Goal: Task Accomplishment & Management: Manage account settings

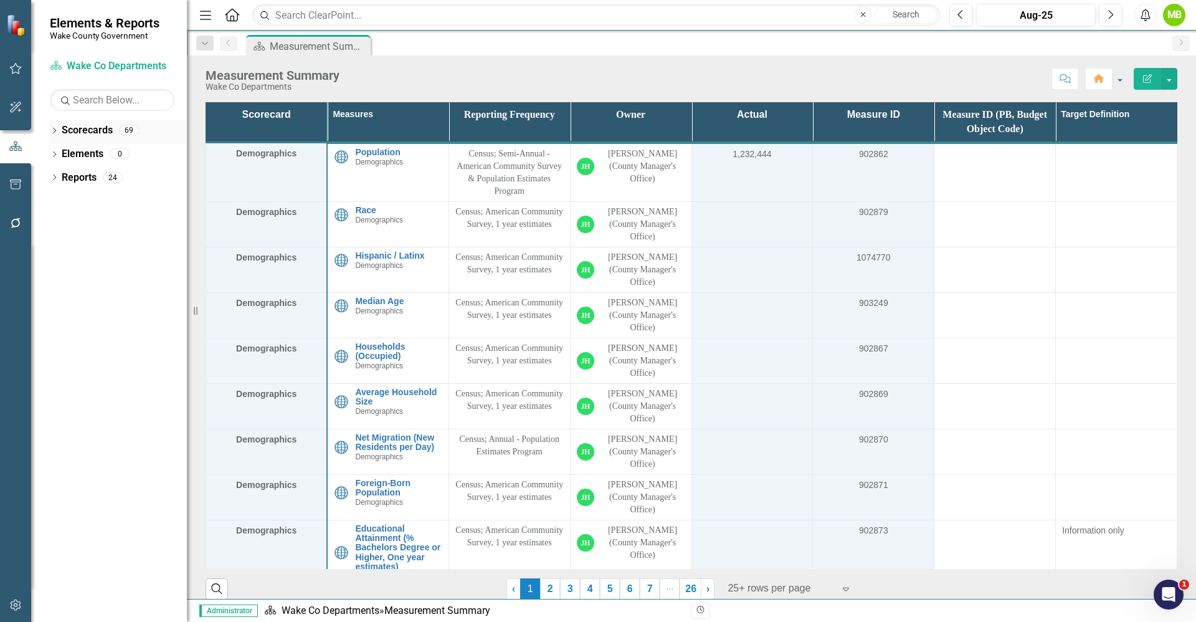
click at [58, 134] on icon "Dropdown" at bounding box center [54, 131] width 9 height 7
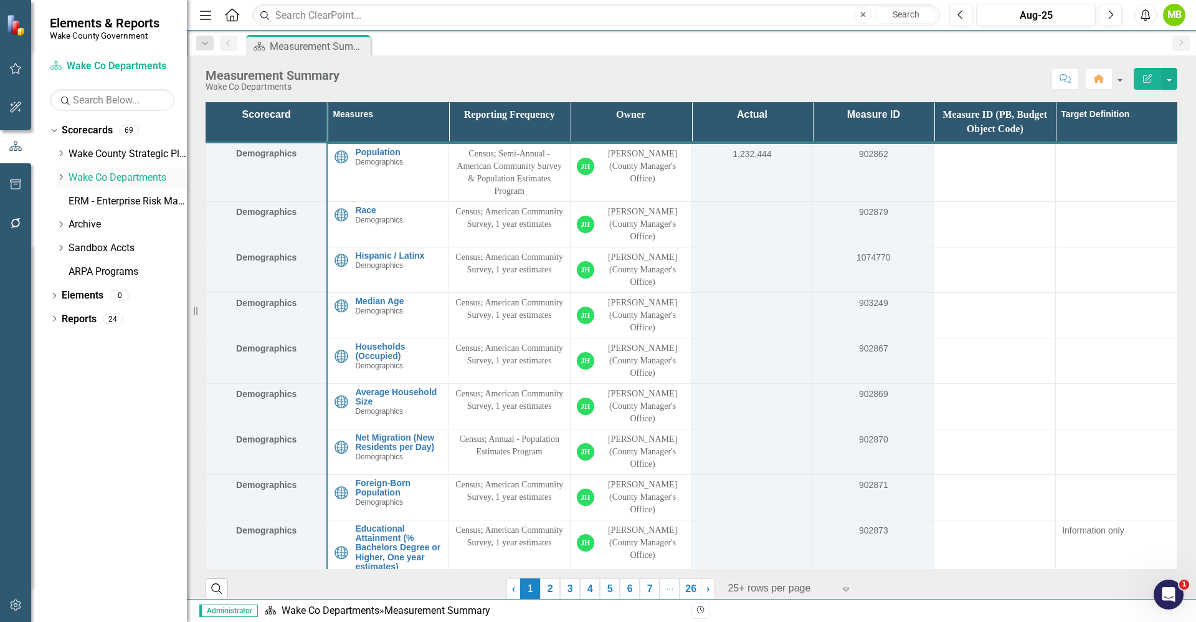
click at [58, 178] on icon "Dropdown" at bounding box center [60, 176] width 9 height 7
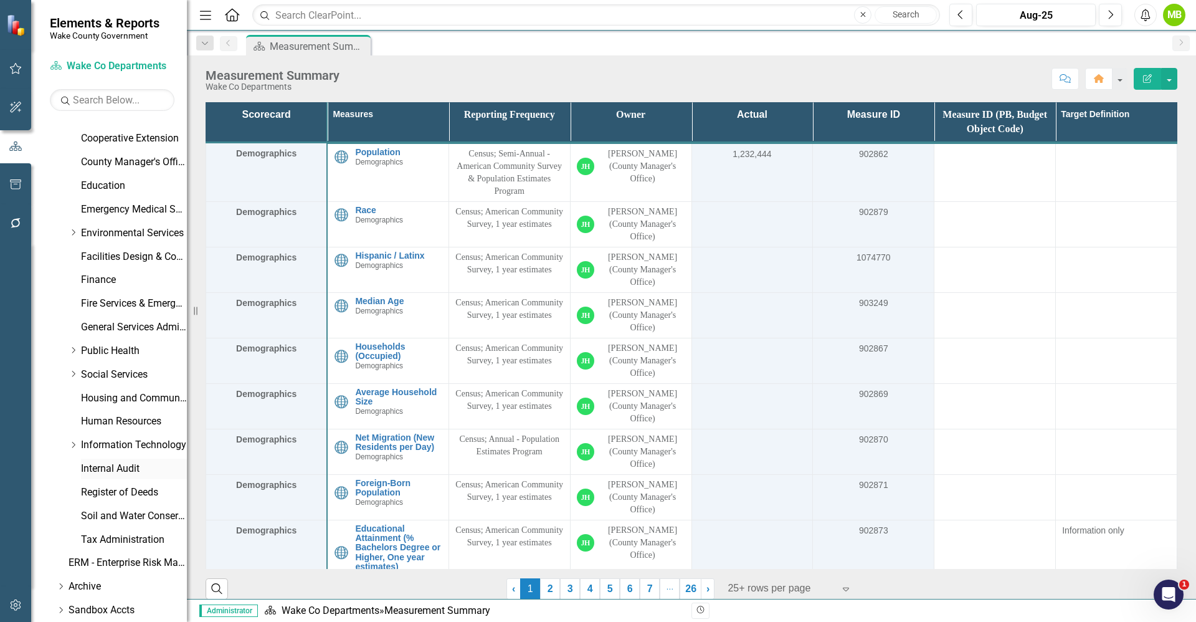
scroll to position [280, 0]
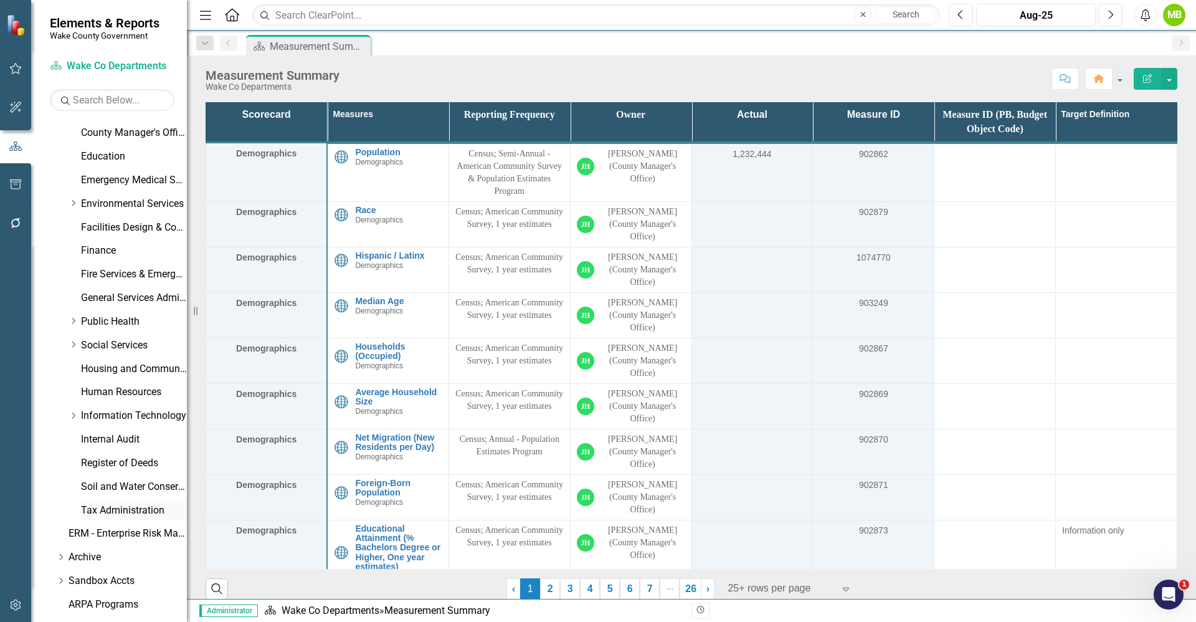
click at [123, 511] on link "Tax Administration" at bounding box center [134, 511] width 106 height 14
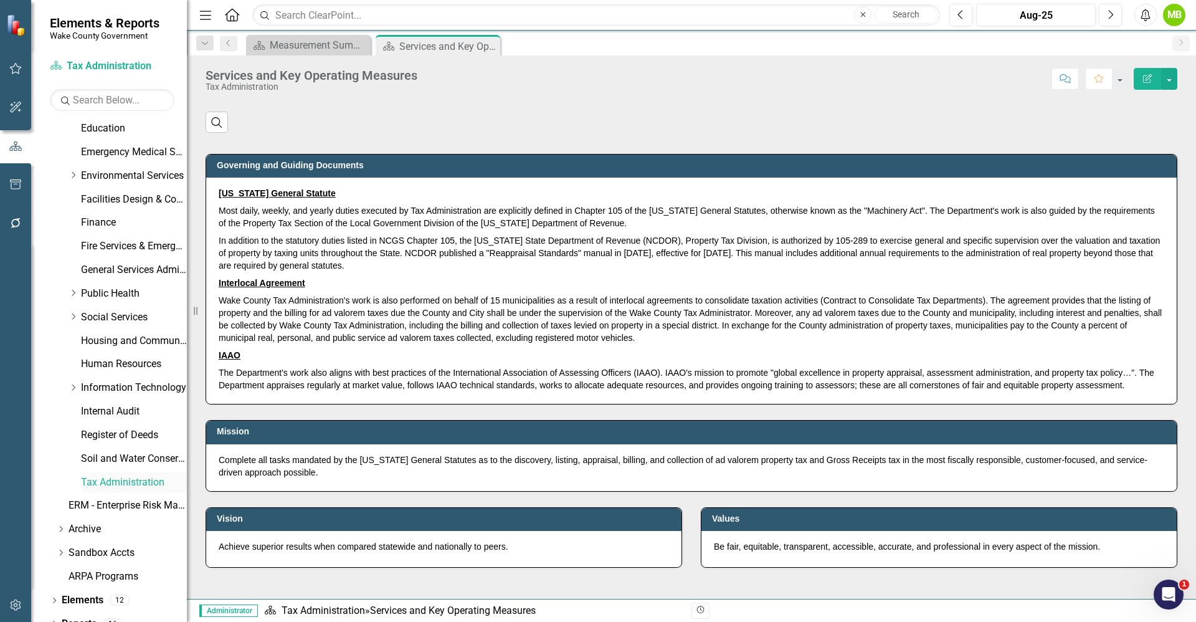
scroll to position [324, 0]
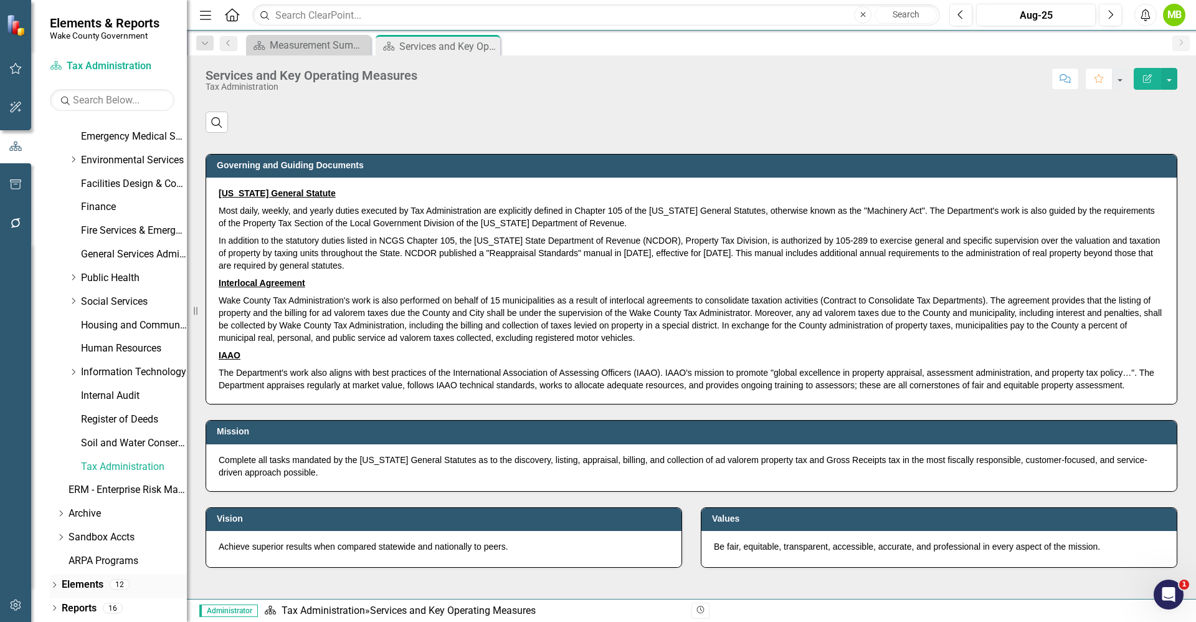
click at [101, 579] on link "Elements" at bounding box center [83, 585] width 42 height 14
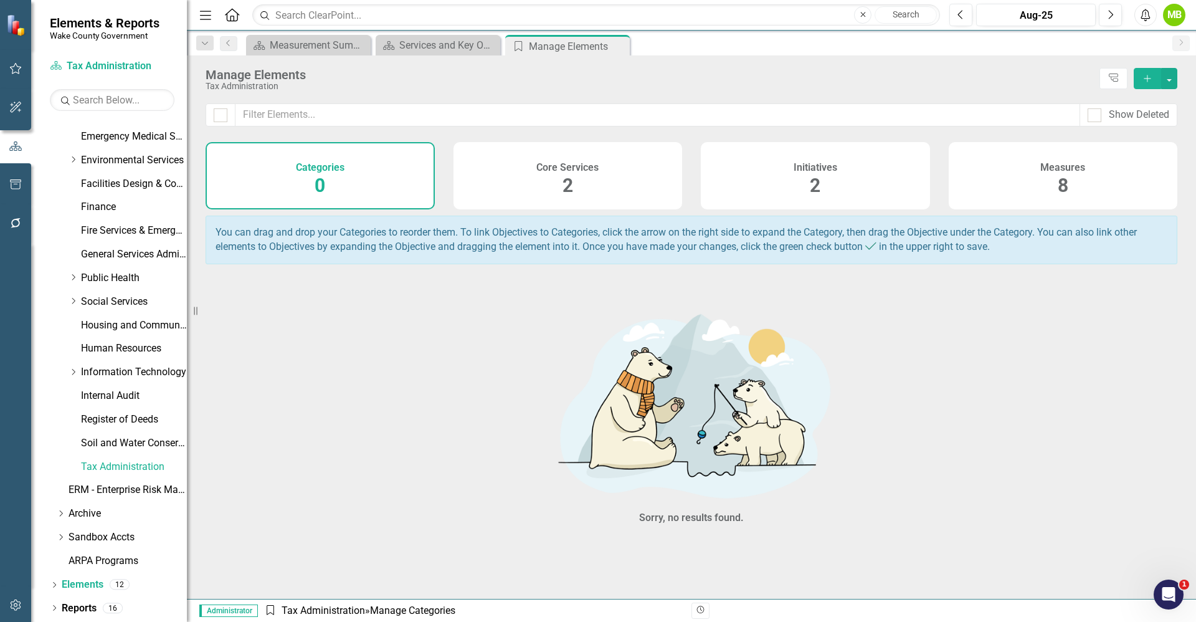
click at [1033, 175] on div "Measures 8" at bounding box center [1063, 175] width 229 height 67
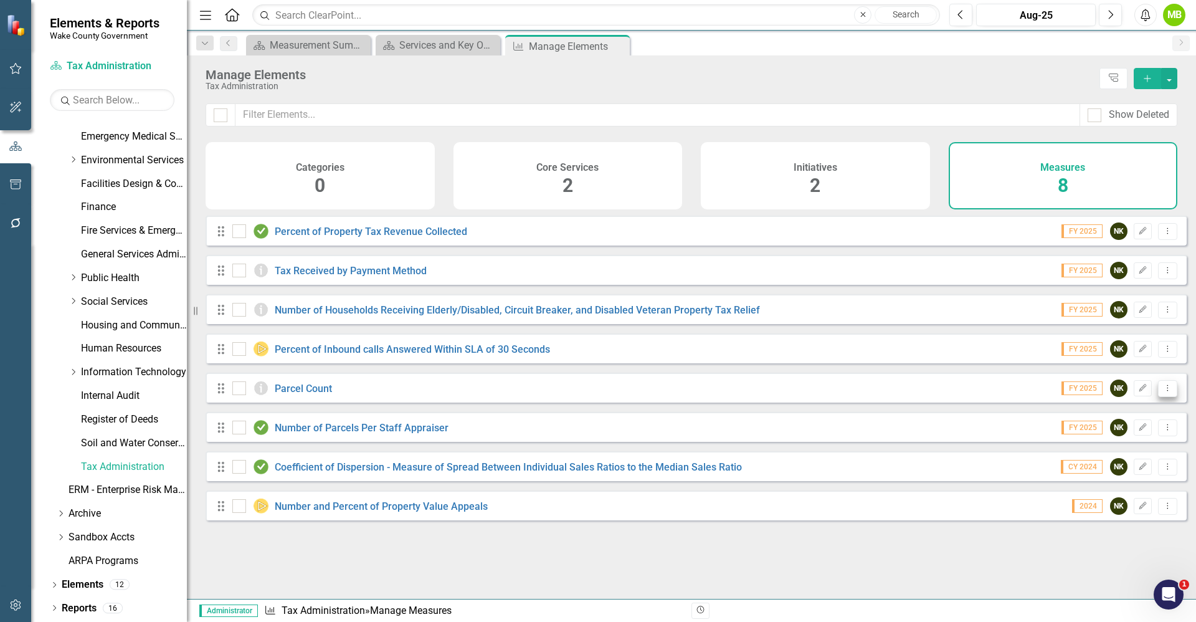
click at [1163, 397] on button "Dropdown Menu" at bounding box center [1167, 388] width 19 height 17
click at [1128, 454] on link "Copy Duplicate Measure" at bounding box center [1112, 464] width 112 height 23
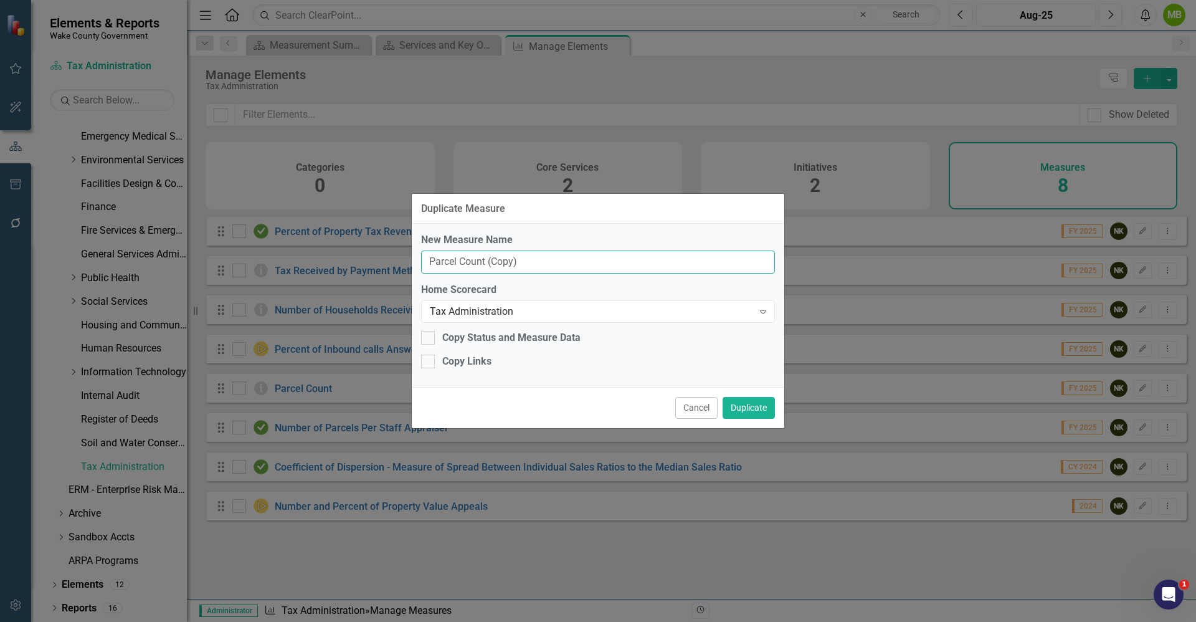
drag, startPoint x: 576, startPoint y: 260, endPoint x: 356, endPoint y: 257, distance: 220.0
click at [356, 257] on div "Duplicate Measure New Measure Name Parcel Count (Copy) Home Scorecard Tax Admin…" at bounding box center [598, 311] width 1196 height 622
type input "TEST - Municipal"
click at [738, 403] on button "Duplicate" at bounding box center [749, 408] width 52 height 22
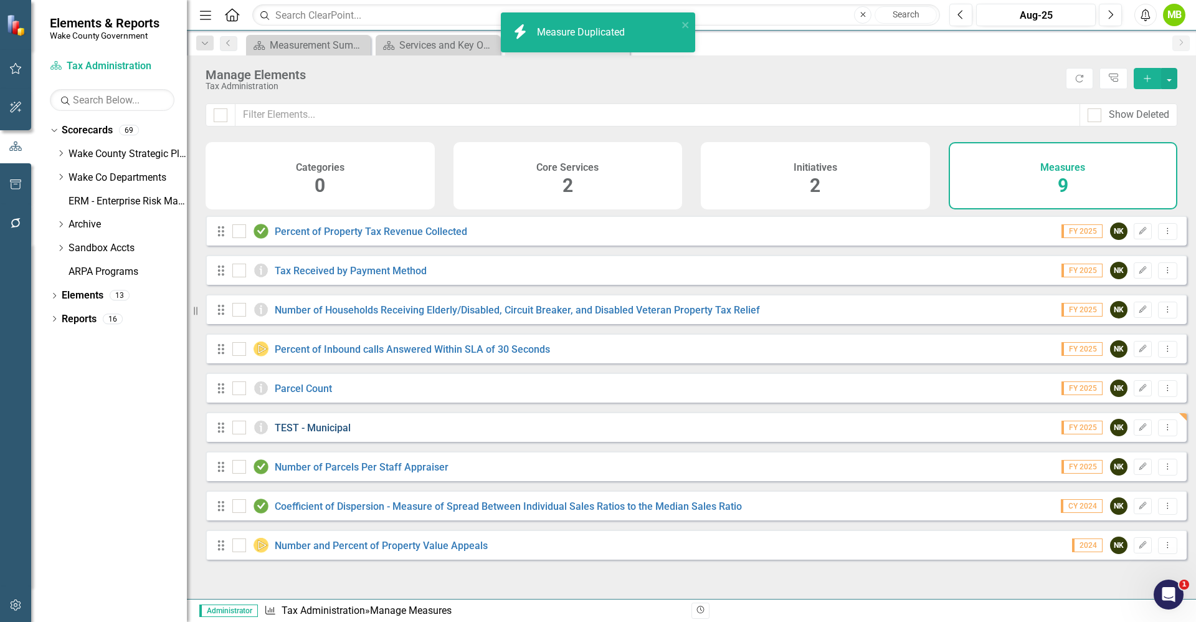
click at [327, 434] on link "TEST - Municipal" at bounding box center [313, 428] width 76 height 12
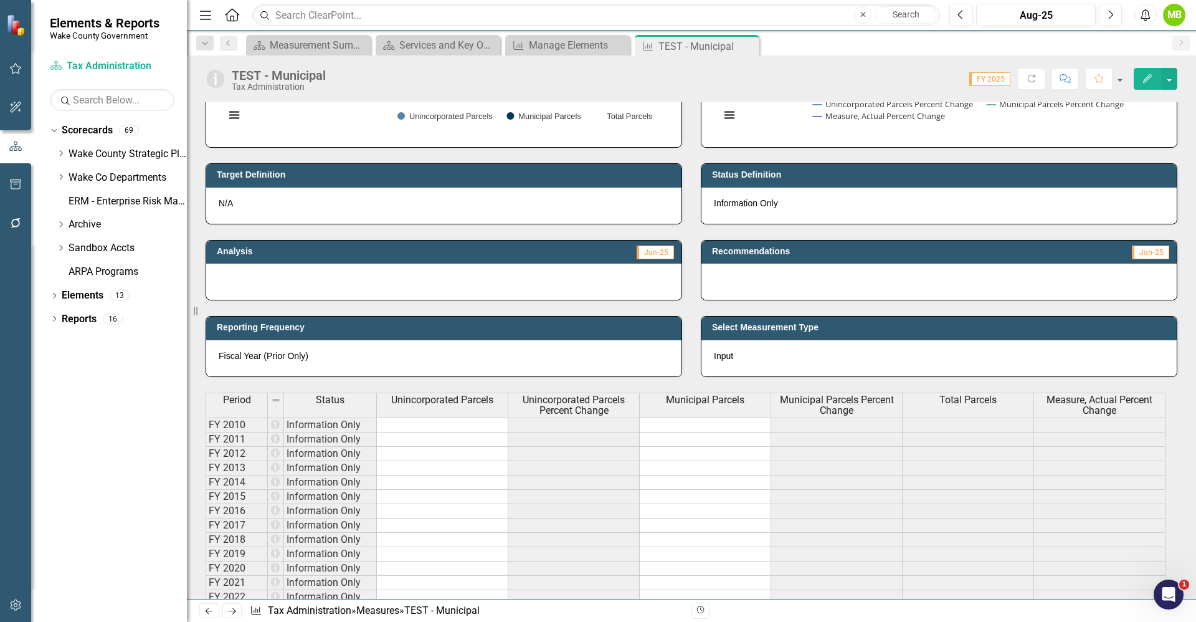
scroll to position [467, 0]
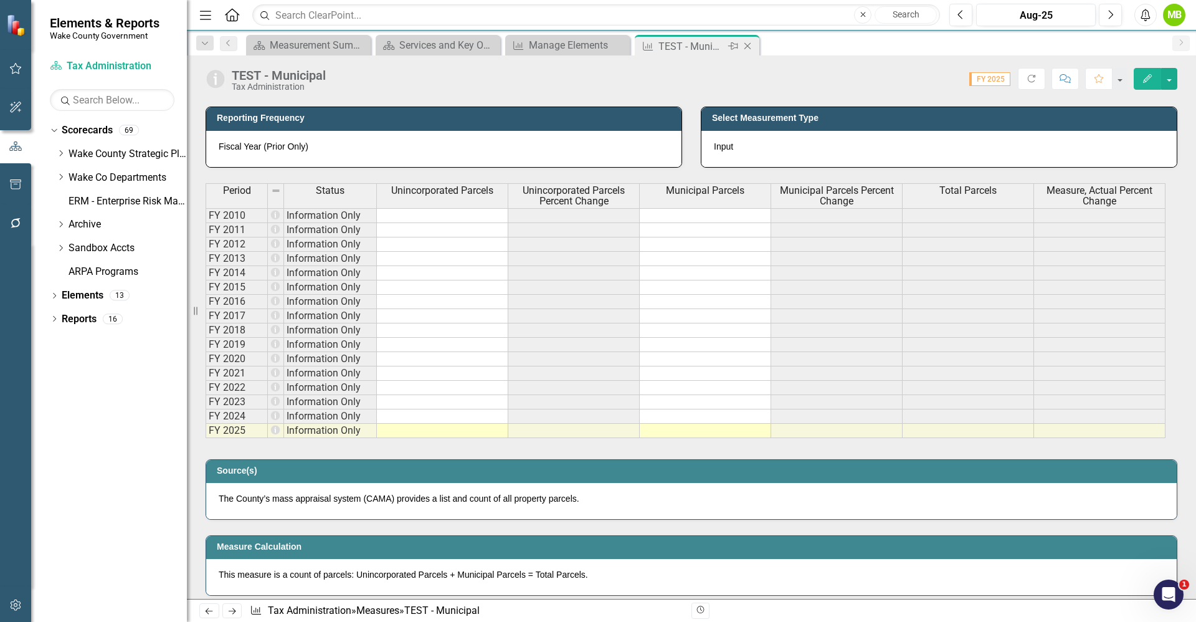
click at [749, 44] on icon at bounding box center [748, 46] width 7 height 7
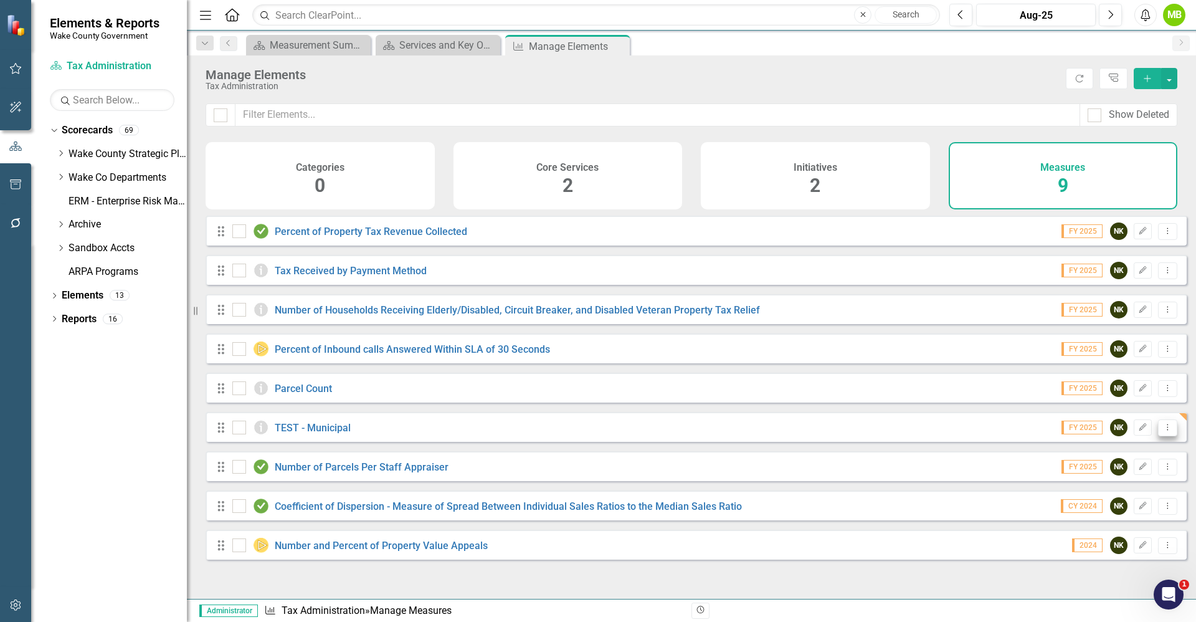
click at [1158, 436] on button "Dropdown Menu" at bounding box center [1167, 427] width 19 height 17
click at [1127, 522] on link "Trash Delete Measure" at bounding box center [1112, 526] width 112 height 23
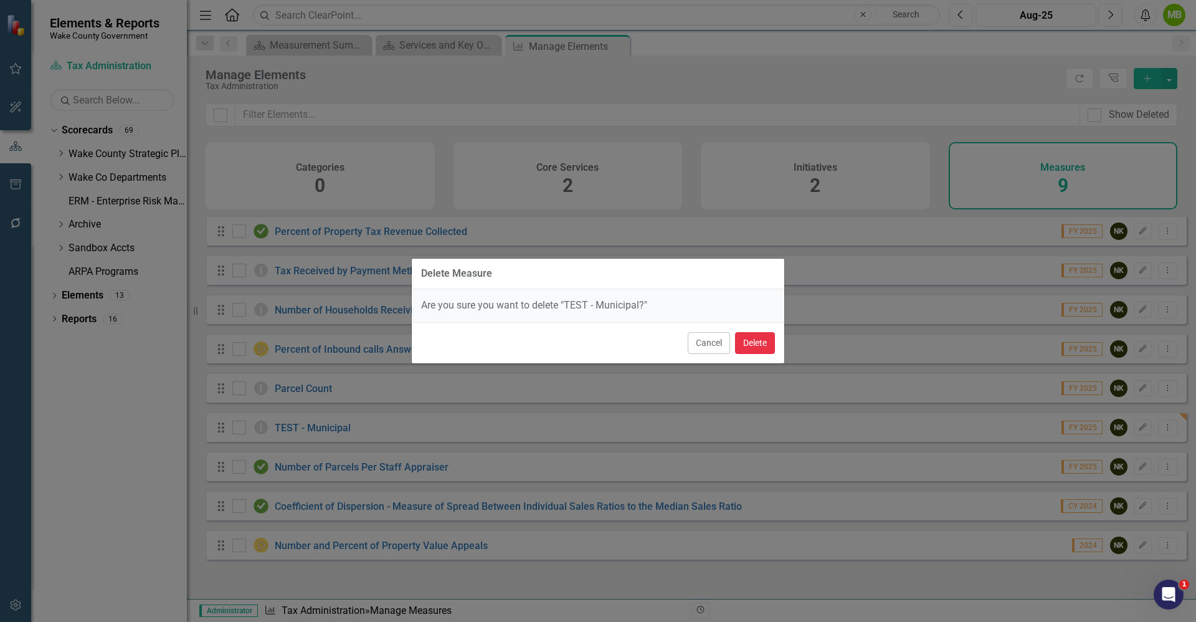
click at [754, 339] on button "Delete" at bounding box center [755, 343] width 40 height 22
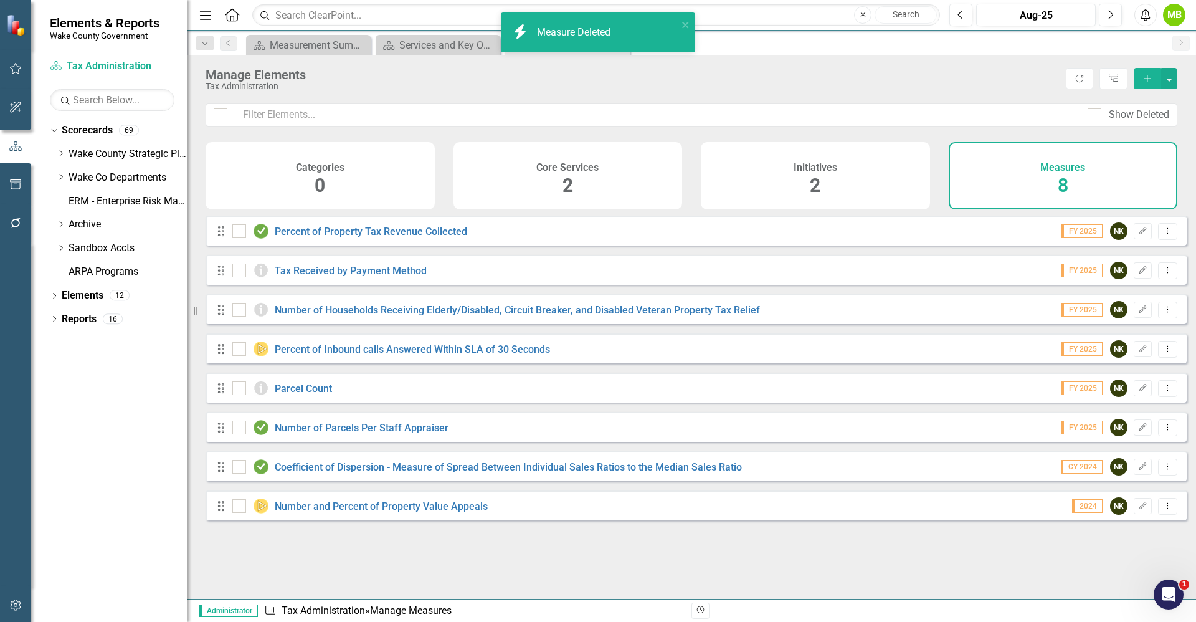
drag, startPoint x: 1154, startPoint y: 398, endPoint x: 1147, endPoint y: 401, distance: 7.3
click at [1163, 392] on icon "Dropdown Menu" at bounding box center [1168, 388] width 11 height 8
click at [1139, 456] on link "Copy Duplicate Measure" at bounding box center [1112, 464] width 112 height 23
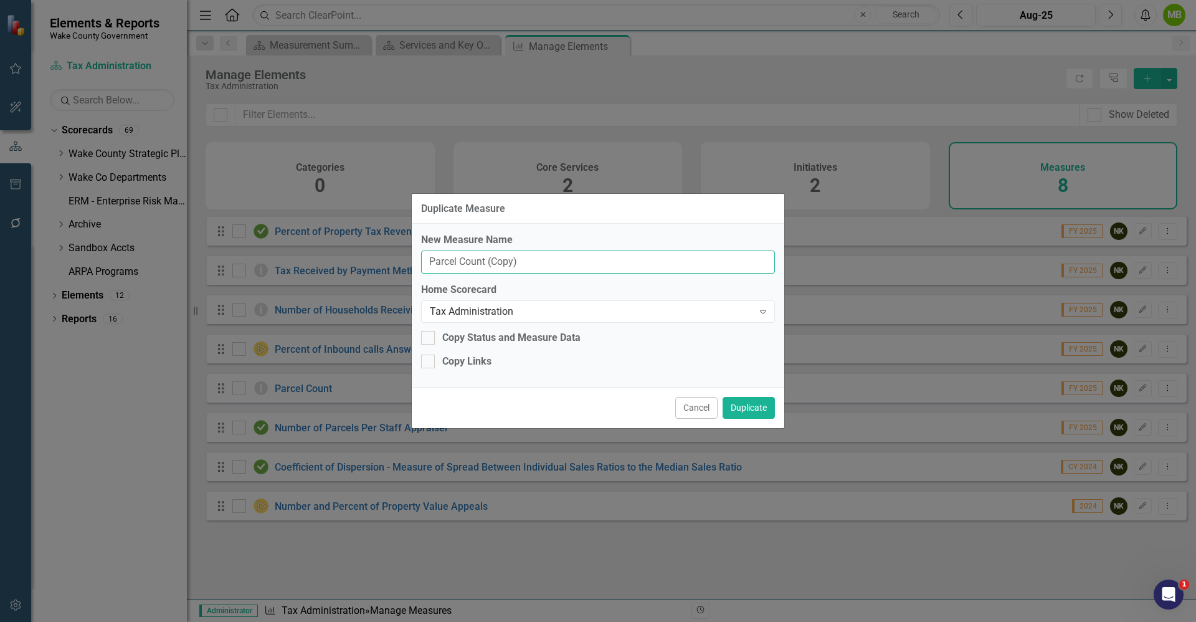
drag, startPoint x: 621, startPoint y: 262, endPoint x: 329, endPoint y: 255, distance: 292.3
click at [329, 255] on div "Duplicate Measure New Measure Name Parcel Count (Copy) Home Scorecard Tax Admin…" at bounding box center [598, 311] width 1196 height 622
type input "TEST - Municipal"
click at [461, 333] on div "Copy Status and Measure Data" at bounding box center [511, 338] width 138 height 14
click at [429, 333] on input "Copy Status and Measure Data" at bounding box center [425, 335] width 8 height 8
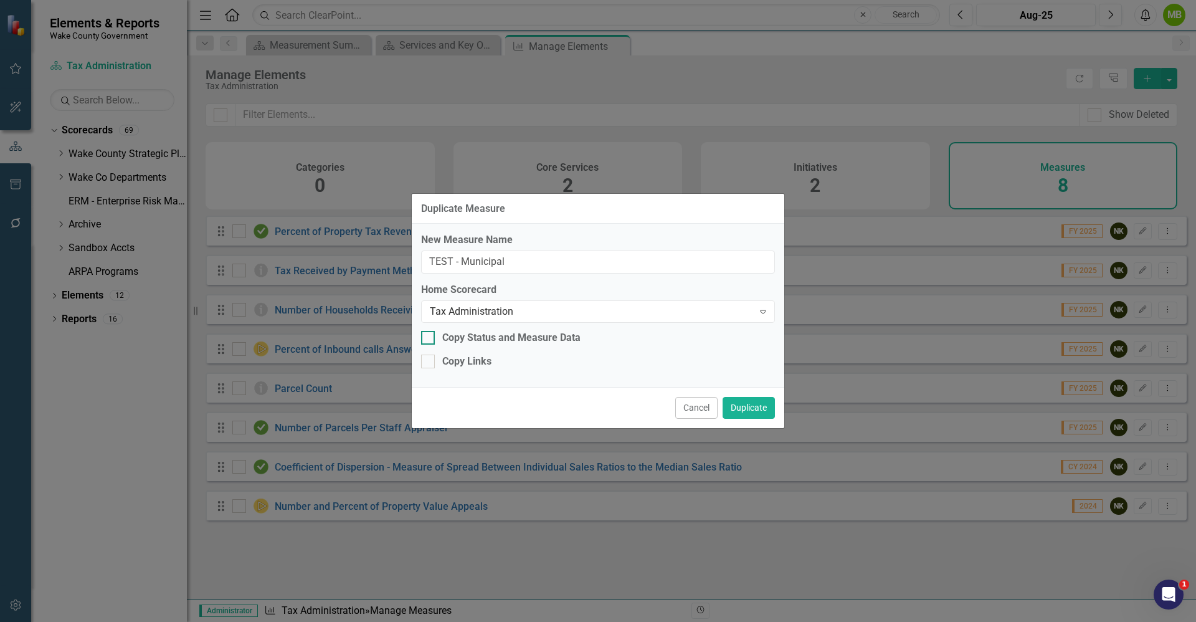
checkbox input "true"
click at [456, 353] on div "New Measure Name TEST - Municipal Home Scorecard Tax Administration Expand Copy…" at bounding box center [598, 305] width 373 height 163
click at [452, 360] on div "Copy Links" at bounding box center [466, 362] width 49 height 14
click at [429, 360] on input "Copy Links" at bounding box center [425, 359] width 8 height 8
checkbox input "true"
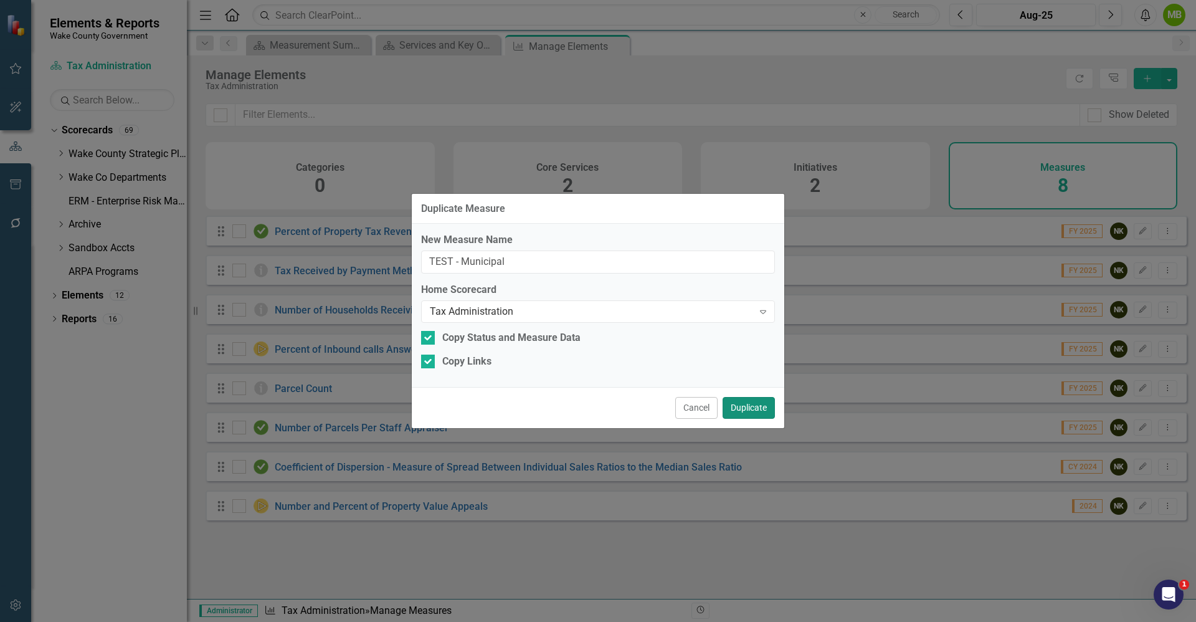
click at [751, 406] on button "Duplicate" at bounding box center [749, 408] width 52 height 22
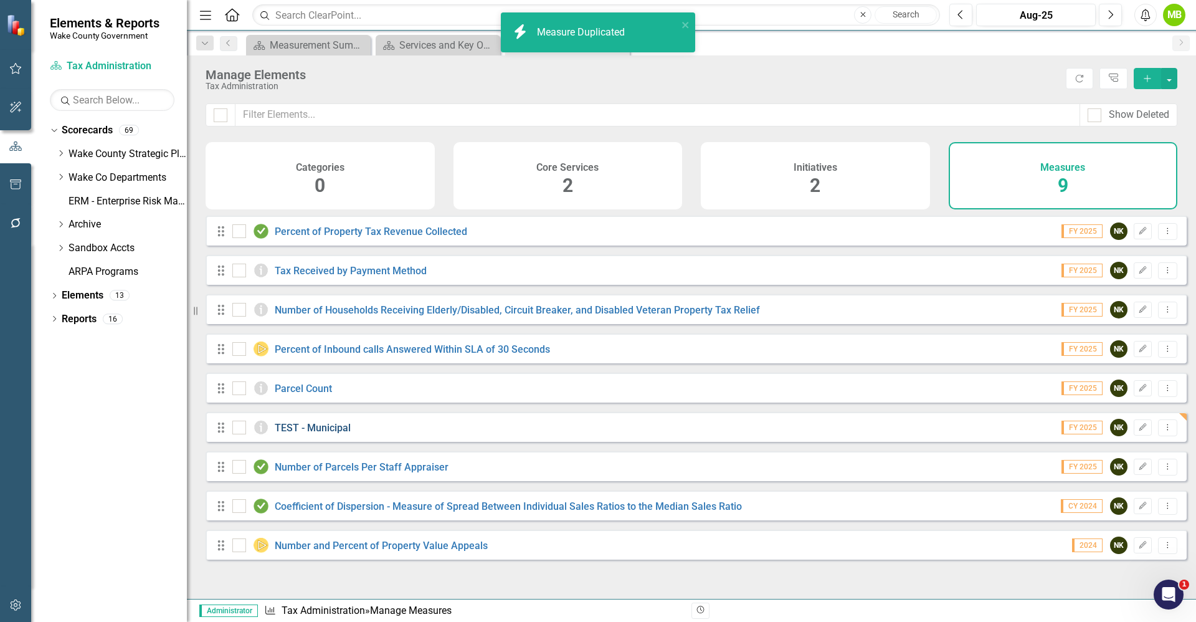
click at [320, 434] on link "TEST - Municipal" at bounding box center [313, 428] width 76 height 12
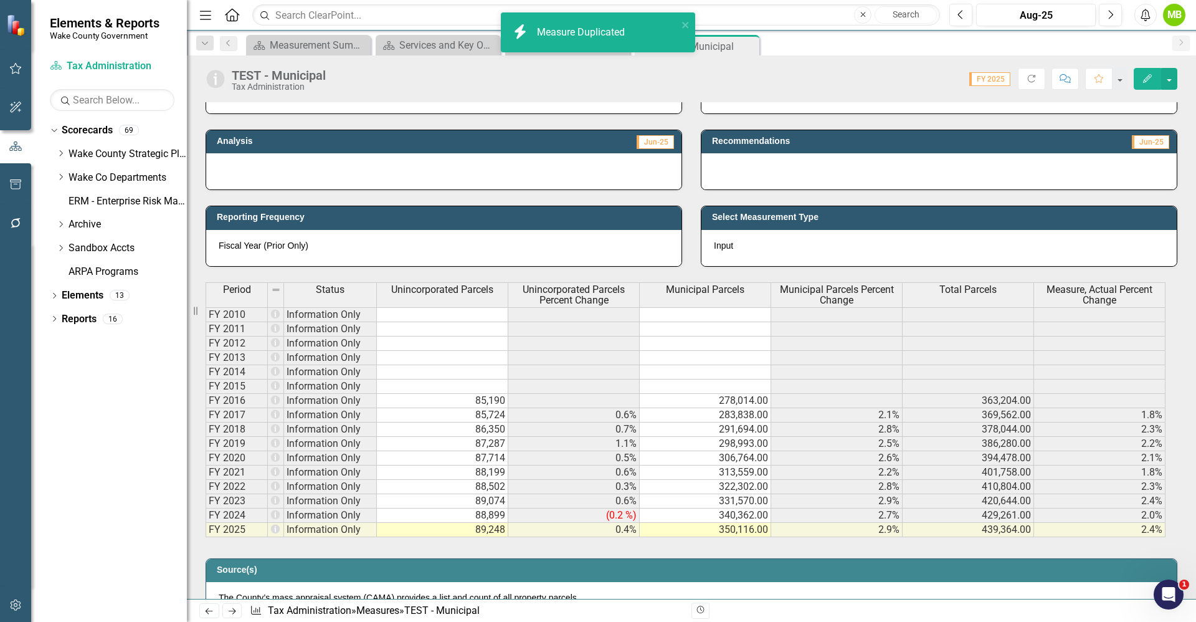
scroll to position [374, 0]
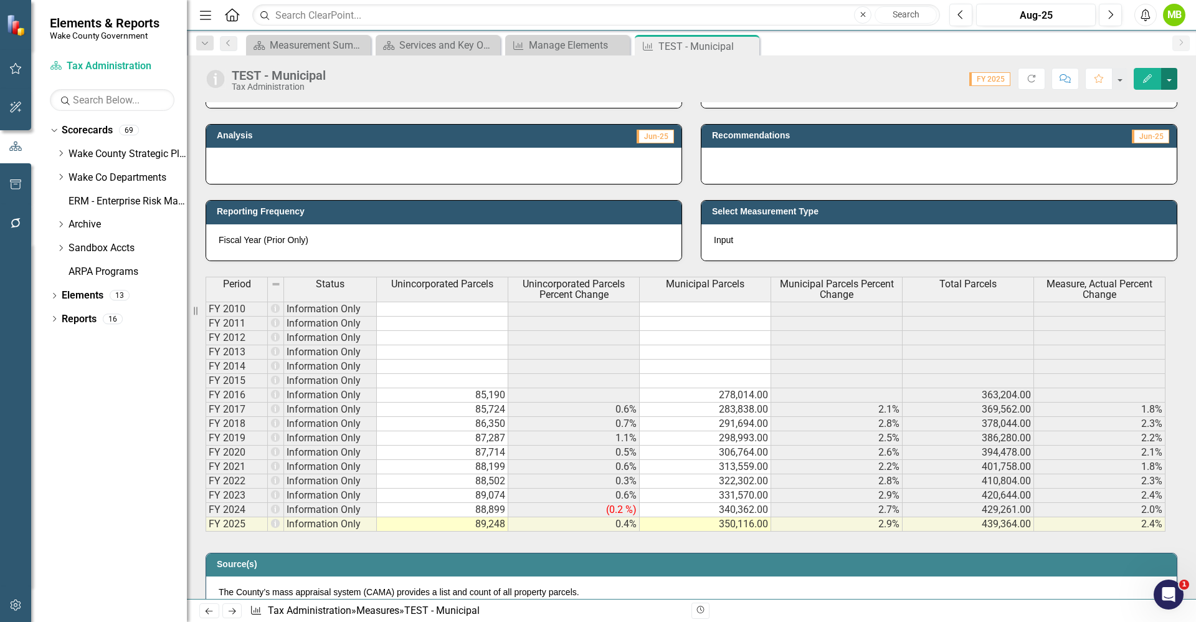
click at [1169, 85] on button "button" at bounding box center [1170, 79] width 16 height 22
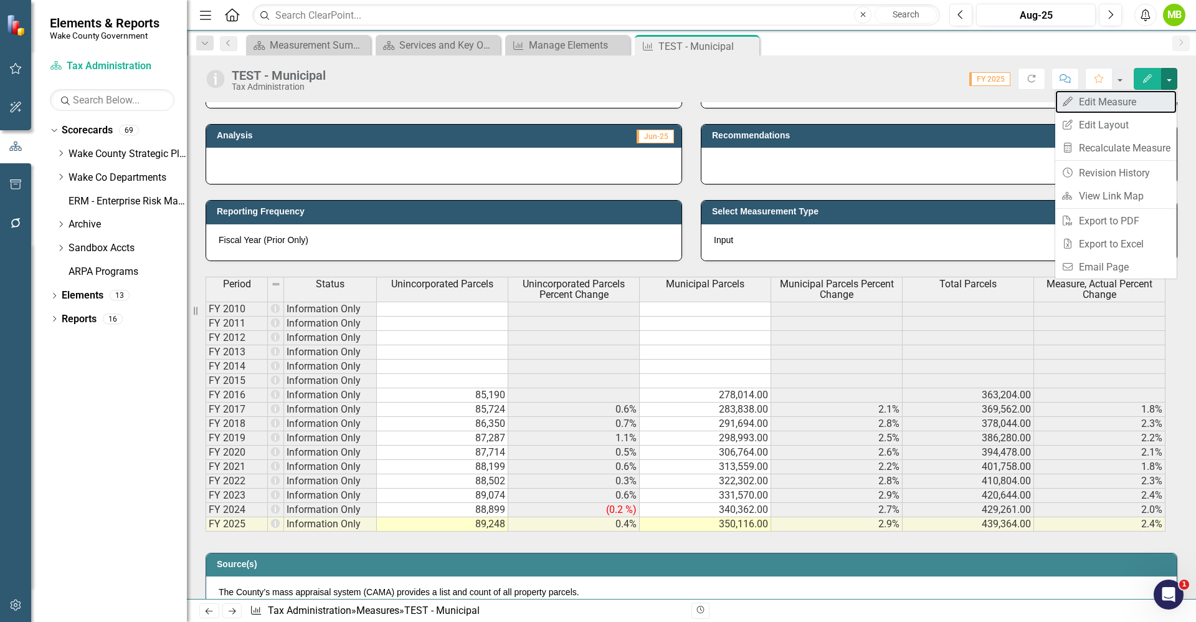
click at [1142, 98] on link "Edit Edit Measure" at bounding box center [1117, 101] width 122 height 23
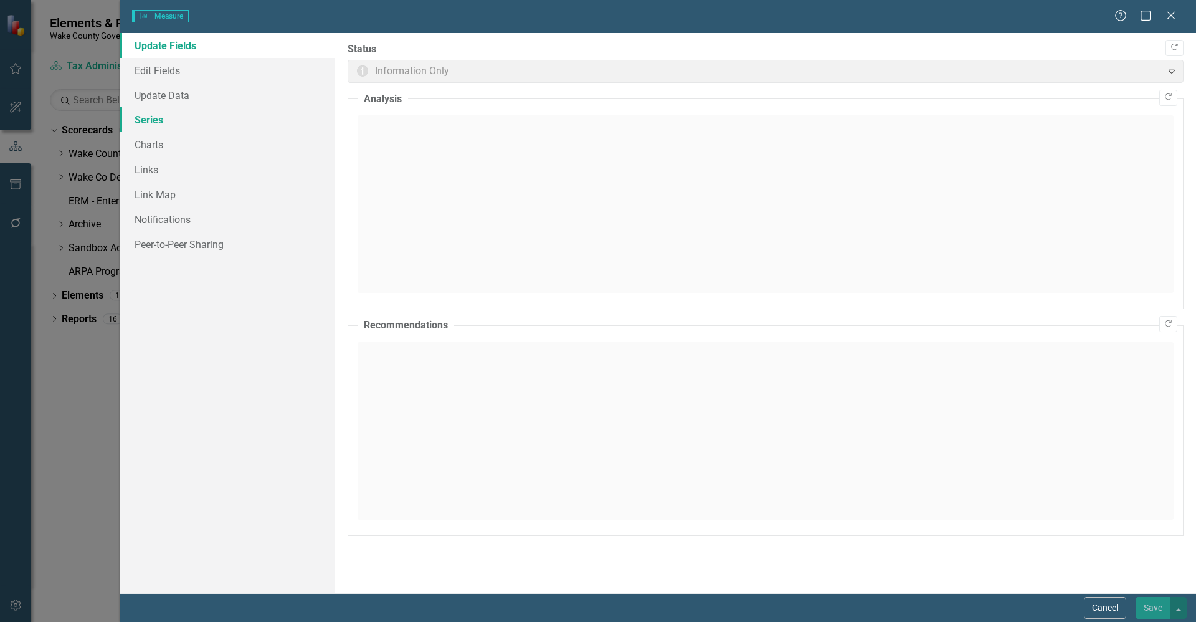
click at [171, 113] on link "Series" at bounding box center [228, 119] width 216 height 25
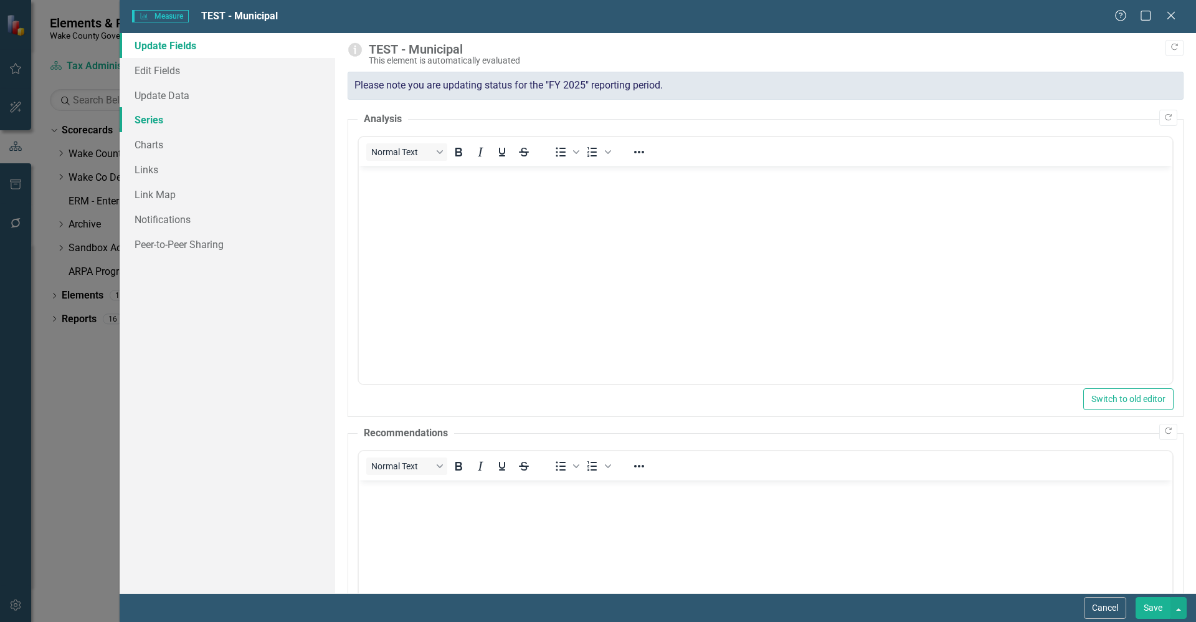
scroll to position [0, 0]
click at [161, 119] on link "Series" at bounding box center [228, 119] width 216 height 25
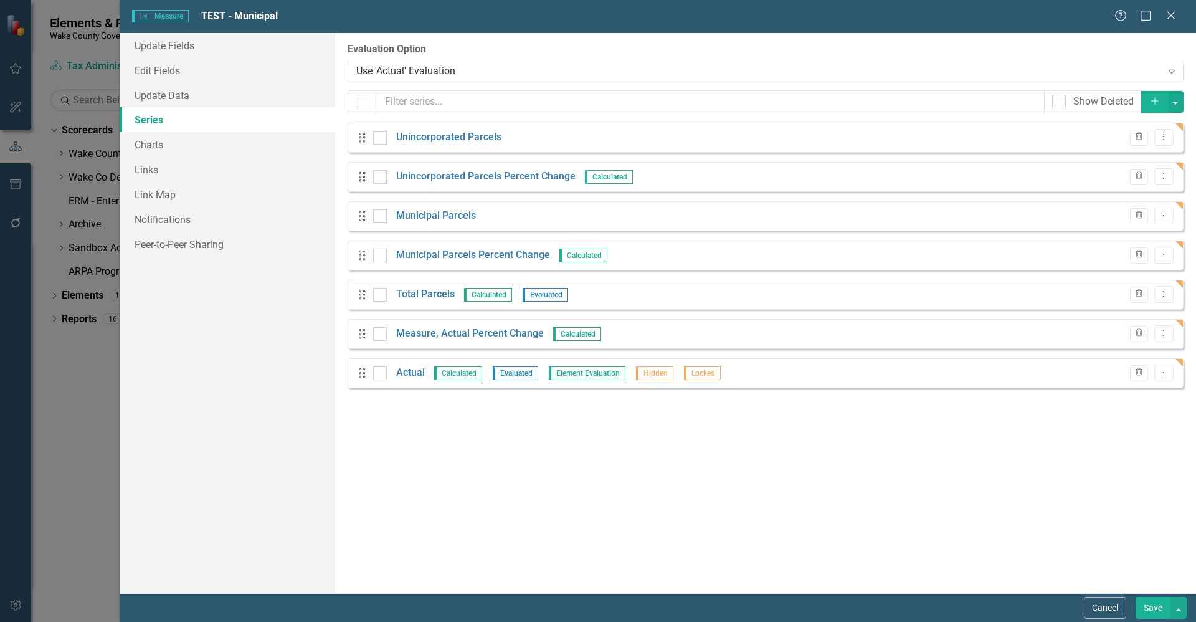
click at [1160, 105] on icon "Add" at bounding box center [1155, 101] width 11 height 9
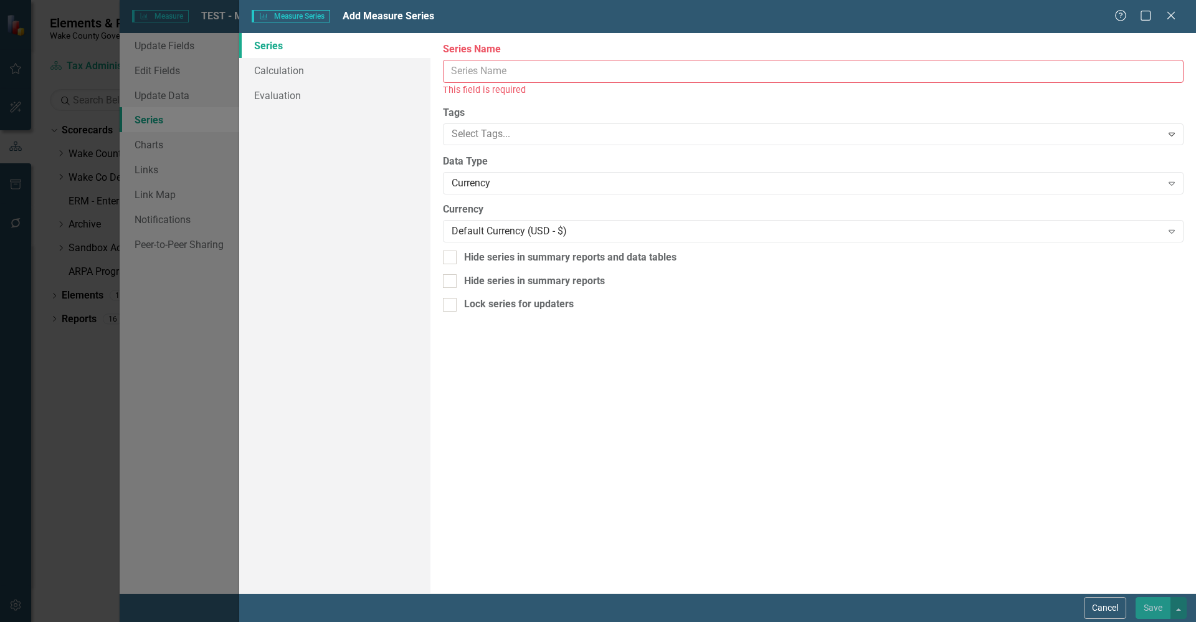
click at [499, 68] on input "Series Name" at bounding box center [813, 71] width 741 height 23
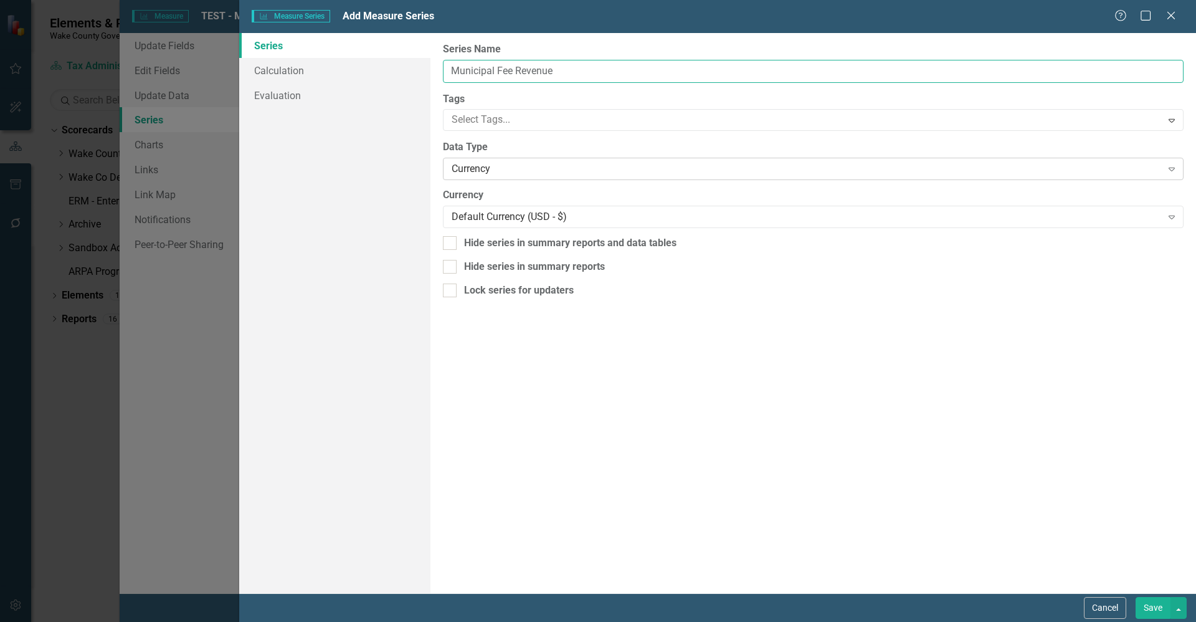
type input "Municipal Fee Revenue"
click at [535, 166] on div "Currency" at bounding box center [807, 169] width 710 height 14
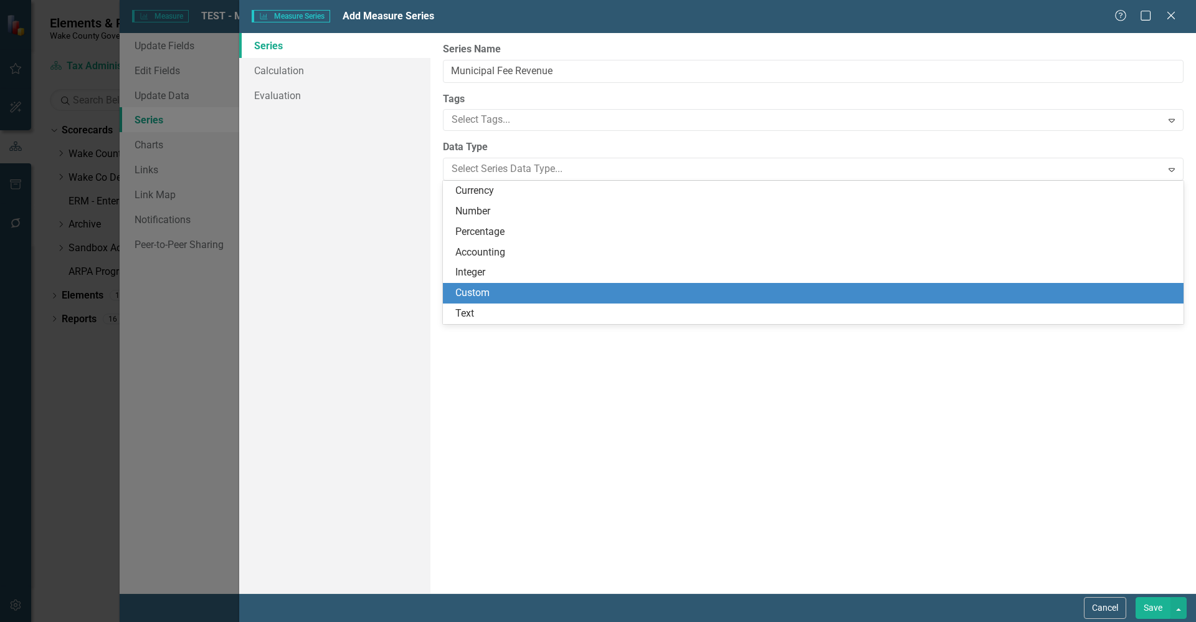
click at [491, 294] on div "Custom" at bounding box center [816, 293] width 721 height 14
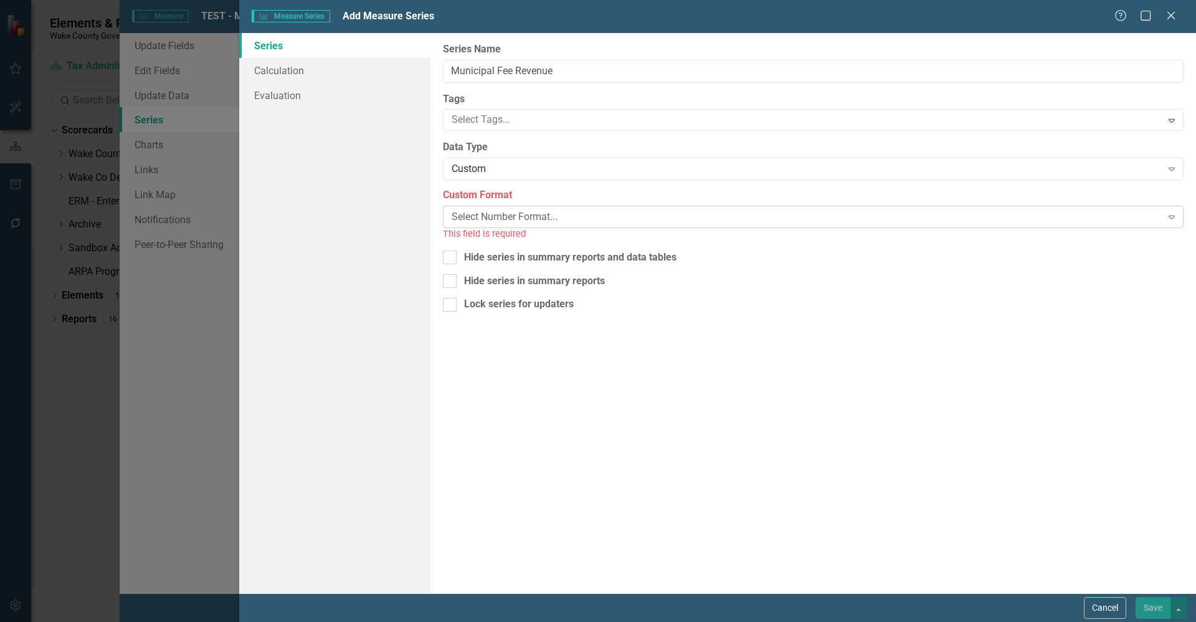
click at [506, 226] on div "Select Number Format... Expand" at bounding box center [813, 217] width 741 height 22
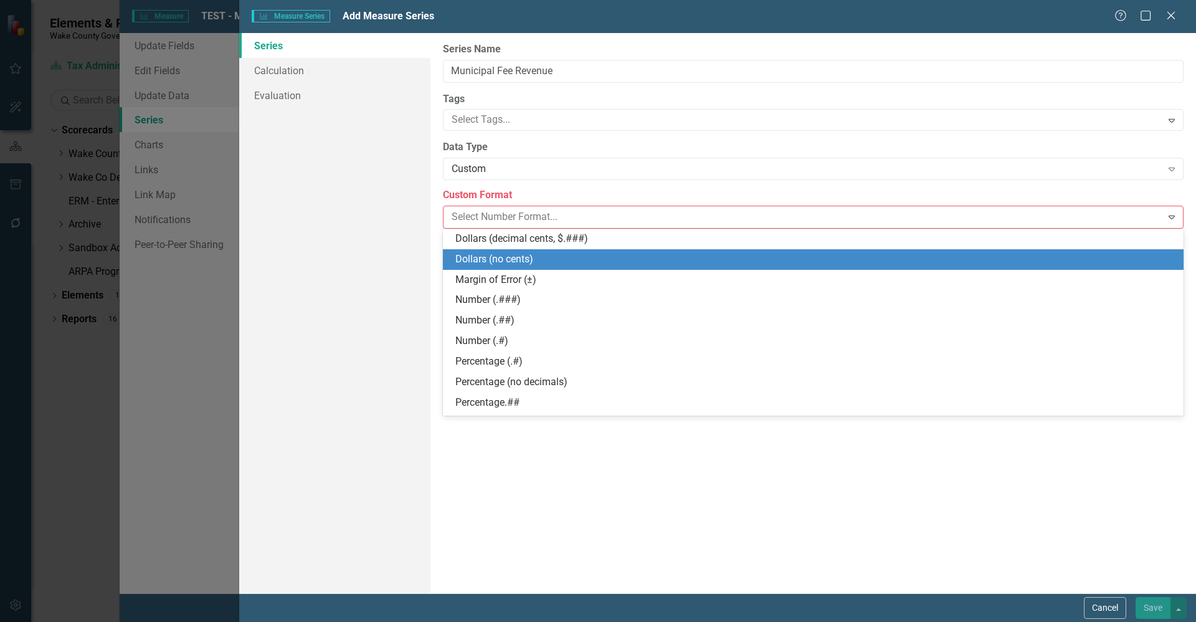
click at [555, 253] on div "Dollars (no cents)" at bounding box center [816, 259] width 721 height 14
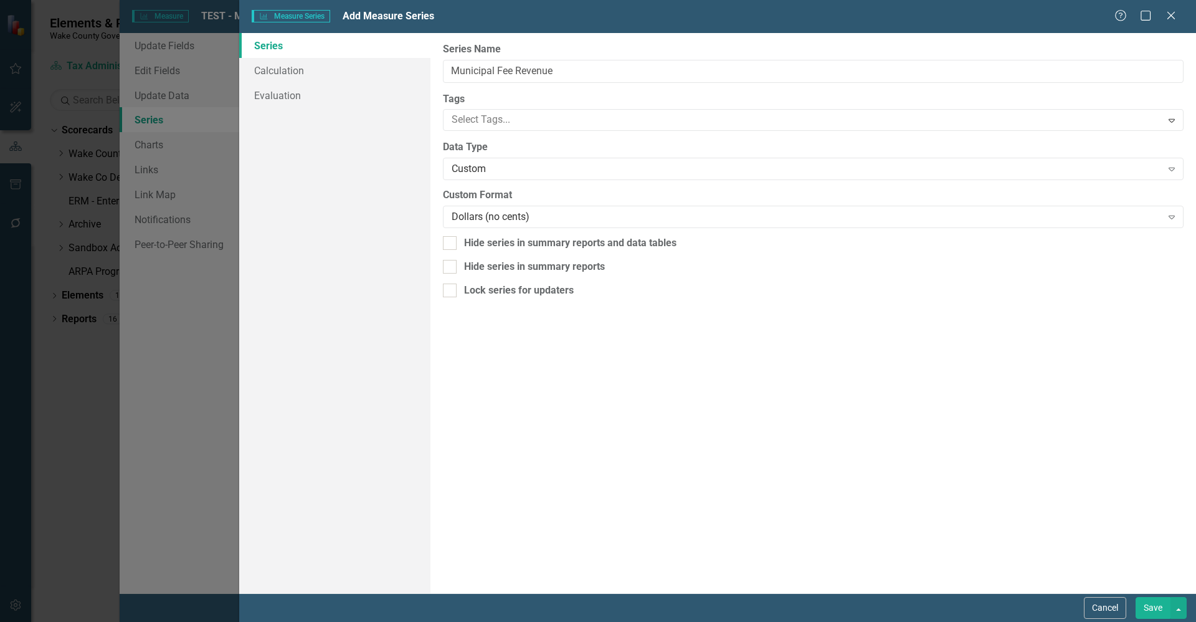
click at [543, 332] on div "From this page, you can edit the name, type, and visibility options of your ser…" at bounding box center [814, 313] width 766 height 560
click at [1163, 607] on button "Save" at bounding box center [1153, 608] width 35 height 22
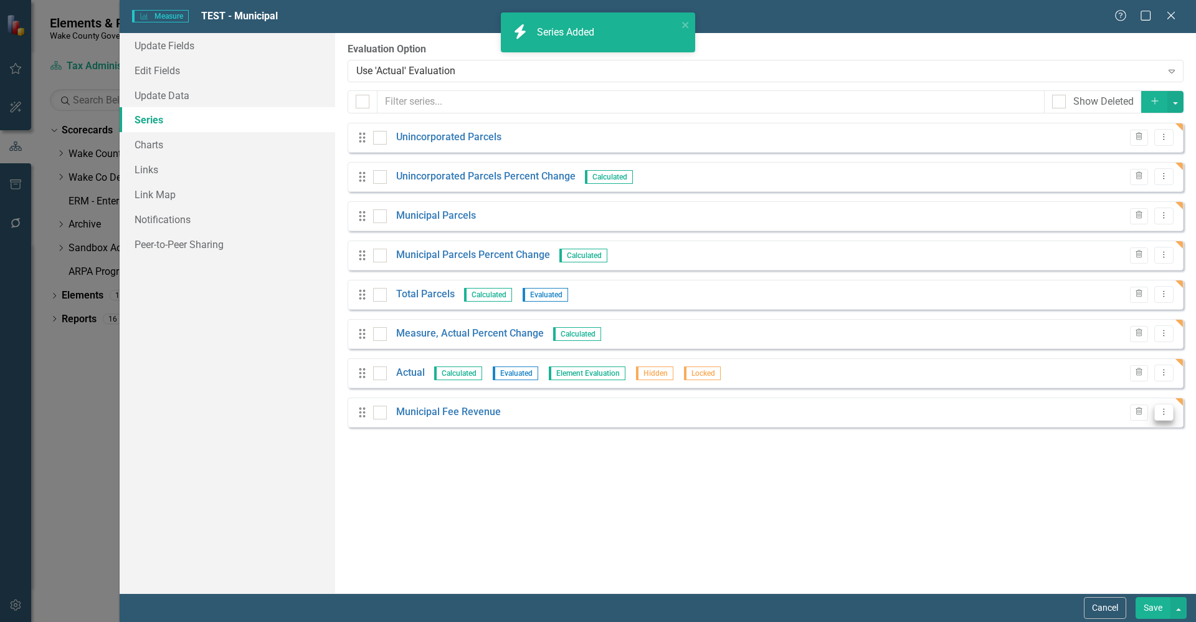
click at [1160, 413] on icon "Dropdown Menu" at bounding box center [1164, 412] width 11 height 8
click at [1138, 448] on link "Copy Duplicate Measure Series" at bounding box center [1102, 455] width 141 height 23
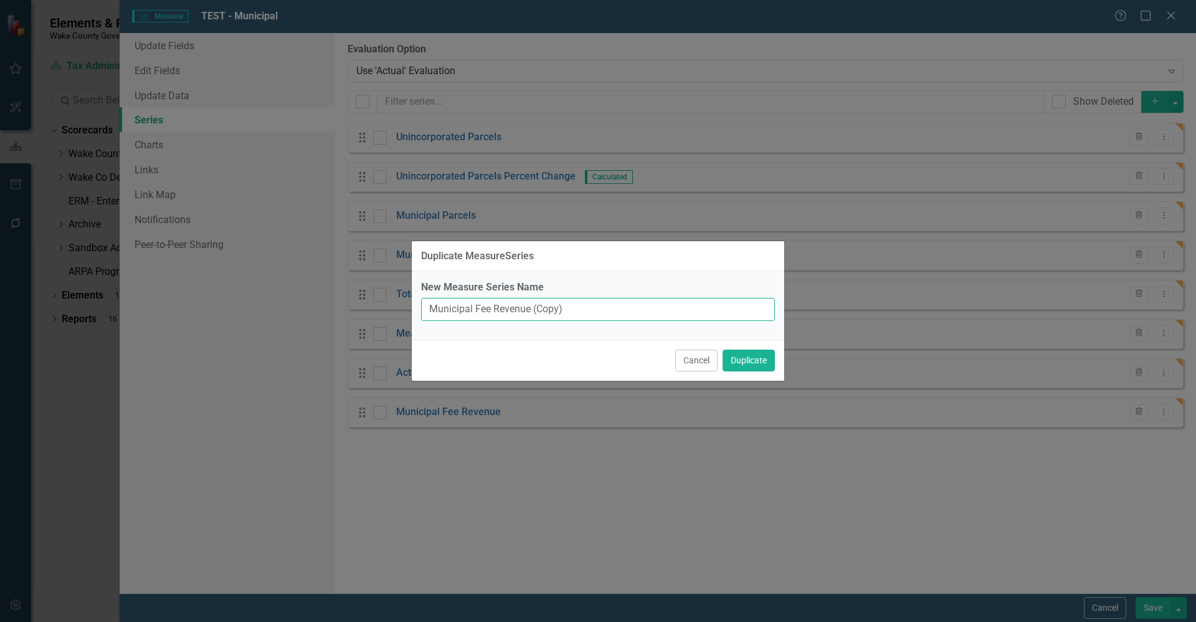
drag, startPoint x: 446, startPoint y: 302, endPoint x: 456, endPoint y: 310, distance: 12.5
drag, startPoint x: 574, startPoint y: 308, endPoint x: 536, endPoint y: 299, distance: 39.0
click at [536, 299] on input "Municipal Fee Revenue (Copy)" at bounding box center [598, 309] width 354 height 23
drag, startPoint x: 476, startPoint y: 308, endPoint x: 380, endPoint y: 290, distance: 97.7
click at [380, 290] on div "Duplicate MeasureSeries New Measure Series Name Municipal Fee Revenue Cancel Du…" at bounding box center [598, 311] width 1196 height 622
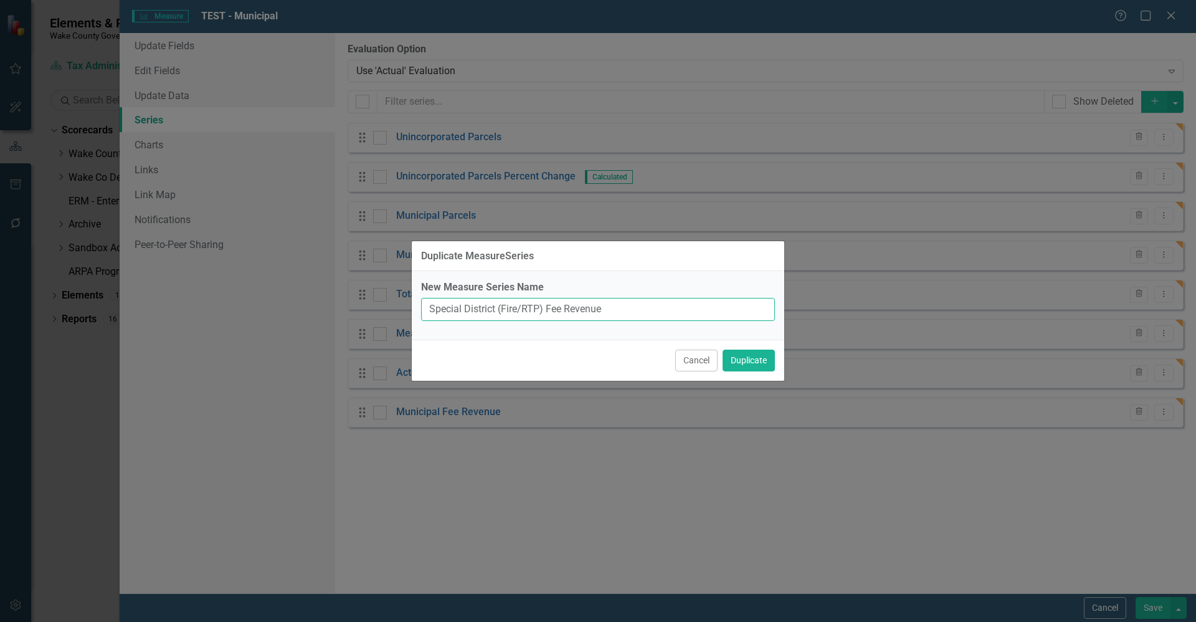
type input "Special District (Fire/RTP) Fee Revenue"
click at [723, 350] on button "Duplicate" at bounding box center [749, 361] width 52 height 22
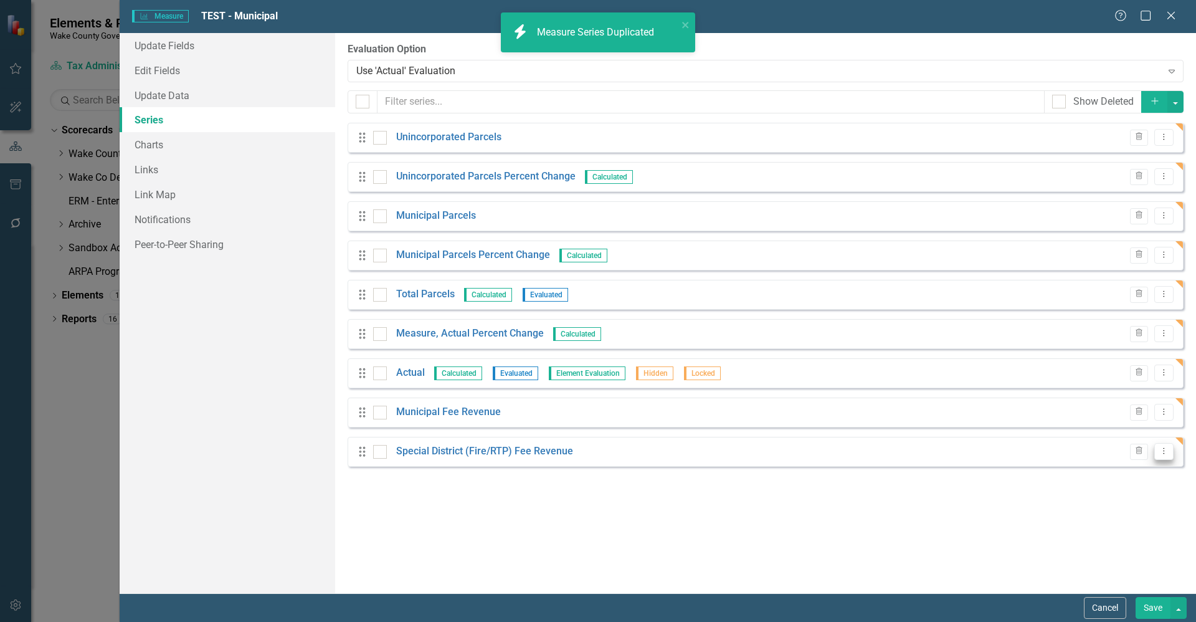
click at [1158, 449] on button "Dropdown Menu" at bounding box center [1164, 451] width 19 height 17
click at [1135, 493] on link "Copy Duplicate Measure Series" at bounding box center [1102, 495] width 141 height 23
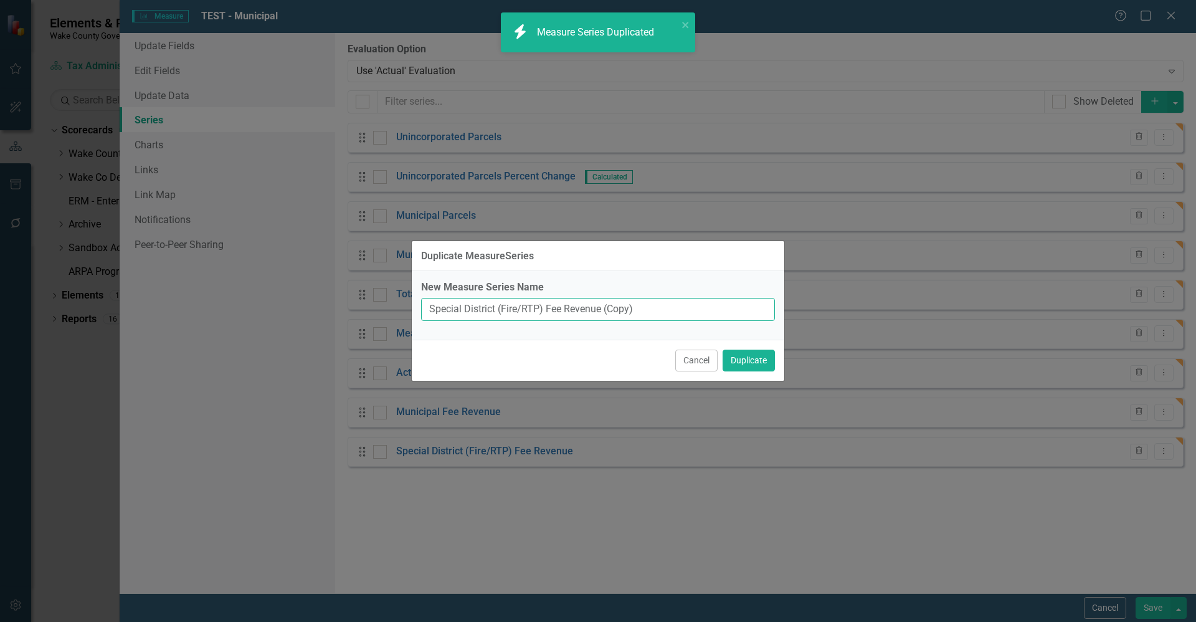
drag, startPoint x: 692, startPoint y: 308, endPoint x: 341, endPoint y: 293, distance: 351.8
click at [341, 293] on div "Duplicate MeasureSeries New Measure Series Name Special District (Fire/RTP) Fee…" at bounding box center [598, 311] width 1196 height 622
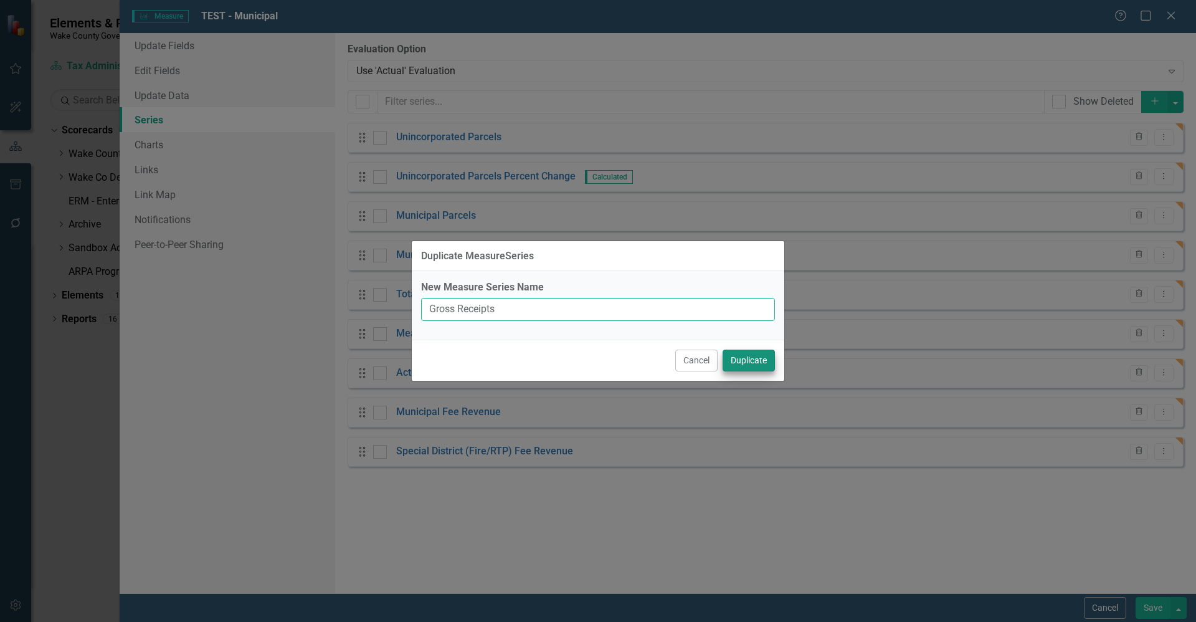
type input "Gross Receipts"
click at [752, 357] on button "Duplicate" at bounding box center [749, 361] width 52 height 22
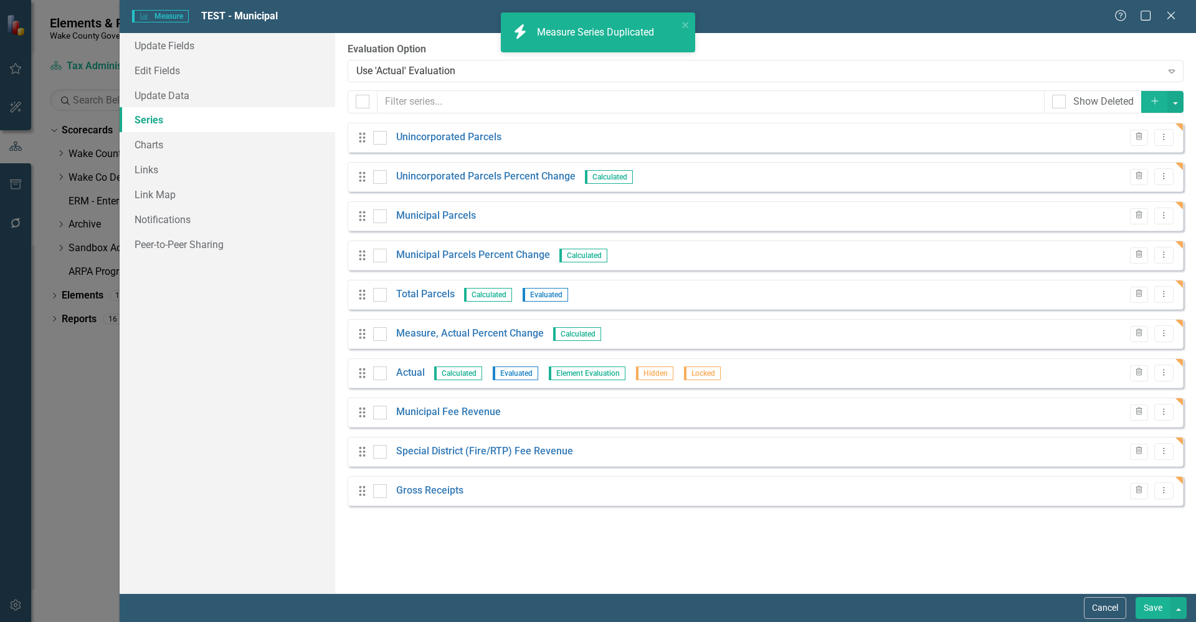
click at [1168, 489] on div "From this page, you can add, edit, delete, or duplicate the measure series for …" at bounding box center [765, 313] width 861 height 560
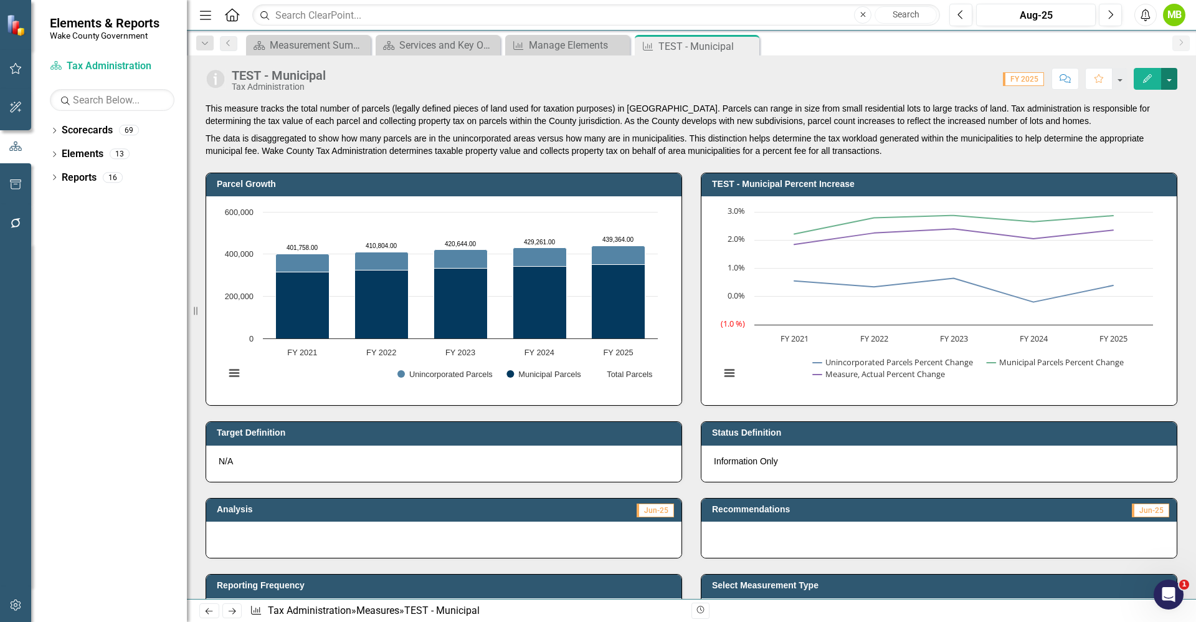
drag, startPoint x: 1177, startPoint y: 78, endPoint x: 1169, endPoint y: 81, distance: 8.7
click at [1170, 80] on button "button" at bounding box center [1170, 79] width 16 height 22
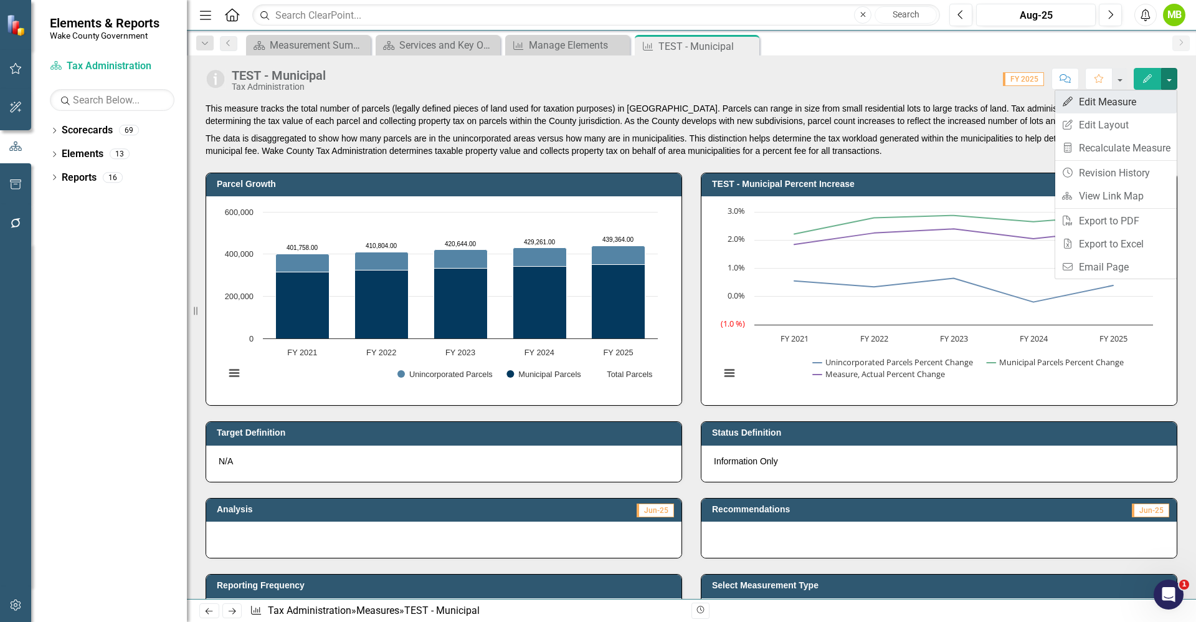
click at [1155, 100] on link "Edit Edit Measure" at bounding box center [1117, 101] width 122 height 23
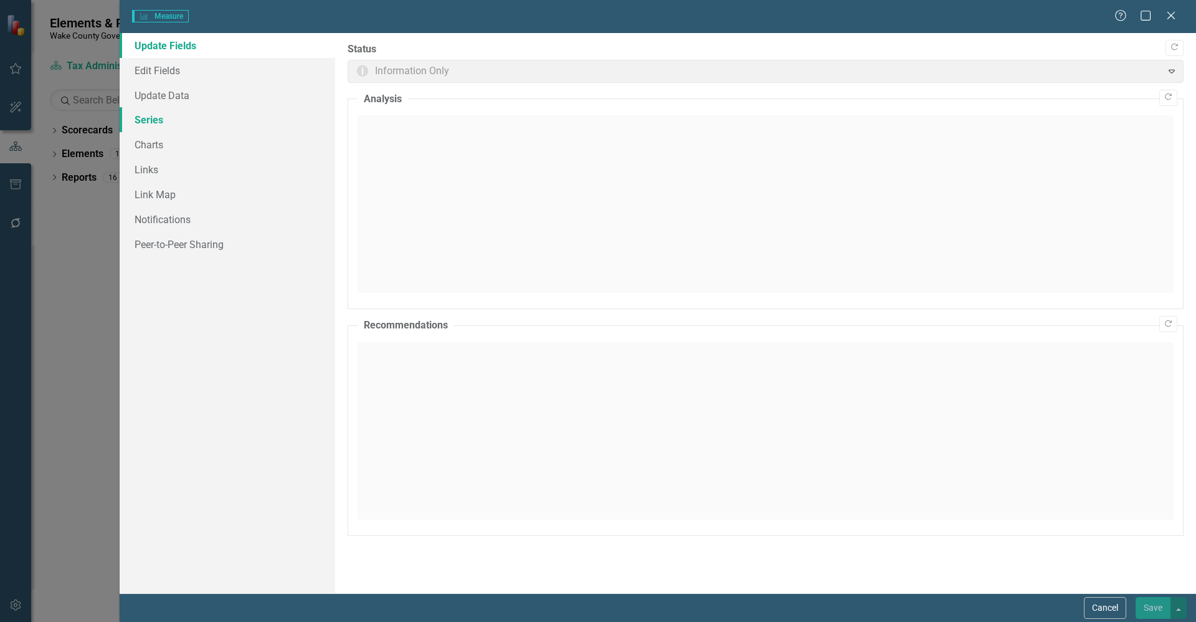
click at [172, 120] on link "Series" at bounding box center [228, 119] width 216 height 25
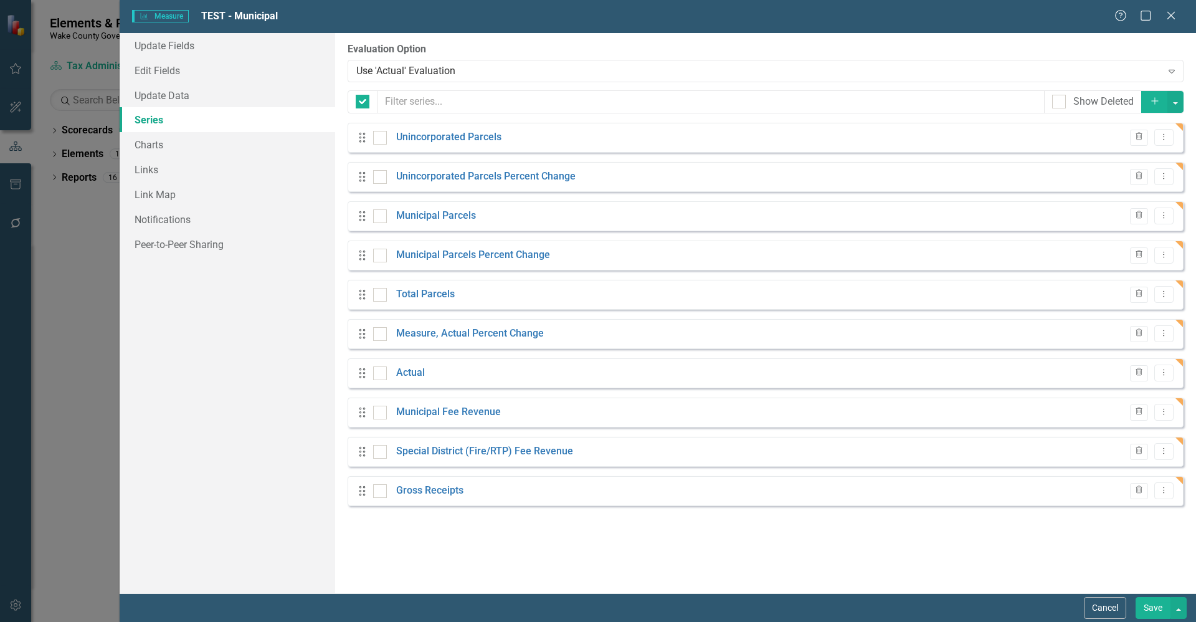
checkbox input "false"
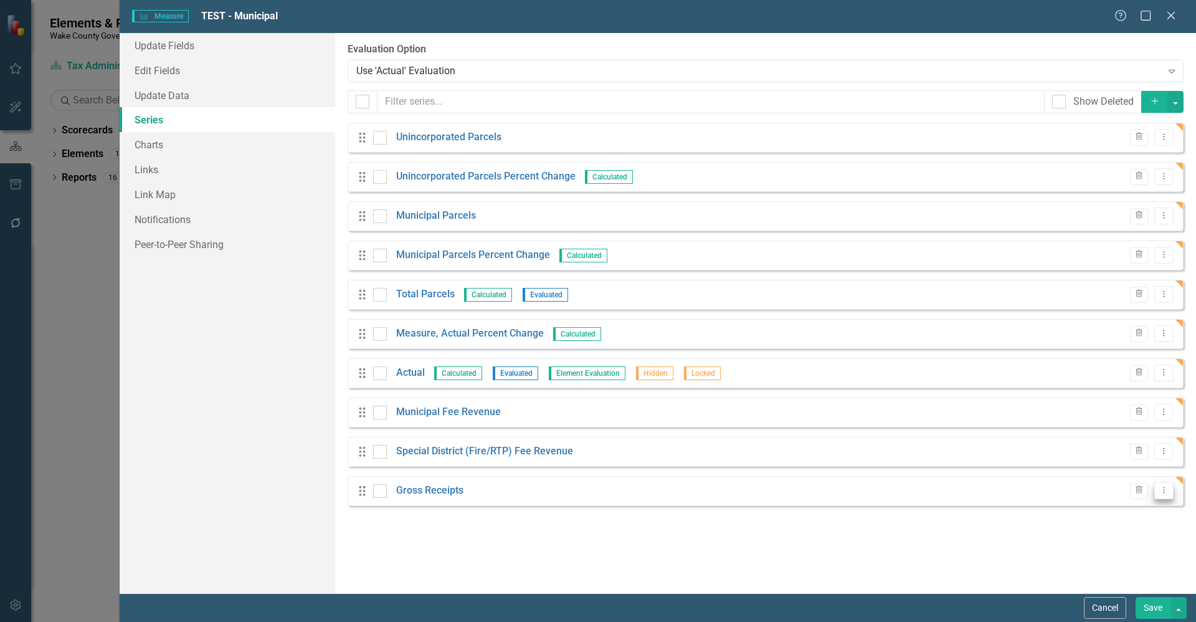
click at [1169, 491] on icon "Dropdown Menu" at bounding box center [1164, 490] width 11 height 8
click at [1129, 537] on link "Copy Duplicate Measure Series" at bounding box center [1102, 534] width 141 height 23
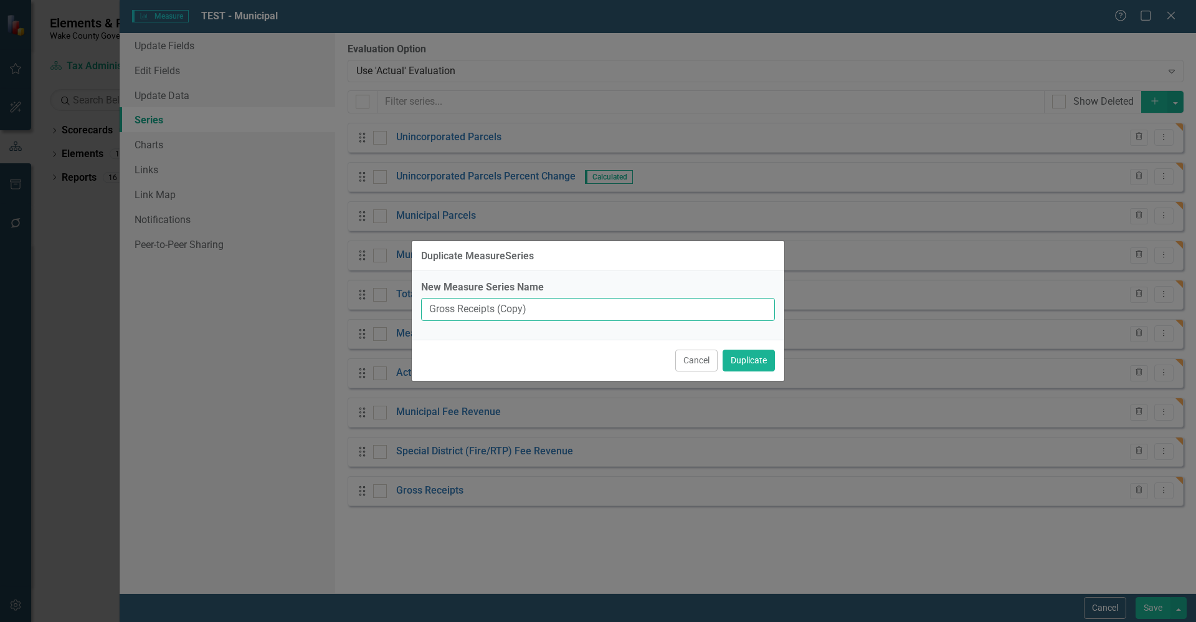
drag, startPoint x: 499, startPoint y: 307, endPoint x: 345, endPoint y: 317, distance: 153.6
click at [345, 317] on div "Duplicate MeasureSeries New Measure Series Name Gross Receipts (Copy) Cancel Du…" at bounding box center [598, 311] width 1196 height 622
type input "Total Commission/Fees"
click at [741, 361] on button "Duplicate" at bounding box center [749, 361] width 52 height 22
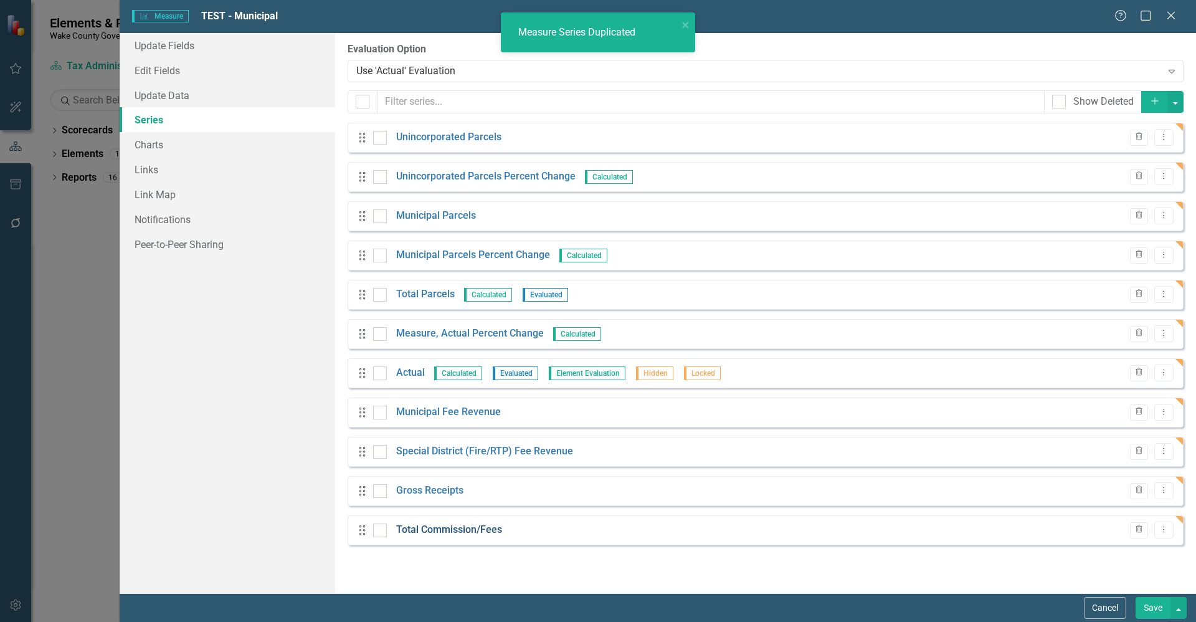
click at [449, 532] on link "Total Commission/Fees" at bounding box center [449, 530] width 106 height 14
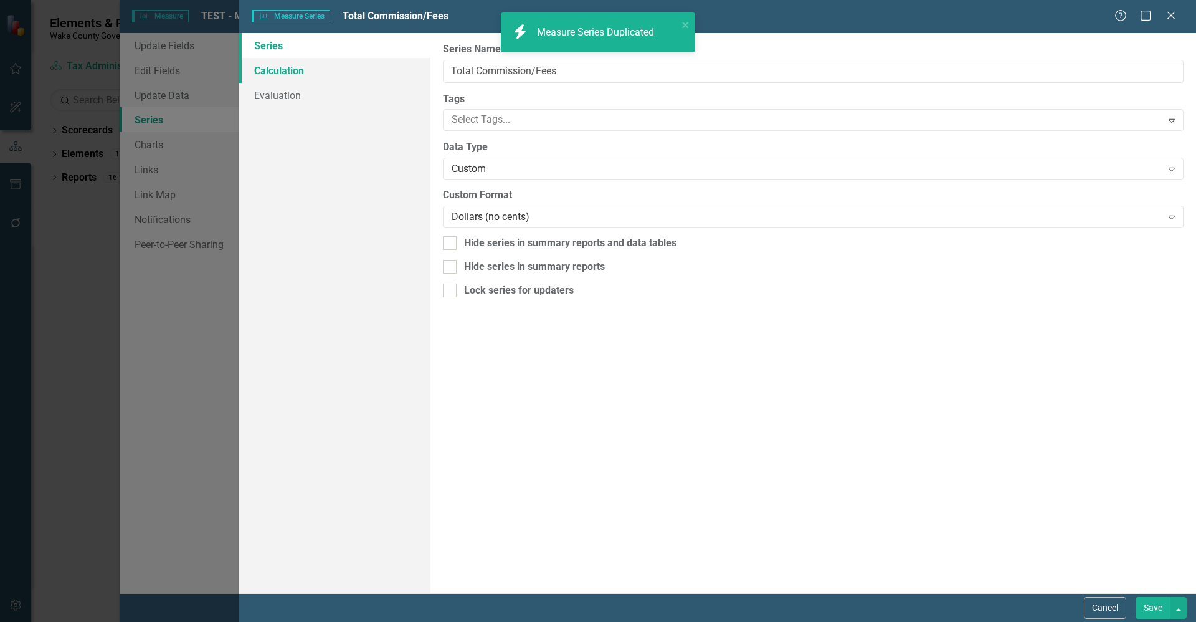
click at [291, 72] on link "Calculation" at bounding box center [334, 70] width 191 height 25
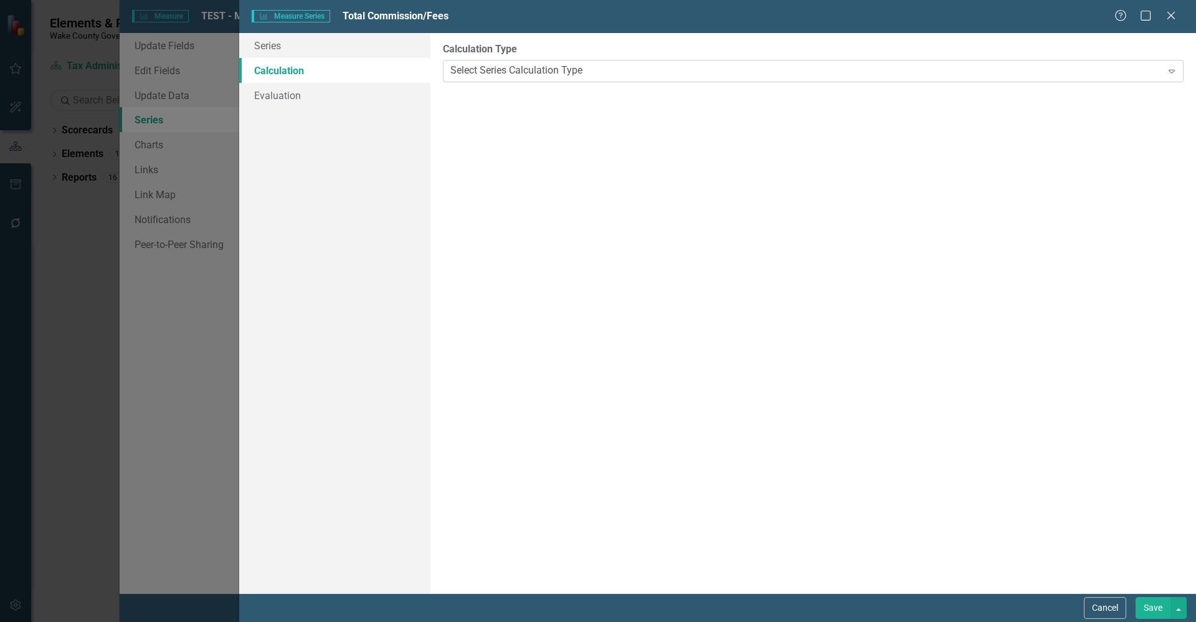
click at [504, 75] on div "Select Series Calculation Type" at bounding box center [517, 71] width 132 height 14
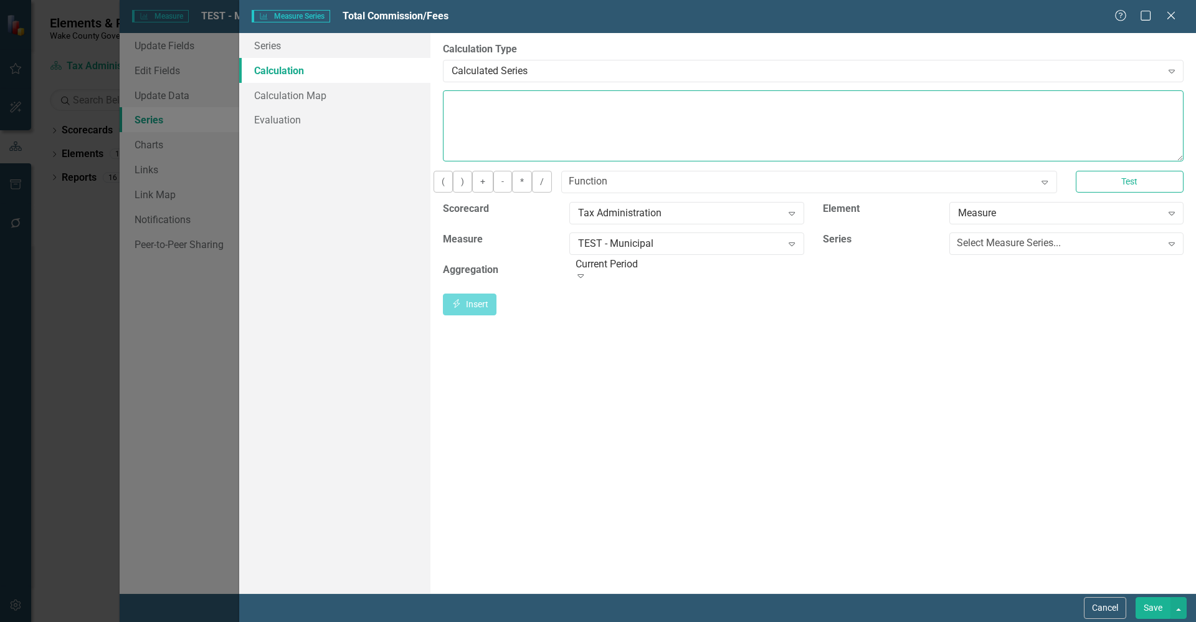
click at [500, 117] on textarea at bounding box center [813, 125] width 741 height 71
click at [990, 241] on div "Scorecard Tax Administration Expand Element Measure Expand Measure TEST - Munic…" at bounding box center [814, 248] width 760 height 92
click at [993, 255] on div "Select Measure Series... Expand" at bounding box center [1067, 243] width 234 height 22
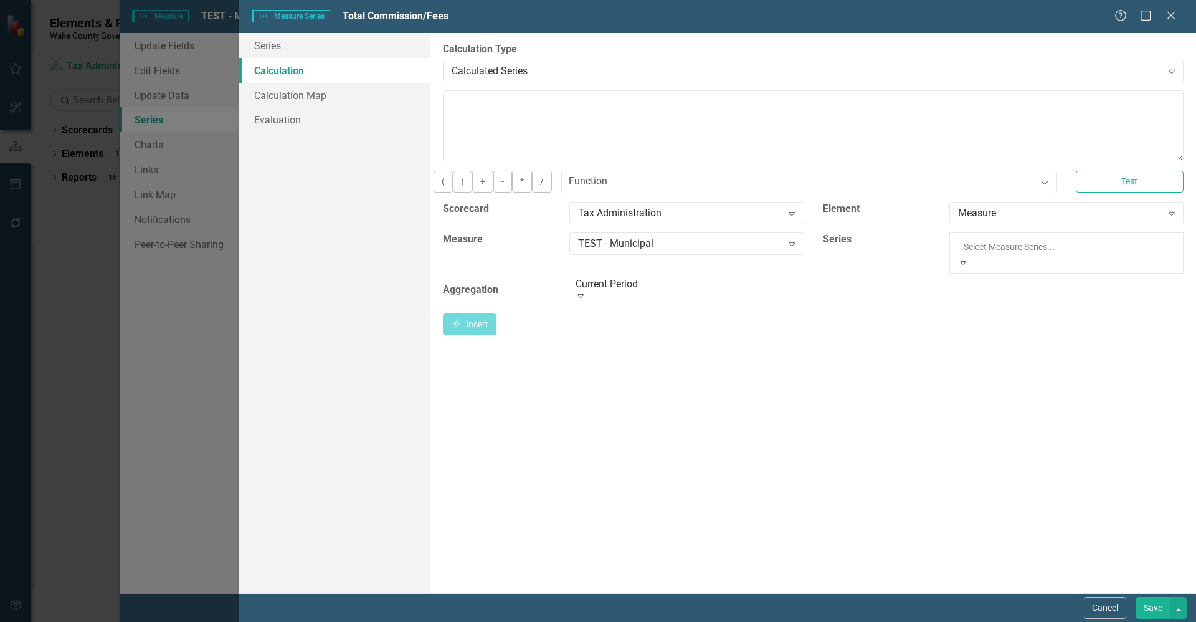
click at [497, 313] on button "Insert Insert" at bounding box center [470, 305] width 54 height 22
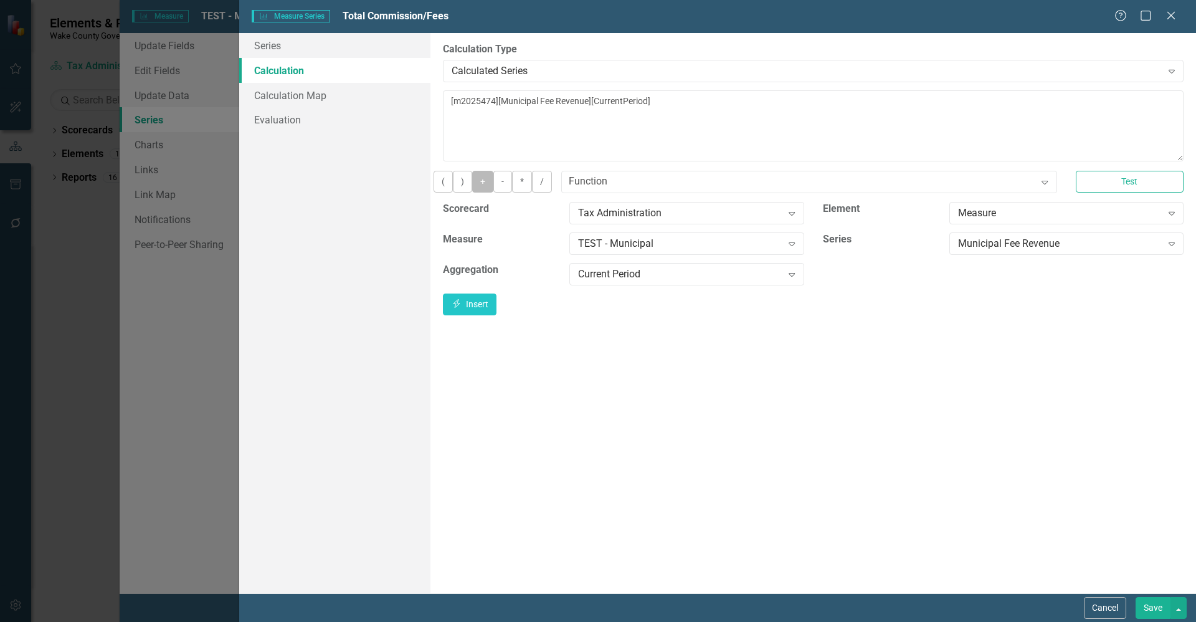
click at [494, 189] on button "+" at bounding box center [482, 182] width 21 height 22
click at [1003, 255] on div "Municipal Fee Revenue Expand" at bounding box center [1067, 243] width 234 height 22
click at [497, 315] on button "Insert Insert" at bounding box center [470, 305] width 54 height 22
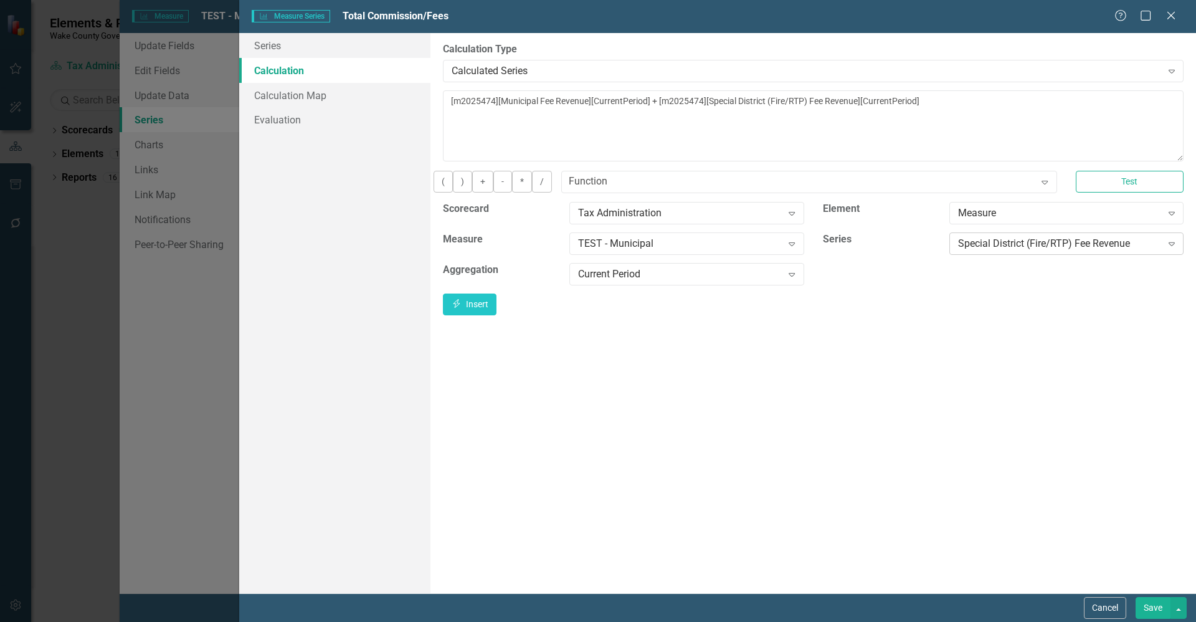
click at [1040, 247] on div "Special District (Fire/RTP) Fee Revenue" at bounding box center [1060, 243] width 204 height 14
click at [497, 315] on button "Insert Insert" at bounding box center [470, 305] width 54 height 22
drag, startPoint x: 694, startPoint y: 132, endPoint x: 724, endPoint y: 102, distance: 43.2
click at [724, 102] on textarea "[m2025474][Municipal Fee Revenue][CurrentPeriod] + [m2025474][Special District …" at bounding box center [813, 125] width 741 height 71
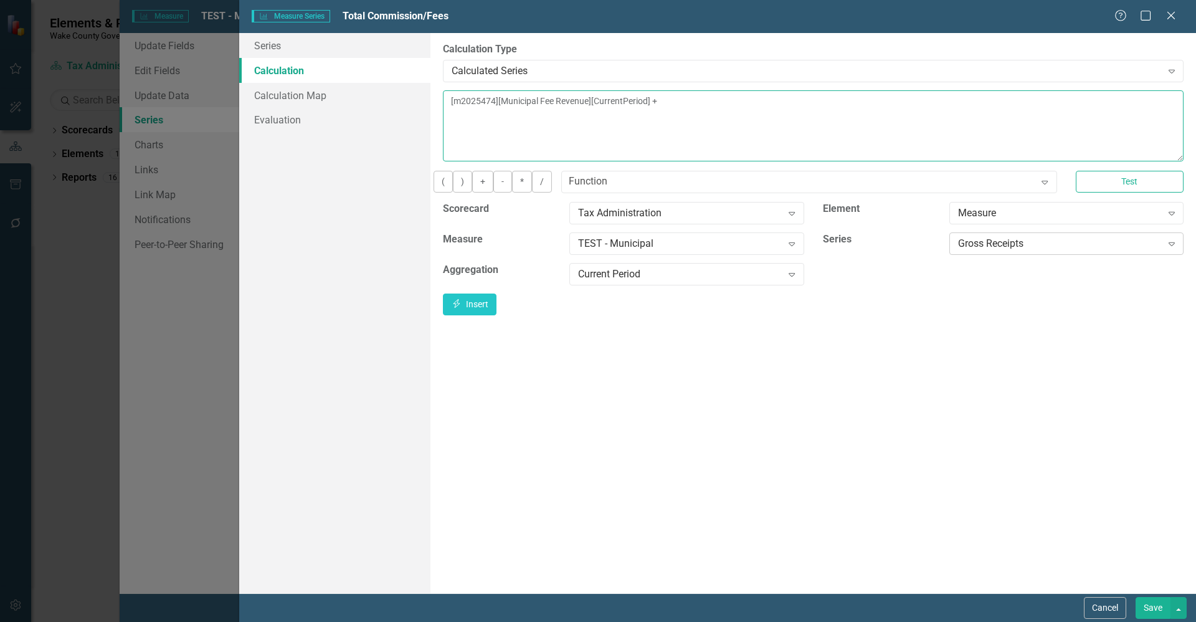
type textarea "[m2025474][Municipal Fee Revenue][CurrentPeriod] +"
click at [1001, 251] on div "Gross Receipts" at bounding box center [1060, 243] width 204 height 14
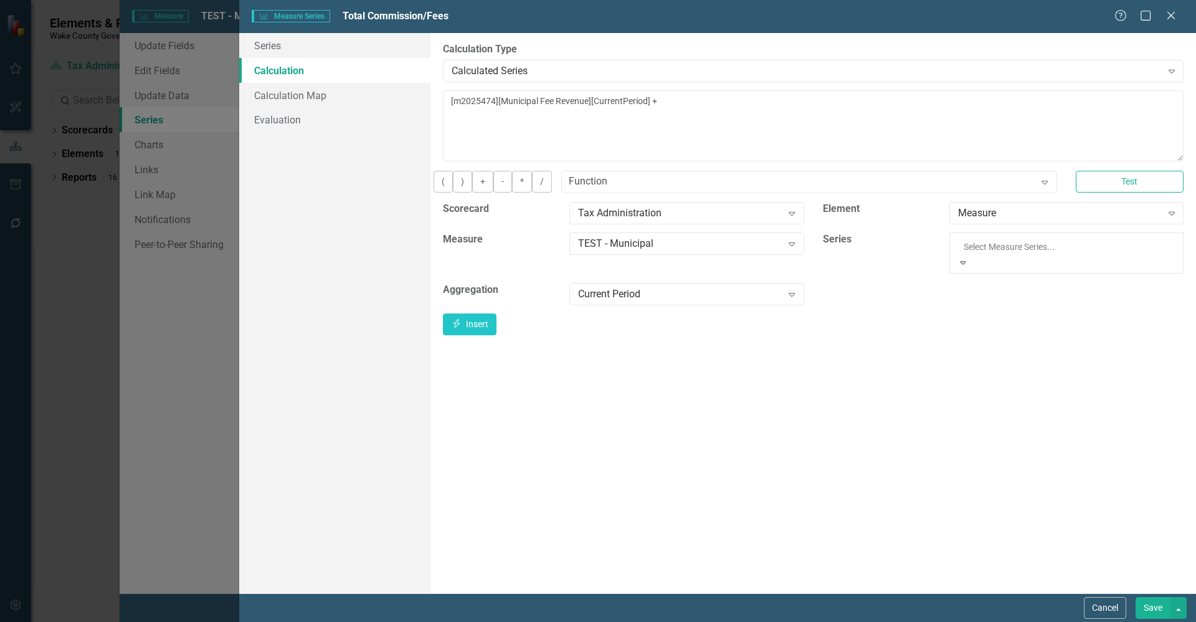
click at [462, 308] on icon "Insert" at bounding box center [456, 303] width 11 height 9
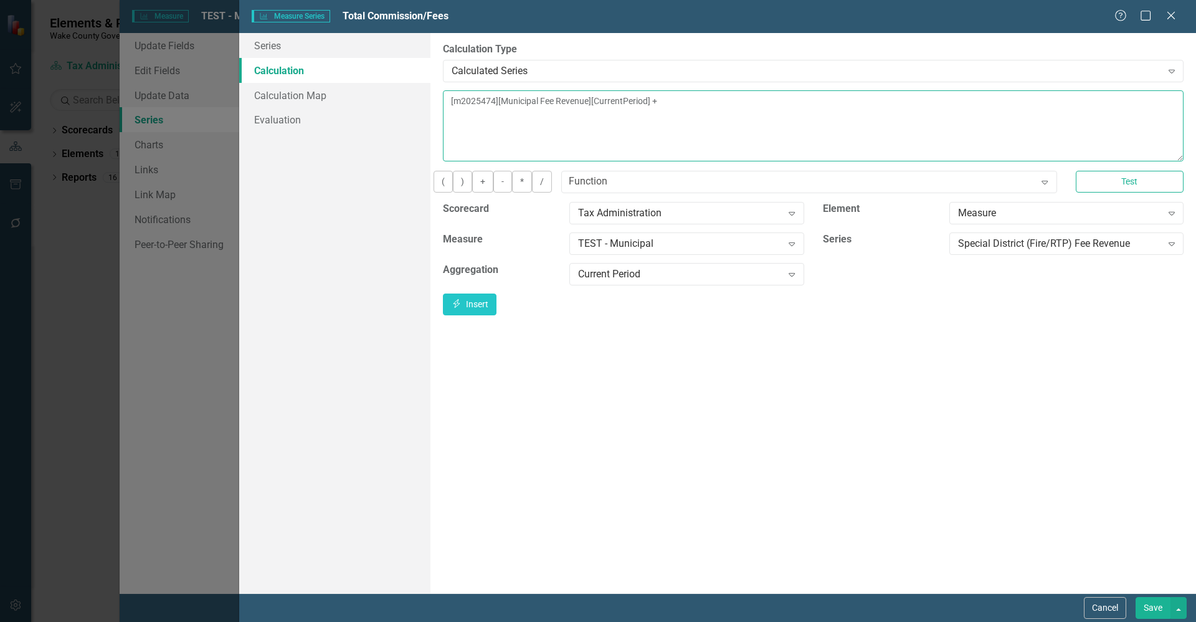
click at [1136, 107] on textarea "[m2025474][Municipal Fee Revenue][CurrentPeriod] + [m2025474][Special District …" at bounding box center [813, 125] width 741 height 71
drag, startPoint x: 506, startPoint y: 194, endPoint x: 697, endPoint y: 225, distance: 193.2
click at [494, 193] on button "+" at bounding box center [482, 182] width 21 height 22
click at [971, 251] on div "Special District (Fire/RTP) Fee Revenue" at bounding box center [1060, 243] width 204 height 14
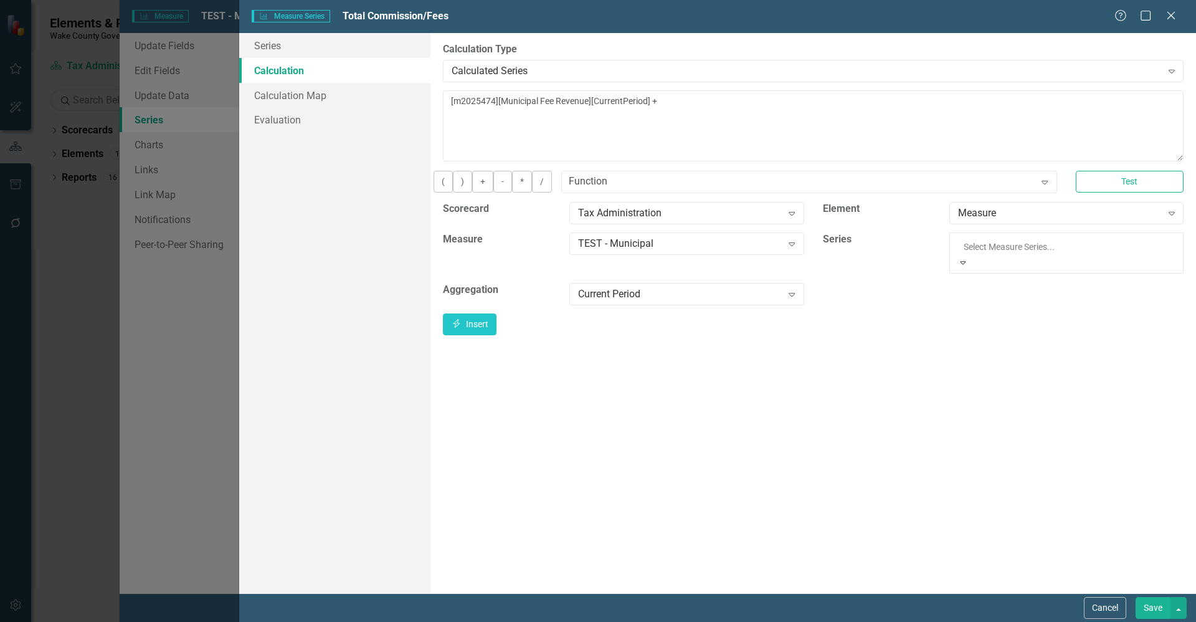
click at [462, 308] on icon "Insert" at bounding box center [456, 303] width 11 height 9
click at [1160, 606] on button "Save" at bounding box center [1153, 608] width 35 height 22
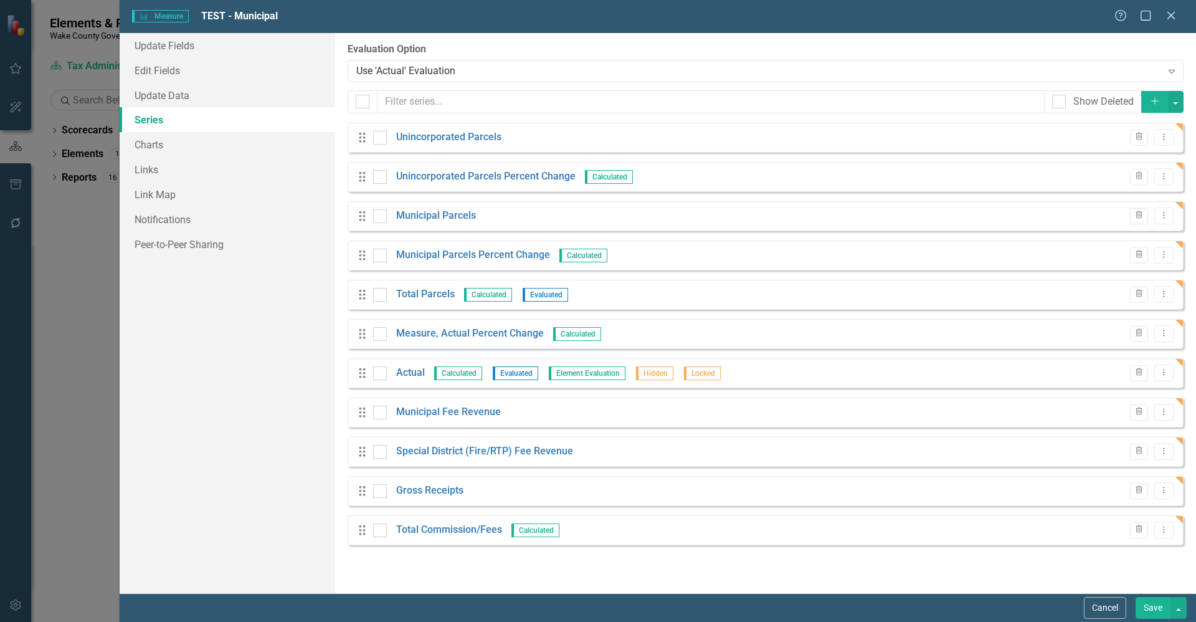
click at [1152, 104] on icon "Add" at bounding box center [1155, 101] width 11 height 9
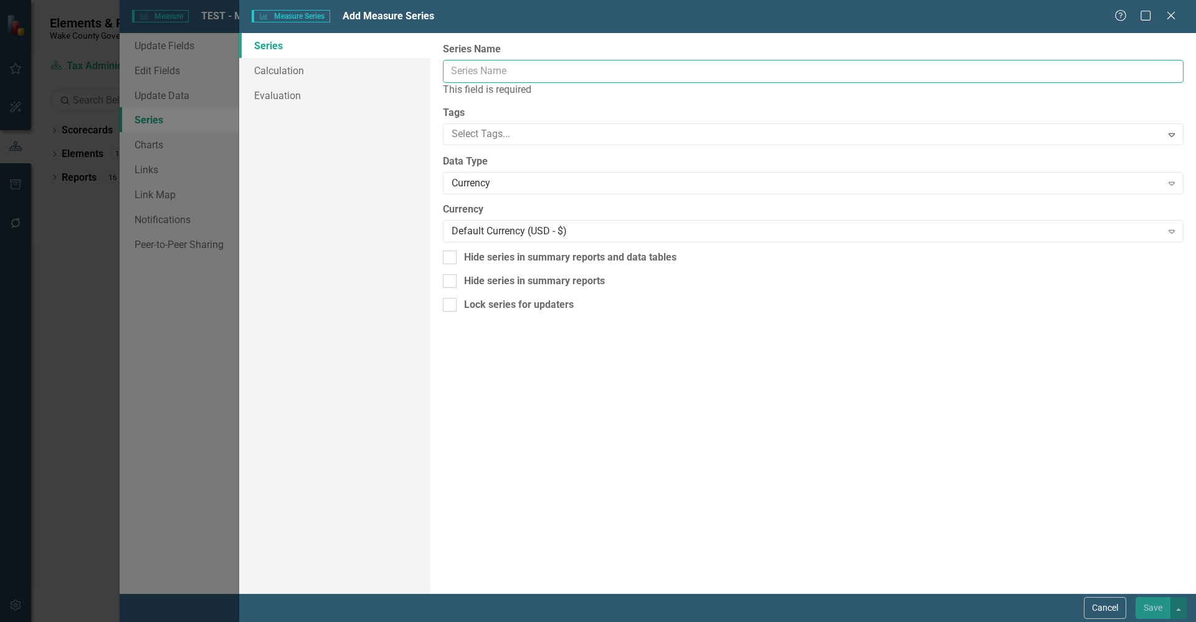
click at [484, 76] on input "Series Name" at bounding box center [813, 71] width 741 height 23
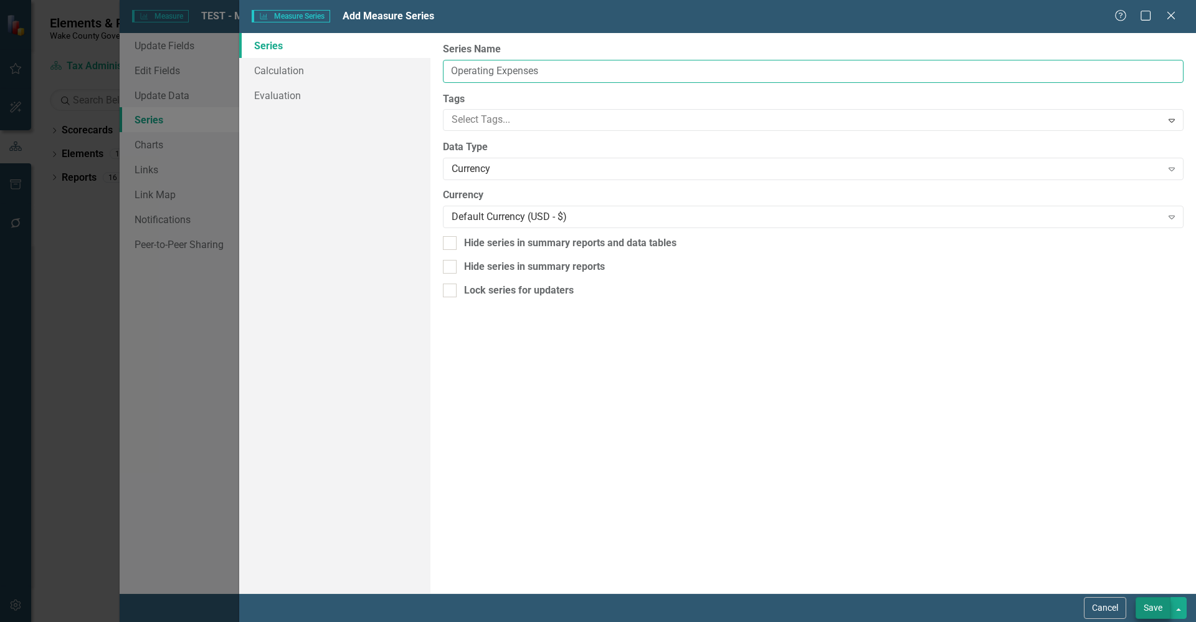
type input "Operating Expenses"
click at [1159, 604] on button "Save" at bounding box center [1153, 608] width 35 height 22
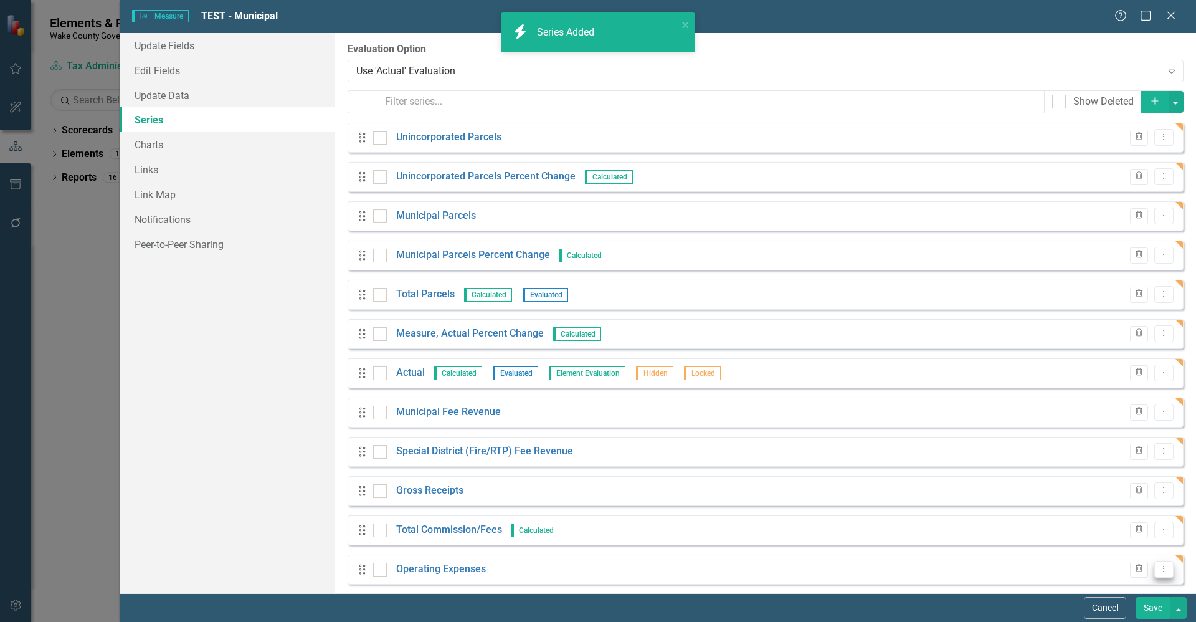
scroll to position [10, 0]
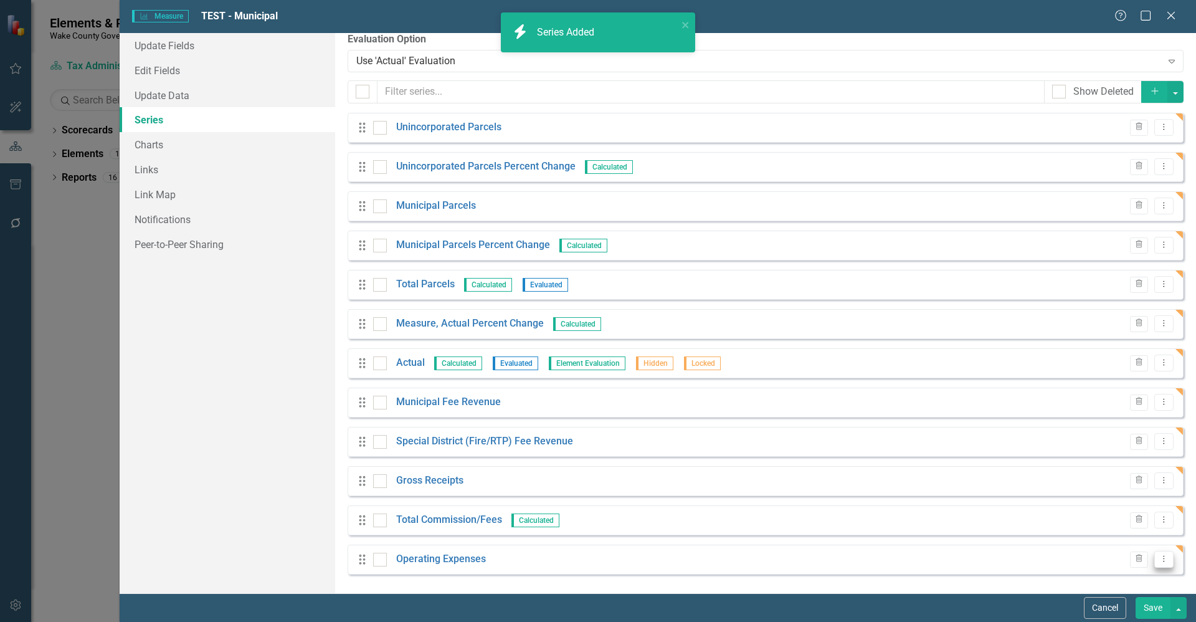
click at [1159, 559] on icon "Dropdown Menu" at bounding box center [1164, 559] width 11 height 8
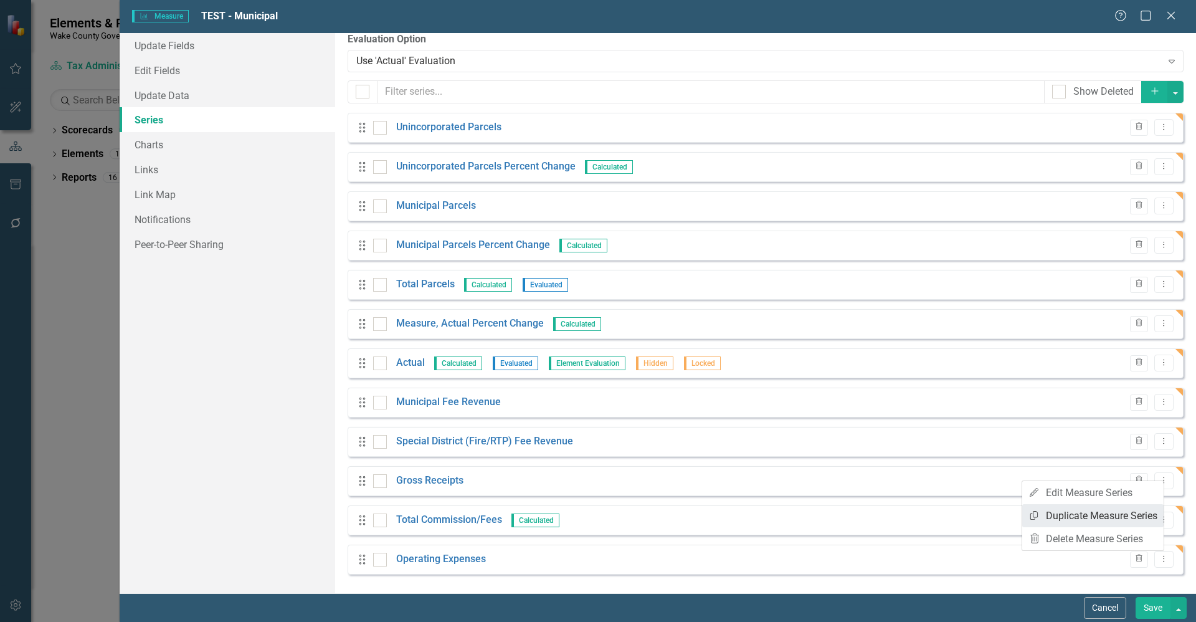
click at [1114, 523] on link "Copy Duplicate Measure Series" at bounding box center [1093, 515] width 141 height 23
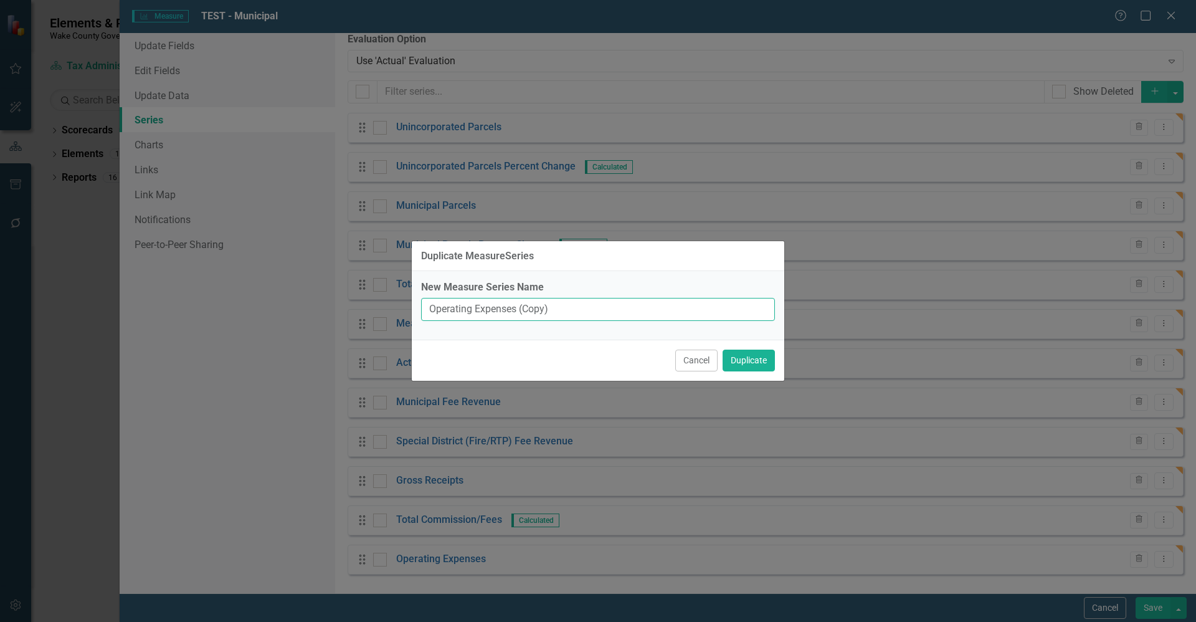
drag, startPoint x: 560, startPoint y: 308, endPoint x: 379, endPoint y: 279, distance: 183.7
click at [379, 279] on div "Duplicate MeasureSeries New Measure Series Name Operating Expenses (Copy) Cance…" at bounding box center [598, 311] width 1196 height 622
type input "Revaluation Expenses"
click at [735, 366] on button "Duplicate" at bounding box center [749, 361] width 52 height 22
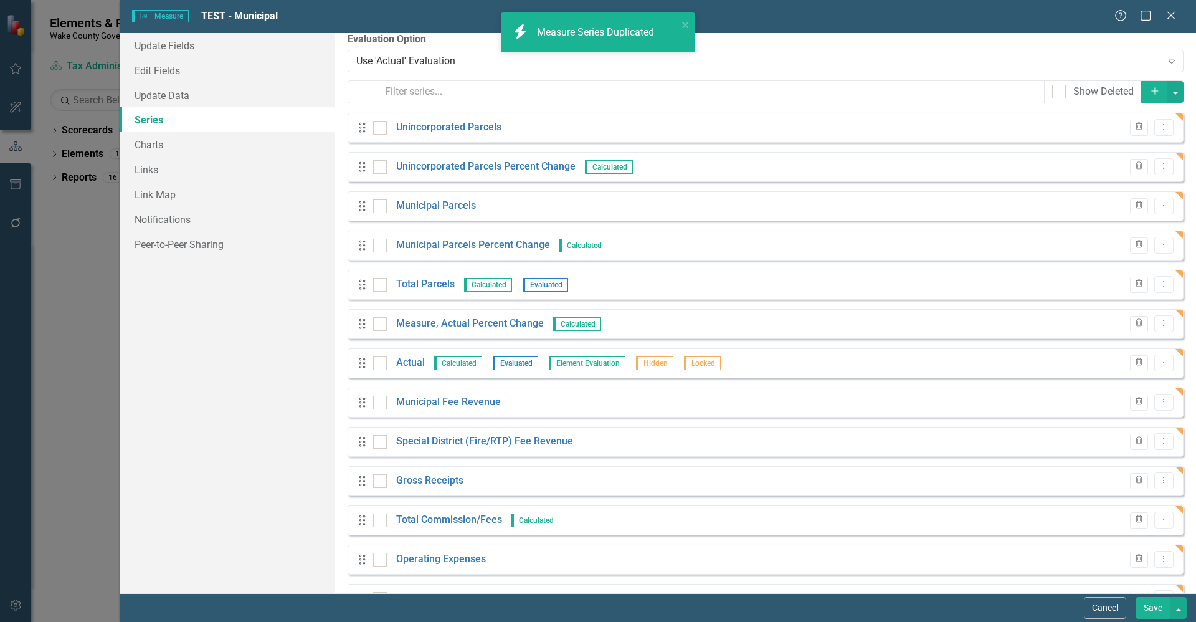
scroll to position [49, 0]
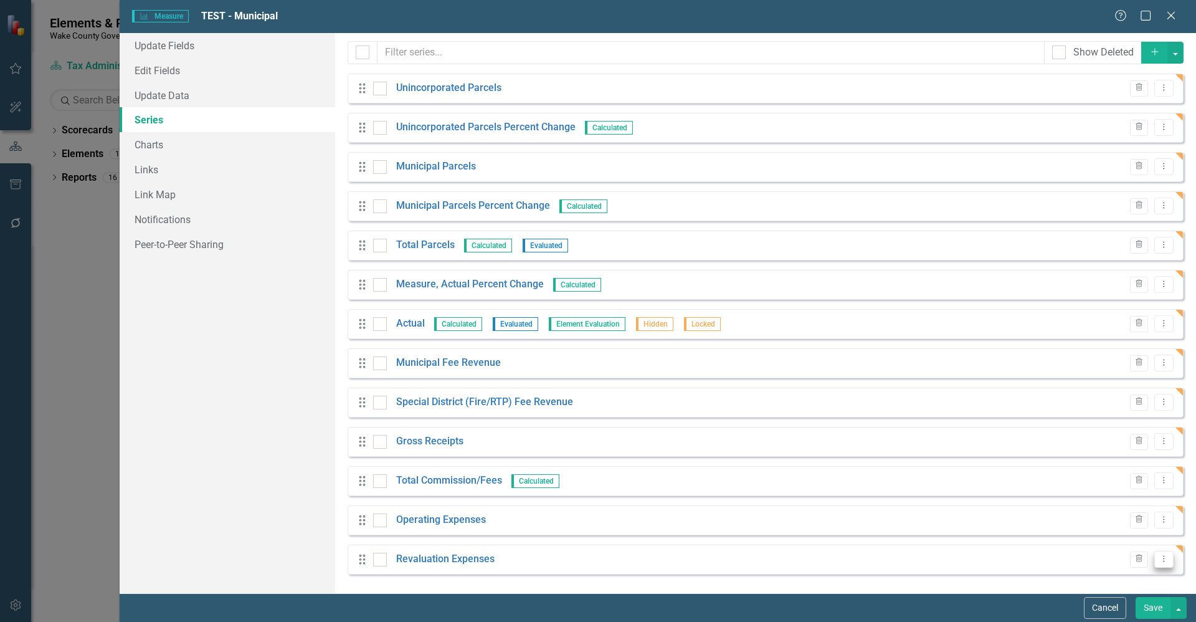
click at [1159, 559] on icon "Dropdown Menu" at bounding box center [1164, 559] width 11 height 8
click at [1087, 520] on link "Copy Duplicate Measure Series" at bounding box center [1093, 515] width 141 height 23
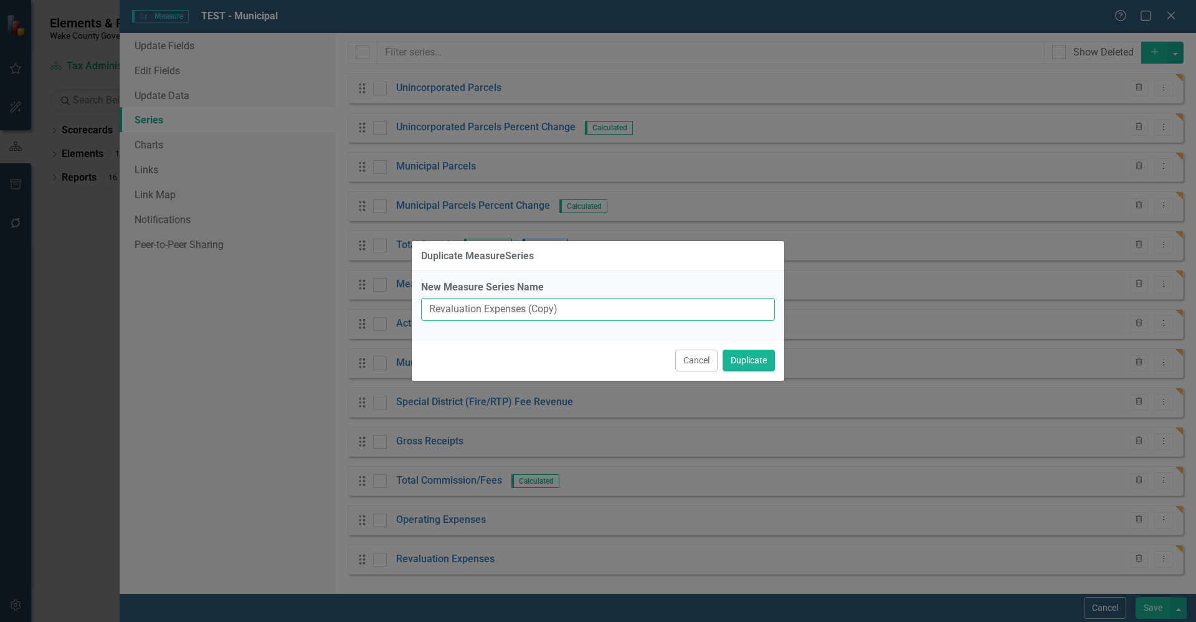
drag, startPoint x: 608, startPoint y: 309, endPoint x: 247, endPoint y: 275, distance: 361.8
click at [247, 275] on div "Duplicate MeasureSeries New Measure Series Name Revaluation Expenses (Copy) Can…" at bounding box center [598, 311] width 1196 height 622
type input "Total Expenses"
click at [723, 350] on button "Duplicate" at bounding box center [749, 361] width 52 height 22
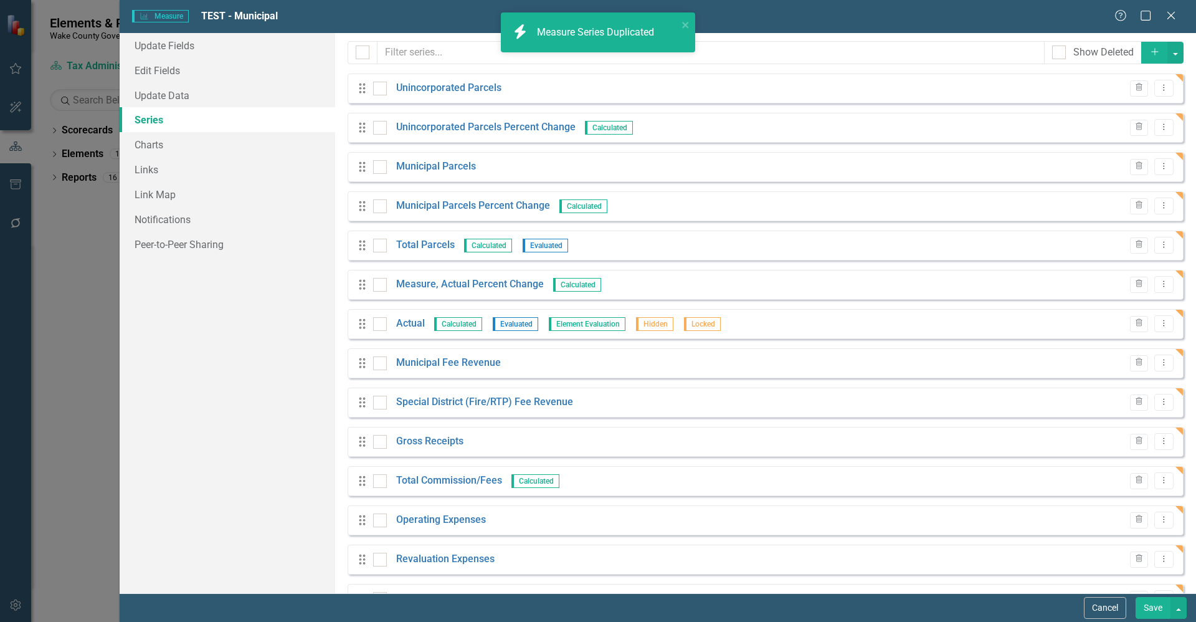
scroll to position [88, 0]
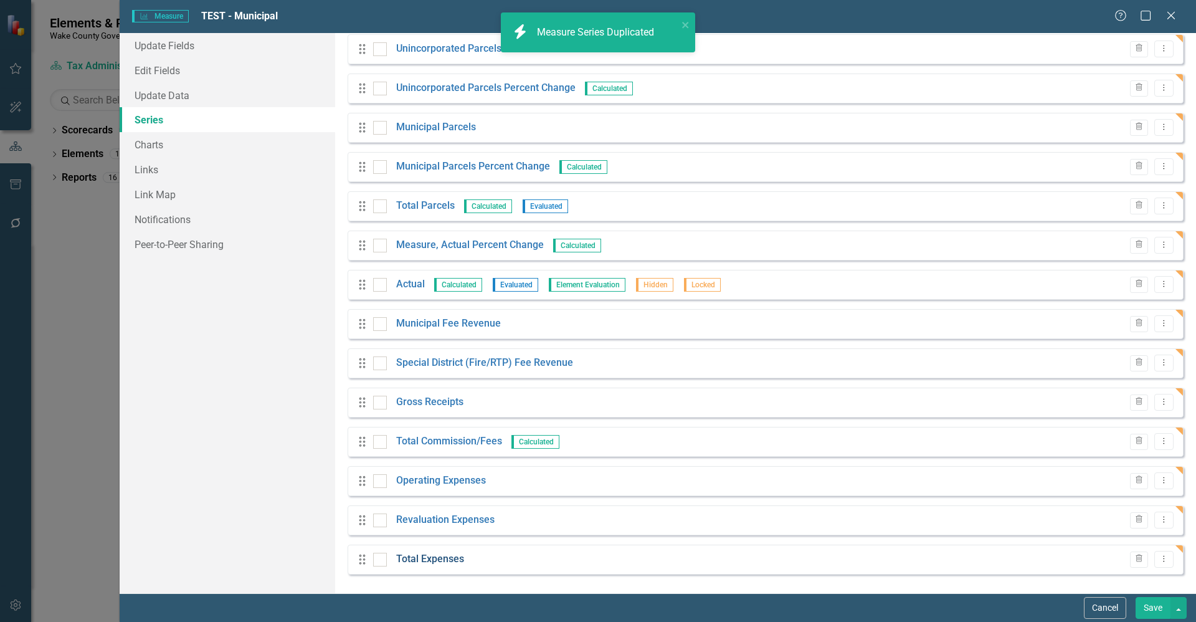
click at [447, 553] on link "Total Expenses" at bounding box center [430, 559] width 68 height 14
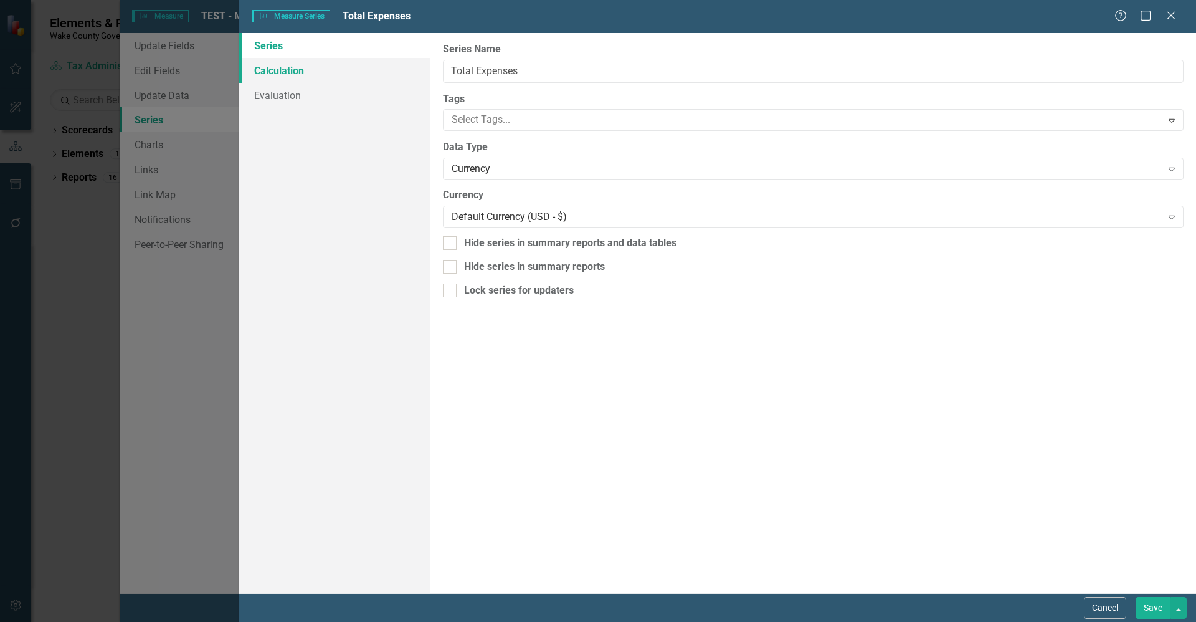
click at [300, 75] on link "Calculation" at bounding box center [334, 70] width 191 height 25
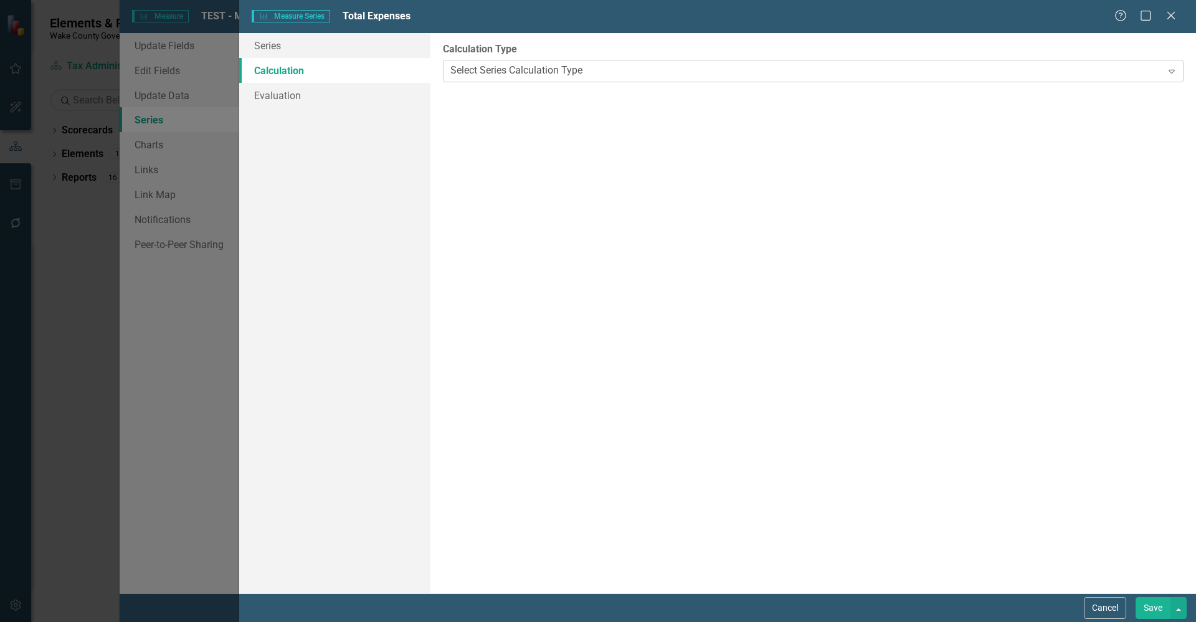
click at [581, 76] on div "Select Series Calculation Type" at bounding box center [517, 71] width 132 height 14
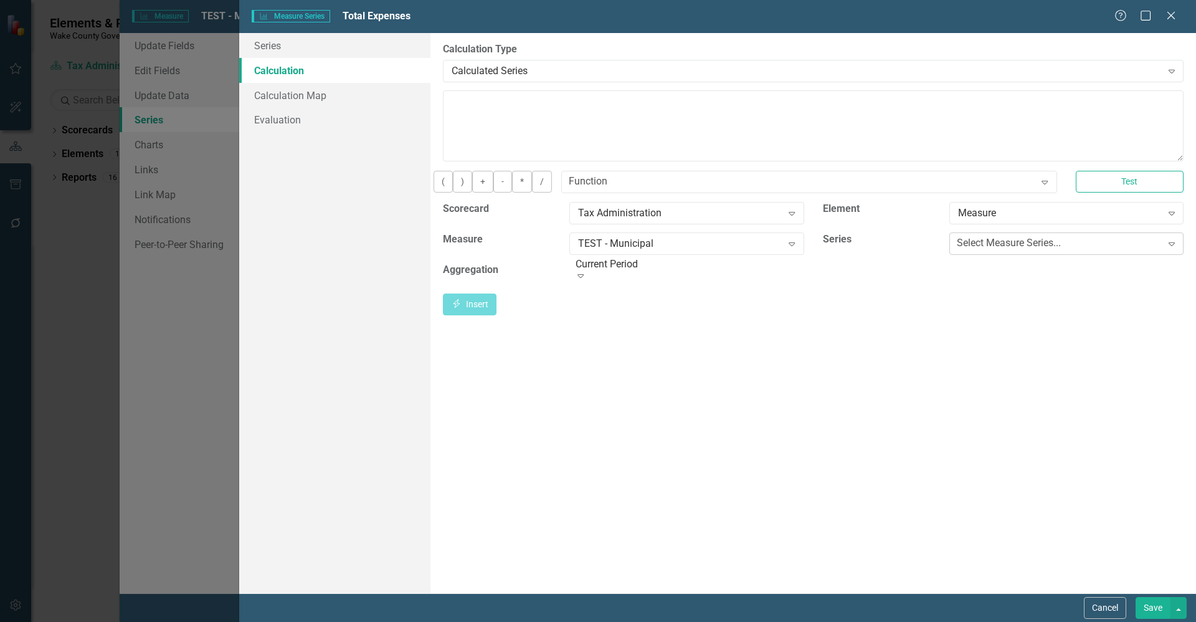
click at [973, 248] on div "Select Measure Series..." at bounding box center [1009, 243] width 104 height 14
drag, startPoint x: 1021, startPoint y: 405, endPoint x: 1036, endPoint y: 381, distance: 28.5
click at [462, 308] on icon "Insert" at bounding box center [456, 303] width 11 height 9
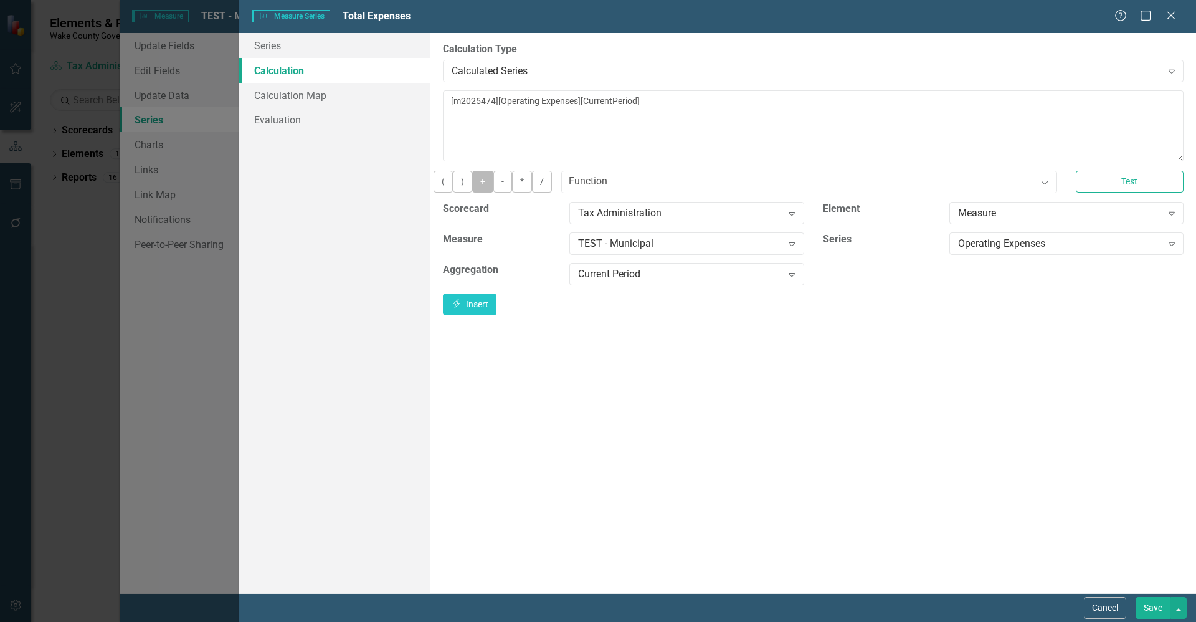
click at [494, 191] on button "+" at bounding box center [482, 182] width 21 height 22
click at [1057, 251] on div "Operating Expenses" at bounding box center [1060, 243] width 204 height 14
click at [497, 315] on button "Insert Insert" at bounding box center [470, 305] width 54 height 22
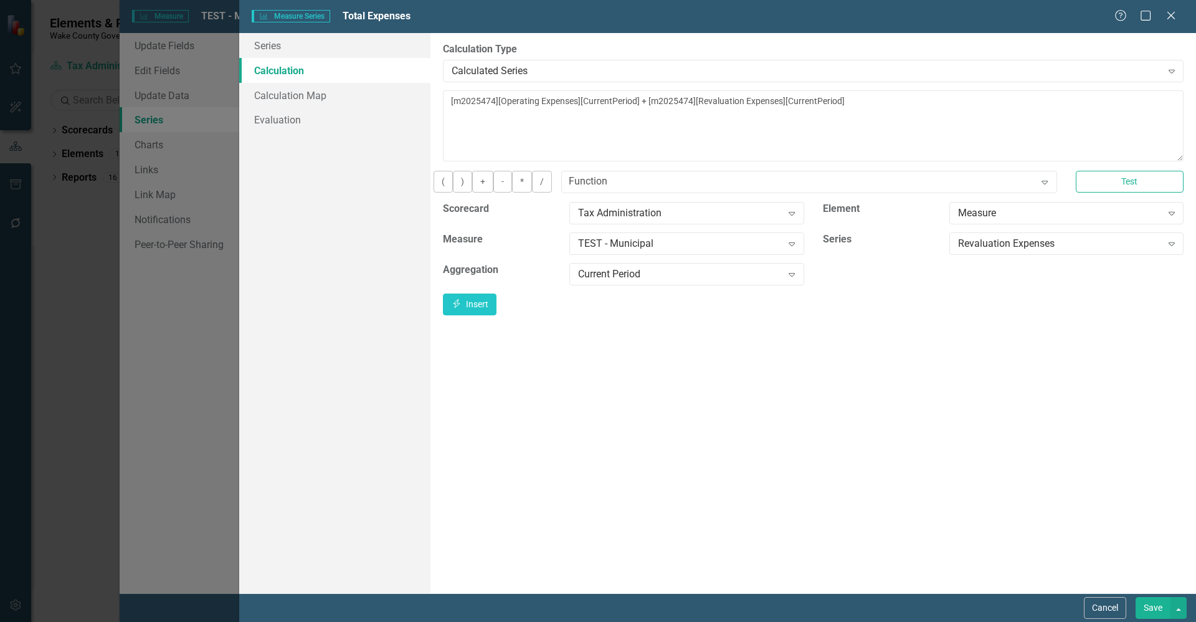
click at [1163, 608] on button "Save" at bounding box center [1153, 608] width 35 height 22
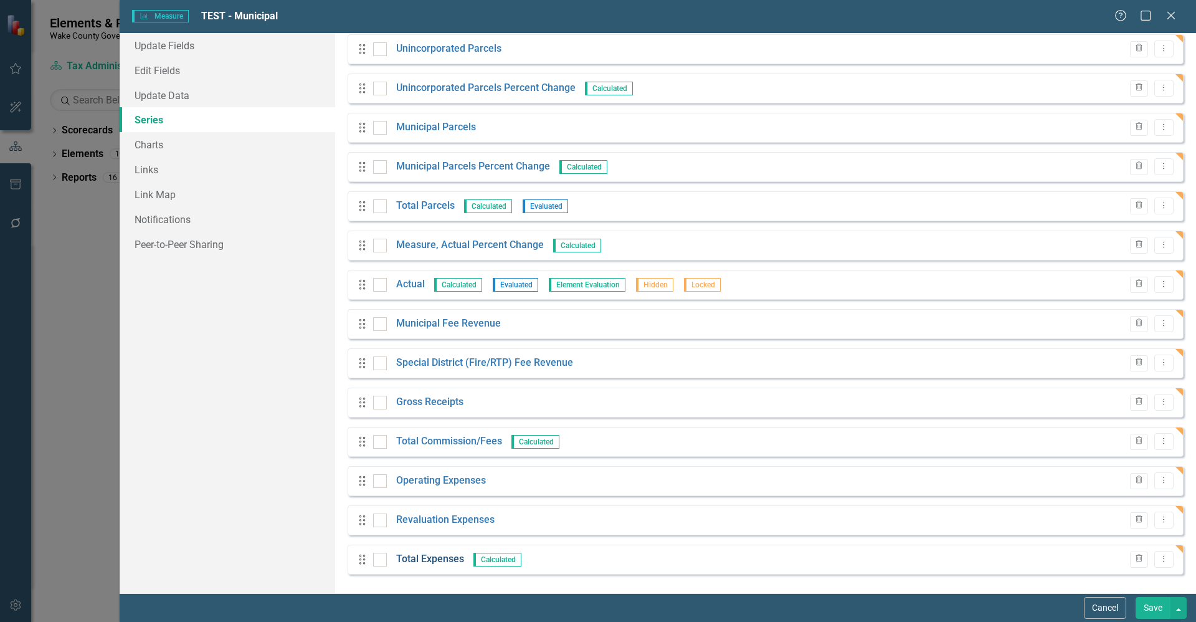
click at [409, 553] on link "Total Expenses" at bounding box center [430, 559] width 68 height 14
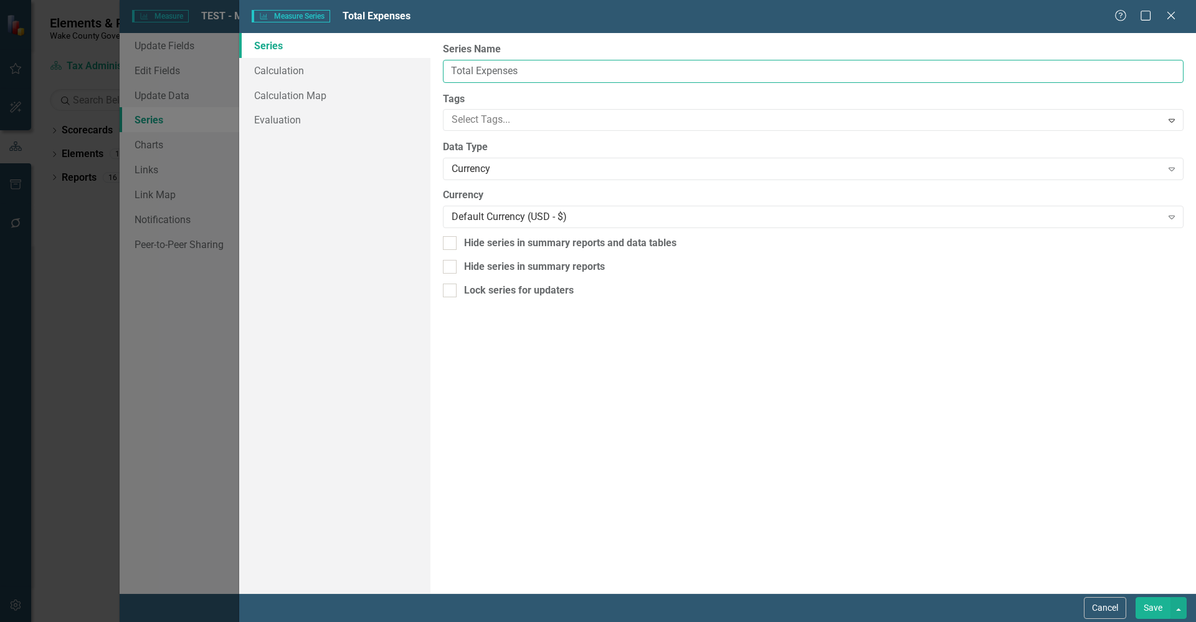
click at [582, 69] on input "Total Expenses" at bounding box center [813, 71] width 741 height 23
click at [579, 68] on input "Total Expenses (Less" at bounding box center [813, 71] width 741 height 23
type input "Total Expenses (Less Vehicle Tax and Tag)"
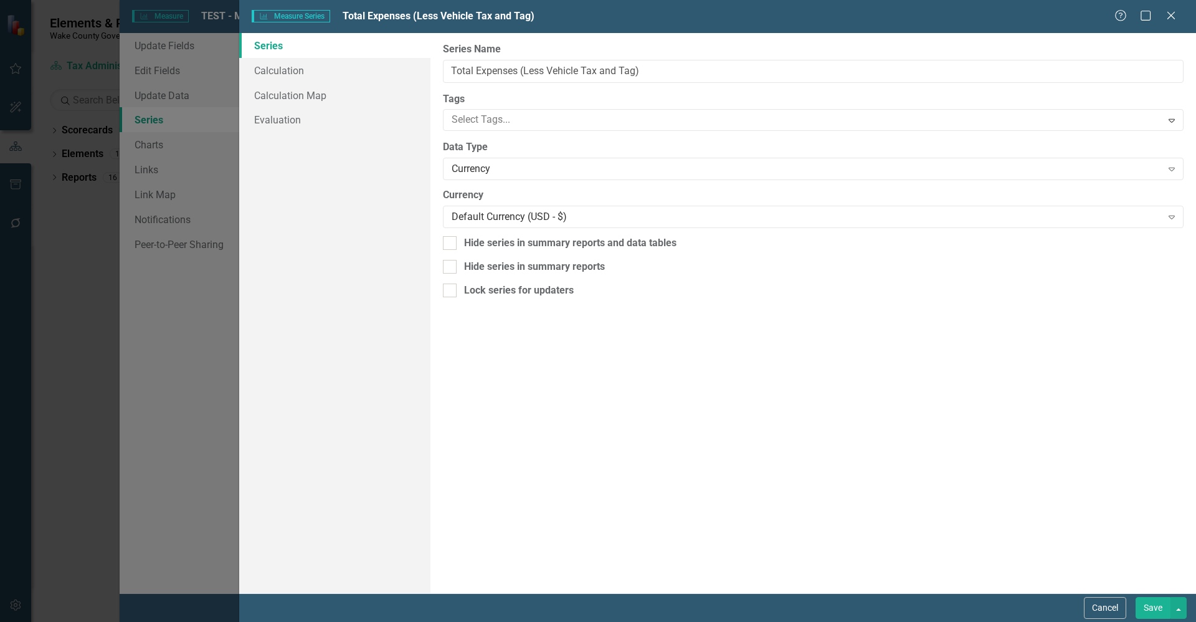
click at [1165, 610] on button "Save" at bounding box center [1153, 608] width 35 height 22
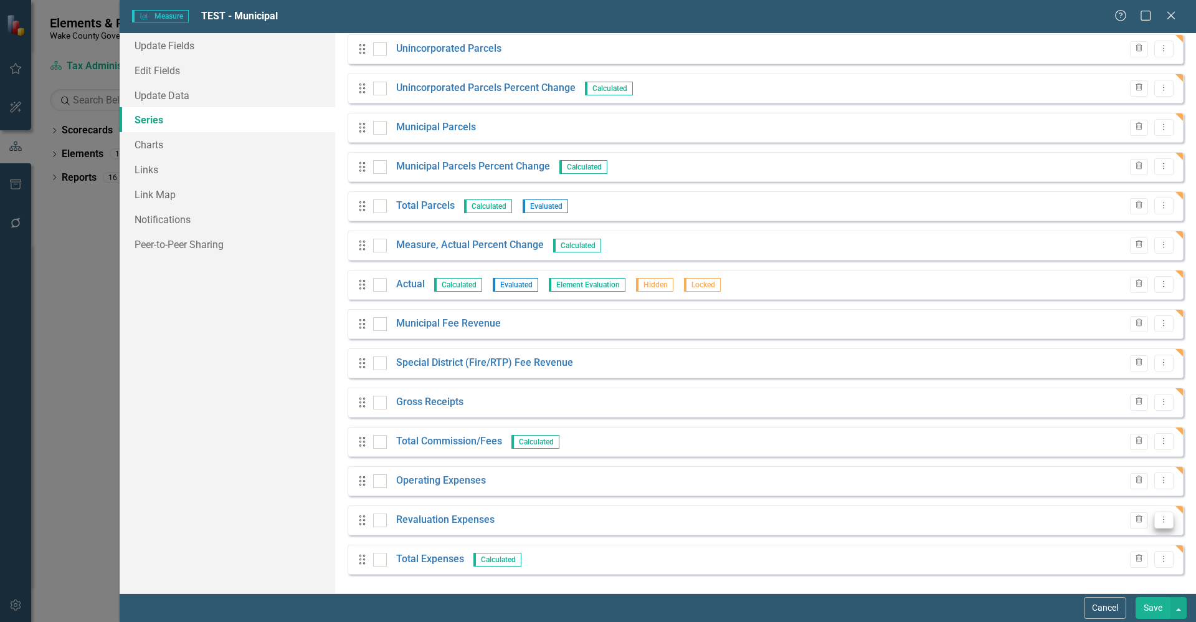
click at [1159, 520] on icon "Dropdown Menu" at bounding box center [1164, 519] width 11 height 8
click at [1114, 561] on link "Copy Duplicate Measure Series" at bounding box center [1093, 563] width 141 height 23
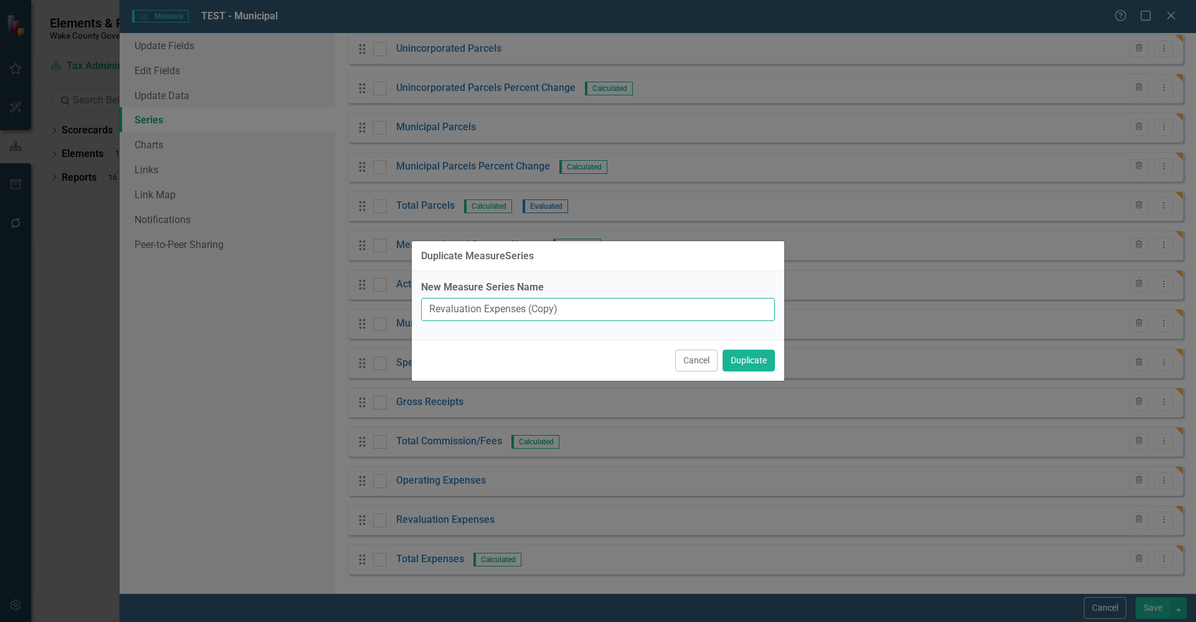
drag, startPoint x: 590, startPoint y: 316, endPoint x: 275, endPoint y: 303, distance: 314.9
click at [275, 303] on div "Duplicate MeasureSeries New Measure Series Name Revaluation Expenses (Copy) Can…" at bounding box center [598, 311] width 1196 height 622
drag, startPoint x: 593, startPoint y: 305, endPoint x: 583, endPoint y: 319, distance: 17.8
click at [593, 305] on input "Revaluation Expenses (Copy)" at bounding box center [598, 309] width 354 height 23
type input "Percent Cost Recovery"
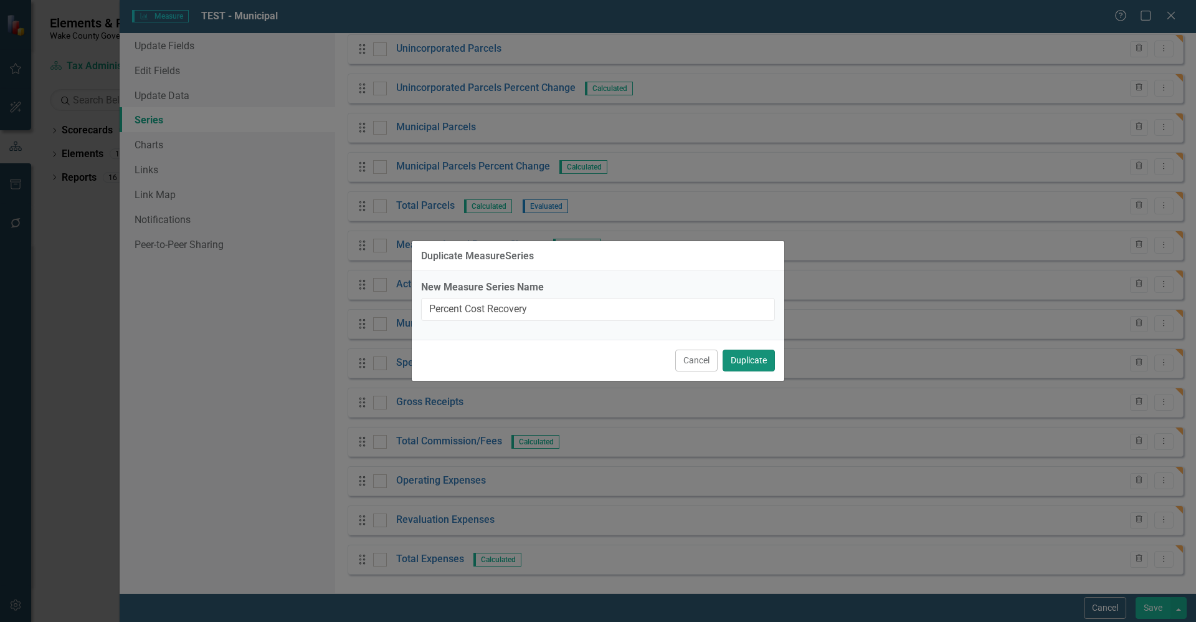
click at [743, 360] on button "Duplicate" at bounding box center [749, 361] width 52 height 22
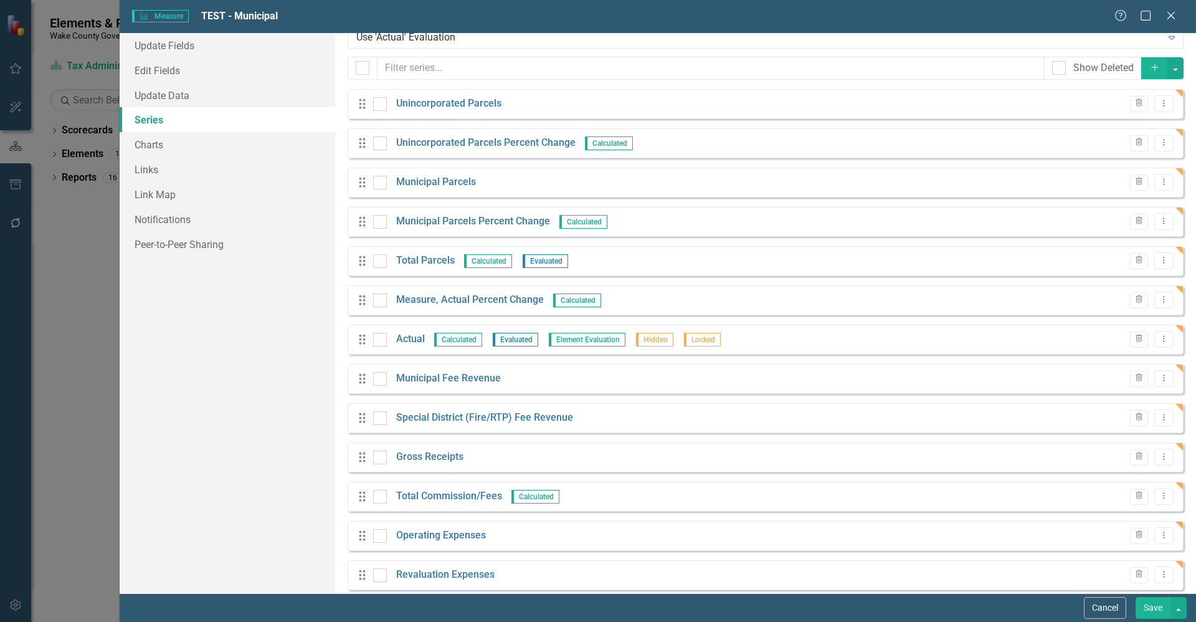
scroll to position [88, 0]
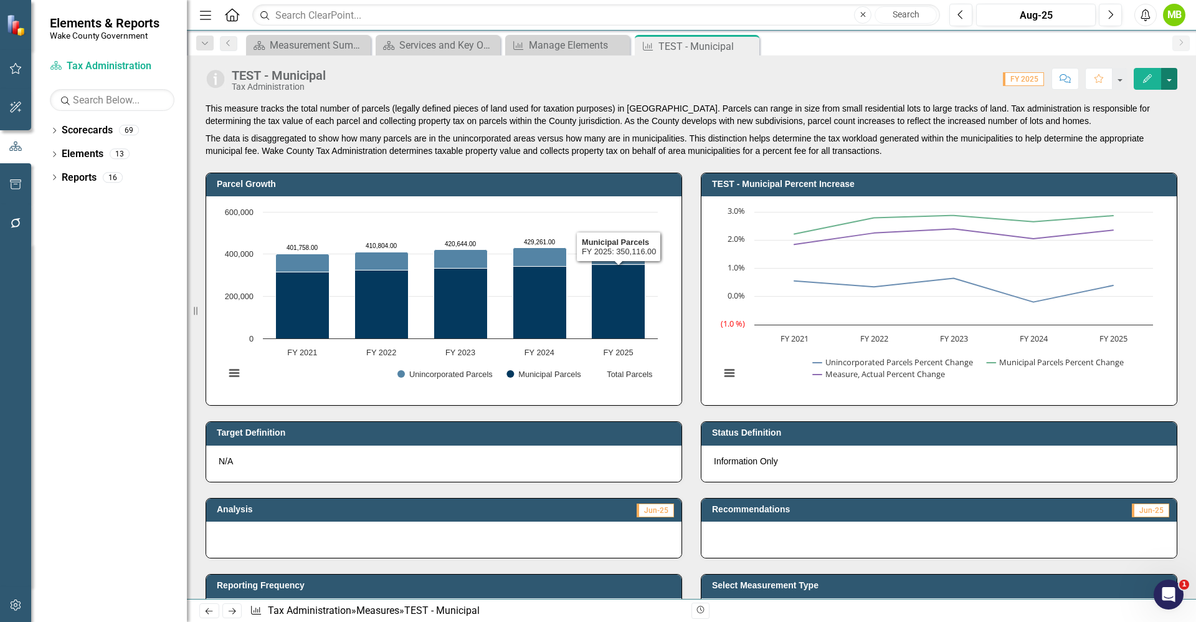
click at [1167, 76] on button "button" at bounding box center [1170, 79] width 16 height 22
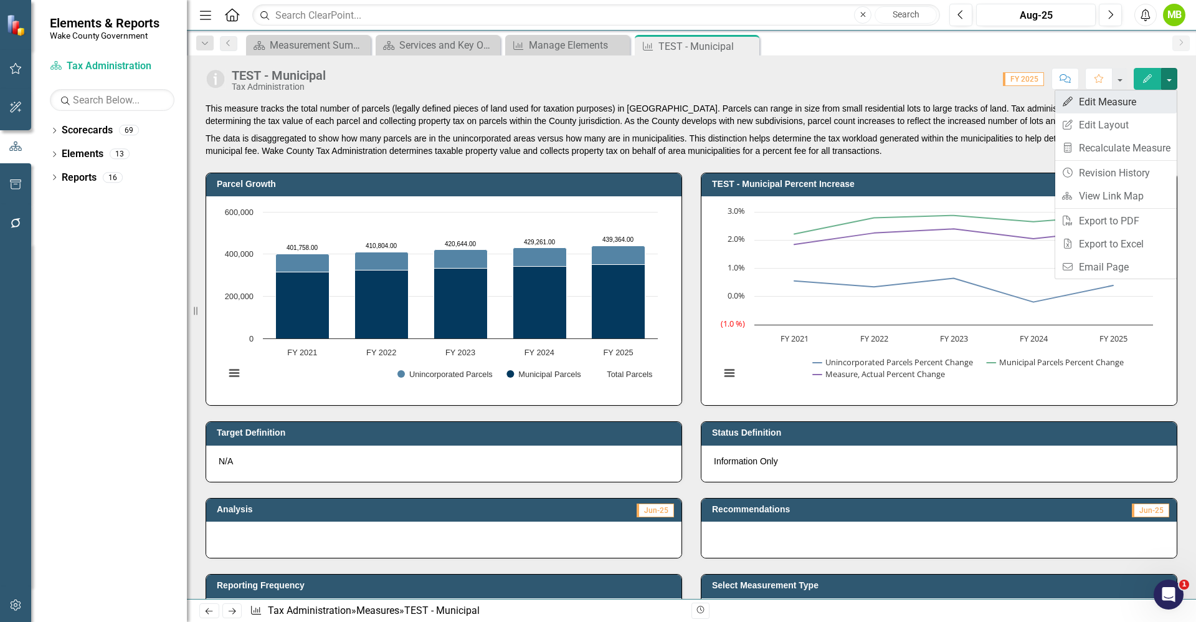
click at [1101, 102] on link "Edit Edit Measure" at bounding box center [1117, 101] width 122 height 23
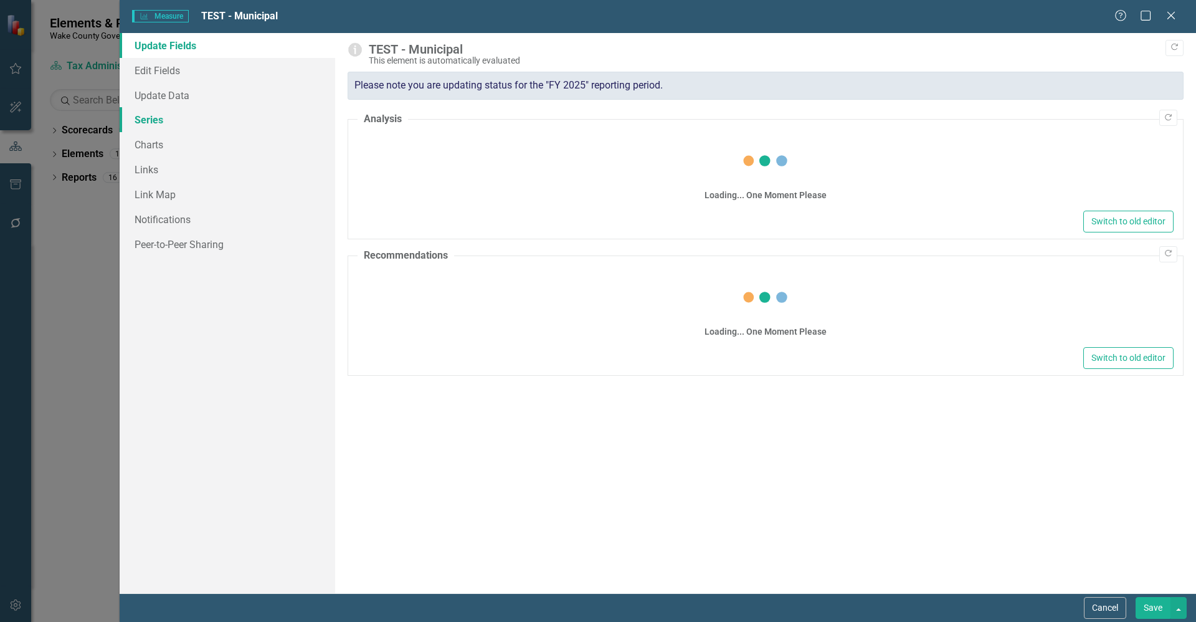
click at [140, 116] on link "Series" at bounding box center [228, 119] width 216 height 25
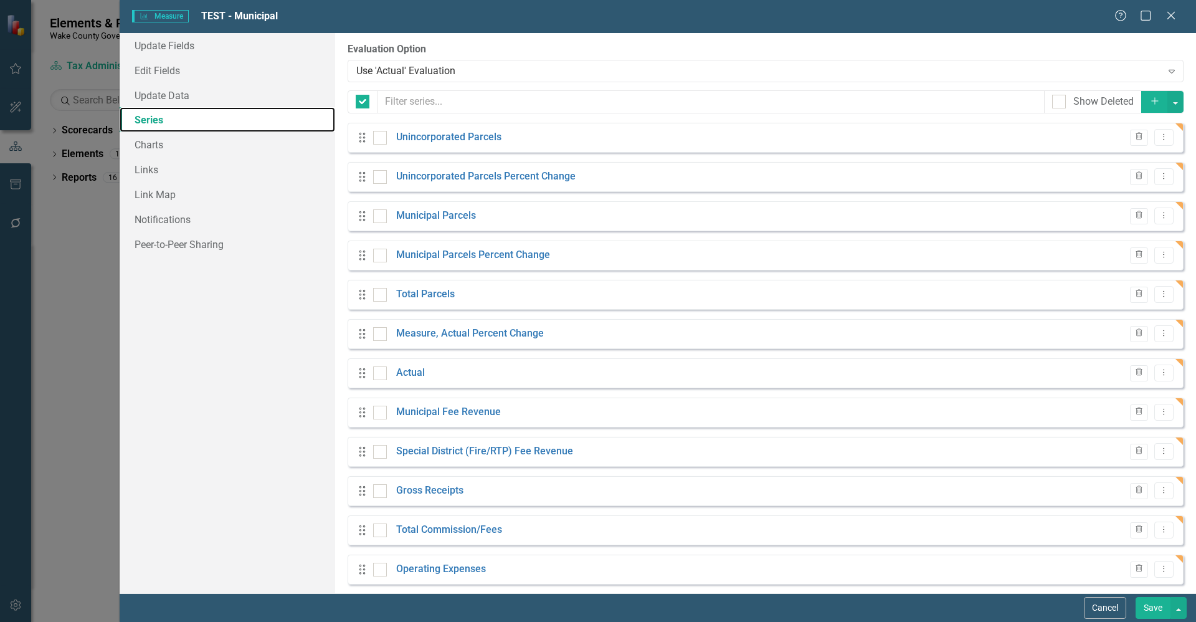
checkbox input "false"
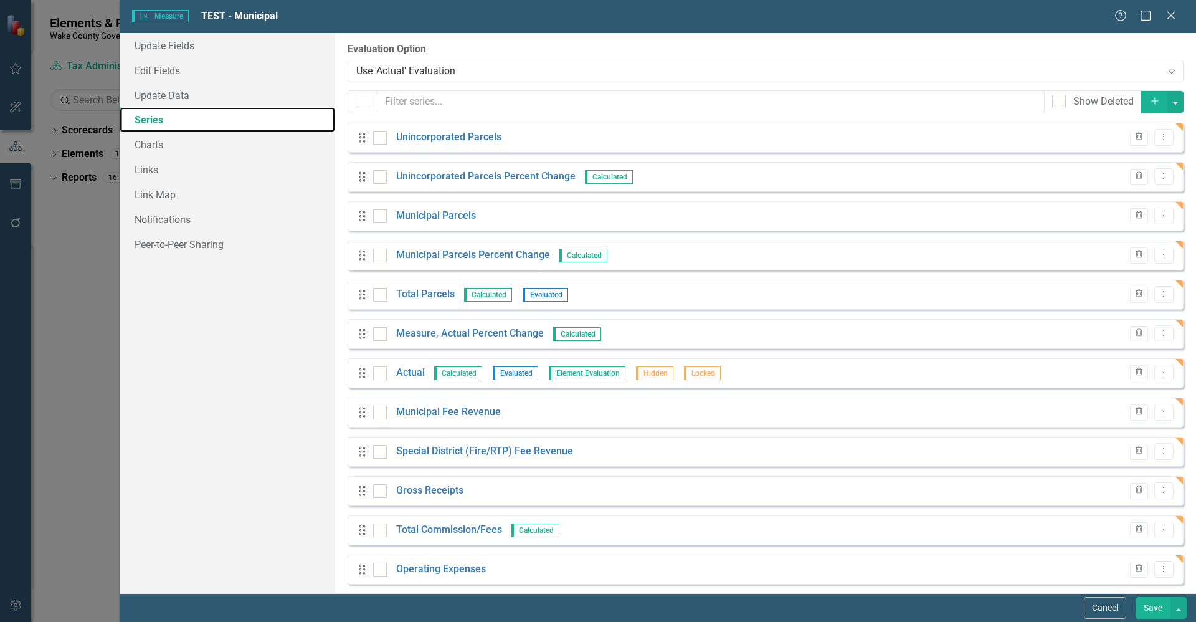
scroll to position [128, 0]
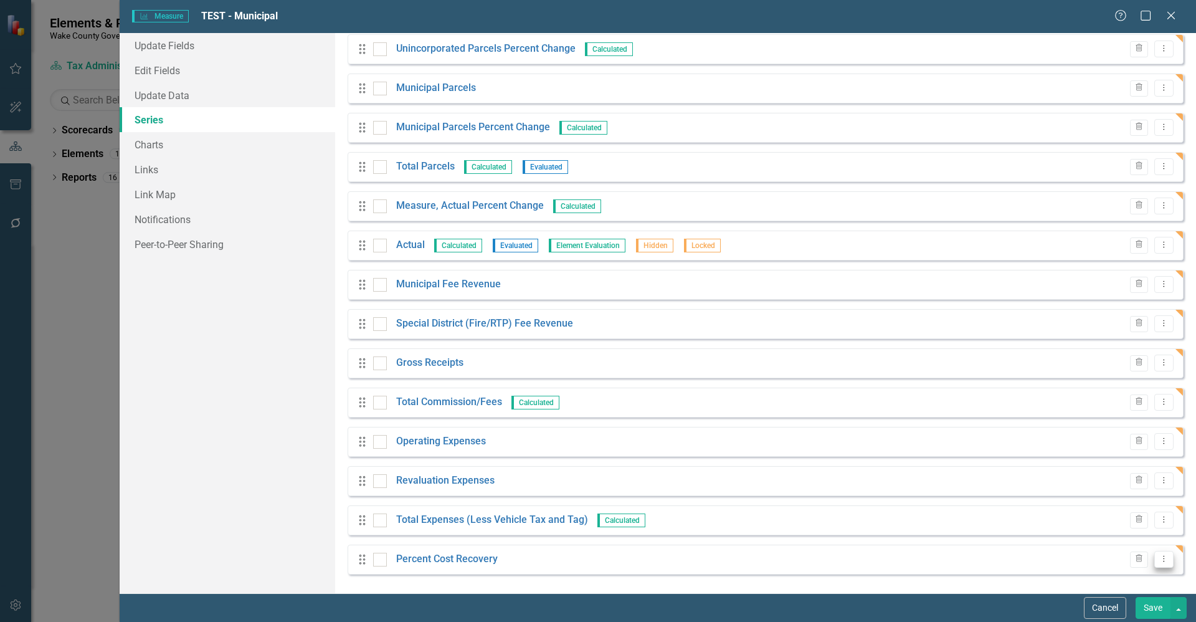
click at [1159, 561] on icon "Dropdown Menu" at bounding box center [1164, 559] width 11 height 8
click at [1110, 502] on link "Edit Edit Measure Series" at bounding box center [1093, 492] width 141 height 23
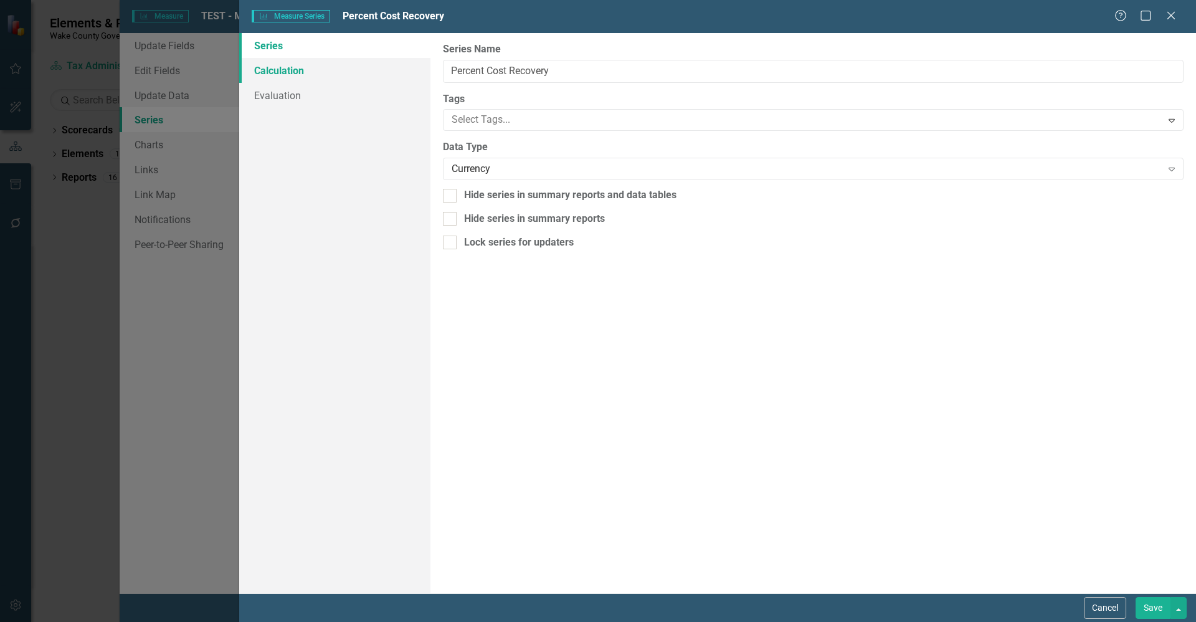
click at [330, 75] on link "Calculation" at bounding box center [334, 70] width 191 height 25
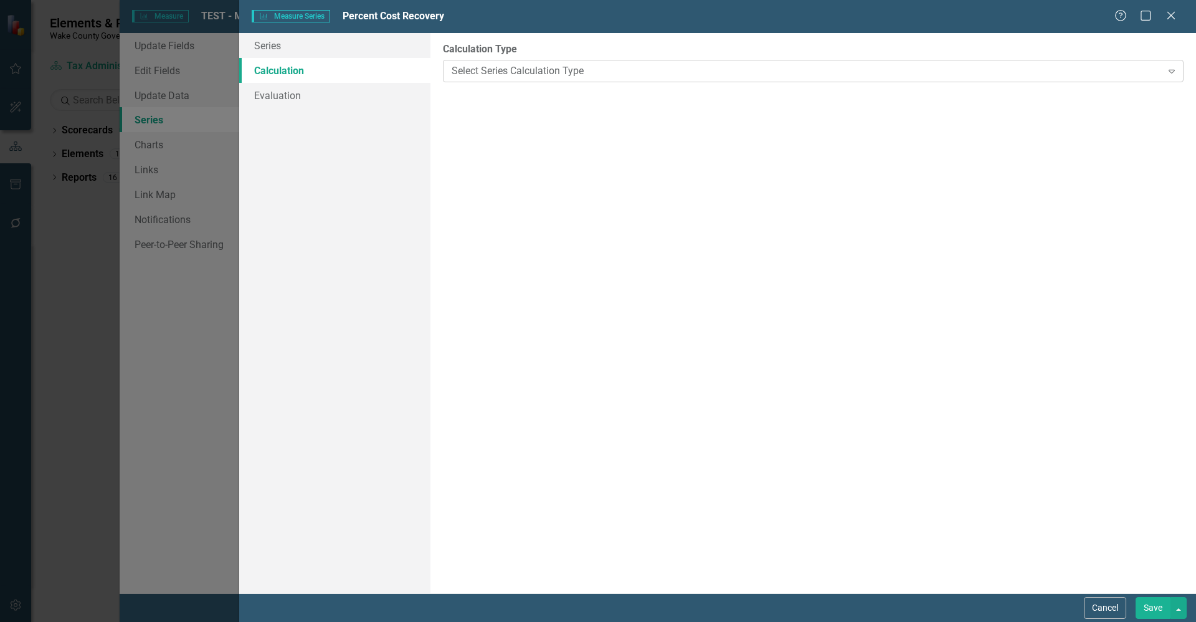
click at [612, 77] on div "Select Series Calculation Type" at bounding box center [807, 71] width 710 height 14
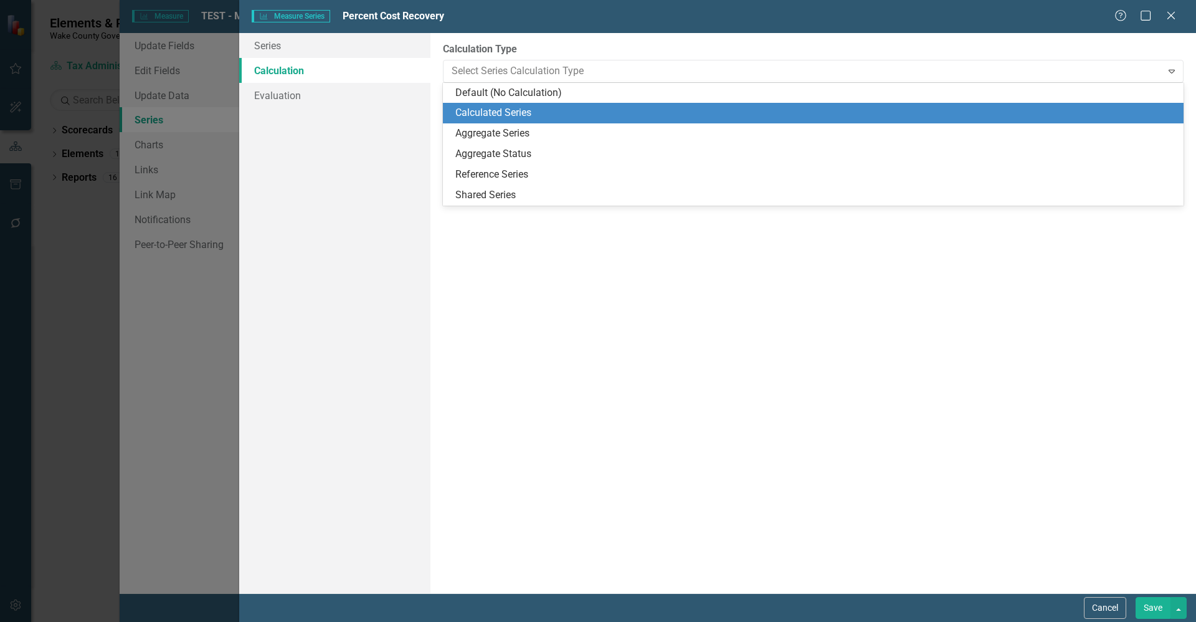
click at [602, 105] on div "Calculated Series" at bounding box center [813, 113] width 741 height 21
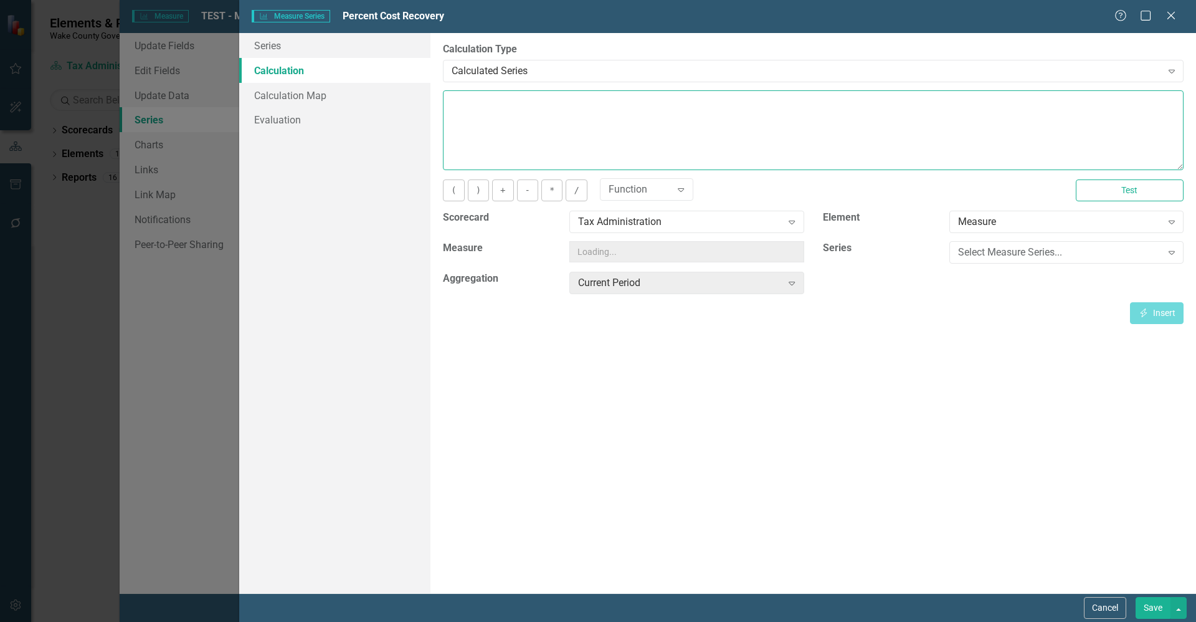
click at [633, 141] on textarea at bounding box center [813, 130] width 741 height 80
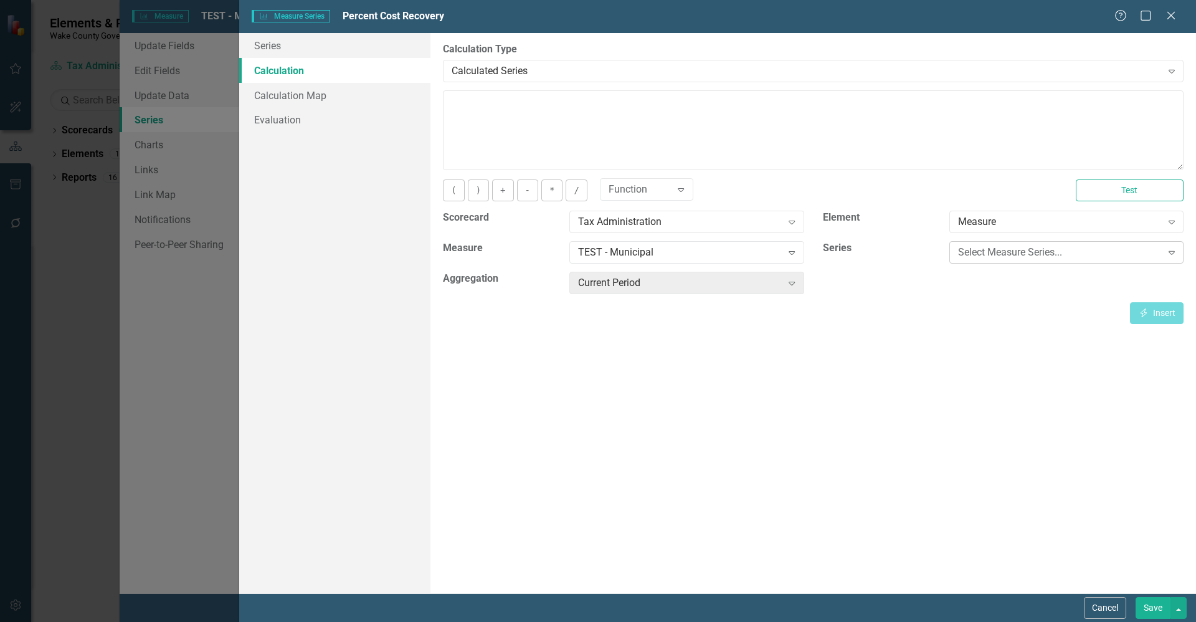
click at [1055, 253] on div "Select Measure Series..." at bounding box center [1060, 253] width 204 height 14
click at [1000, 244] on div "Select Measure Series... Expand" at bounding box center [1067, 252] width 234 height 22
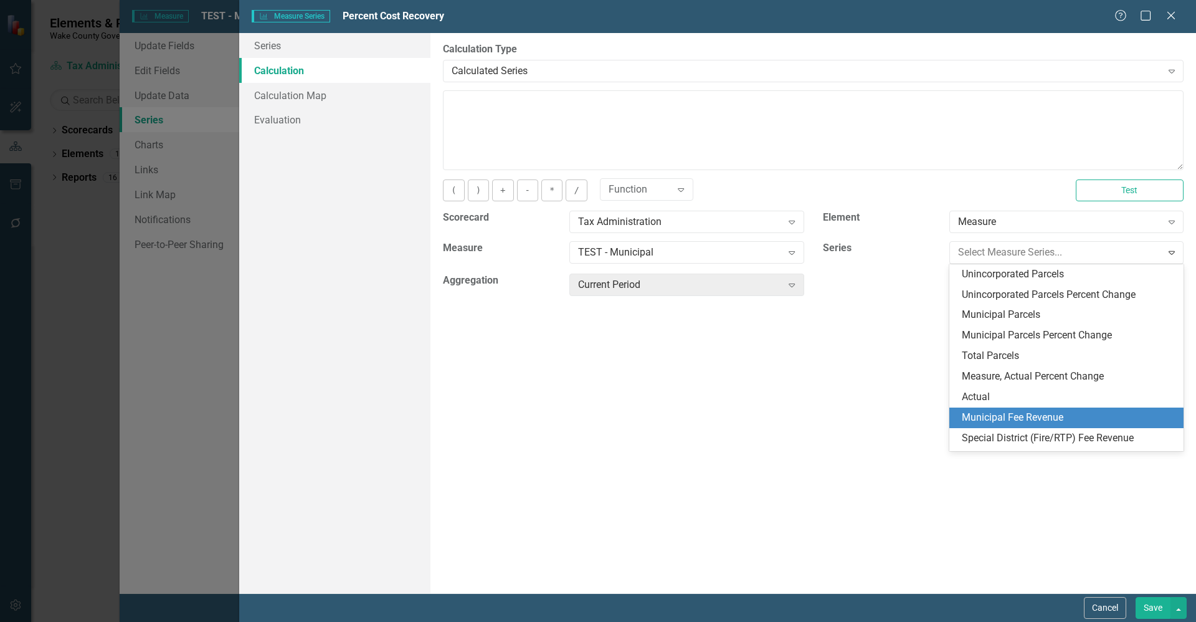
click at [1038, 413] on div "Municipal Fee Revenue" at bounding box center [1069, 418] width 214 height 14
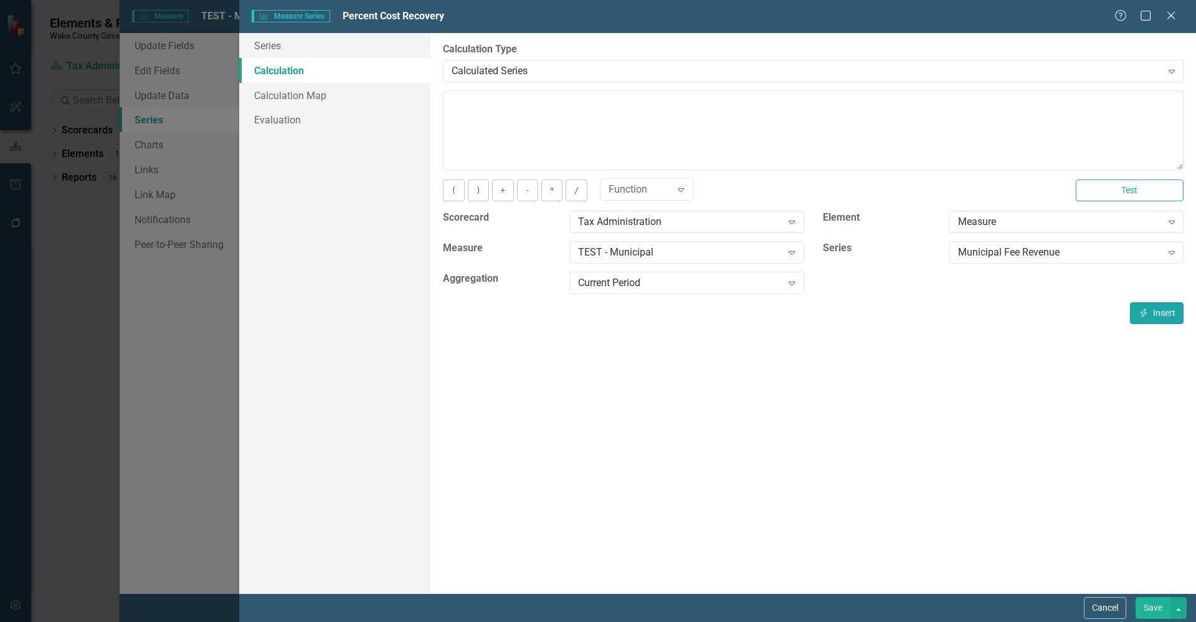
click at [1154, 308] on button "Insert Insert" at bounding box center [1157, 313] width 54 height 22
click at [1015, 253] on div "Municipal Fee Revenue" at bounding box center [1060, 253] width 204 height 14
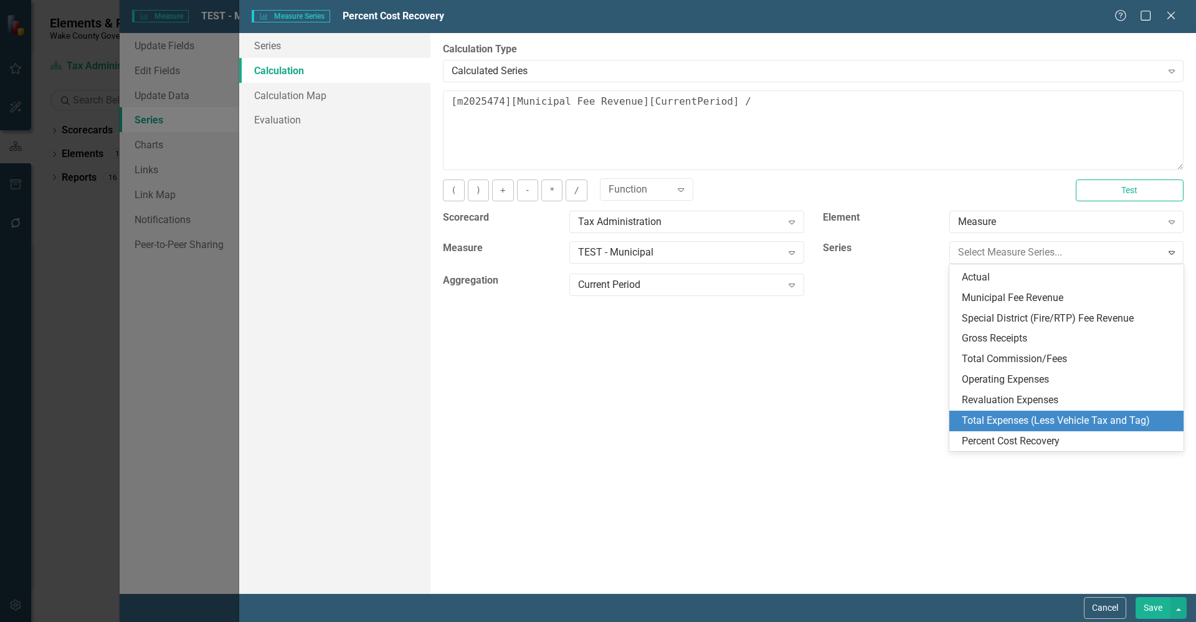
scroll to position [120, 0]
click at [1028, 425] on div "Total Expenses (Less Vehicle Tax and Tag)" at bounding box center [1069, 420] width 214 height 14
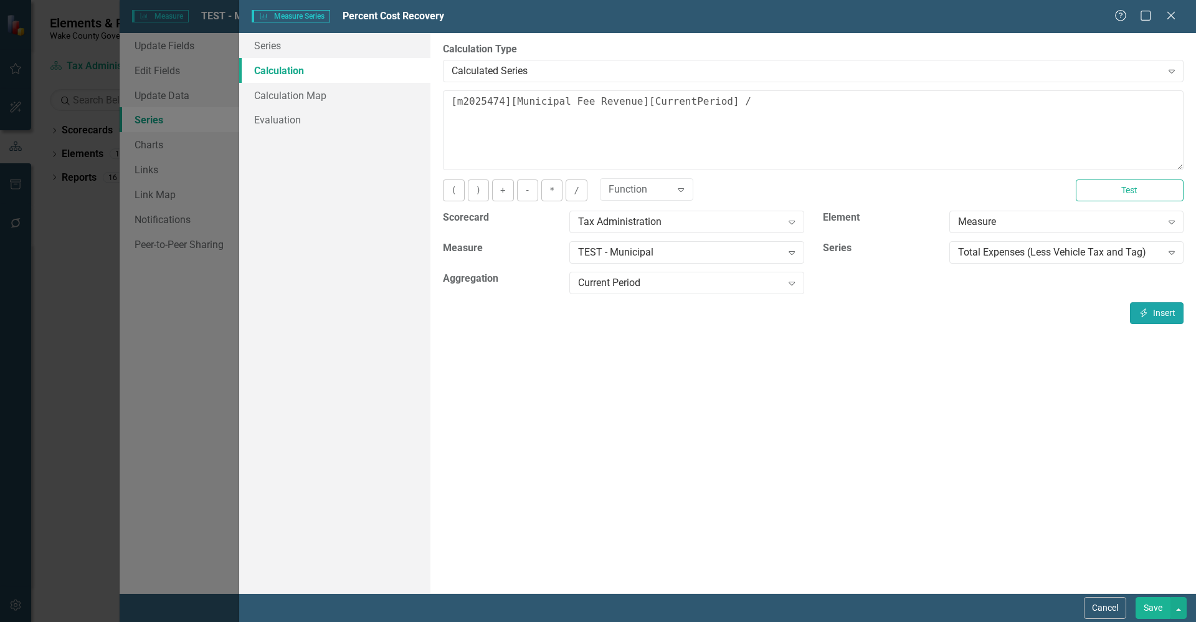
click at [1161, 307] on button "Insert Insert" at bounding box center [1157, 313] width 54 height 22
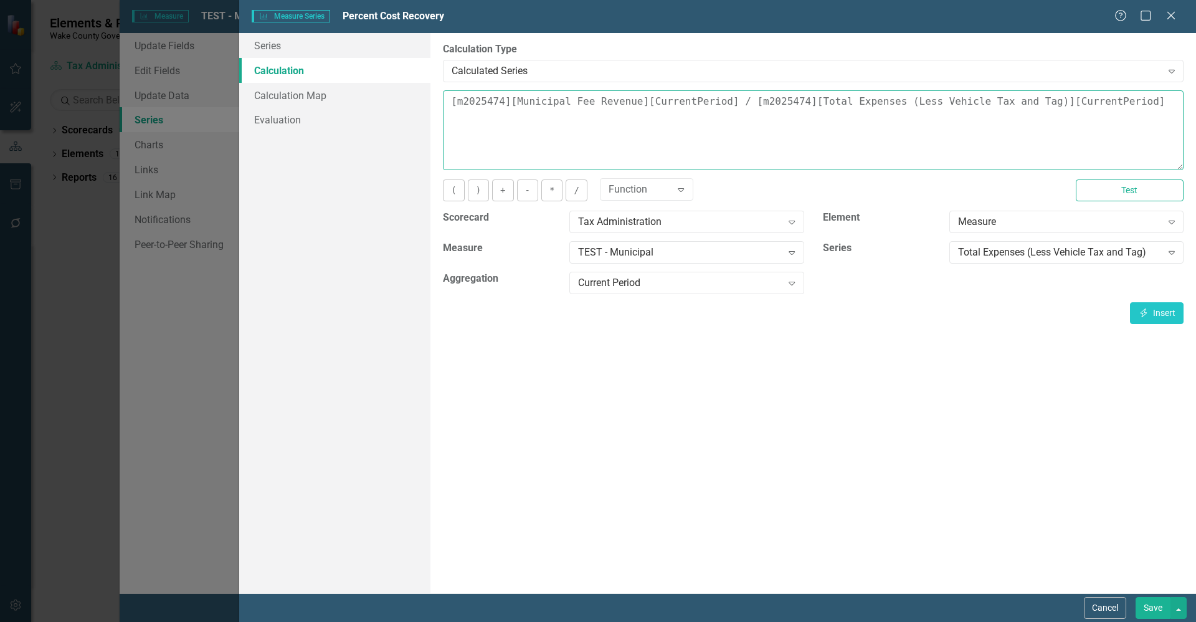
click at [1158, 100] on textarea "[m2025474][Municipal Fee Revenue][CurrentPeriod] / [m2025474][Total Expenses (L…" at bounding box center [813, 130] width 741 height 80
type textarea "[m2025474][Municipal Fee Revenue][CurrentPeriod] / [m2025474][Total Expenses (L…"
click at [1162, 606] on button "Save" at bounding box center [1153, 608] width 35 height 22
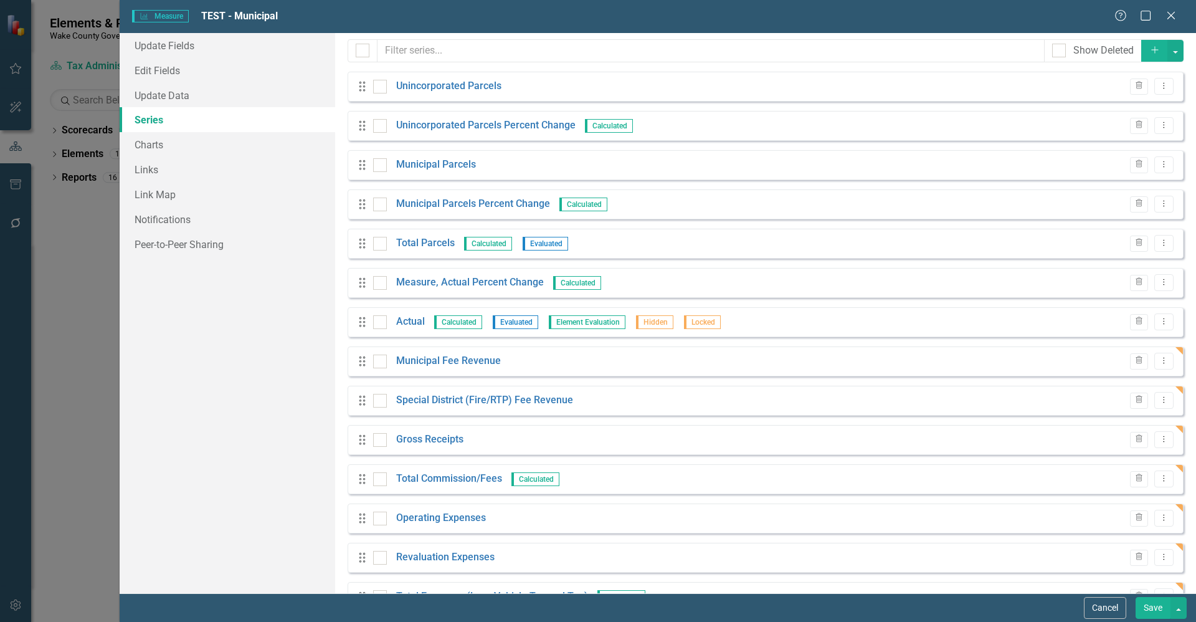
scroll to position [0, 0]
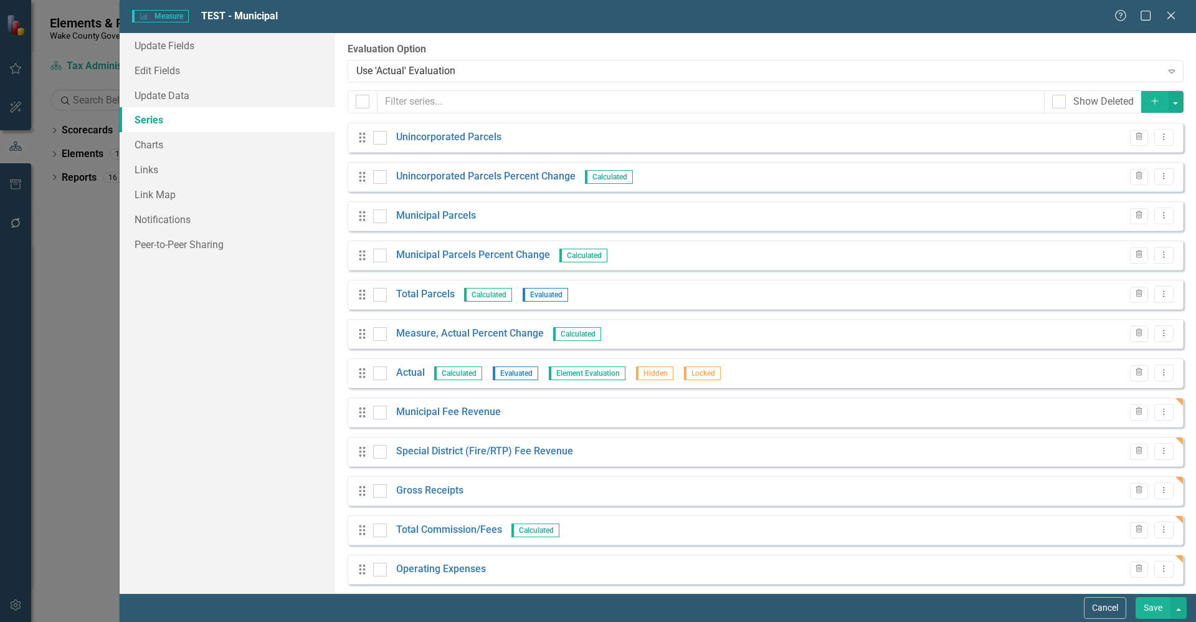
click at [1151, 102] on icon "Add" at bounding box center [1155, 101] width 11 height 9
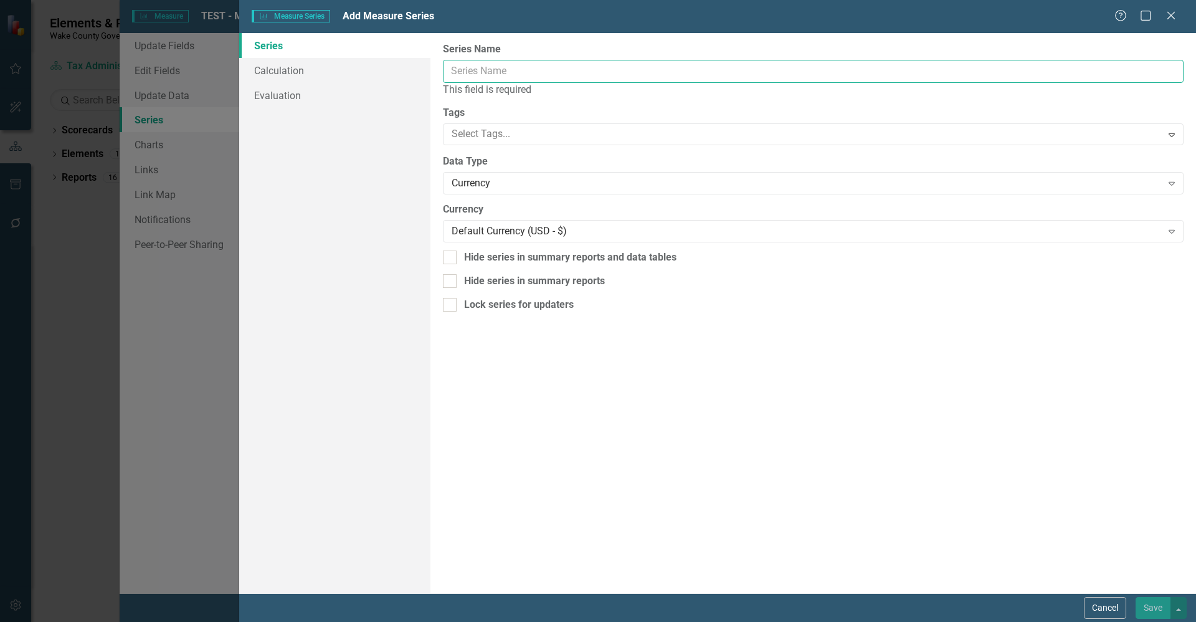
click at [590, 73] on input "Series Name" at bounding box center [813, 71] width 741 height 23
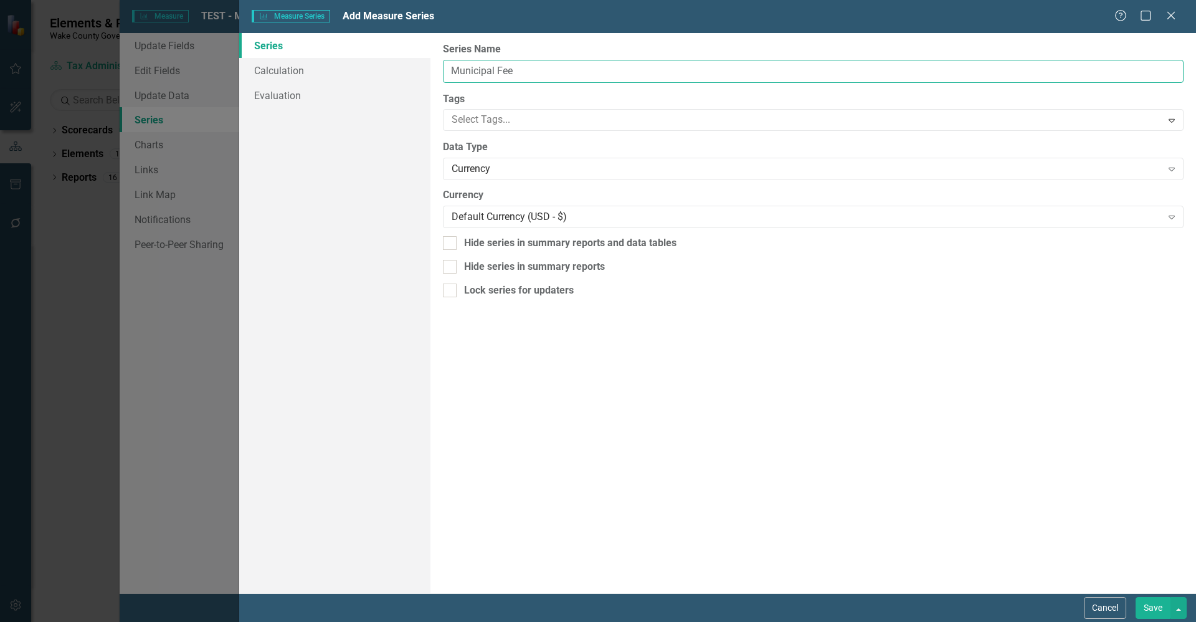
type input "Municipal Fee"
drag, startPoint x: 566, startPoint y: 355, endPoint x: 564, endPoint y: 346, distance: 9.5
click at [566, 355] on div "From this page, you can edit the name, type, and visibility options of your ser…" at bounding box center [814, 313] width 766 height 560
click at [497, 173] on div "Currency" at bounding box center [807, 169] width 710 height 14
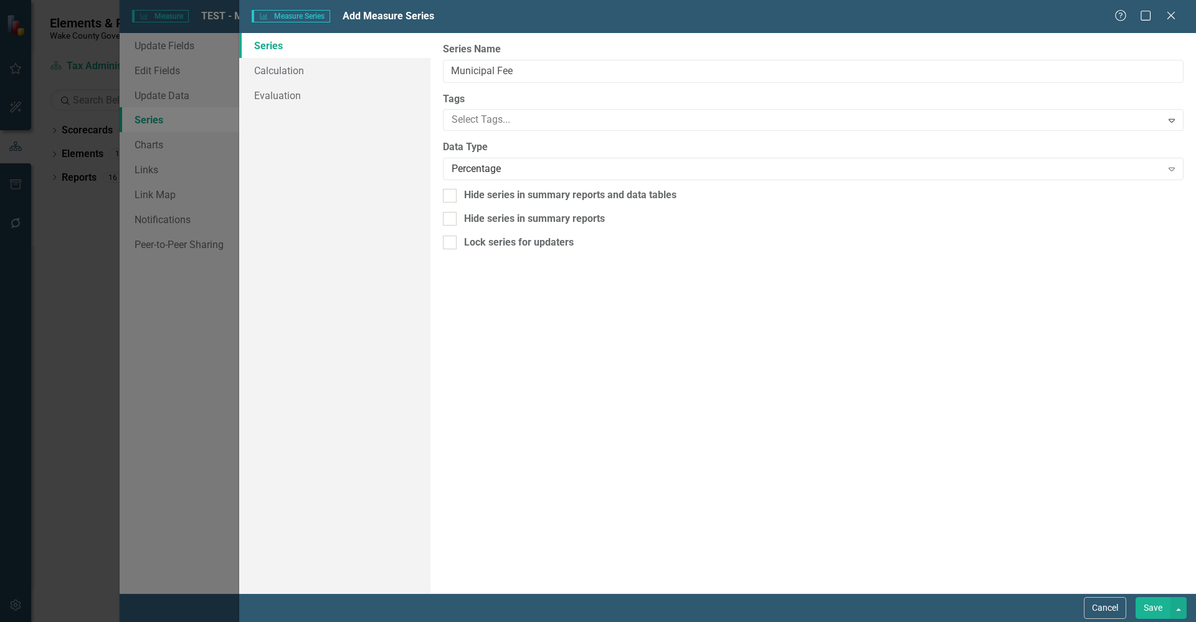
click at [1158, 602] on button "Save" at bounding box center [1153, 608] width 35 height 22
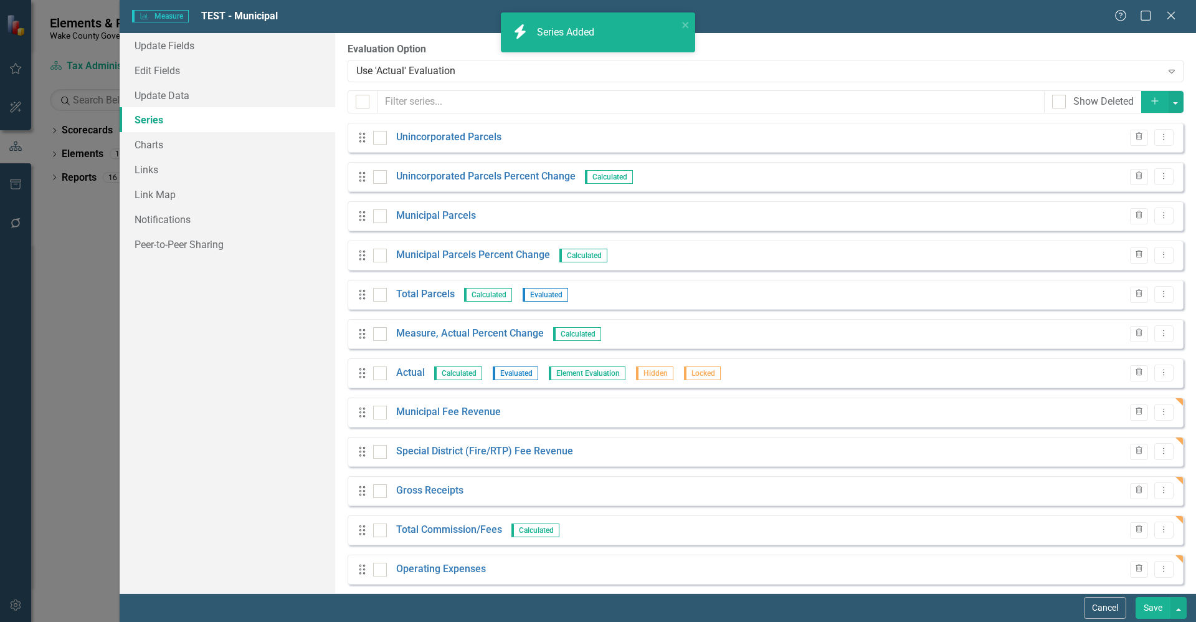
scroll to position [167, 0]
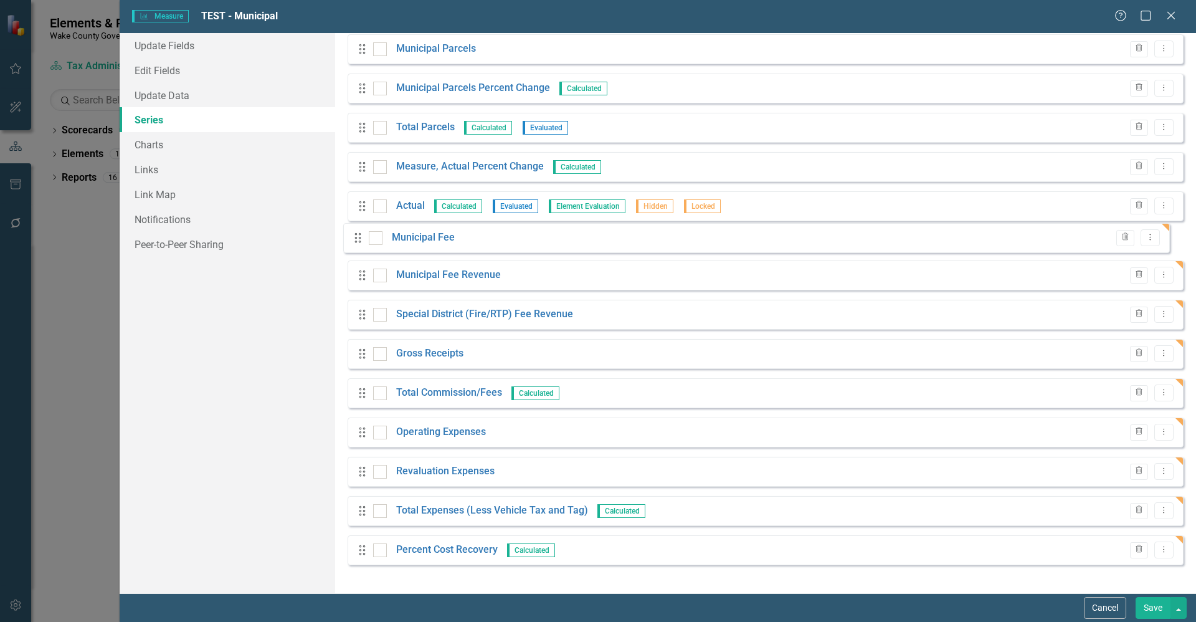
drag, startPoint x: 360, startPoint y: 562, endPoint x: 355, endPoint y: 241, distance: 321.6
click at [355, 241] on div "Drag Unincorporated Parcels Trash Dropdown Menu Drag Unincorporated Parcels Per…" at bounding box center [766, 265] width 836 height 619
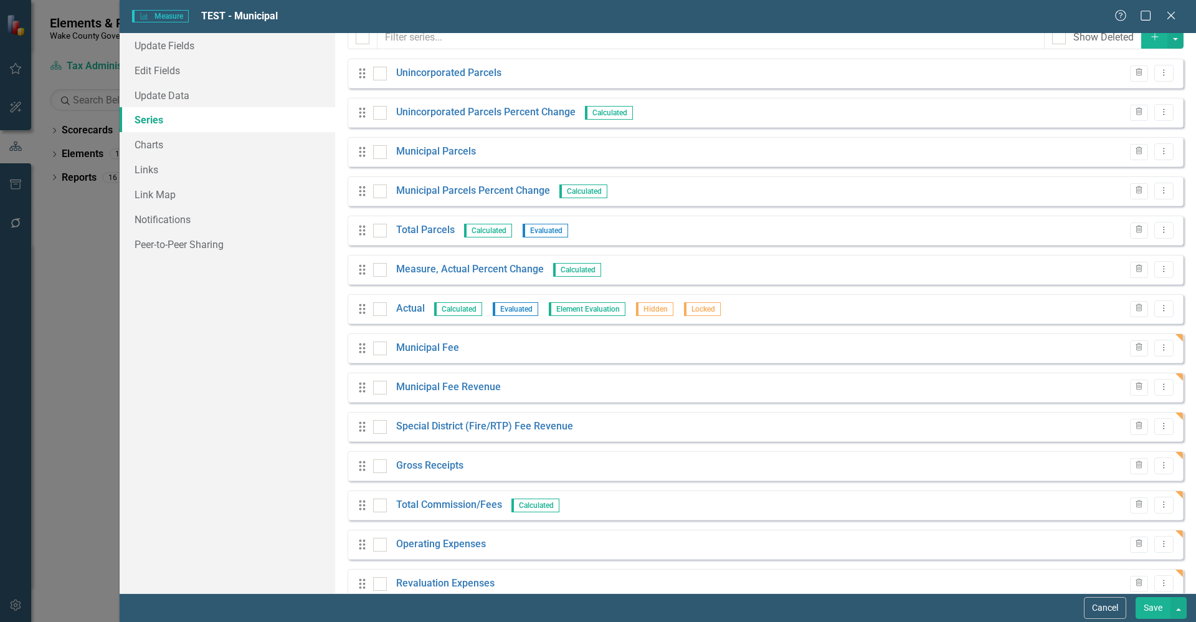
scroll to position [0, 0]
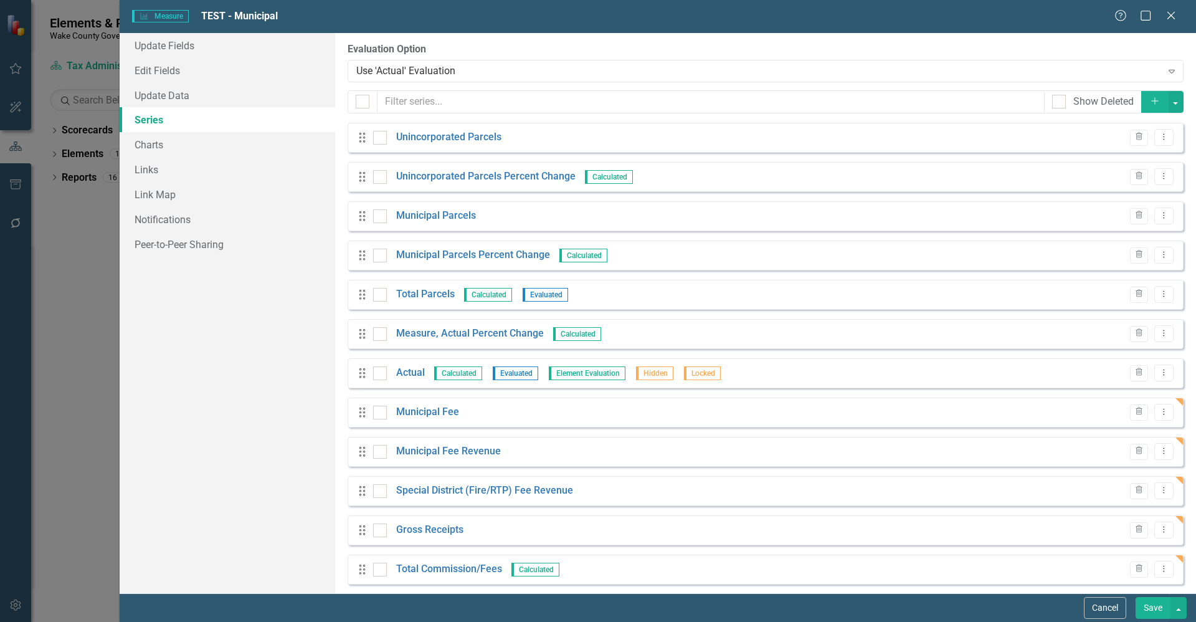
click at [1150, 101] on icon "Add" at bounding box center [1155, 101] width 11 height 9
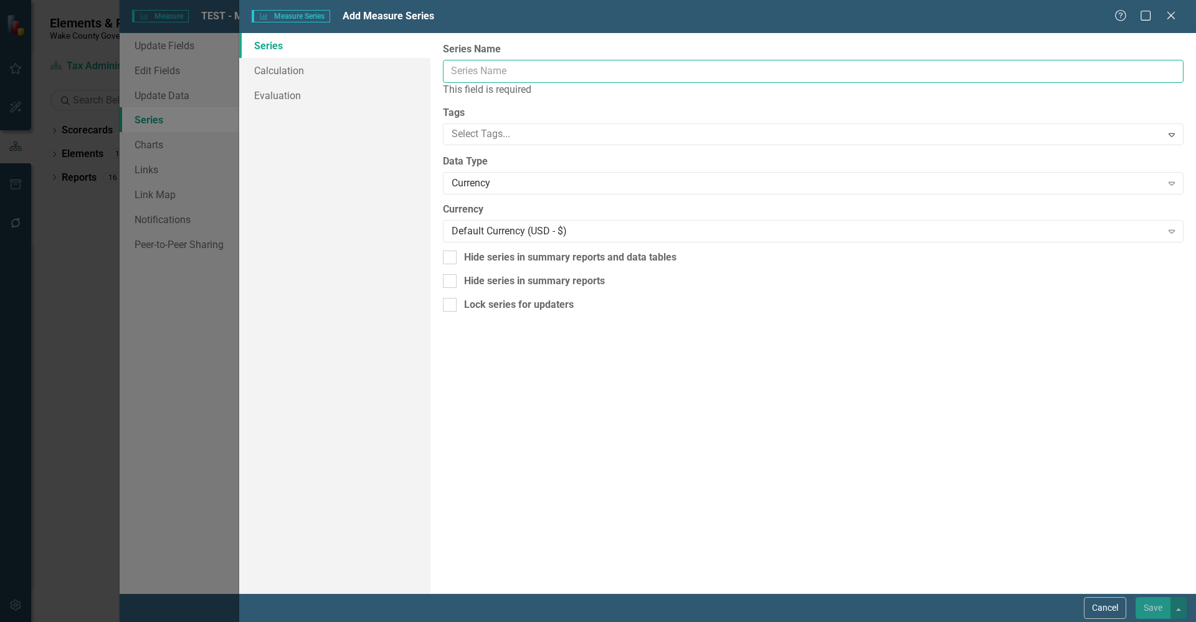
click at [649, 72] on input "Series Name" at bounding box center [813, 71] width 741 height 23
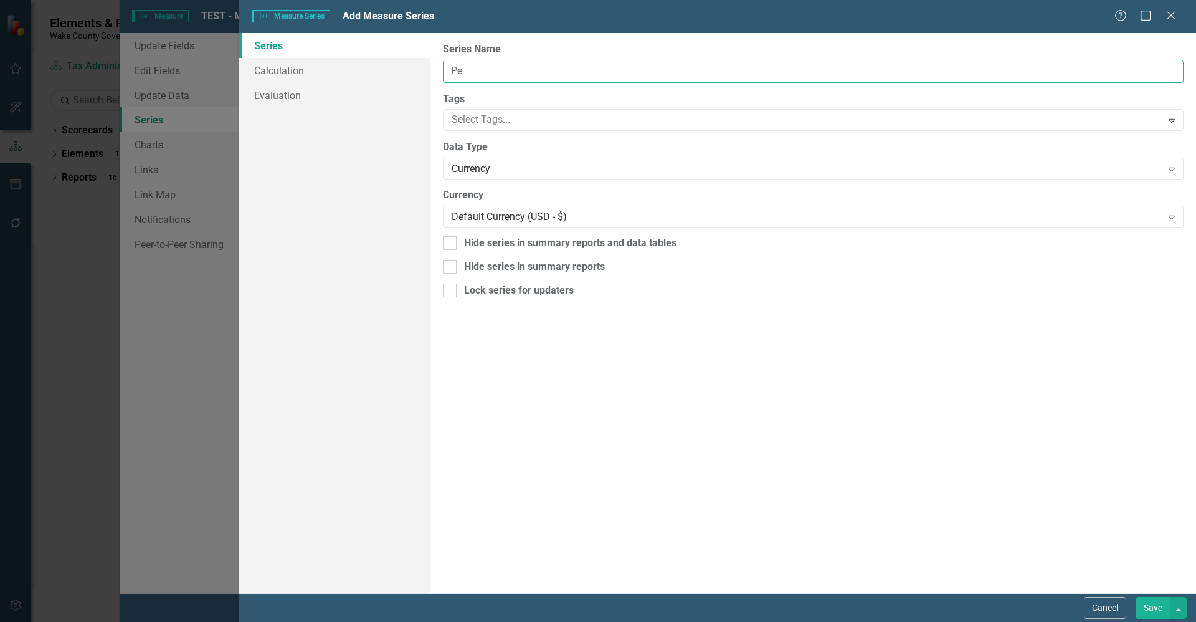
type input "P"
type input "Municipal Percent of Parcels"
click at [489, 163] on div "Currency" at bounding box center [807, 169] width 710 height 14
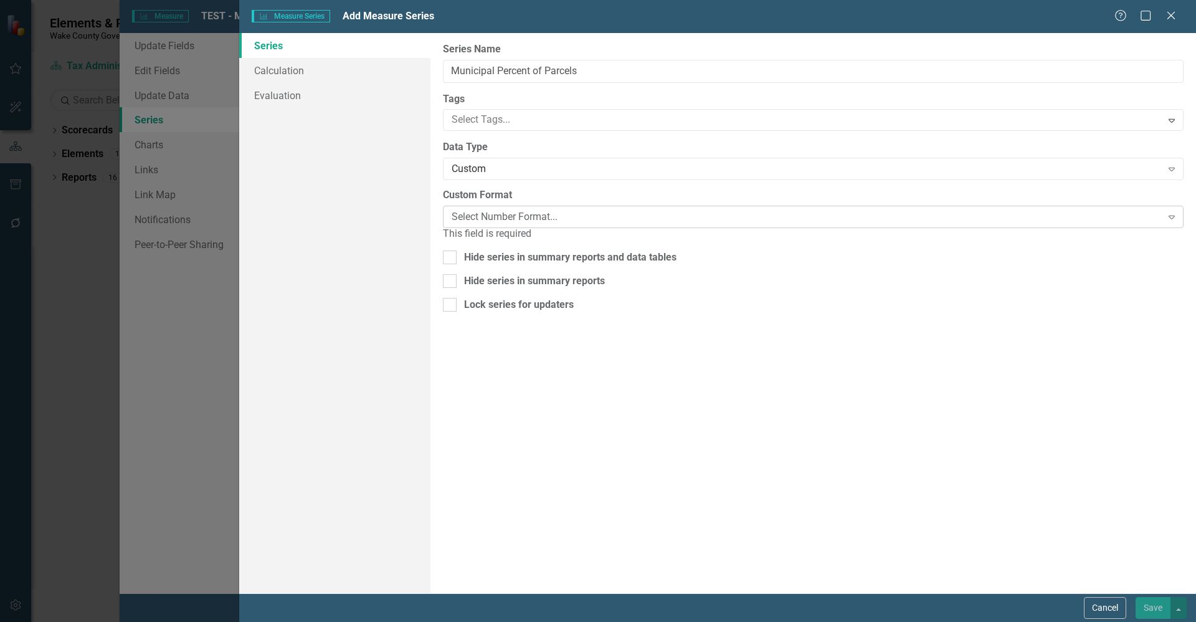
click at [502, 218] on div "Select Number Format..." at bounding box center [807, 217] width 710 height 14
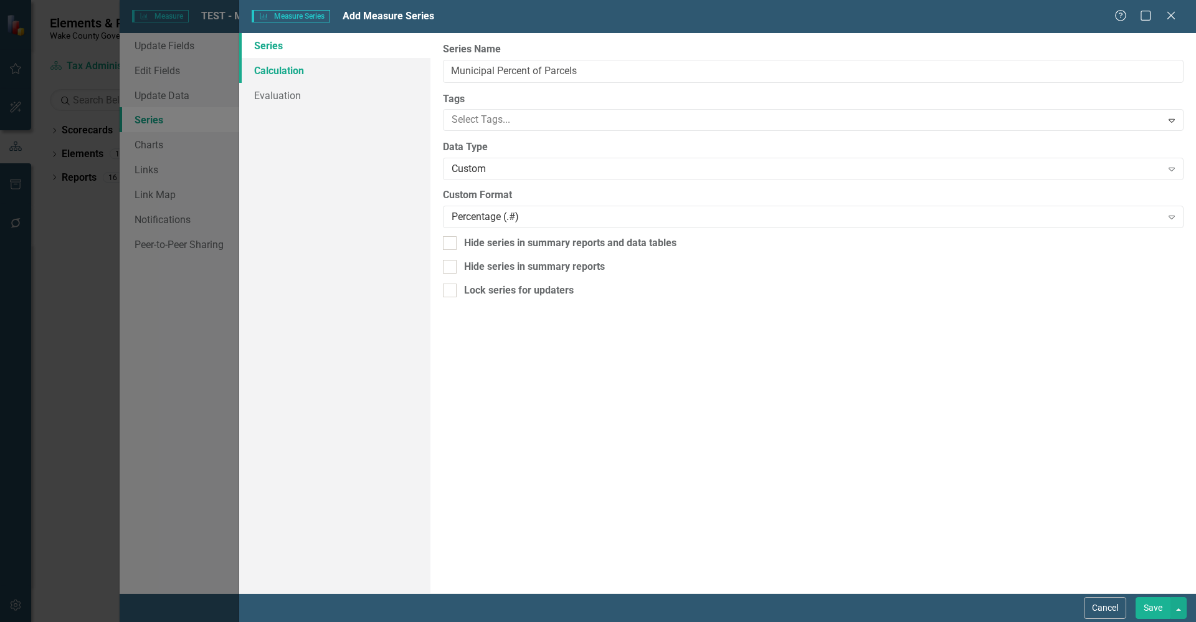
click at [315, 69] on link "Calculation" at bounding box center [334, 70] width 191 height 25
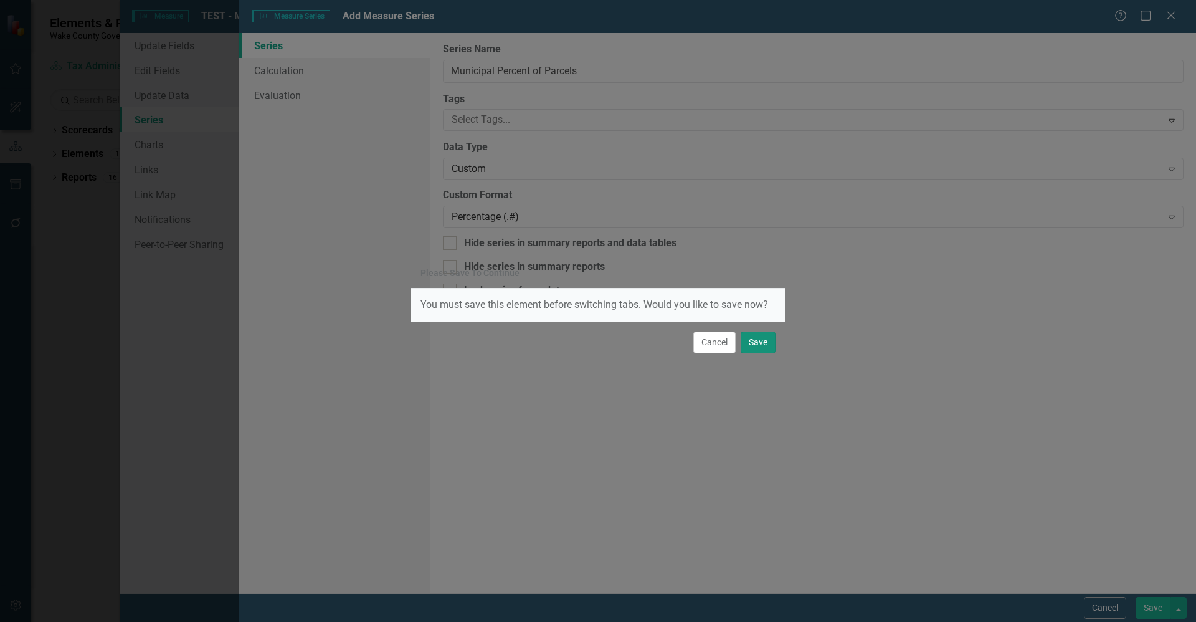
click at [753, 340] on button "Save" at bounding box center [758, 343] width 35 height 22
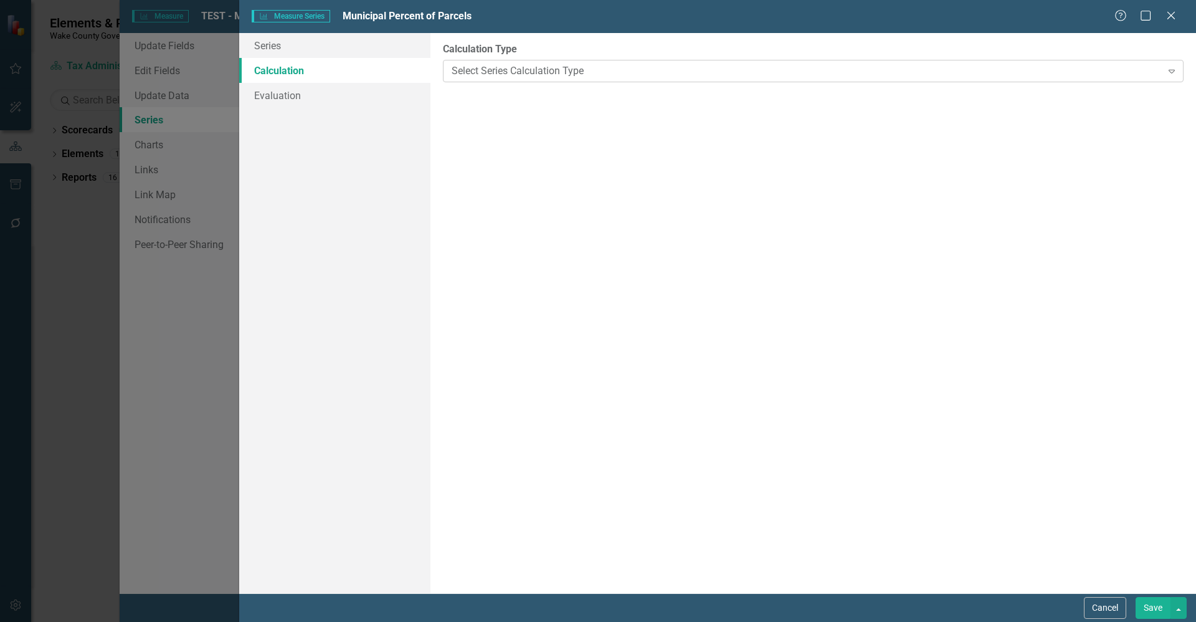
click at [529, 76] on div "Select Series Calculation Type" at bounding box center [807, 71] width 710 height 14
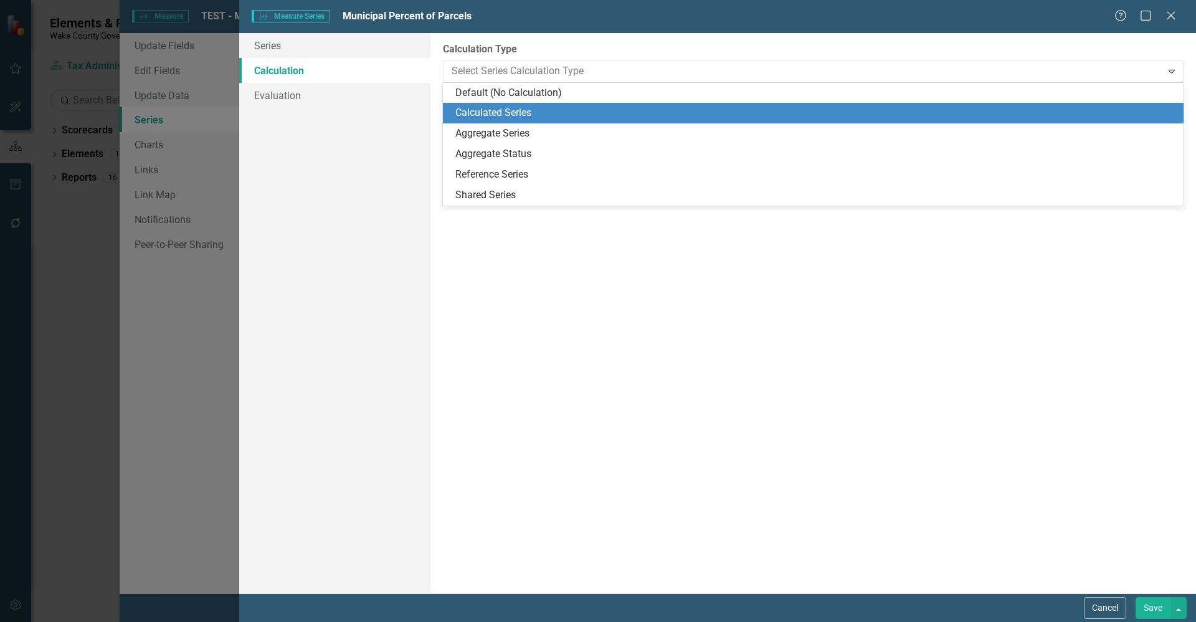
click at [530, 107] on div "Calculated Series" at bounding box center [816, 113] width 721 height 14
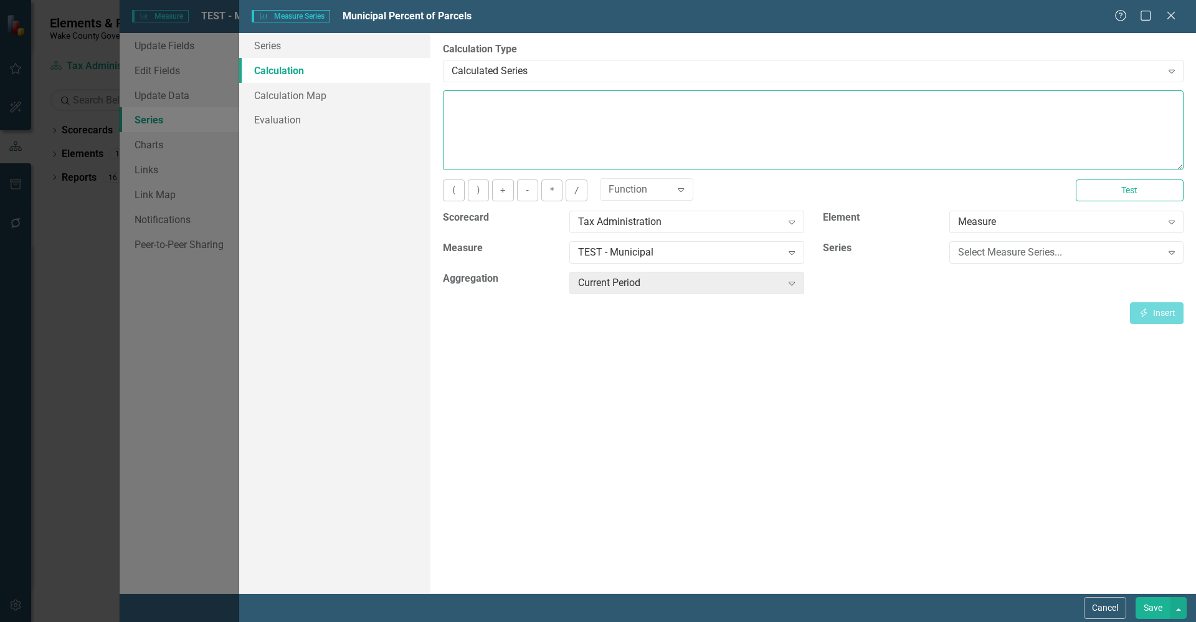
click at [542, 141] on textarea at bounding box center [813, 130] width 741 height 80
click at [971, 248] on div "Select Measure Series..." at bounding box center [1060, 253] width 204 height 14
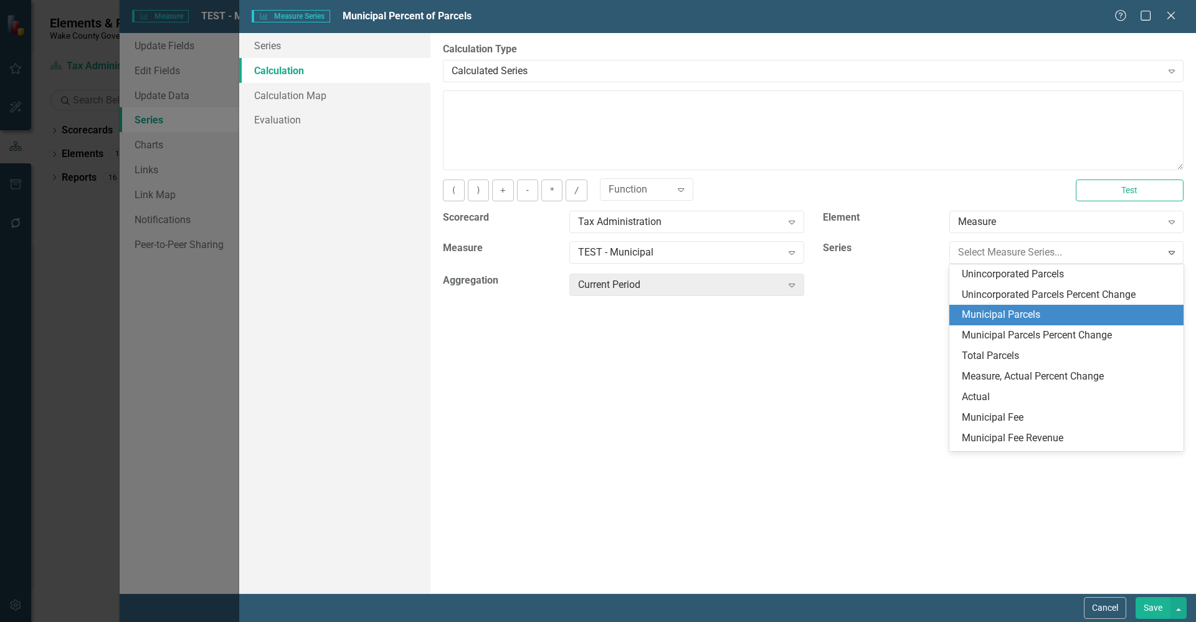
click at [998, 313] on div "Municipal Parcels" at bounding box center [1069, 315] width 214 height 14
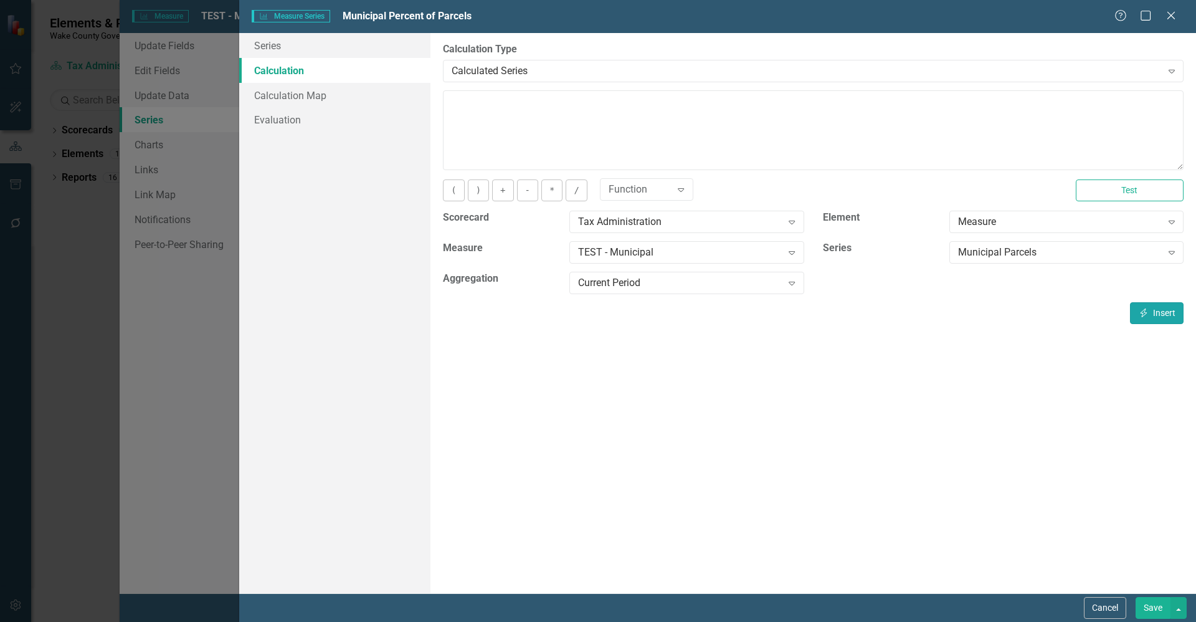
click at [1155, 311] on button "Insert Insert" at bounding box center [1157, 313] width 54 height 22
click at [1031, 250] on div "Municipal Parcels" at bounding box center [1060, 253] width 204 height 14
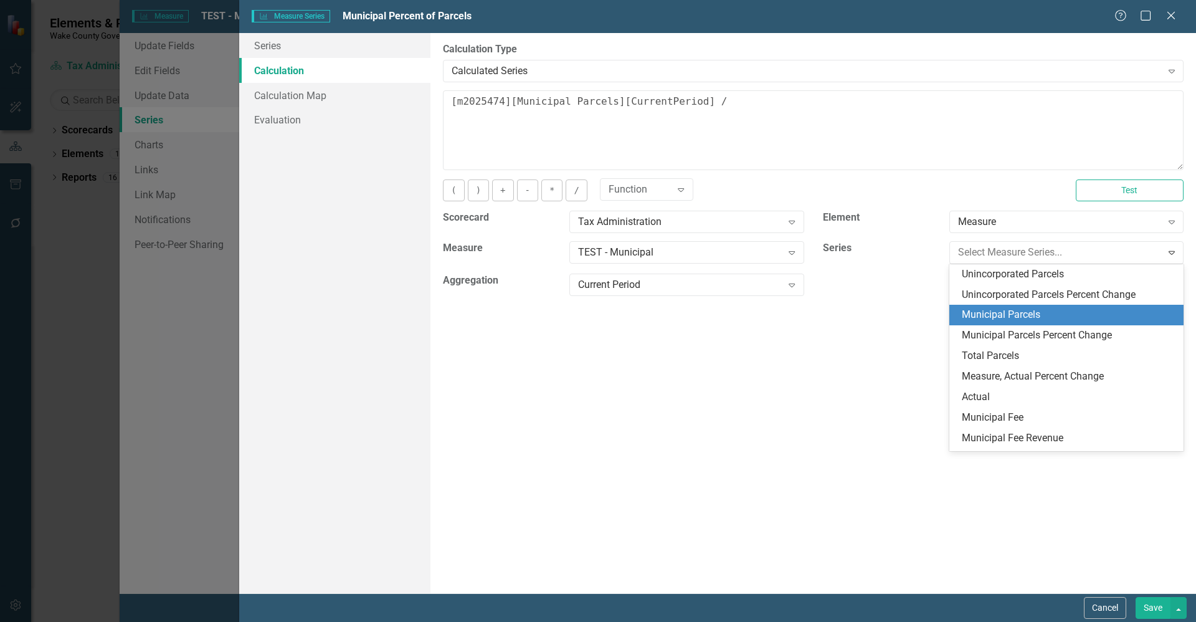
scroll to position [41, 0]
click at [1046, 316] on div "Total Parcels" at bounding box center [1069, 315] width 214 height 14
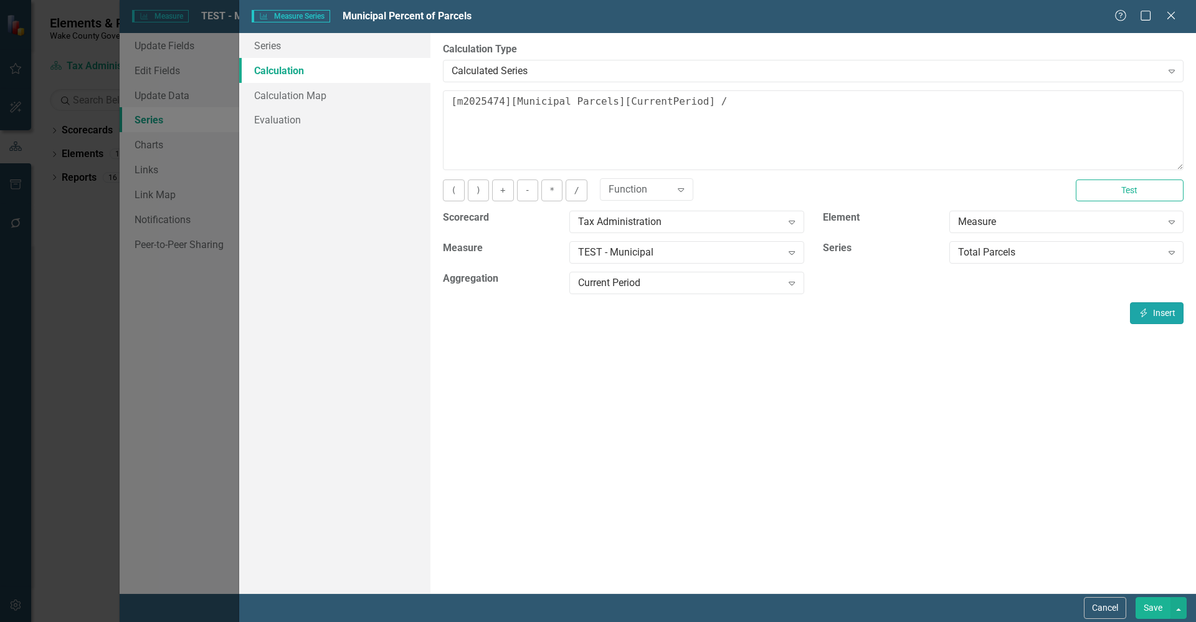
click at [1148, 313] on icon "Insert" at bounding box center [1144, 312] width 11 height 9
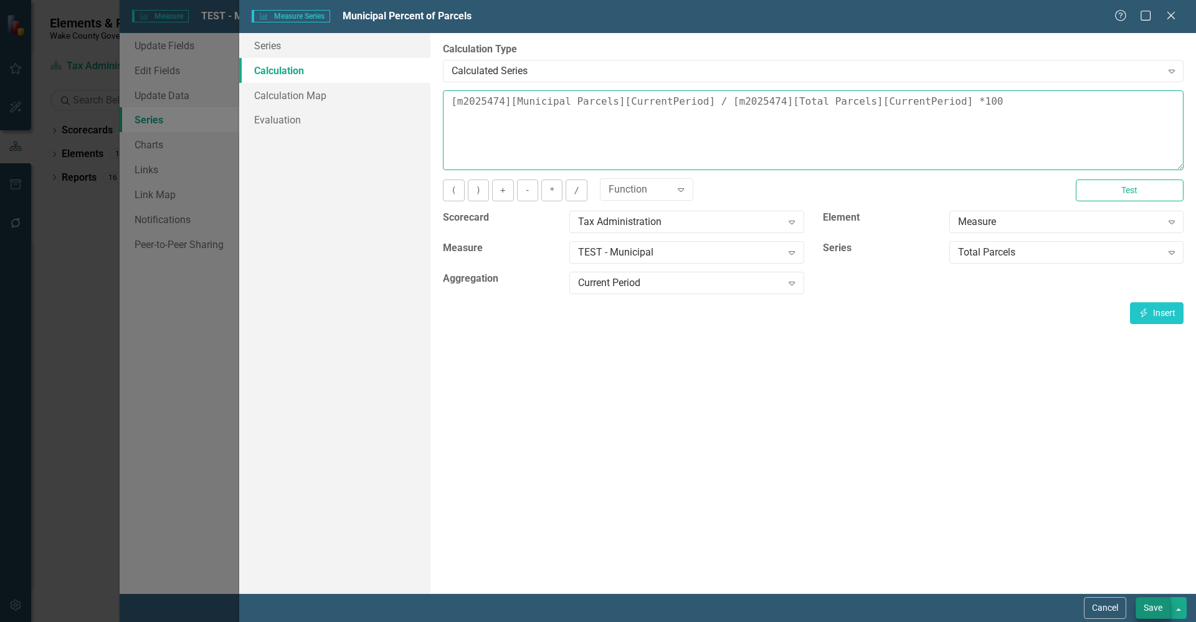
type textarea "[m2025474][Municipal Parcels][CurrentPeriod] / [m2025474][Total Parcels][Curren…"
click at [1157, 599] on button "Save" at bounding box center [1153, 608] width 35 height 22
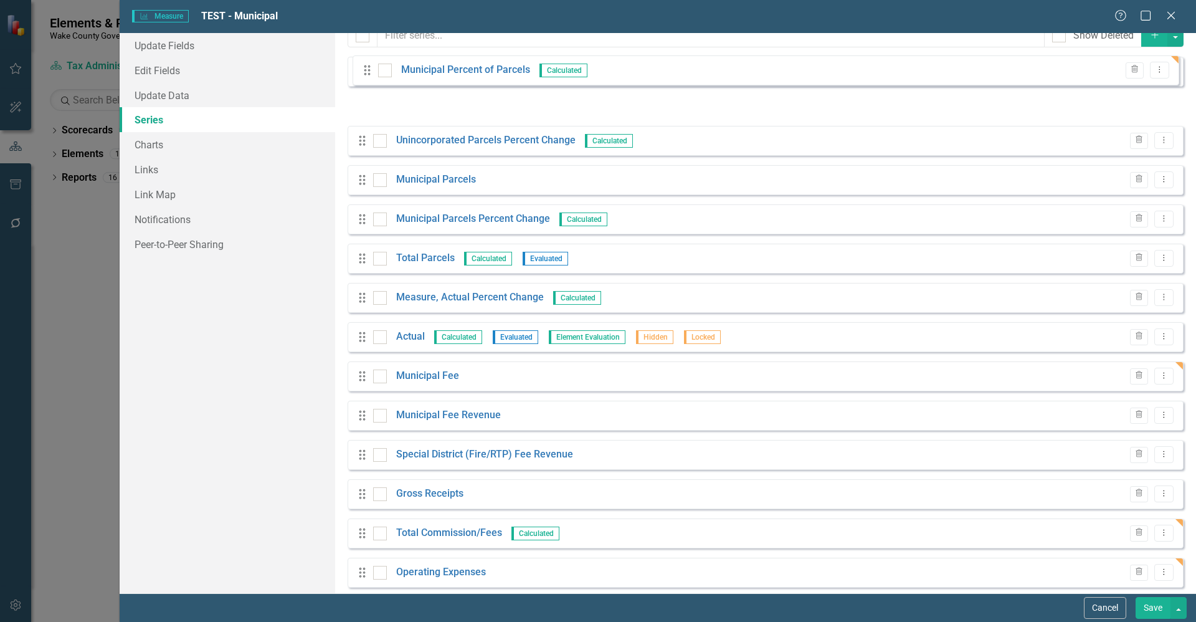
scroll to position [48, 0]
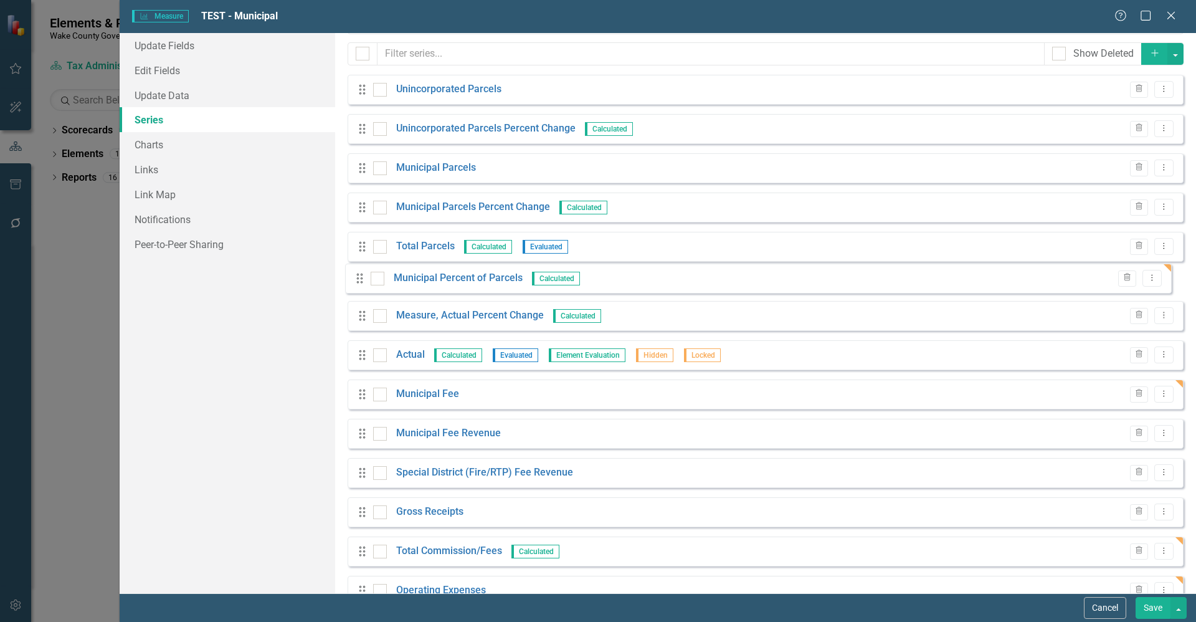
drag, startPoint x: 359, startPoint y: 560, endPoint x: 356, endPoint y: 279, distance: 280.4
click at [356, 279] on div "Drag Unincorporated Parcels Trash Dropdown Menu Drag Unincorporated Parcels Per…" at bounding box center [766, 404] width 836 height 658
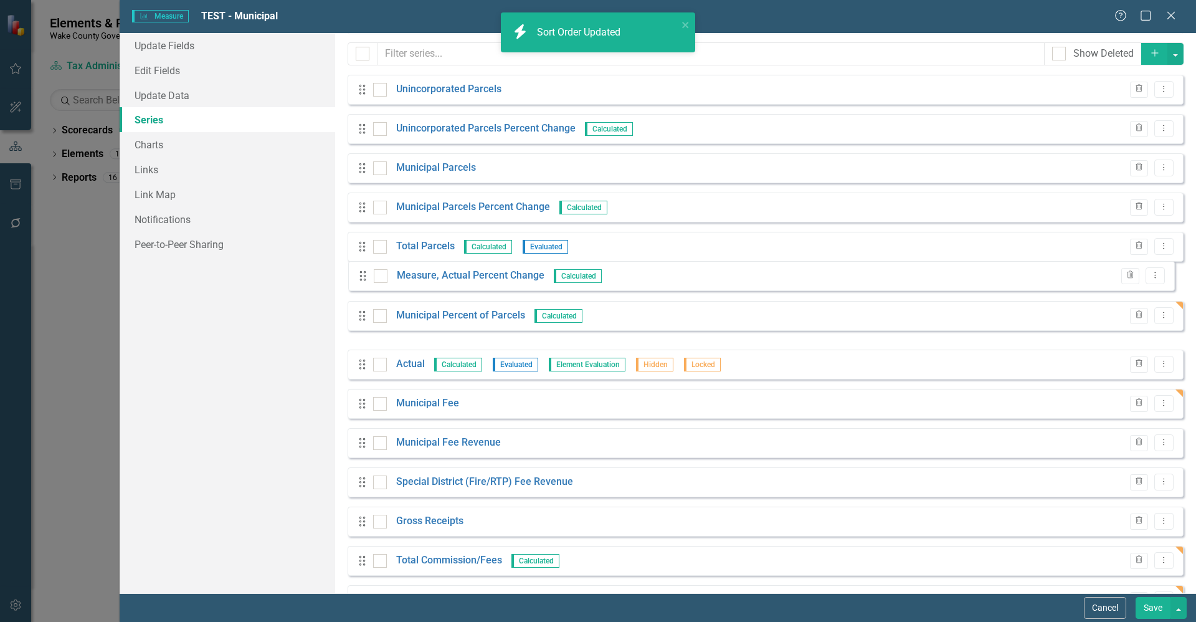
drag, startPoint x: 360, startPoint y: 328, endPoint x: 358, endPoint y: 280, distance: 48.0
click at [358, 280] on div "Drag Unincorporated Parcels Trash Dropdown Menu Drag Unincorporated Parcels Per…" at bounding box center [766, 404] width 836 height 658
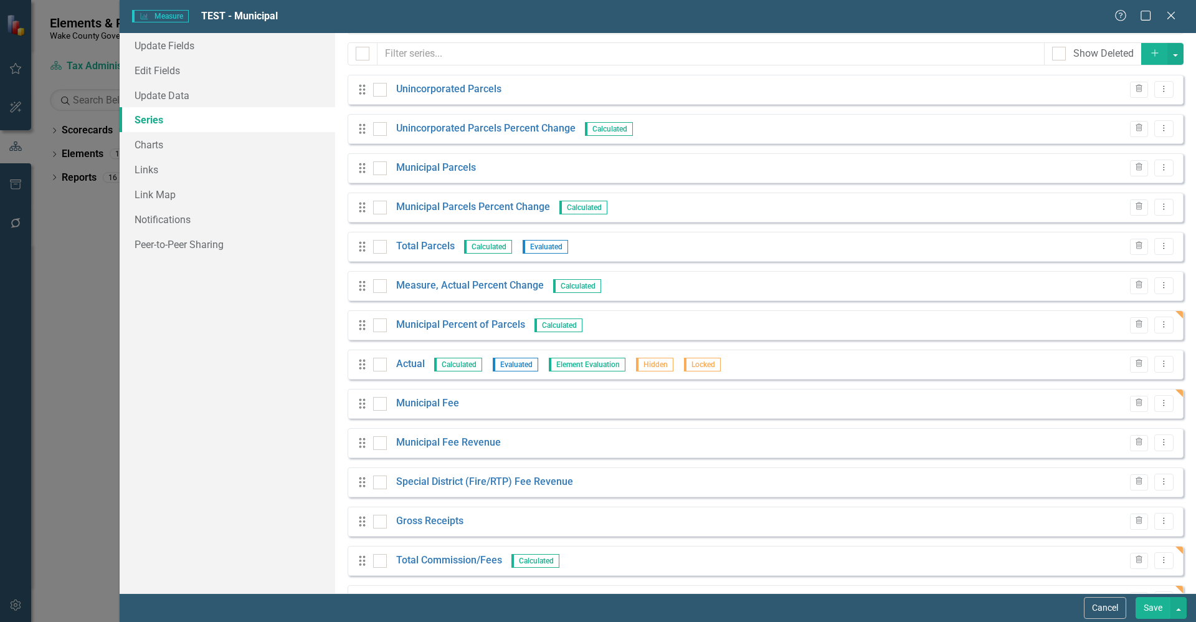
click at [1147, 605] on button "Save" at bounding box center [1153, 608] width 35 height 22
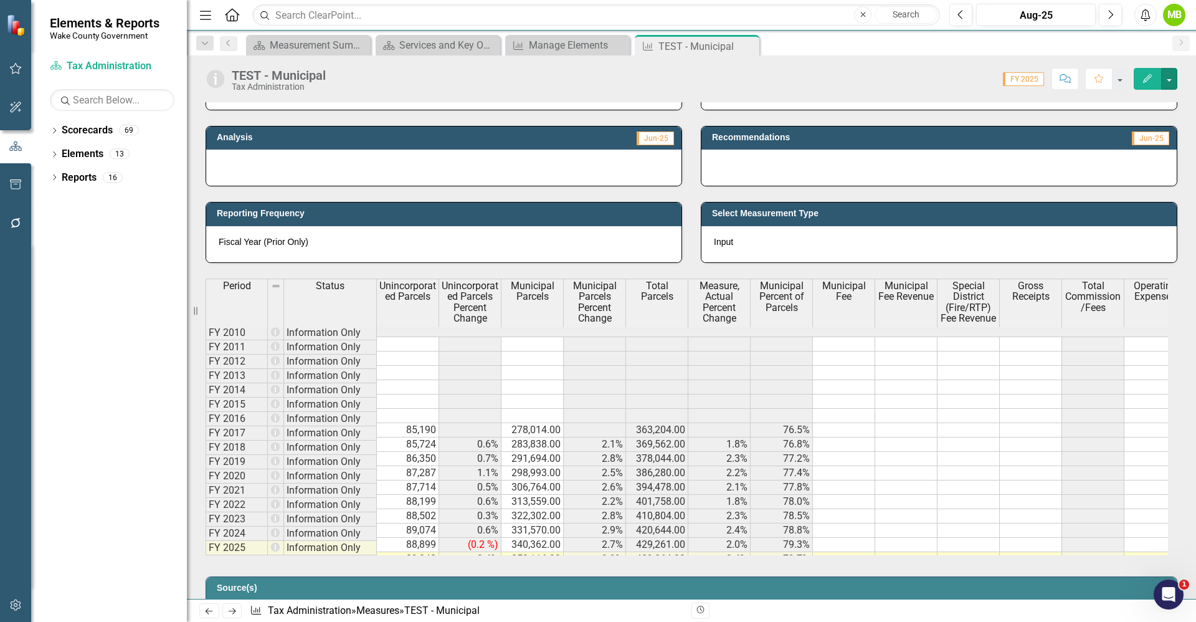
scroll to position [374, 0]
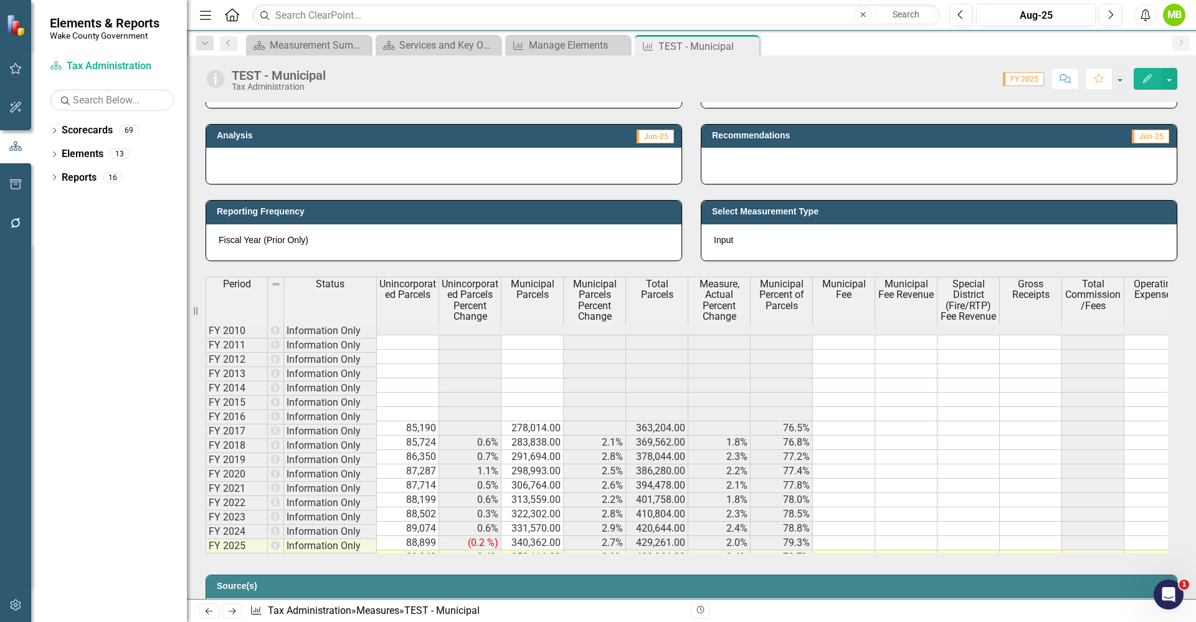
click at [837, 422] on td at bounding box center [844, 428] width 62 height 14
click at [841, 493] on td at bounding box center [844, 500] width 62 height 14
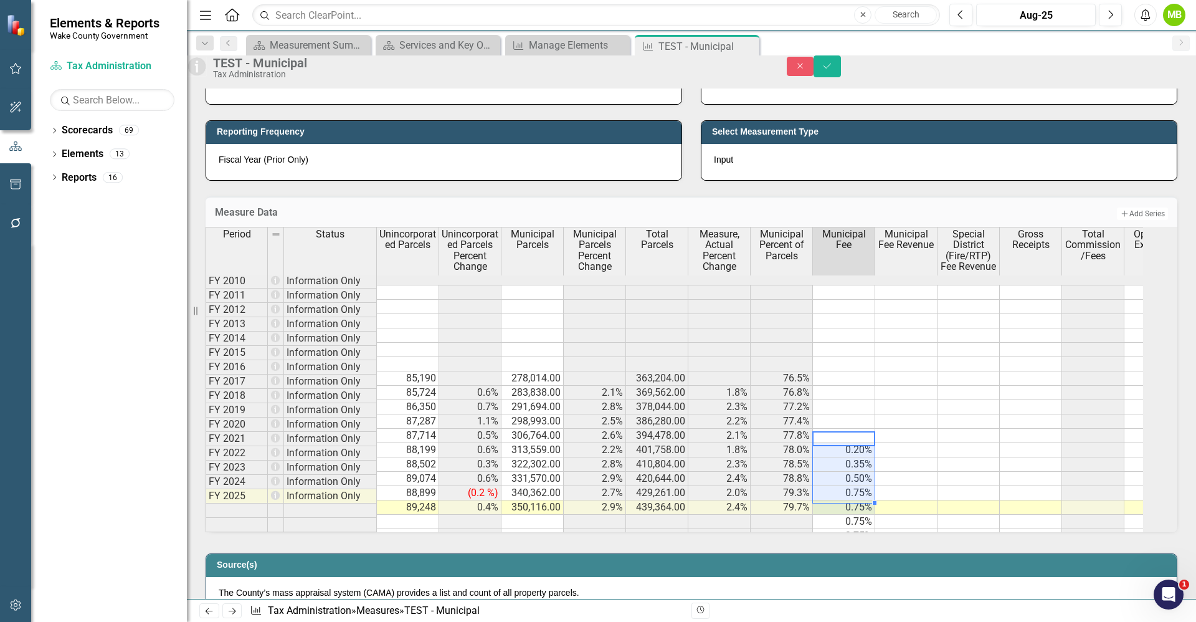
scroll to position [467, 0]
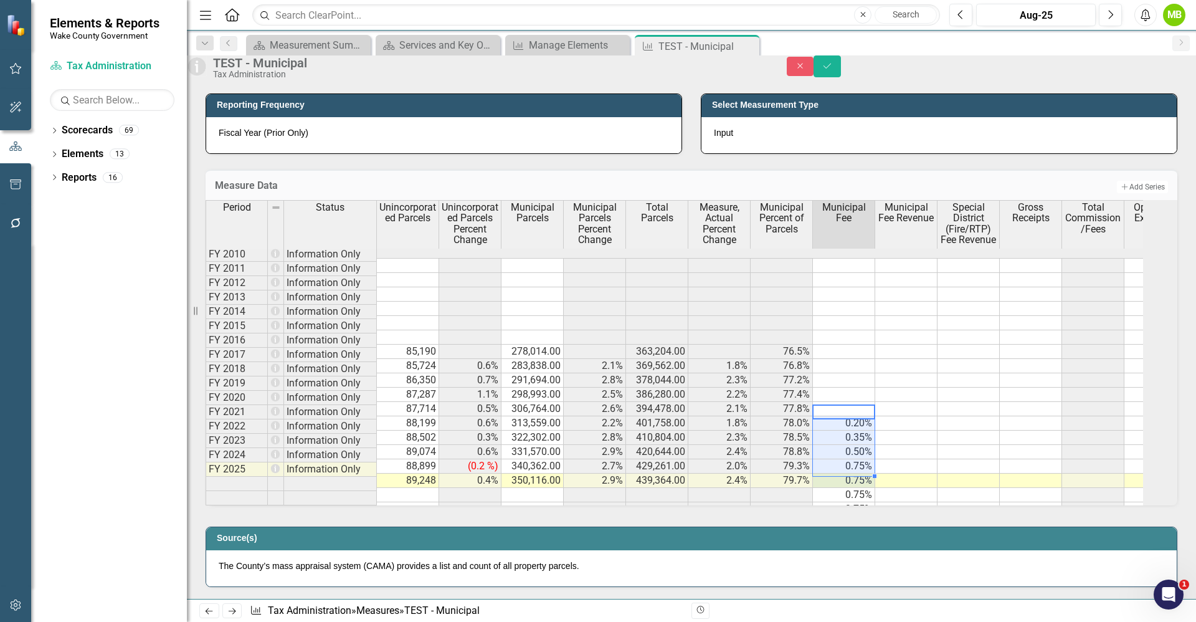
click at [876, 502] on td "0.75%" at bounding box center [844, 495] width 62 height 14
click at [862, 517] on td "0.75%" at bounding box center [844, 509] width 62 height 14
click at [833, 70] on icon "Save" at bounding box center [827, 66] width 11 height 9
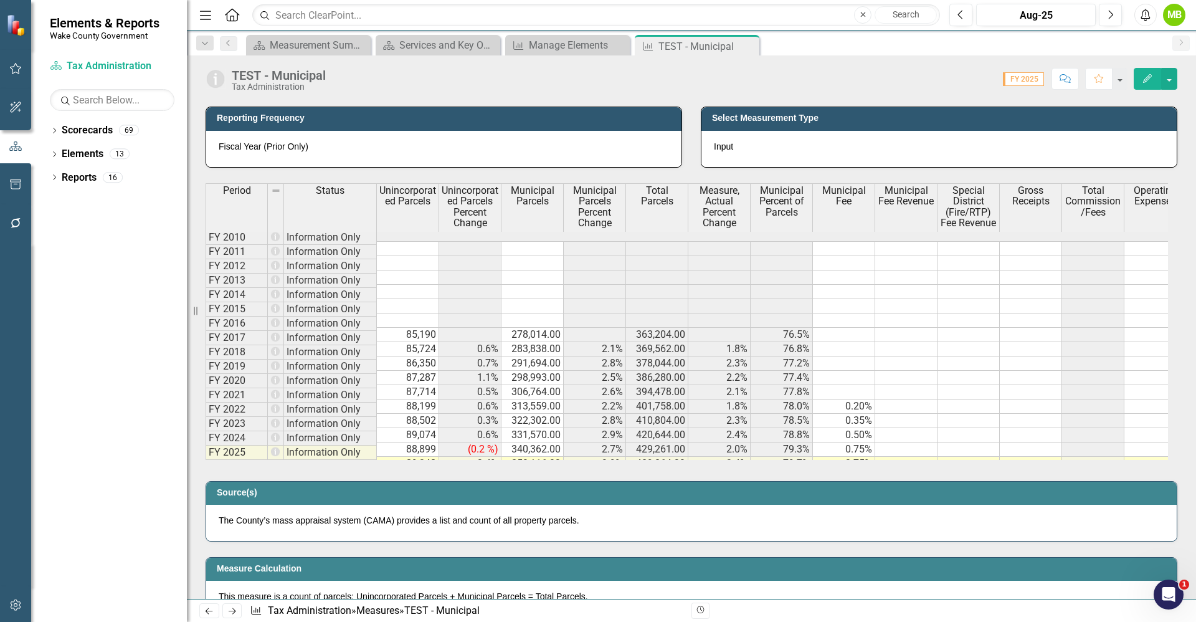
click at [913, 399] on td at bounding box center [907, 406] width 62 height 14
drag, startPoint x: 909, startPoint y: 393, endPoint x: 899, endPoint y: 393, distance: 10.6
click at [909, 399] on td at bounding box center [907, 406] width 62 height 14
click at [895, 399] on td at bounding box center [907, 406] width 62 height 14
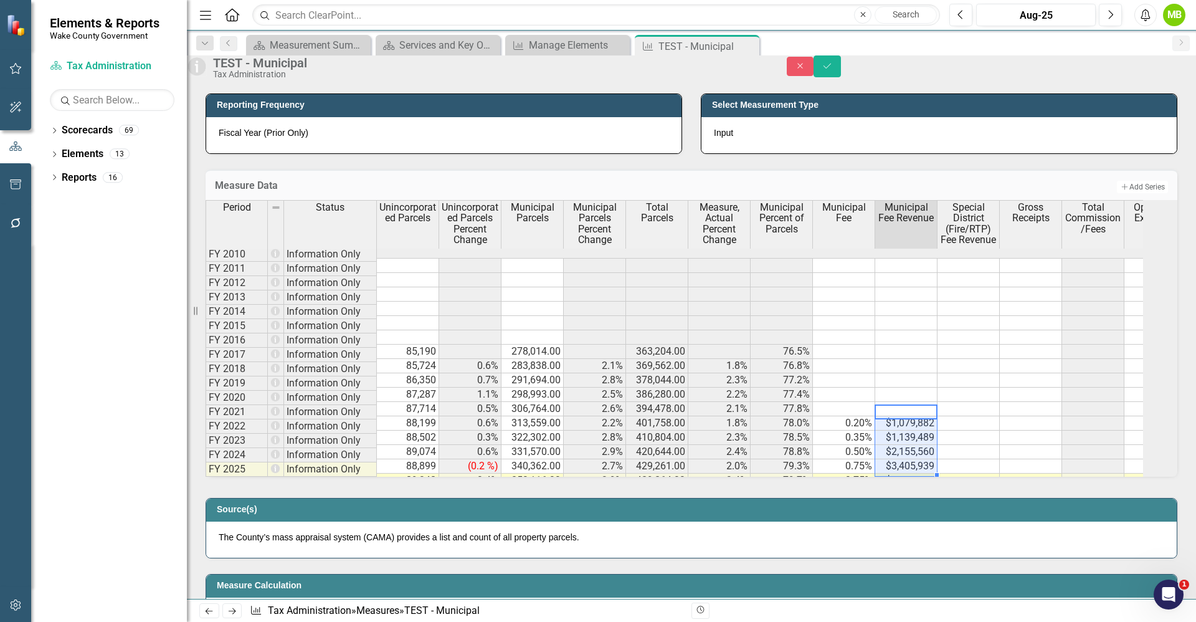
click at [977, 416] on td at bounding box center [969, 409] width 62 height 14
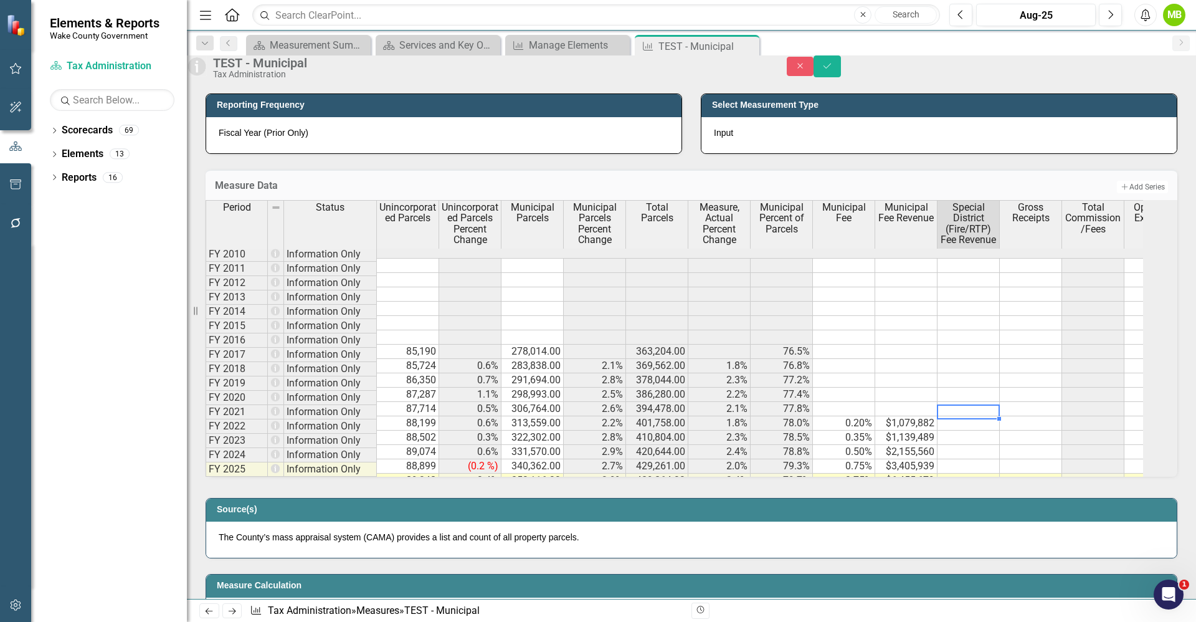
click at [968, 431] on td at bounding box center [969, 423] width 62 height 14
click at [206, 427] on div "Period Status Unincorporated Parcels Unincorporated Parcels Percent Change Muni…" at bounding box center [206, 344] width 0 height 288
click at [1053, 431] on td at bounding box center [1031, 423] width 62 height 14
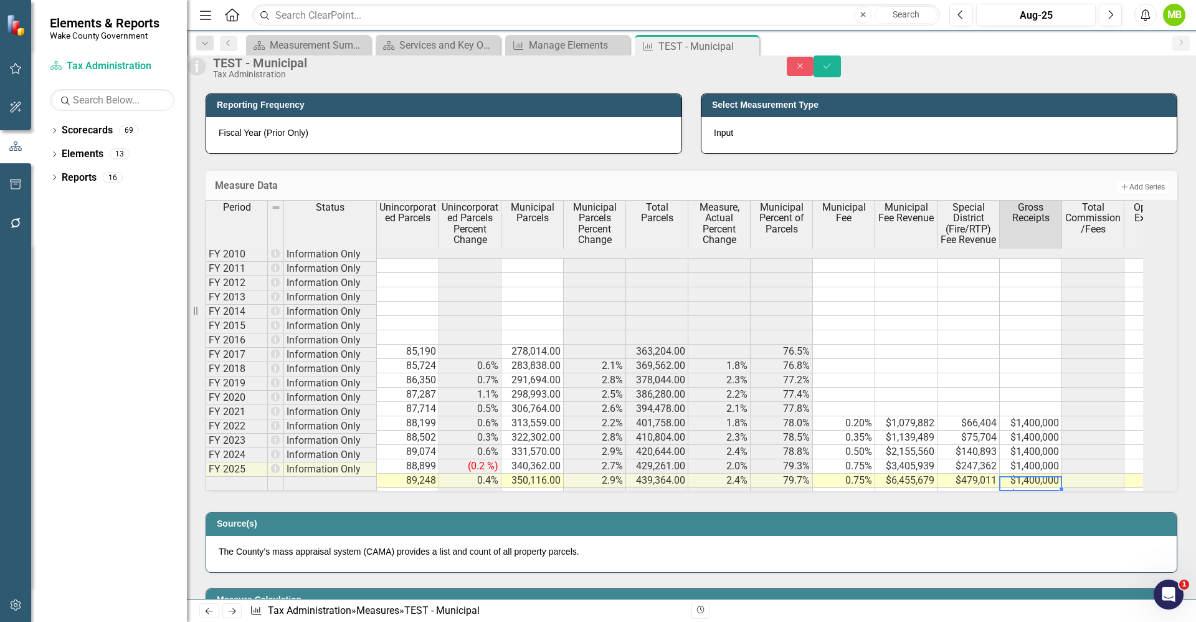
click at [1050, 502] on td "$1,400,000" at bounding box center [1031, 495] width 62 height 14
click at [841, 77] on button "Save" at bounding box center [827, 66] width 27 height 22
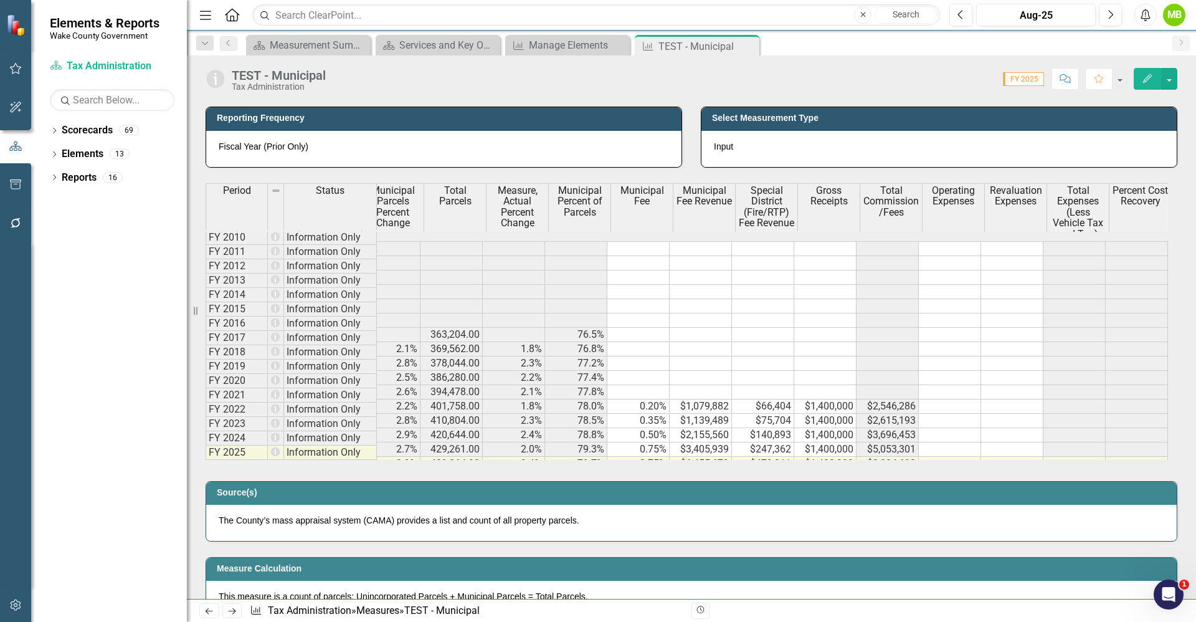
scroll to position [0, 206]
drag, startPoint x: 955, startPoint y: 394, endPoint x: 952, endPoint y: 401, distance: 7.5
click at [955, 399] on td at bounding box center [950, 406] width 62 height 14
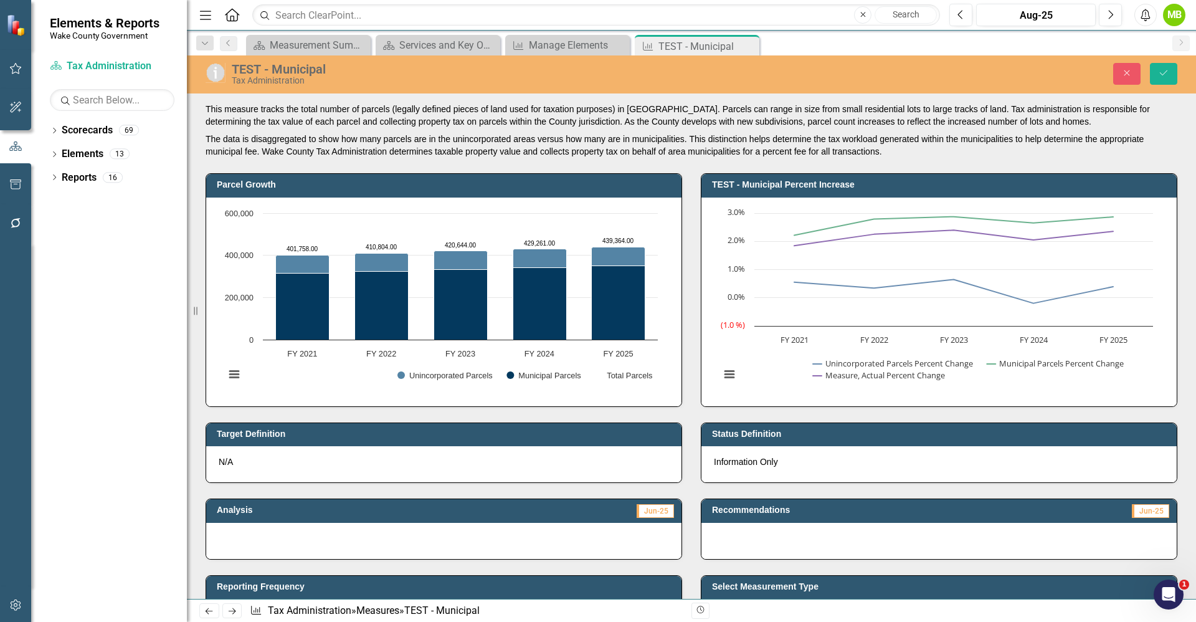
scroll to position [0, 206]
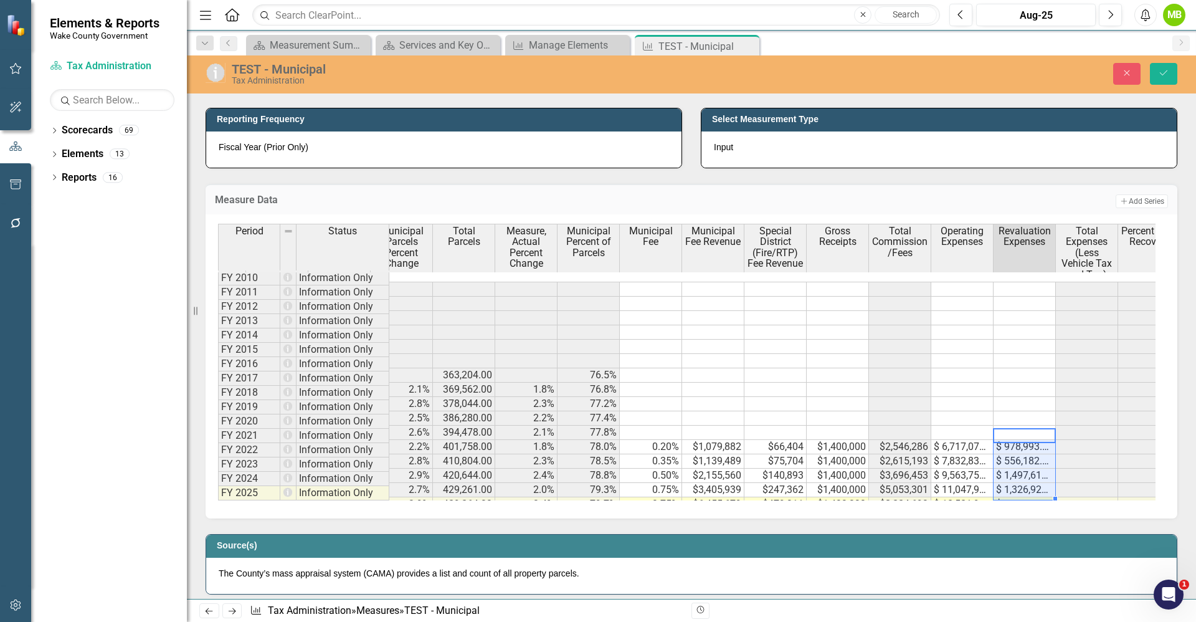
type textarea "978993.30"
click at [1165, 69] on icon "Save" at bounding box center [1163, 73] width 11 height 9
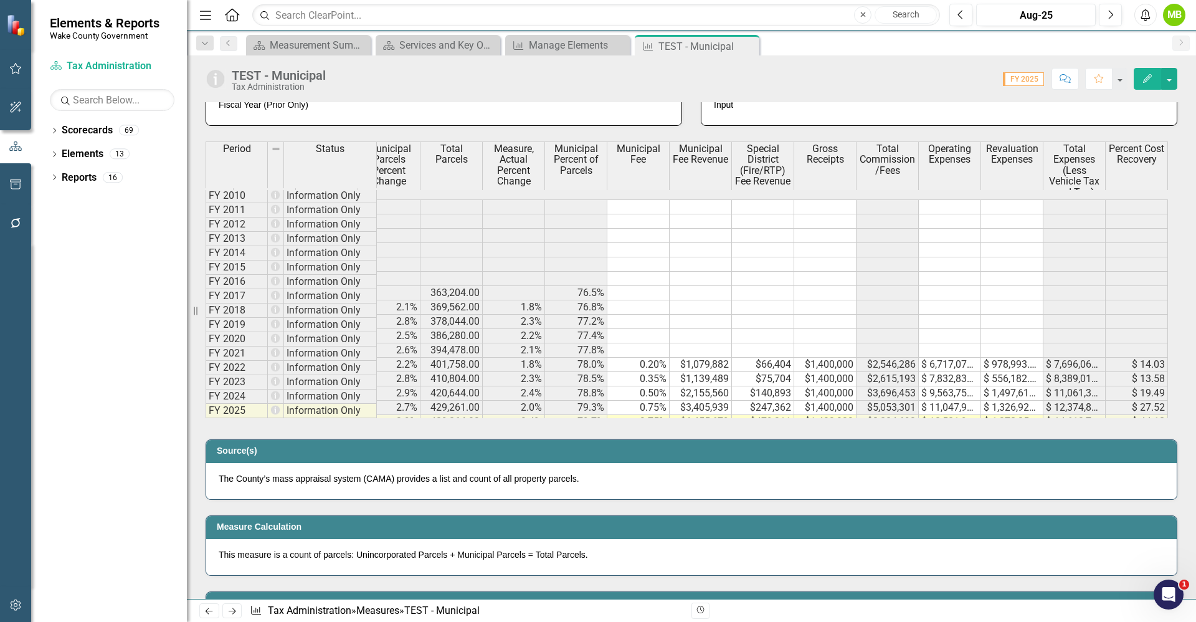
scroll to position [467, 0]
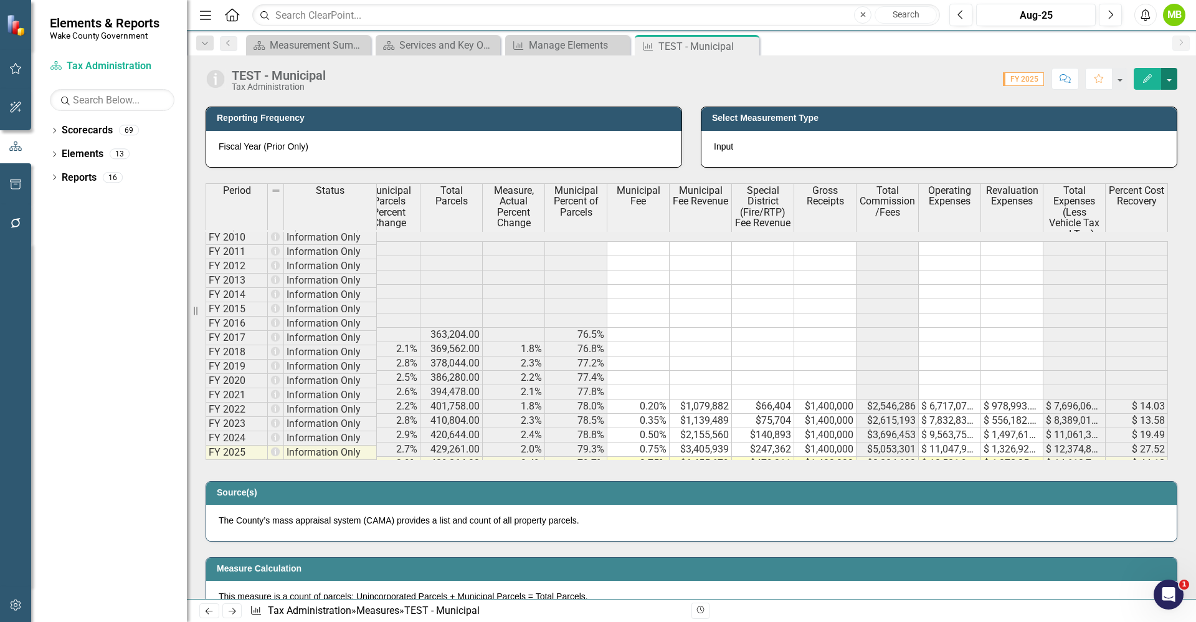
click at [1168, 80] on button "button" at bounding box center [1170, 79] width 16 height 22
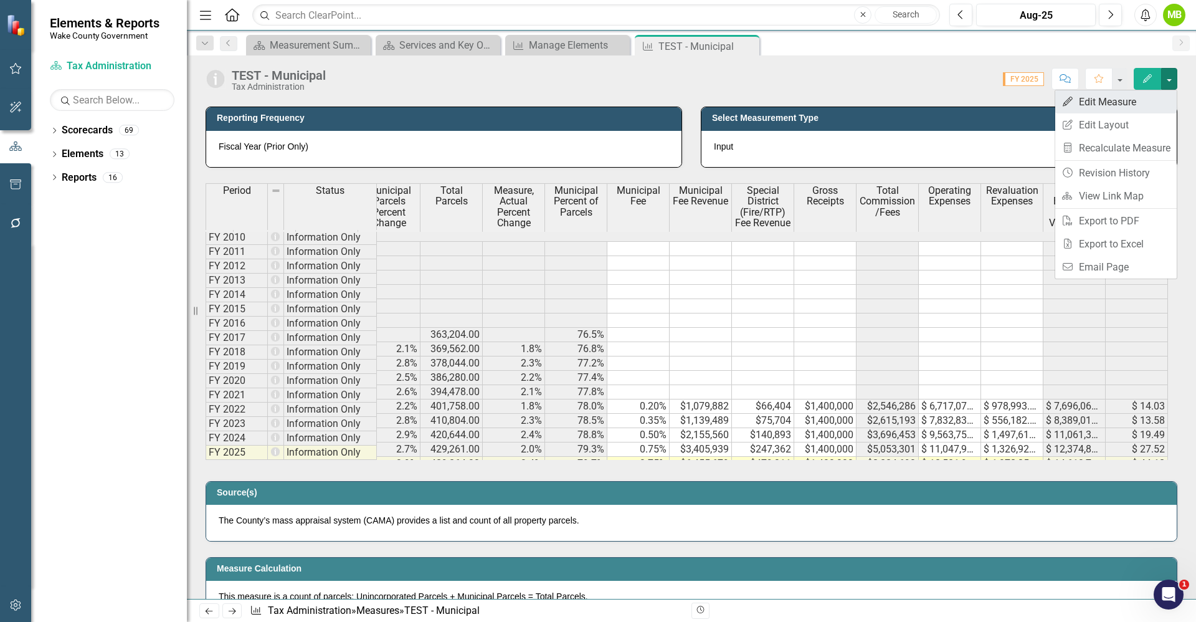
click at [1132, 101] on link "Edit Edit Measure" at bounding box center [1117, 101] width 122 height 23
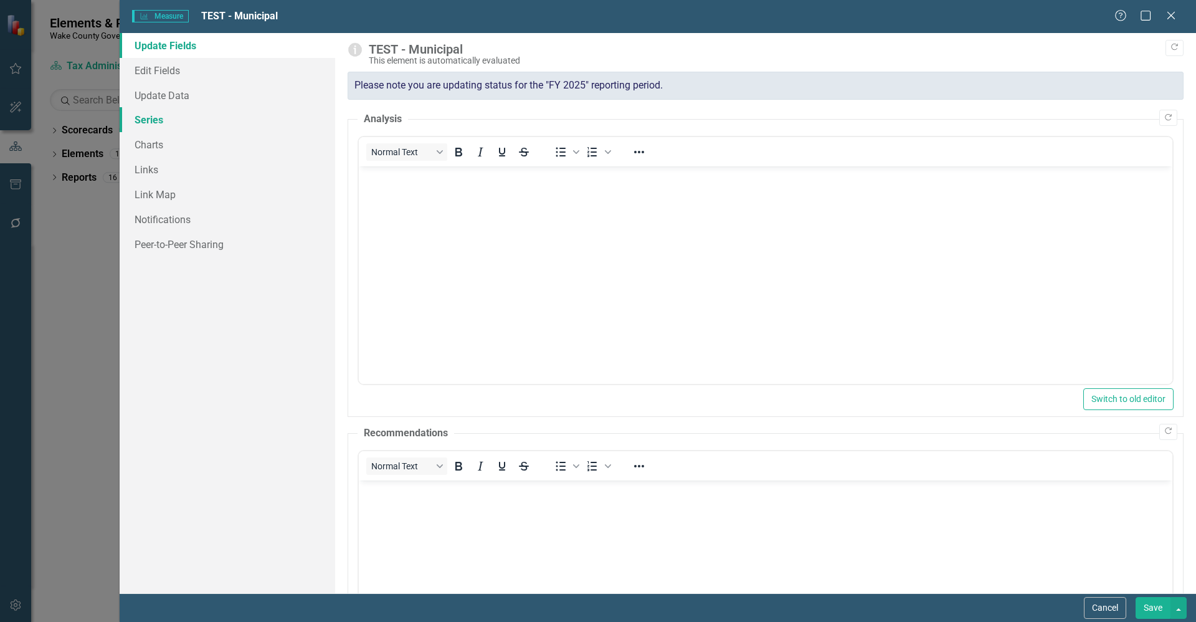
scroll to position [0, 0]
click at [183, 115] on link "Series" at bounding box center [228, 119] width 216 height 25
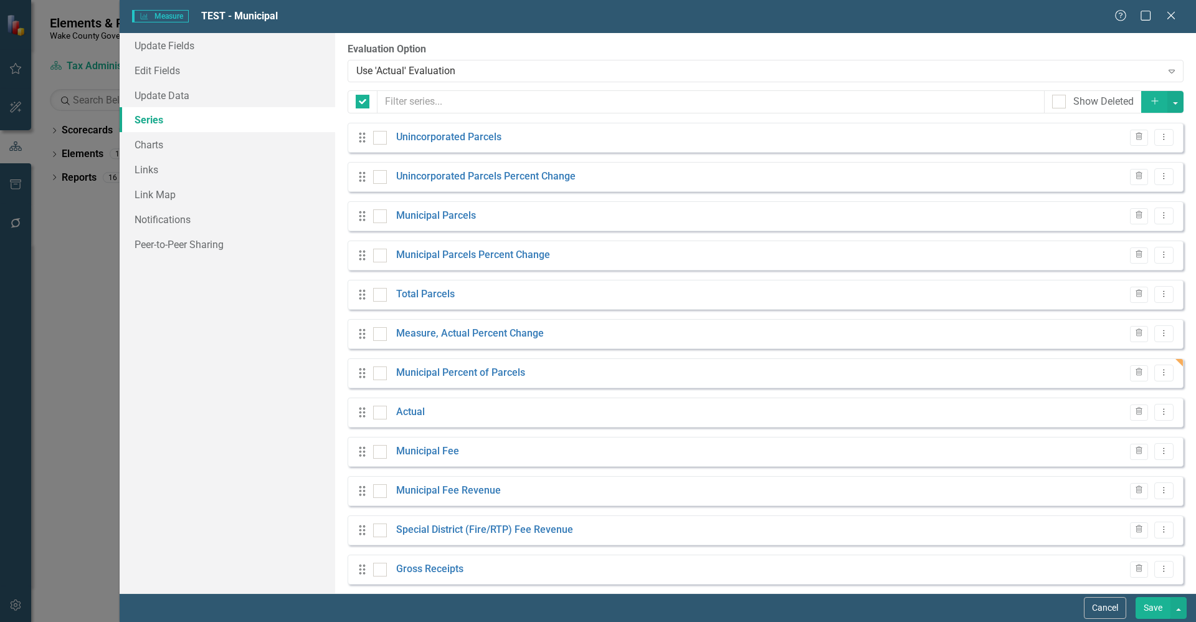
checkbox input "false"
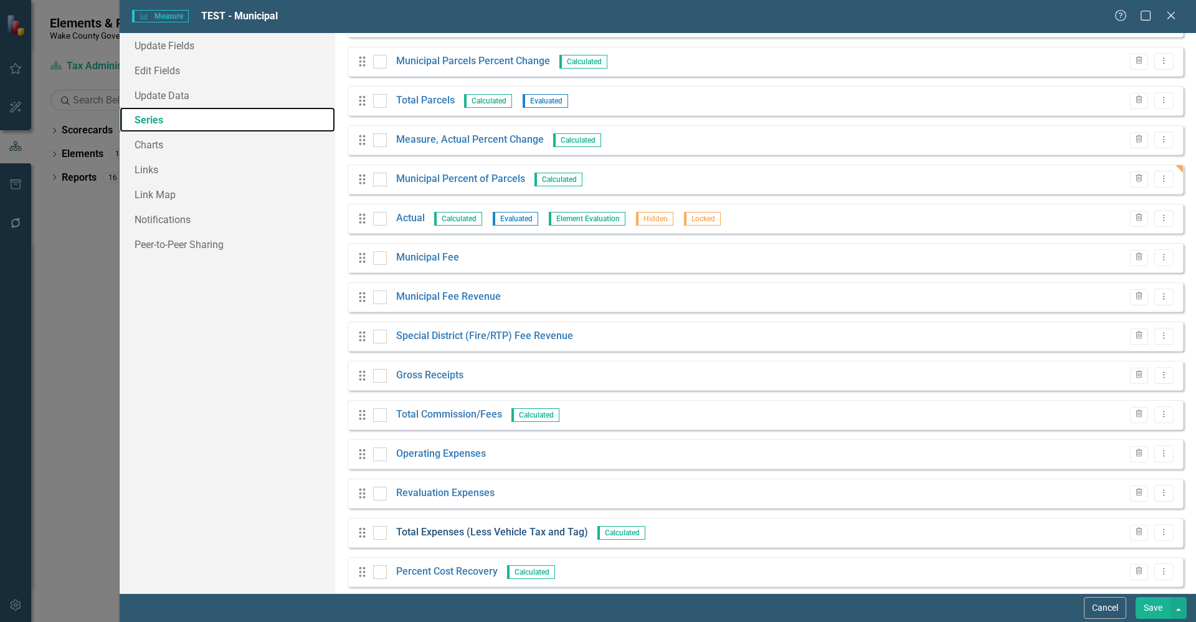
scroll to position [206, 0]
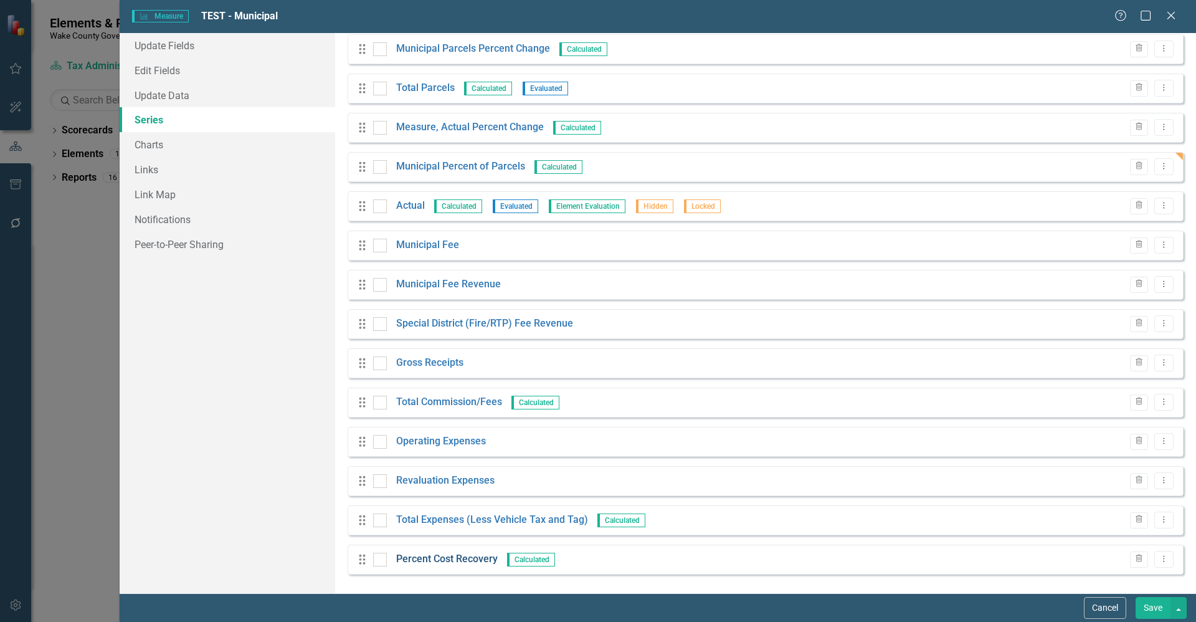
click at [456, 558] on link "Percent Cost Recovery" at bounding box center [447, 559] width 102 height 14
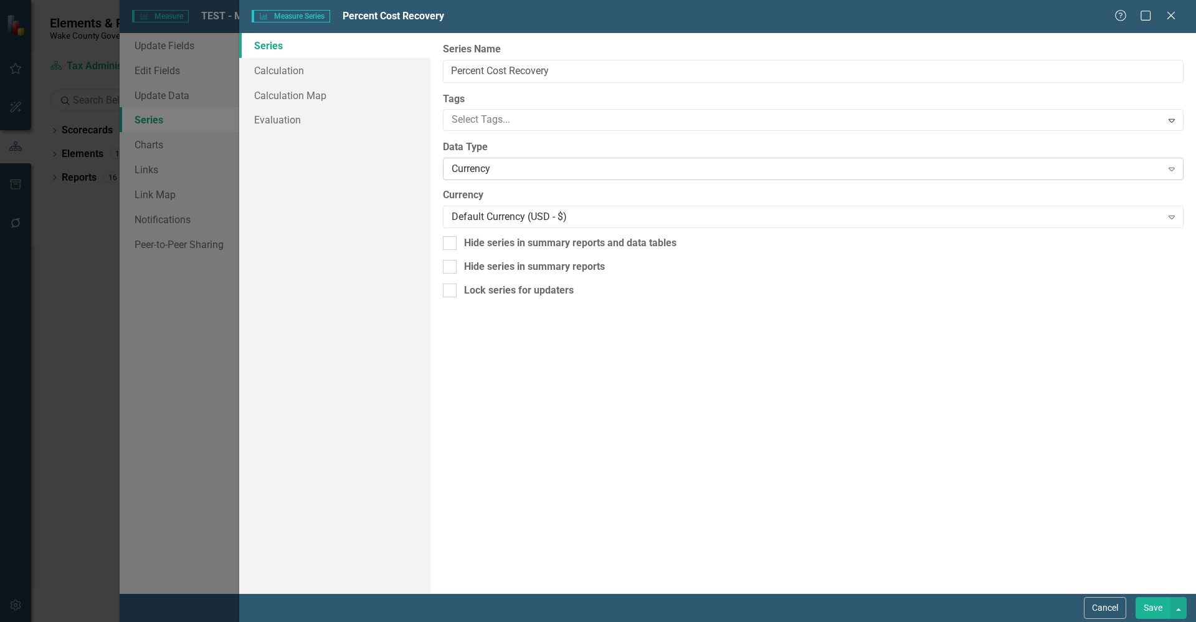
click at [521, 168] on div "Currency" at bounding box center [807, 169] width 710 height 14
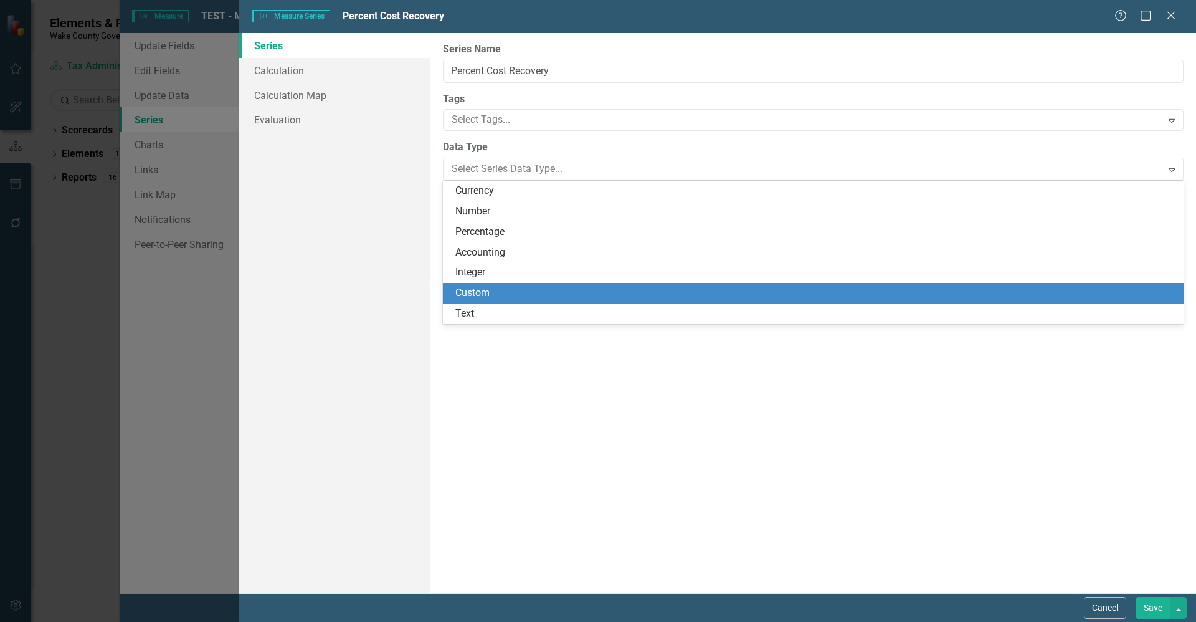
click at [501, 291] on div "Custom" at bounding box center [816, 293] width 721 height 14
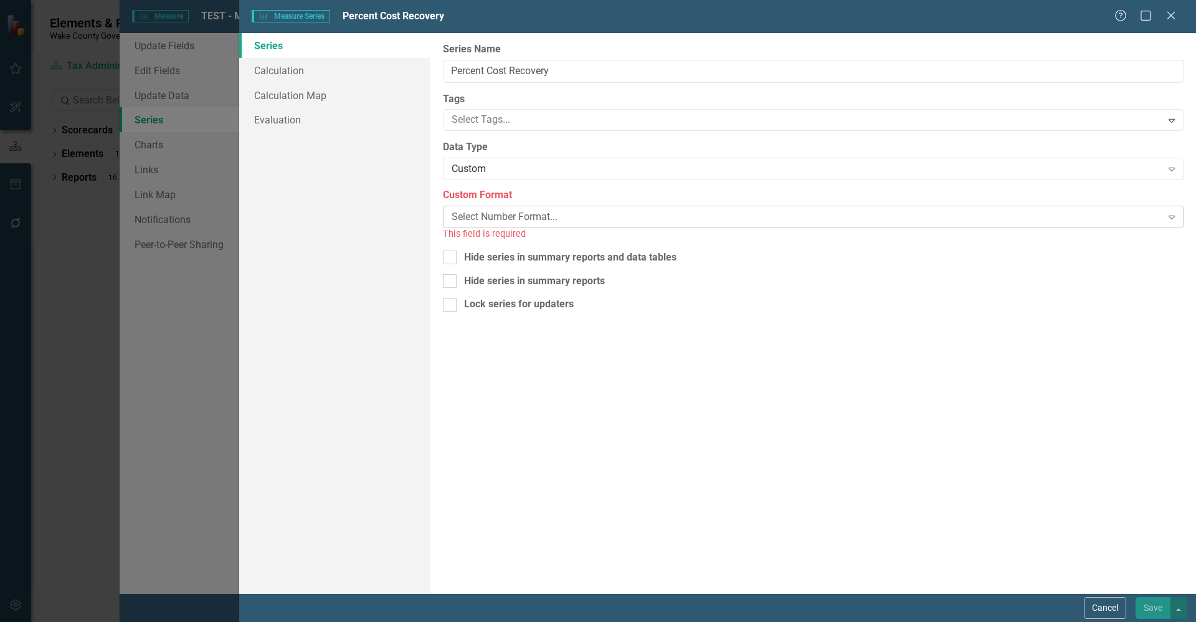
click at [515, 217] on div "Select Number Format..." at bounding box center [807, 217] width 710 height 14
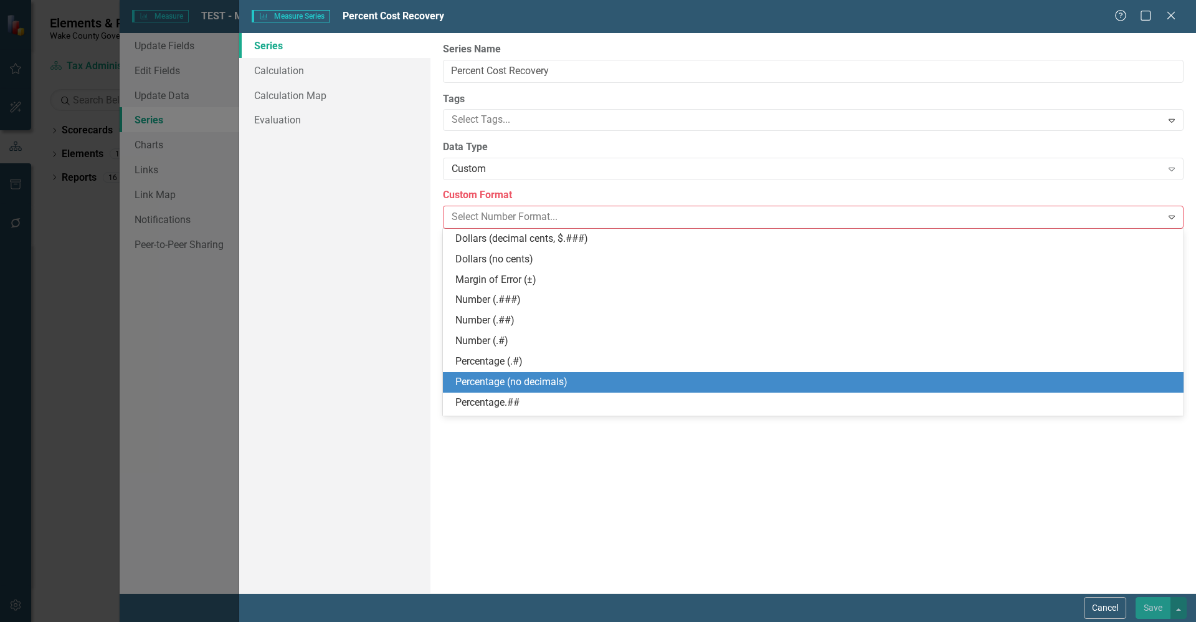
click at [545, 378] on div "Percentage (no decimals)" at bounding box center [816, 382] width 721 height 14
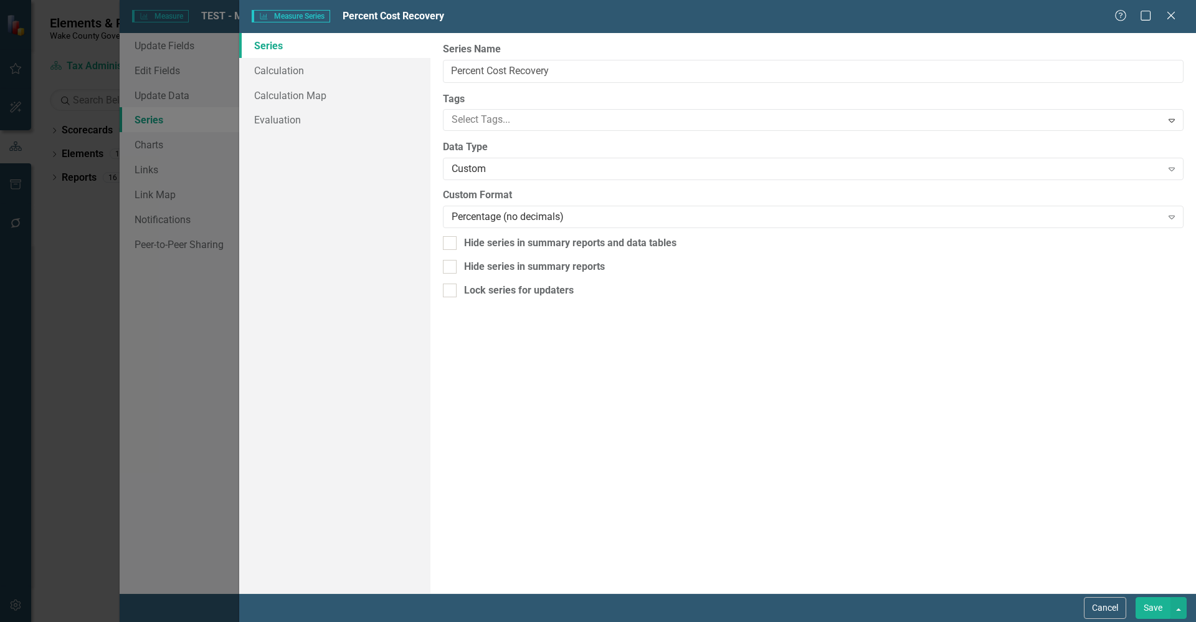
click at [1132, 602] on div "Cancel Save" at bounding box center [1134, 608] width 106 height 22
click at [1158, 609] on button "Save" at bounding box center [1153, 608] width 35 height 22
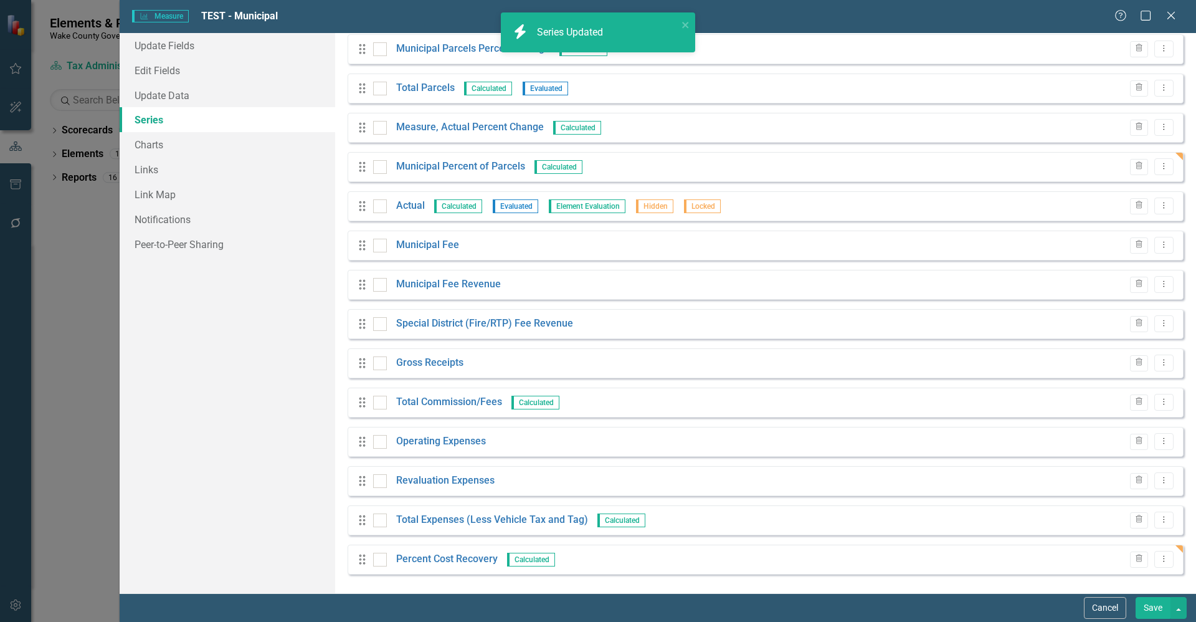
click at [1147, 606] on button "Save" at bounding box center [1153, 608] width 35 height 22
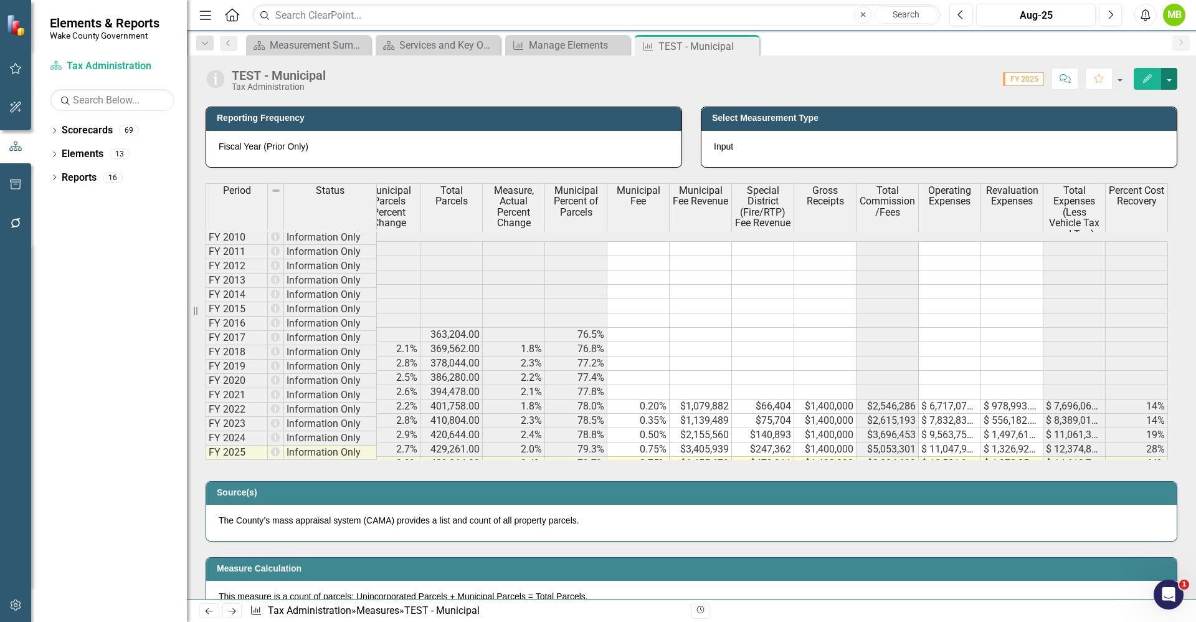
click at [1177, 77] on button "button" at bounding box center [1170, 79] width 16 height 22
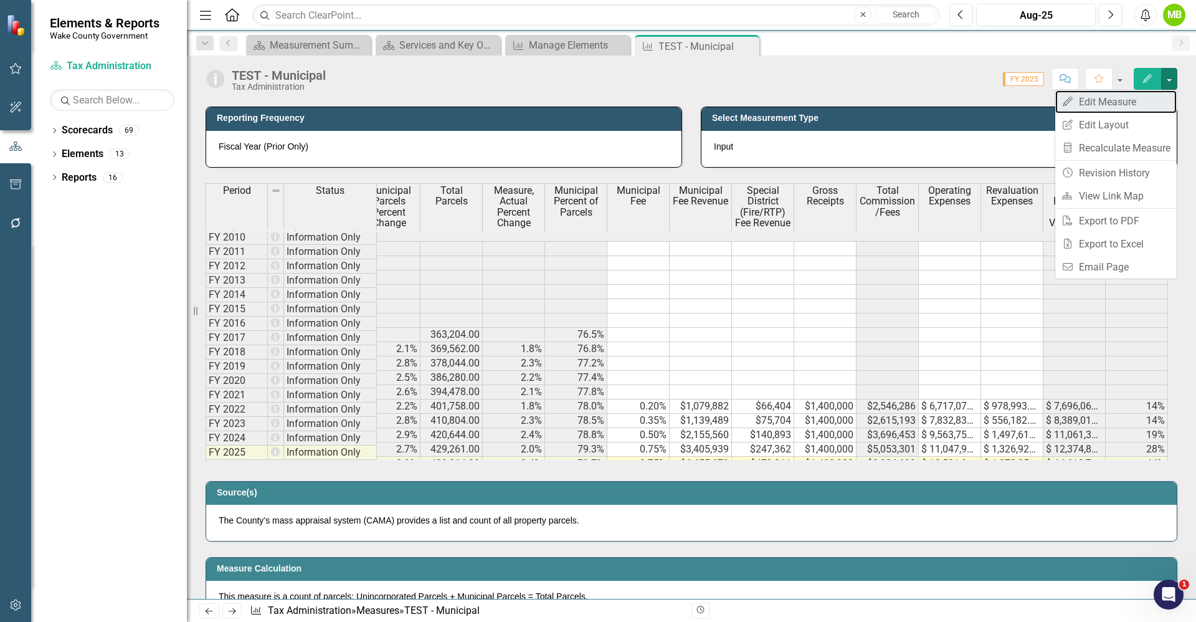
click at [1148, 99] on link "Edit Edit Measure" at bounding box center [1117, 101] width 122 height 23
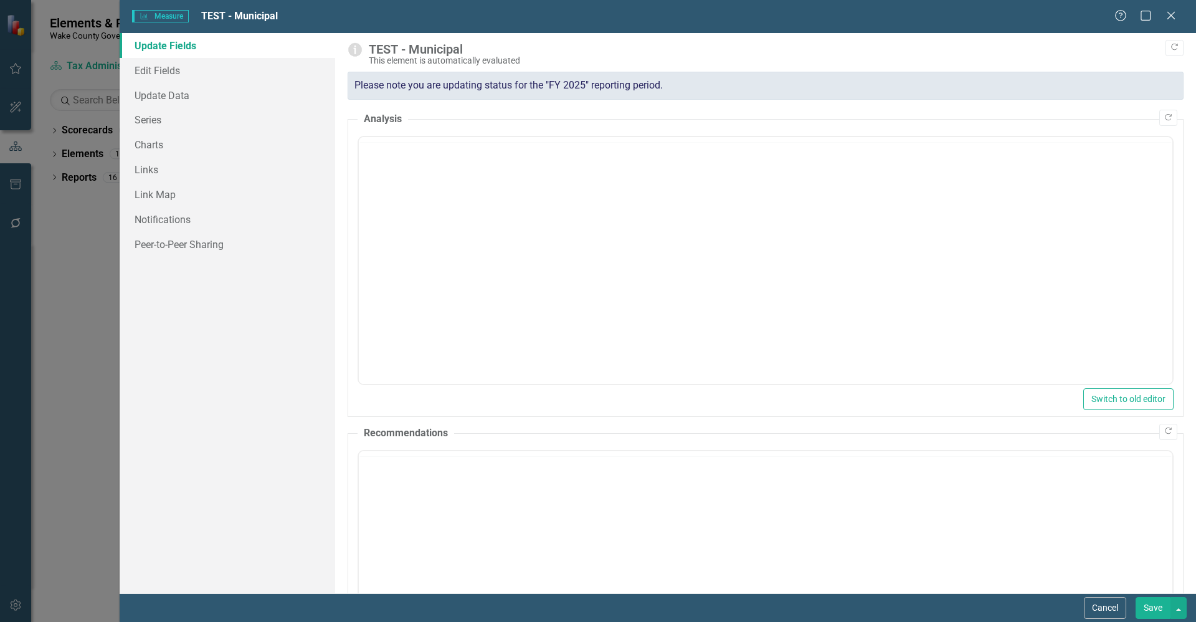
scroll to position [0, 0]
click at [189, 70] on link "Edit Fields" at bounding box center [228, 70] width 216 height 25
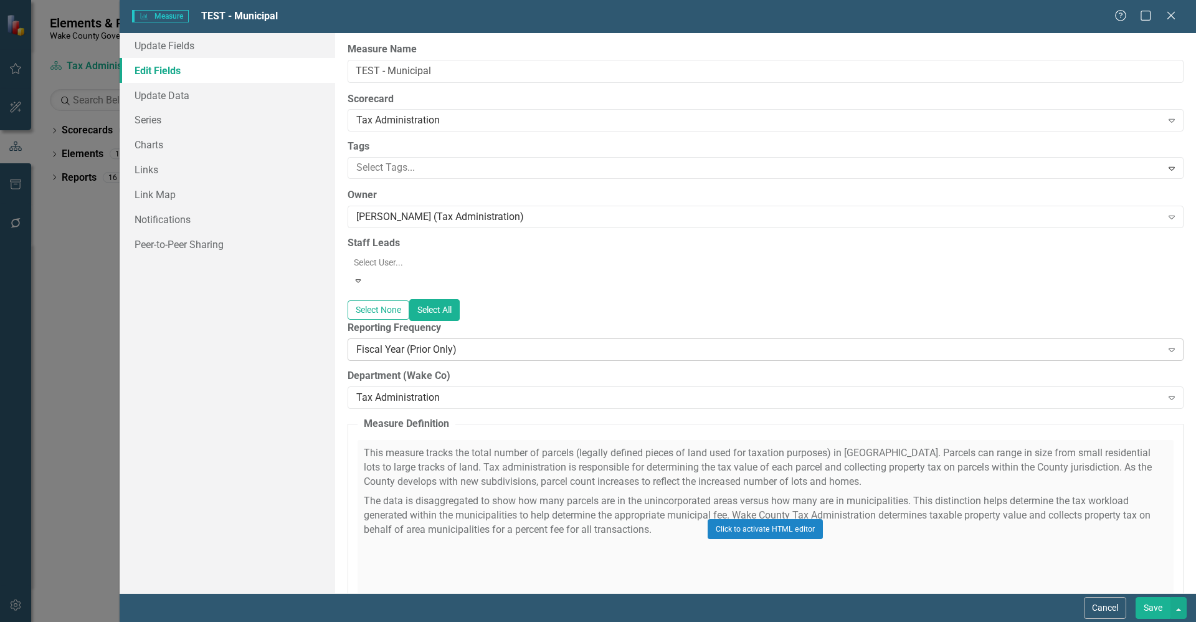
click at [444, 348] on div "Fiscal Year (Prior Only)" at bounding box center [759, 349] width 806 height 14
click at [1155, 609] on button "Save" at bounding box center [1153, 608] width 35 height 22
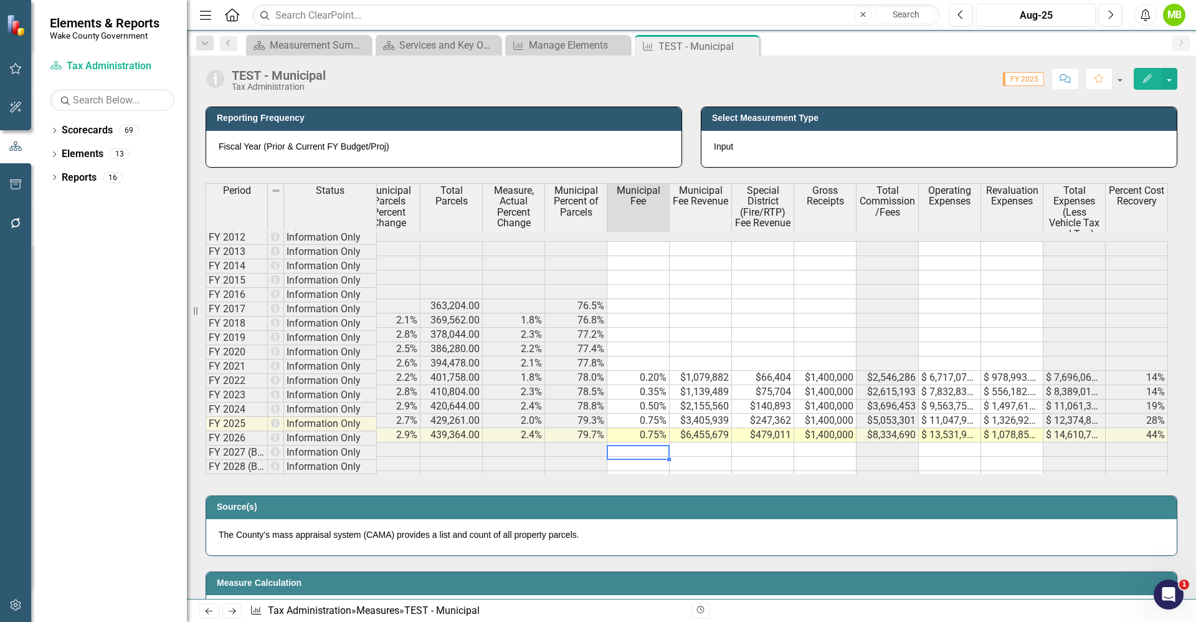
click at [652, 457] on td at bounding box center [639, 464] width 62 height 14
click at [647, 442] on td at bounding box center [639, 449] width 62 height 14
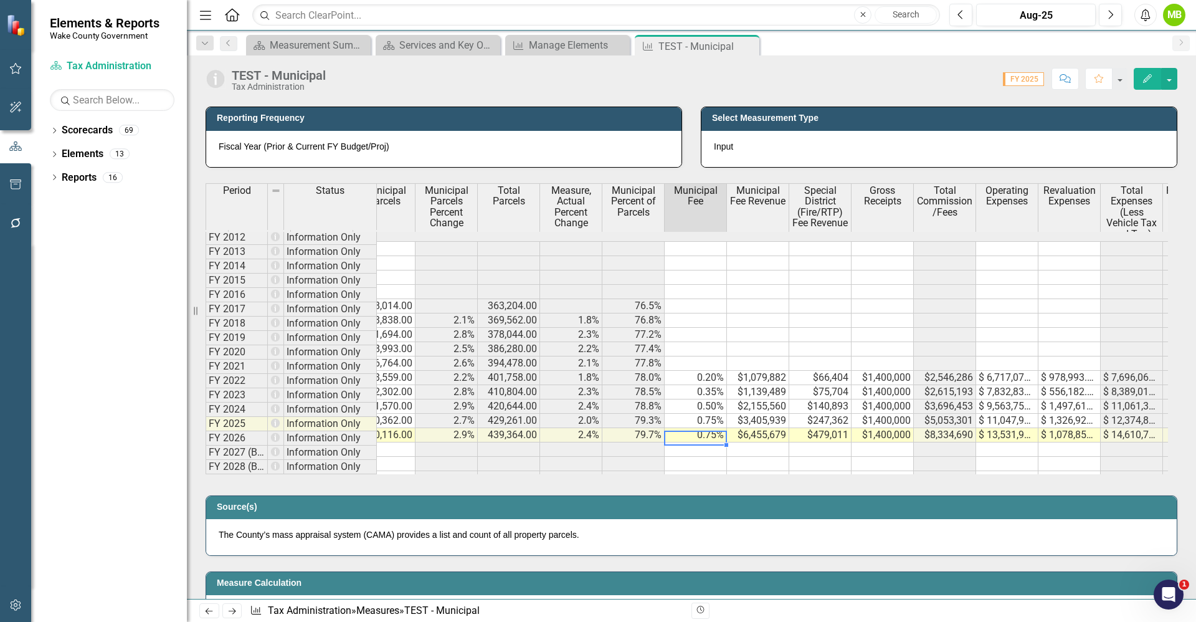
scroll to position [0, 206]
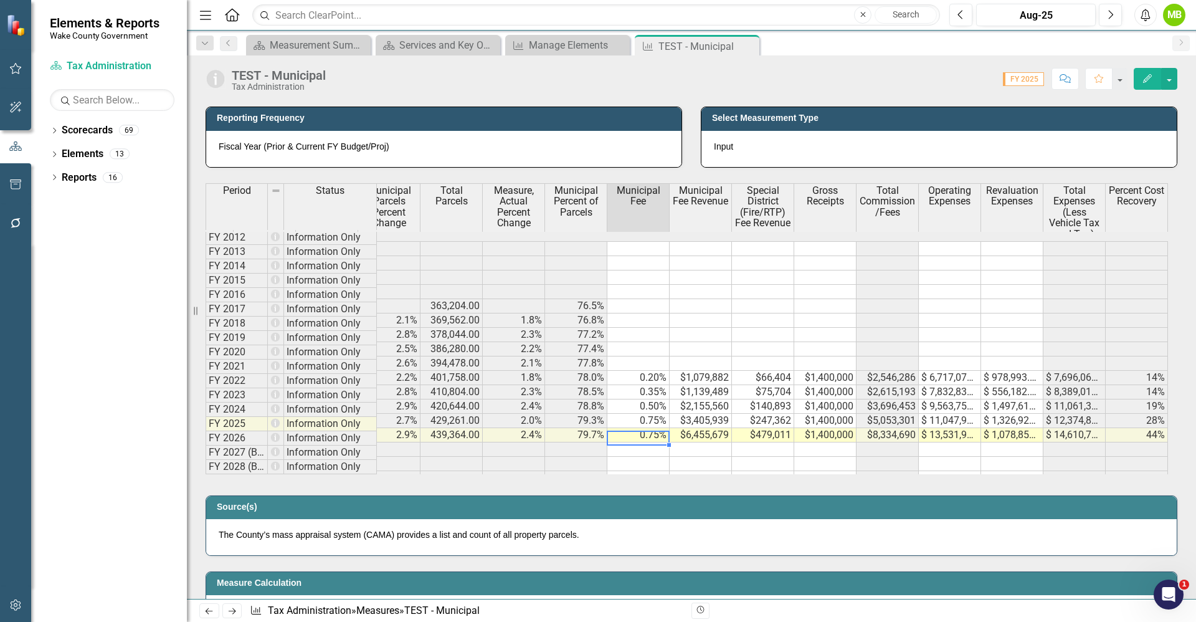
click at [653, 428] on td "0.75%" at bounding box center [639, 435] width 62 height 14
click at [638, 442] on td at bounding box center [639, 449] width 62 height 14
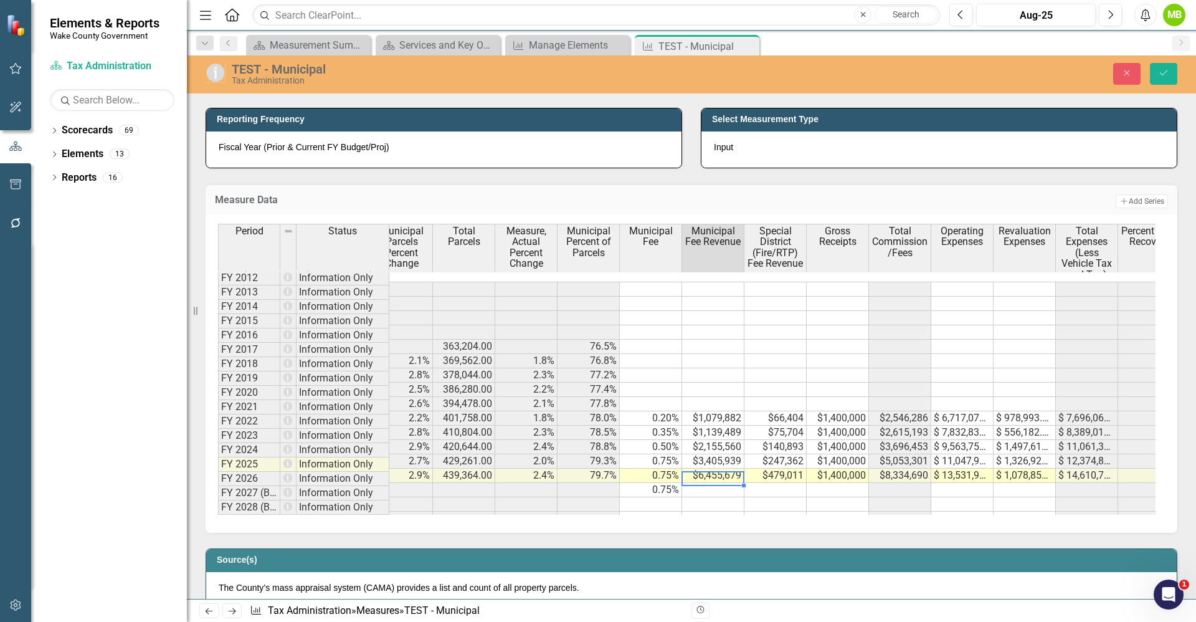
click at [705, 483] on td at bounding box center [713, 490] width 62 height 14
click at [709, 483] on td at bounding box center [713, 490] width 62 height 14
click at [776, 483] on td at bounding box center [776, 490] width 62 height 14
click at [829, 483] on td at bounding box center [838, 490] width 62 height 14
click at [953, 483] on td at bounding box center [963, 490] width 62 height 14
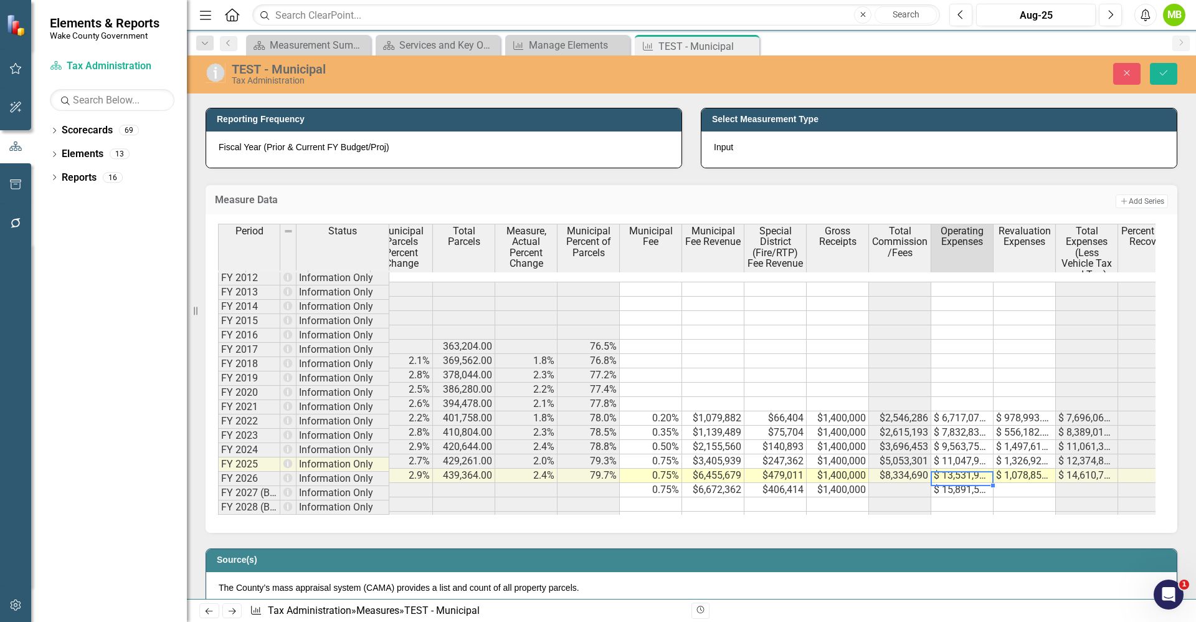
click at [1048, 483] on td at bounding box center [1025, 490] width 62 height 14
type textarea "2068598"
click at [1161, 82] on button "Save" at bounding box center [1163, 74] width 27 height 22
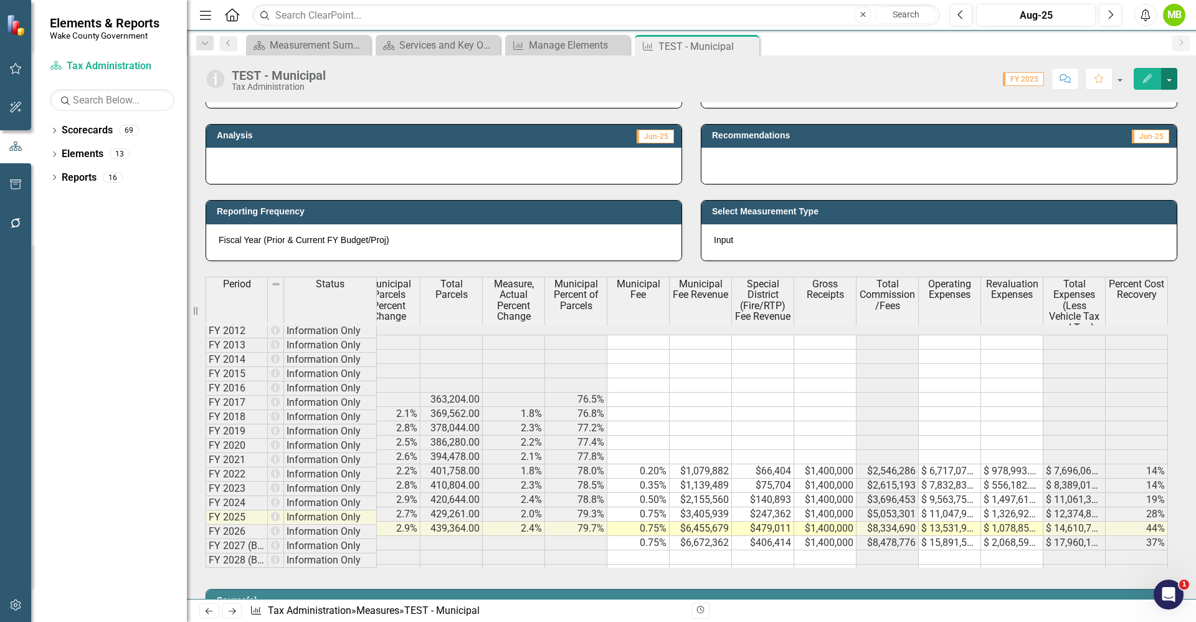
click at [1175, 81] on button "button" at bounding box center [1170, 79] width 16 height 22
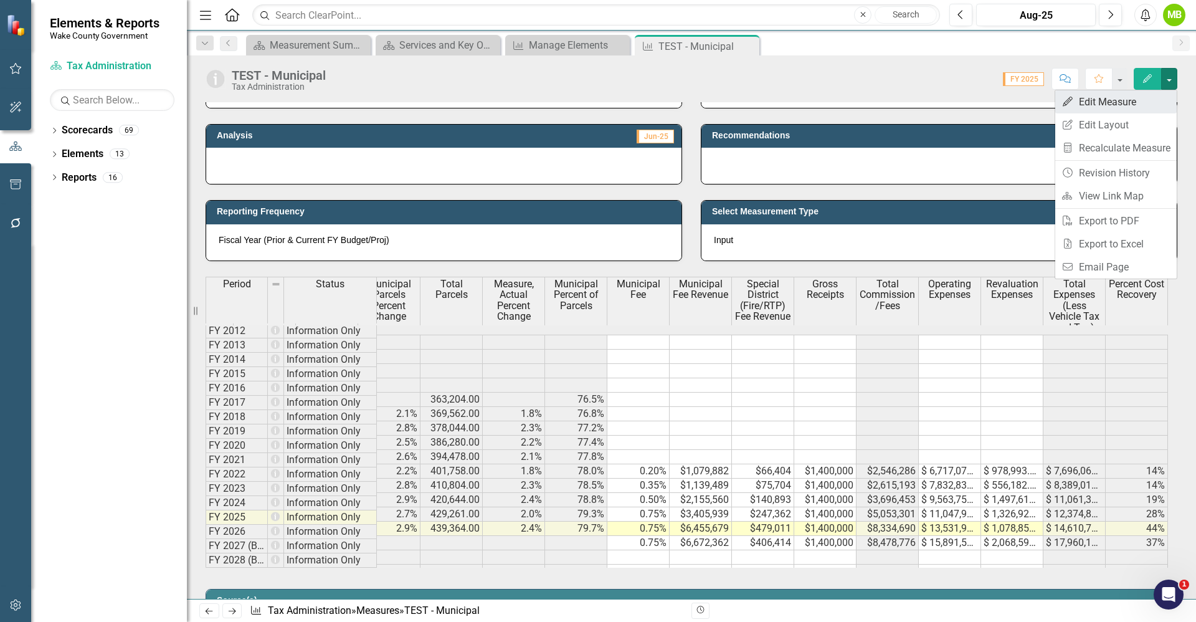
click at [1137, 105] on link "Edit Edit Measure" at bounding box center [1117, 101] width 122 height 23
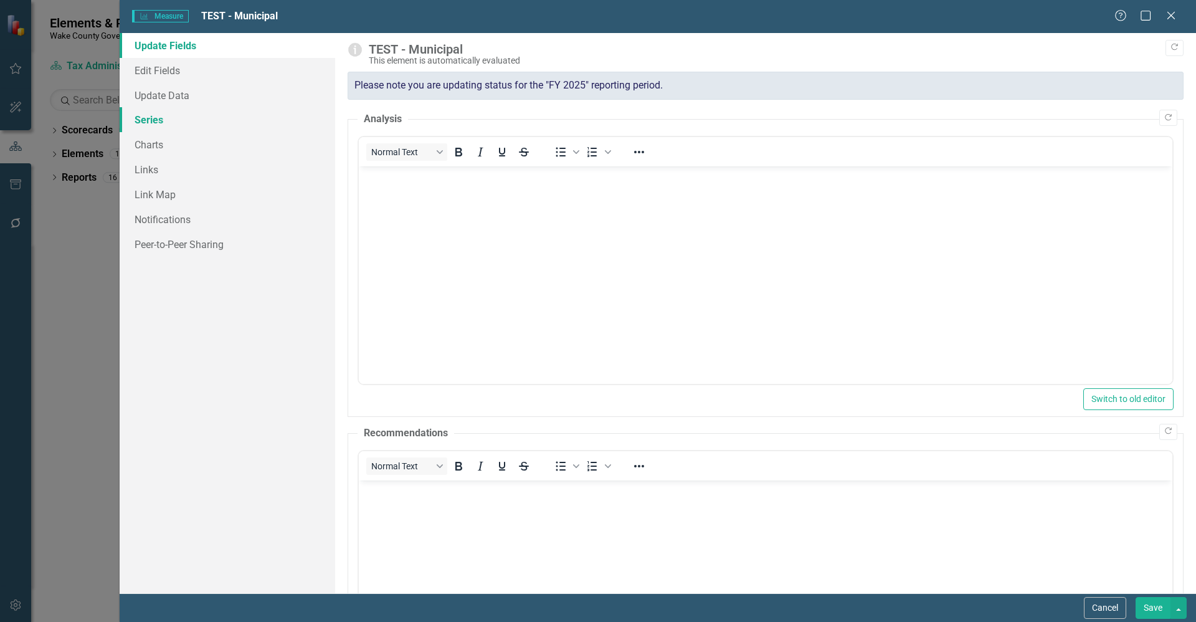
scroll to position [0, 0]
click at [202, 124] on link "Series" at bounding box center [228, 119] width 216 height 25
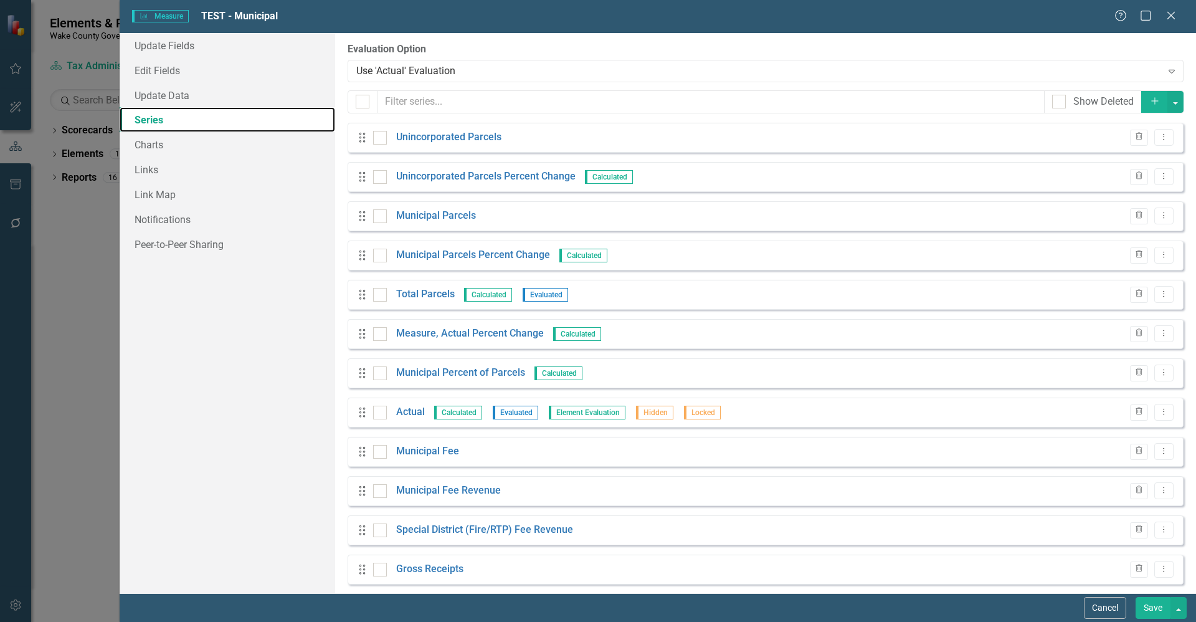
scroll to position [206, 0]
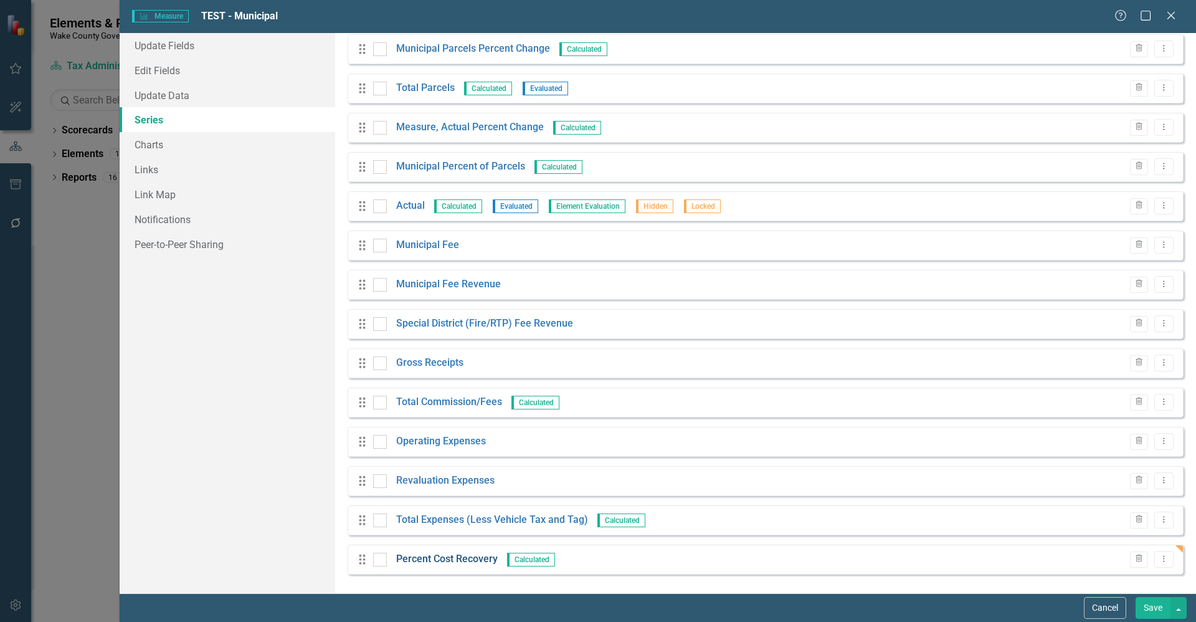
click at [455, 555] on link "Percent Cost Recovery" at bounding box center [447, 559] width 102 height 14
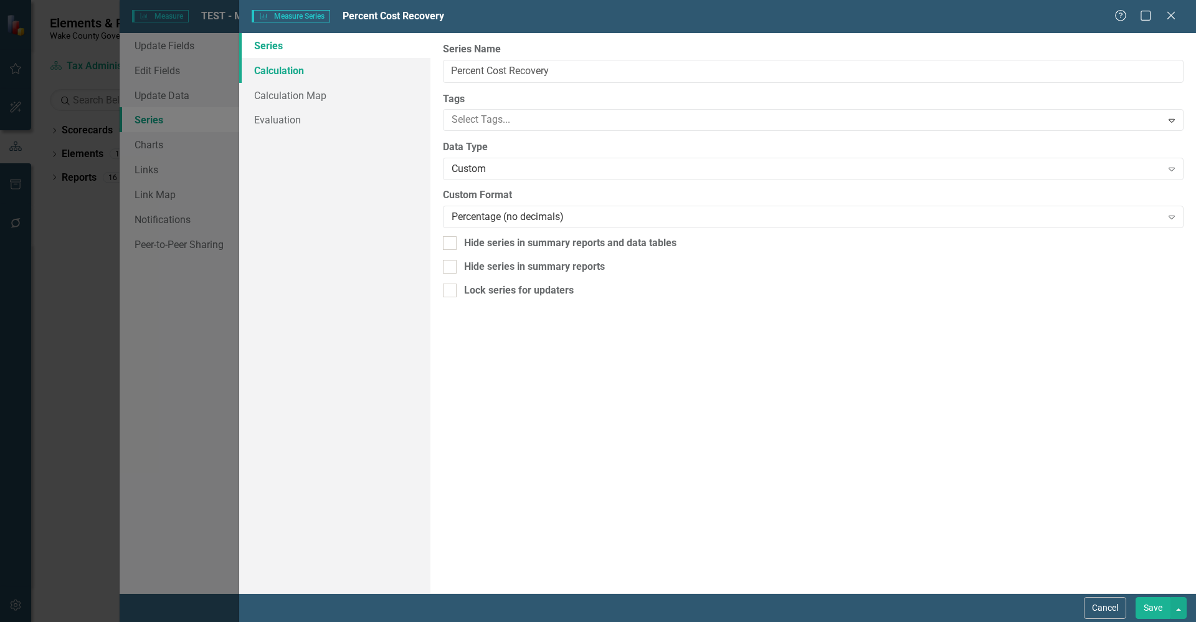
click at [287, 76] on link "Calculation" at bounding box center [334, 70] width 191 height 25
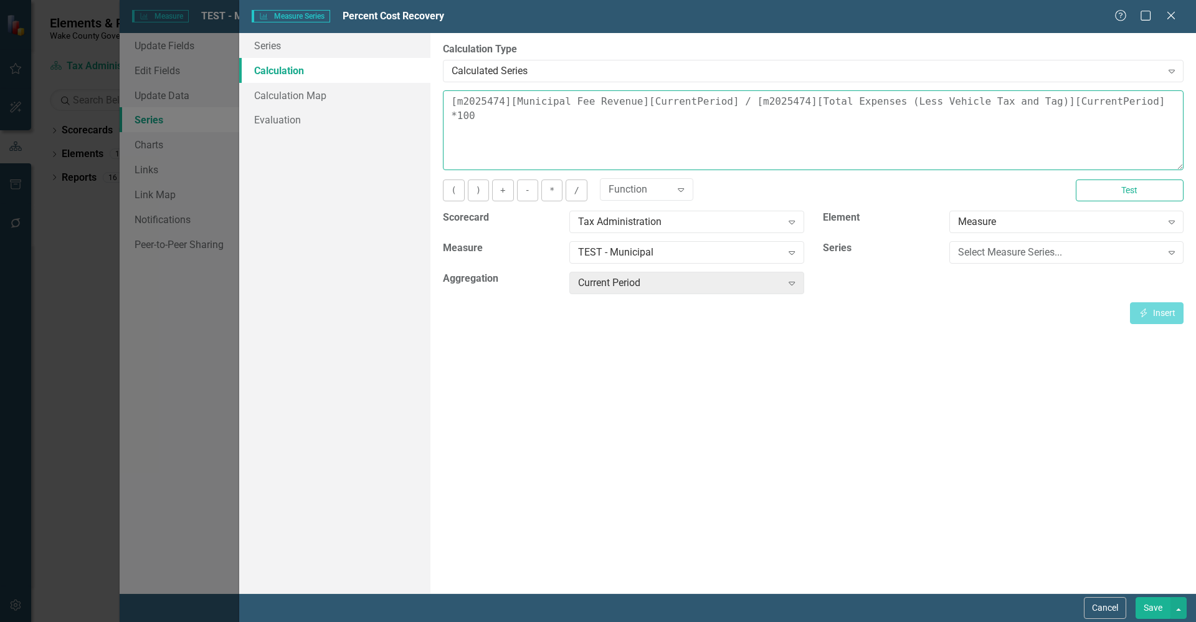
drag, startPoint x: 716, startPoint y: 100, endPoint x: 419, endPoint y: 79, distance: 298.0
click at [419, 79] on div "Series Calculation Calculation Map Evaluation From this page, you can edit the …" at bounding box center [717, 313] width 957 height 560
click at [1013, 253] on div "Select Measure Series..." at bounding box center [1060, 253] width 204 height 14
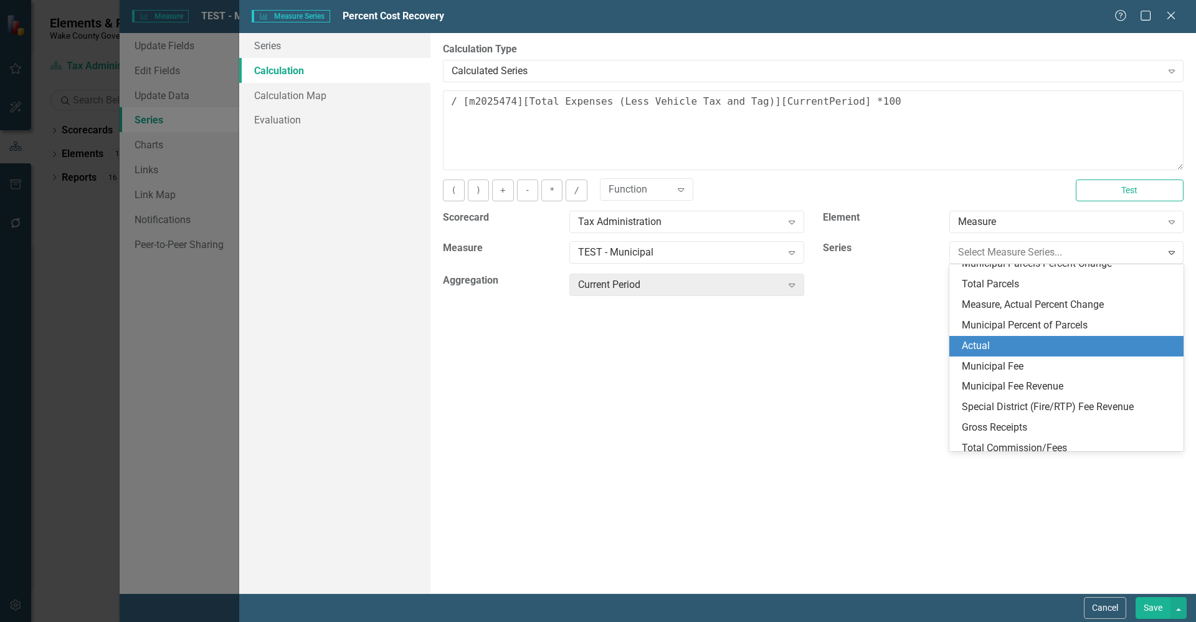
scroll to position [93, 0]
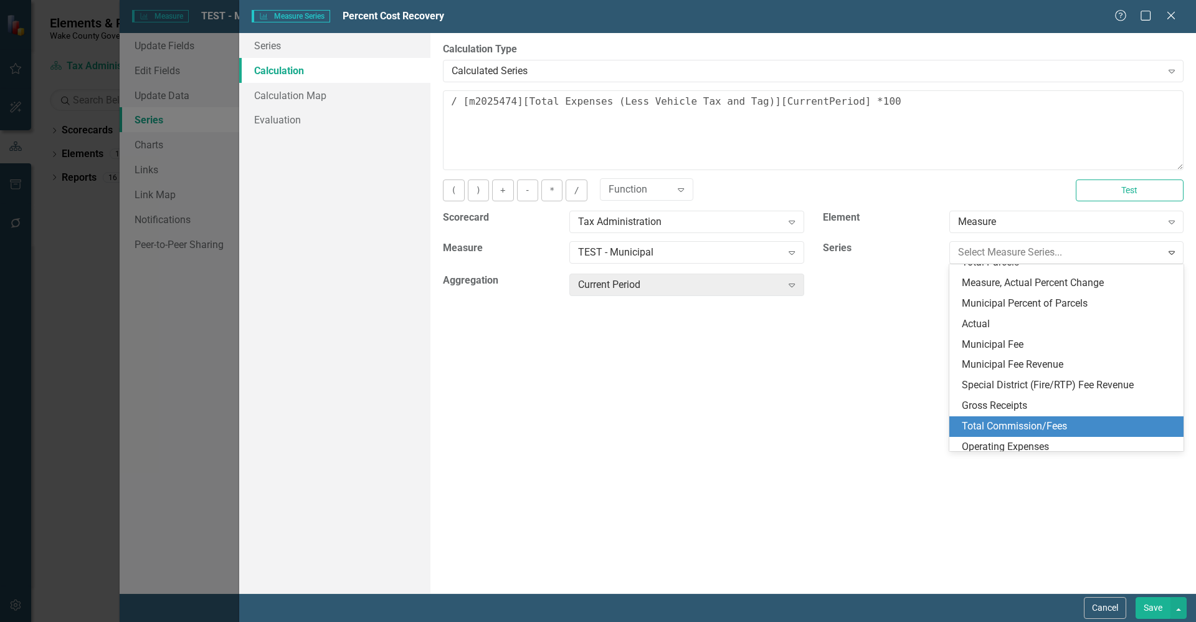
click at [1032, 425] on div "Total Commission/Fees" at bounding box center [1069, 426] width 214 height 14
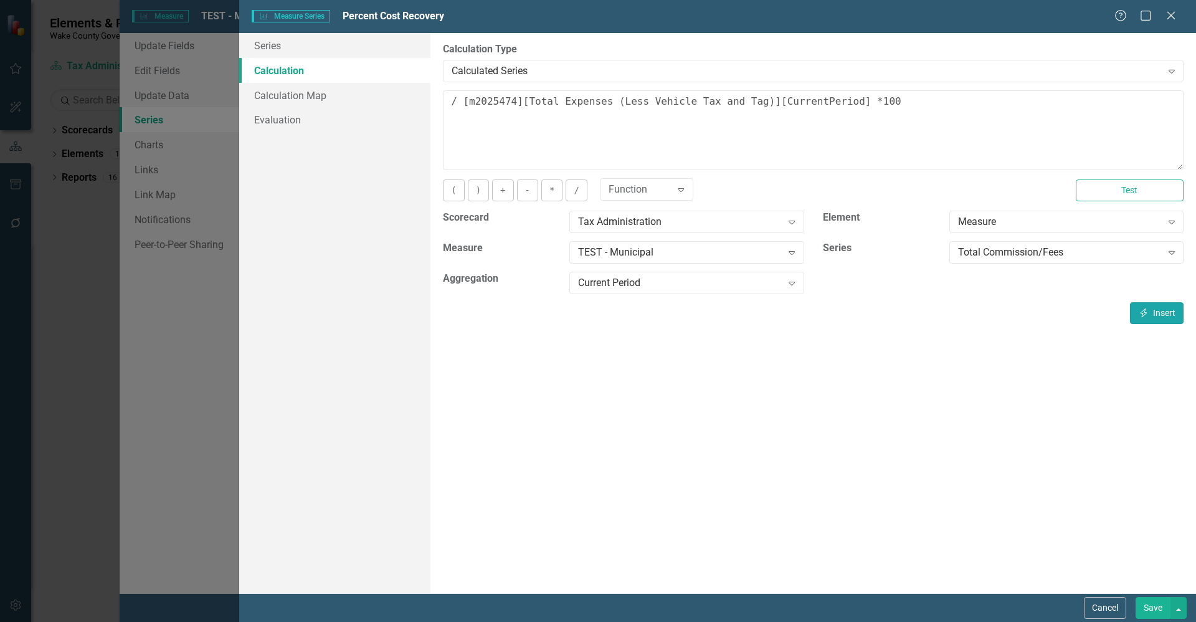
click at [1147, 310] on icon "Insert" at bounding box center [1144, 312] width 11 height 9
type textarea "[m2025474][Total Commission/Fees][CurrentPeriod] / [m2025474][Total Expenses (L…"
click at [1148, 604] on button "Save" at bounding box center [1153, 608] width 35 height 22
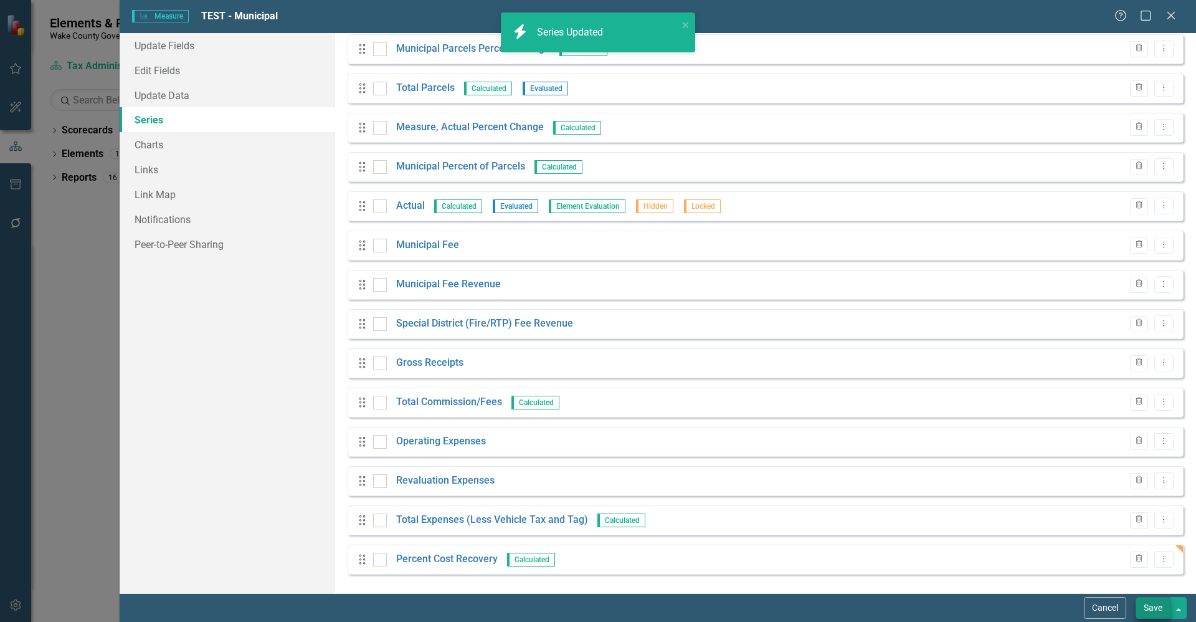
click at [1152, 611] on button "Save" at bounding box center [1153, 608] width 35 height 22
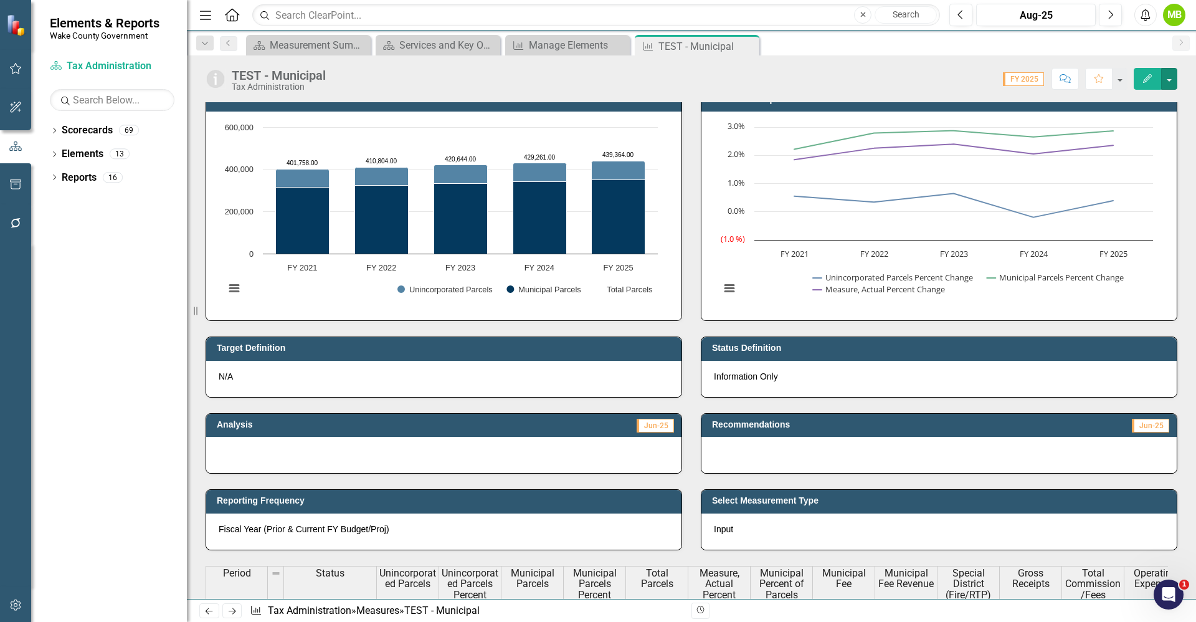
scroll to position [0, 0]
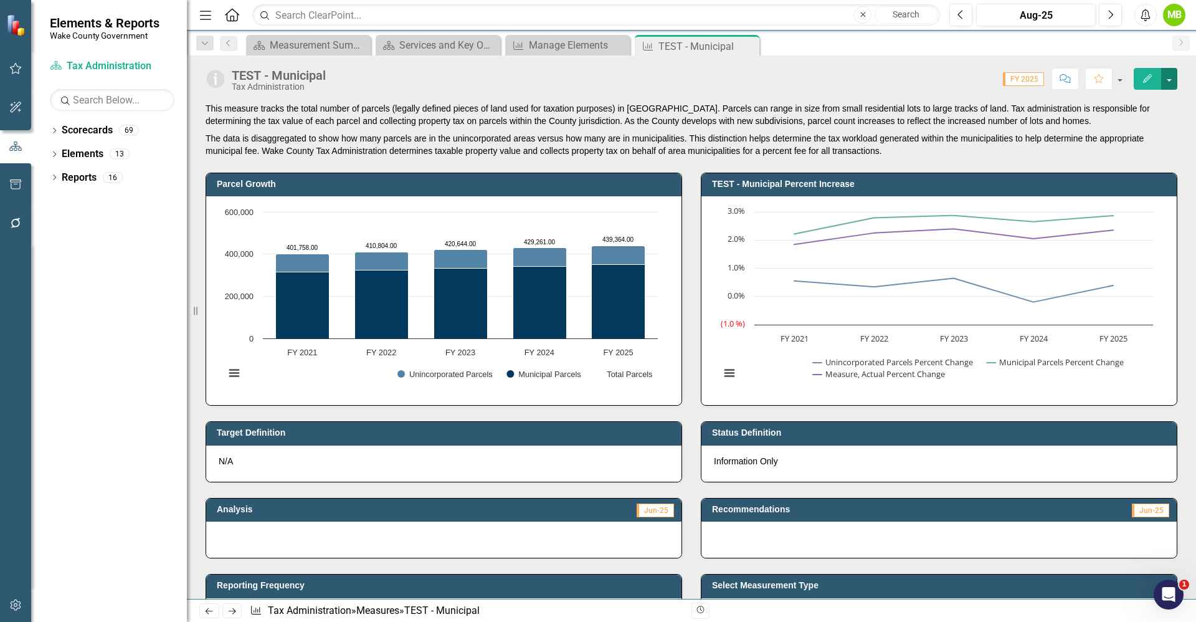
click at [1173, 82] on button "button" at bounding box center [1170, 79] width 16 height 22
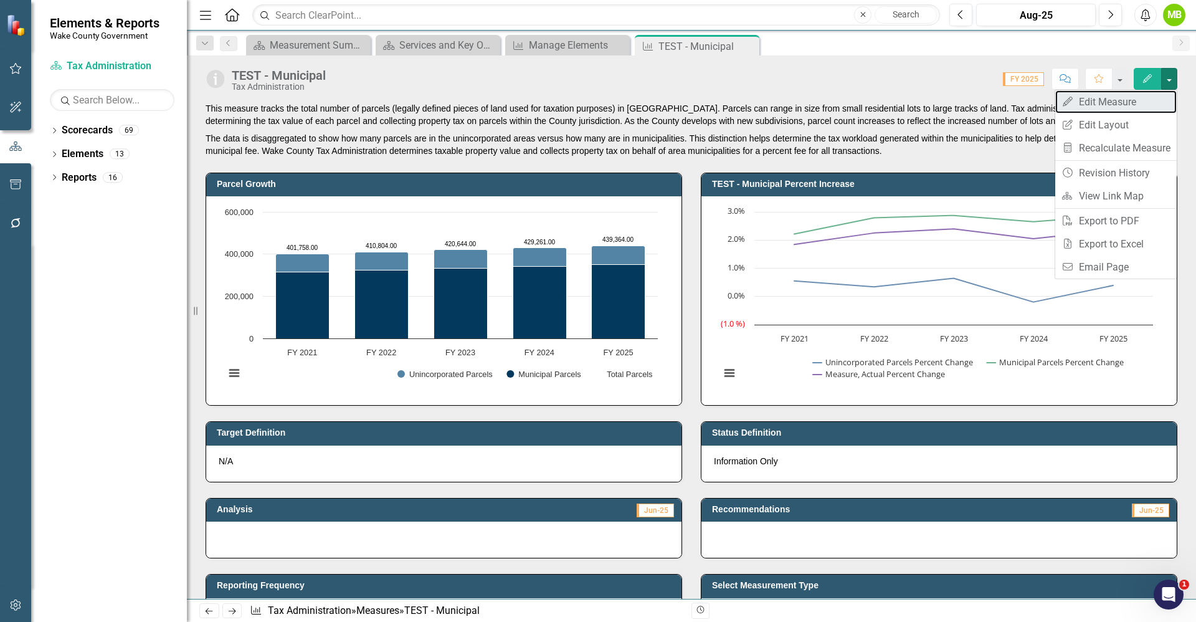
click at [1135, 105] on link "Edit Edit Measure" at bounding box center [1117, 101] width 122 height 23
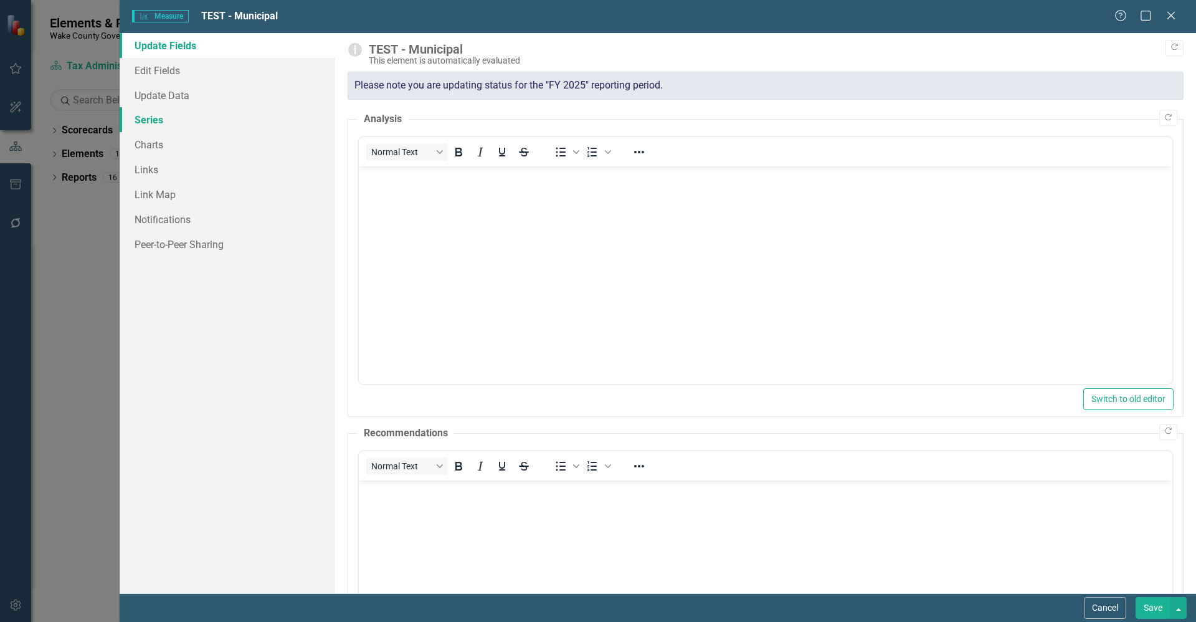
click at [155, 123] on link "Series" at bounding box center [228, 119] width 216 height 25
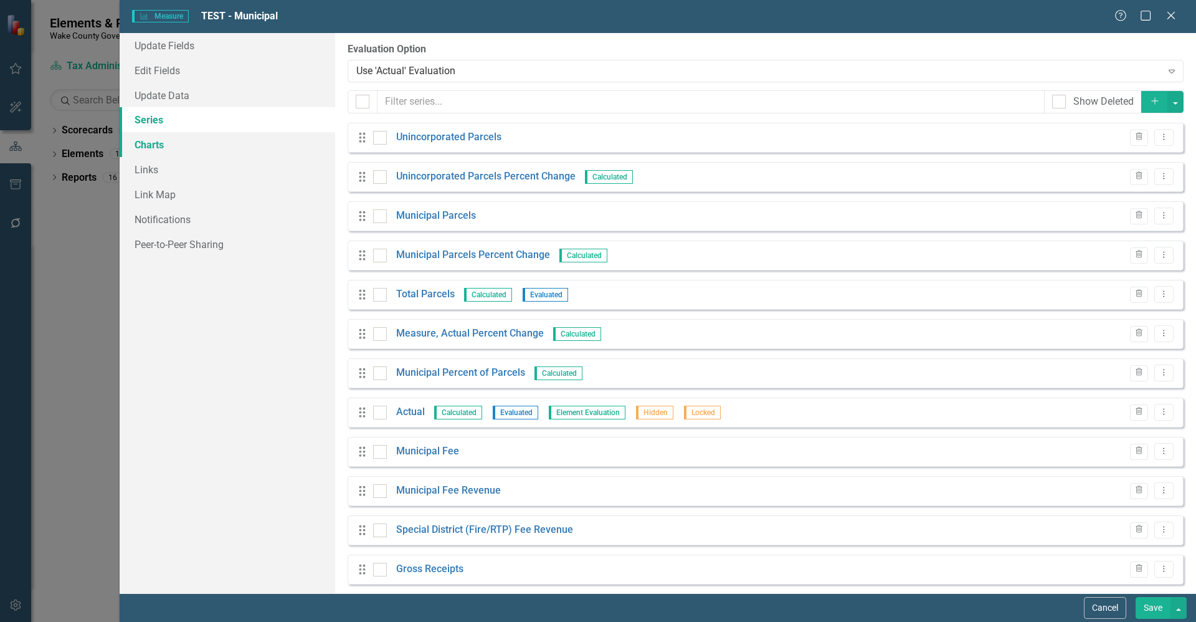
click at [181, 151] on link "Charts" at bounding box center [228, 144] width 216 height 25
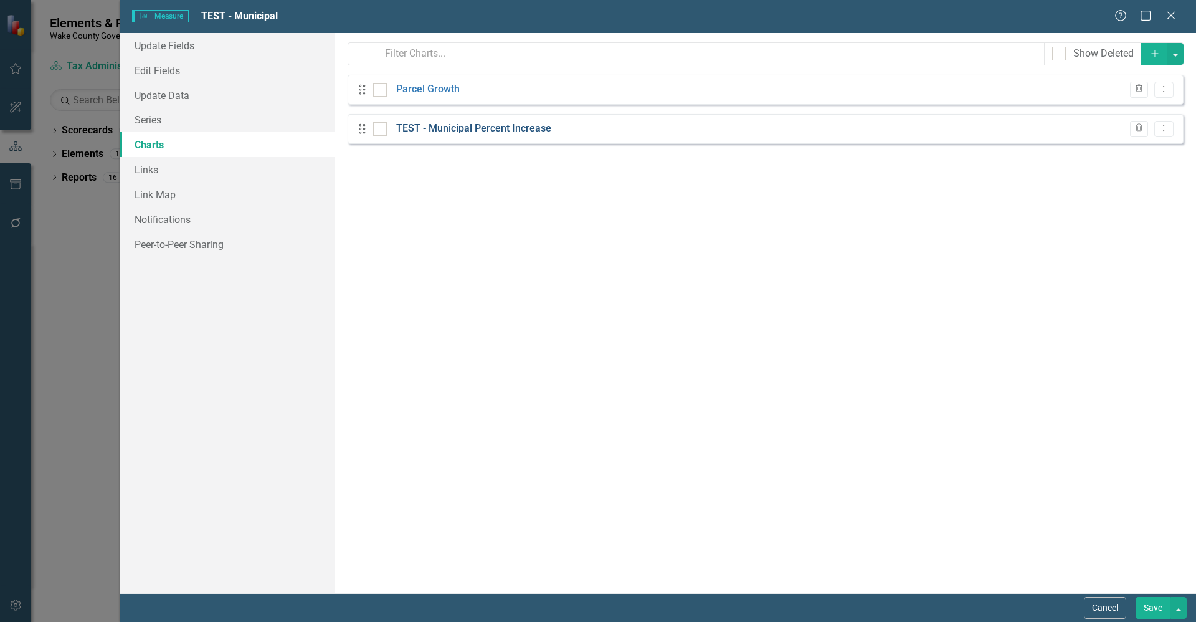
click at [500, 130] on link "TEST - Municipal Percent Increase" at bounding box center [473, 129] width 155 height 14
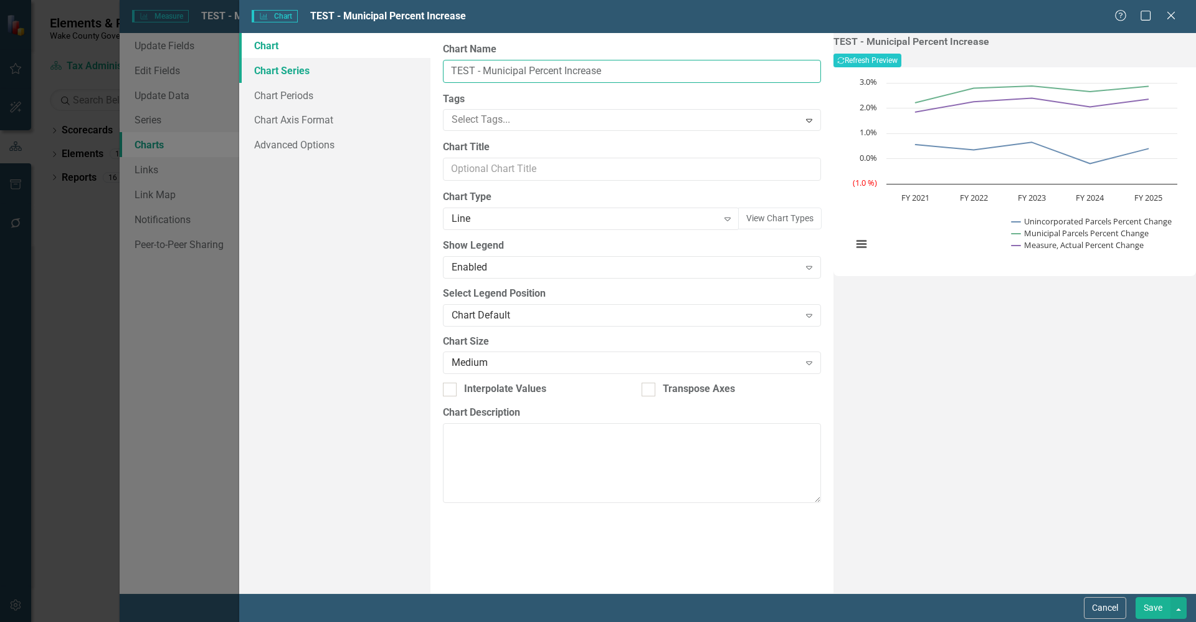
drag, startPoint x: 482, startPoint y: 70, endPoint x: 423, endPoint y: 72, distance: 59.2
click at [424, 72] on div "Chart Chart Series Chart Periods Chart Axis Format Advanced Options From this p…" at bounding box center [717, 313] width 957 height 560
type input "Municipal Percent Increase"
click at [1152, 609] on button "Save" at bounding box center [1153, 608] width 35 height 22
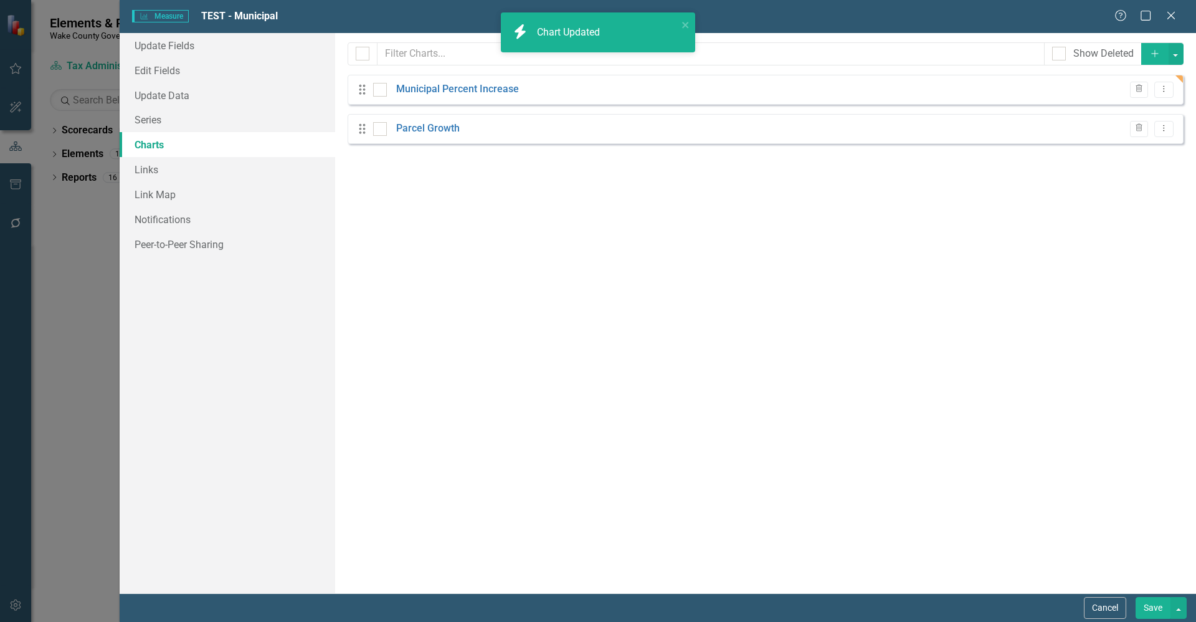
click at [1159, 55] on icon "Add" at bounding box center [1155, 53] width 11 height 9
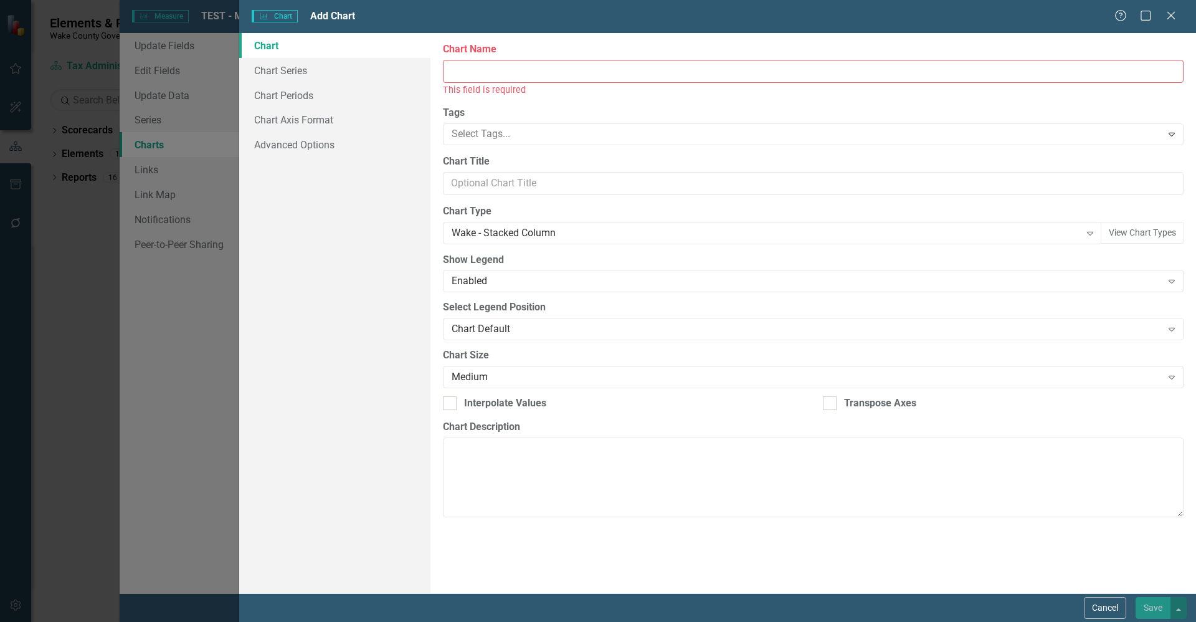
click at [522, 74] on input "Chart Name" at bounding box center [813, 71] width 741 height 23
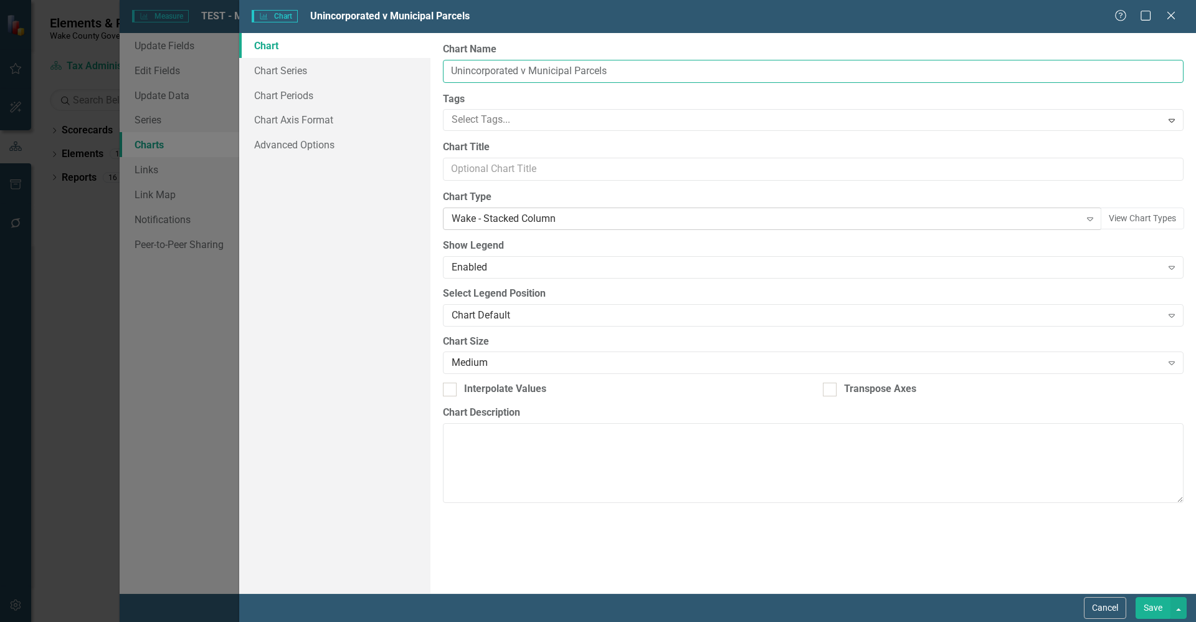
type input "Unincorporated v Municipal Parcels"
click at [506, 219] on div "Wake - Stacked Column" at bounding box center [766, 219] width 628 height 14
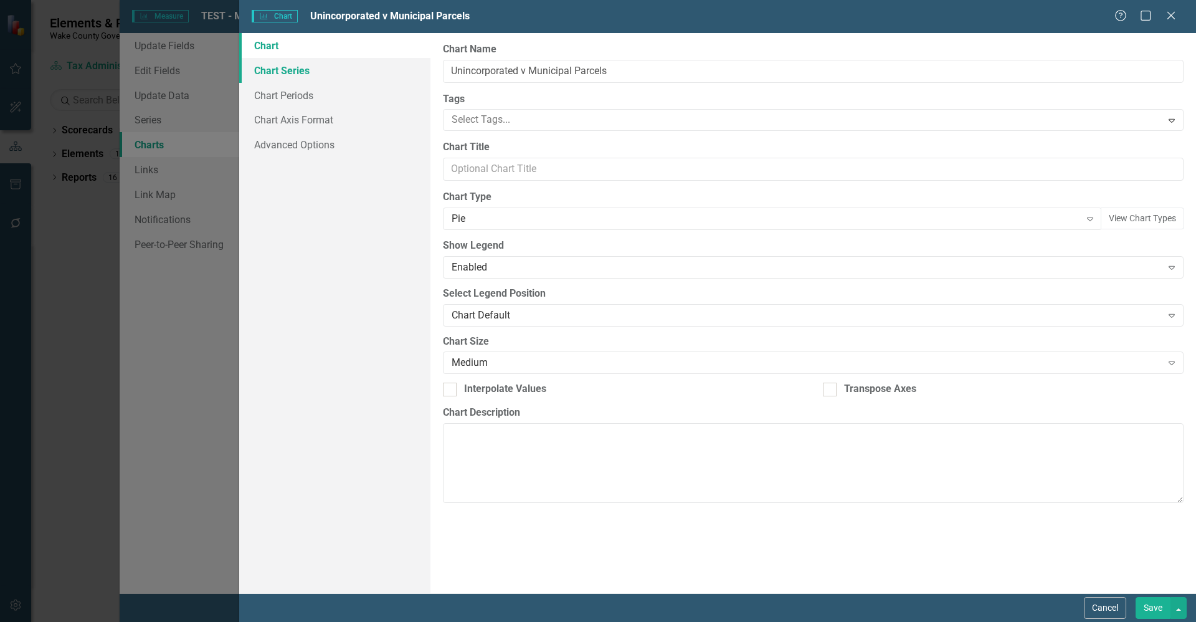
click at [303, 77] on link "Chart Series" at bounding box center [334, 70] width 191 height 25
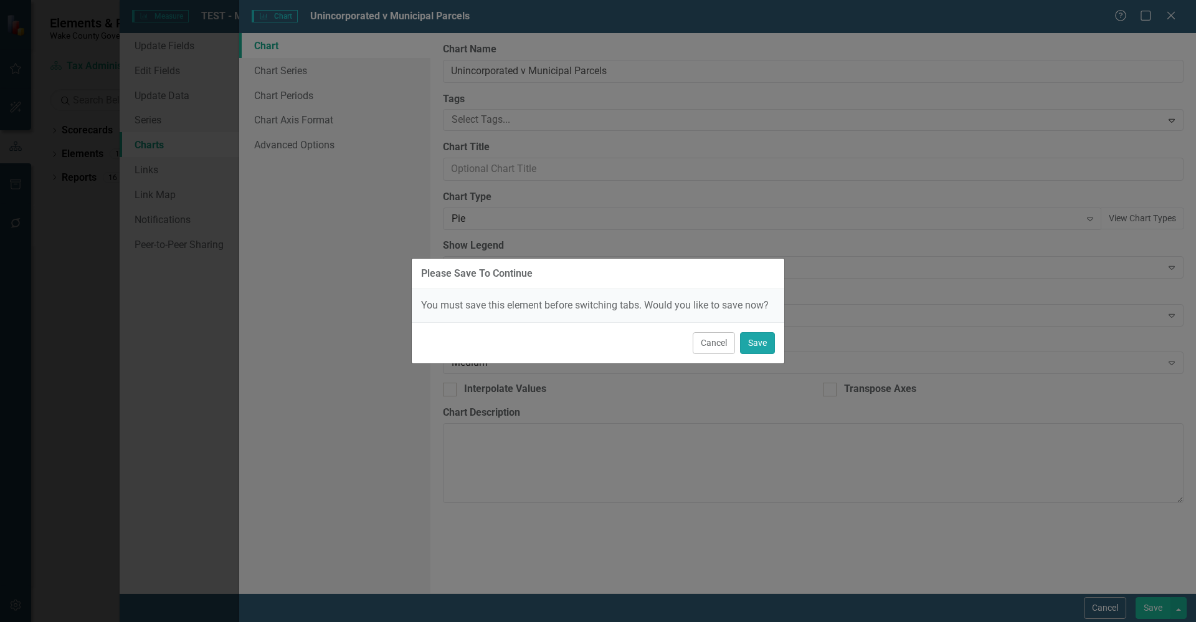
drag, startPoint x: 753, startPoint y: 344, endPoint x: 739, endPoint y: 343, distance: 14.3
click at [754, 344] on button "Save" at bounding box center [757, 343] width 35 height 22
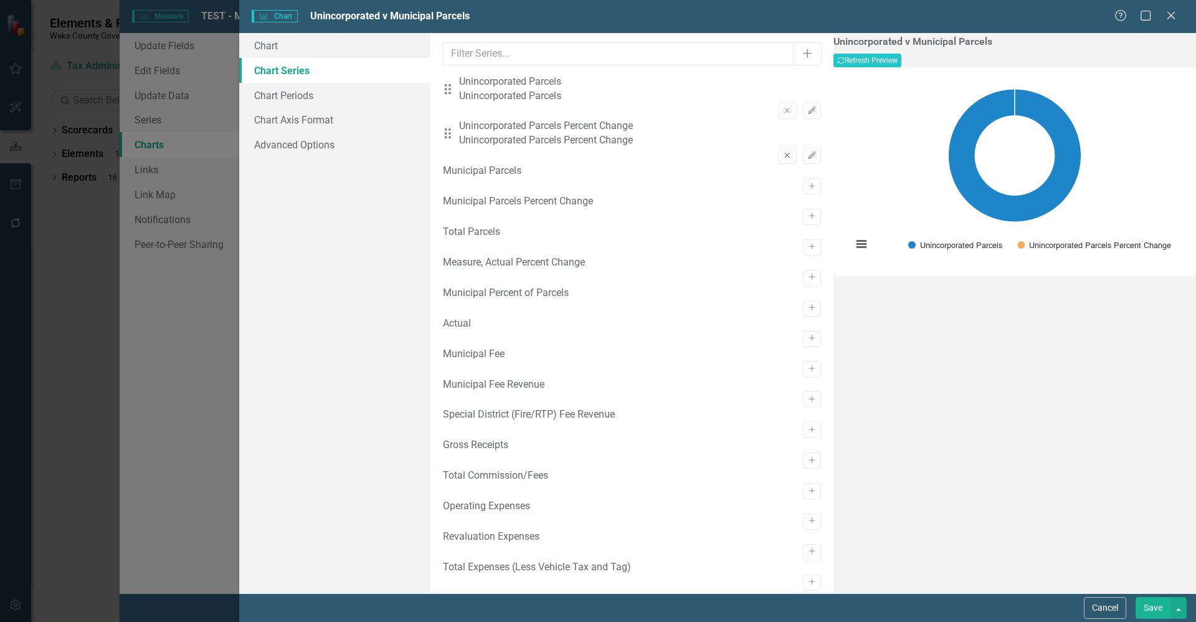
click at [785, 153] on icon "button" at bounding box center [787, 155] width 5 height 5
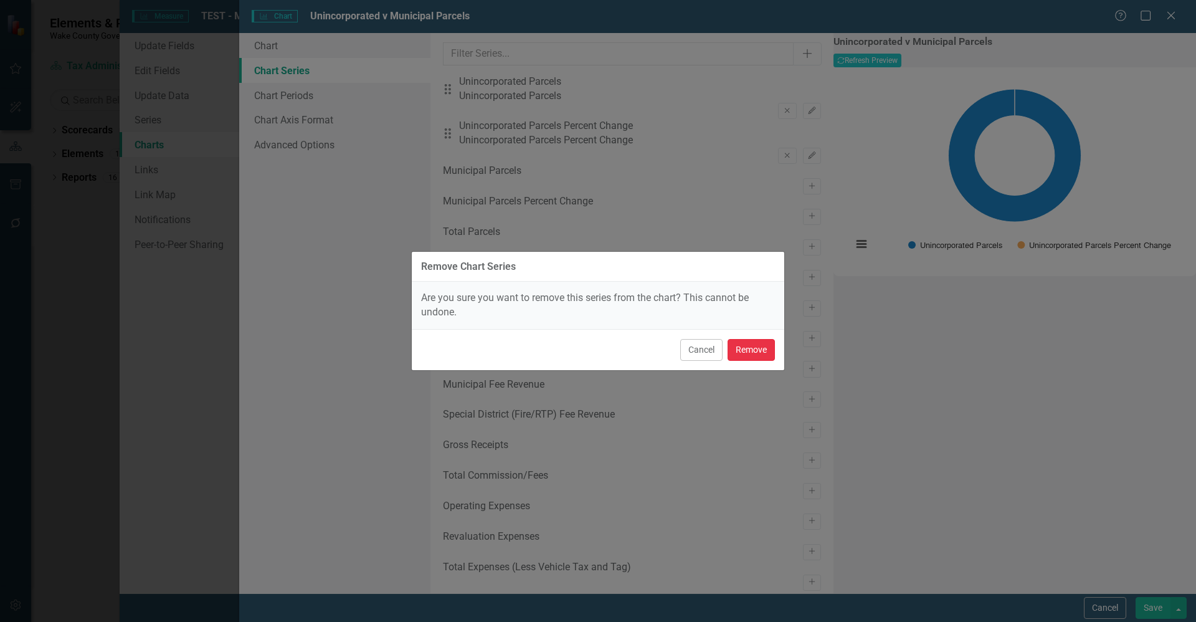
click at [752, 350] on button "Remove" at bounding box center [751, 350] width 47 height 22
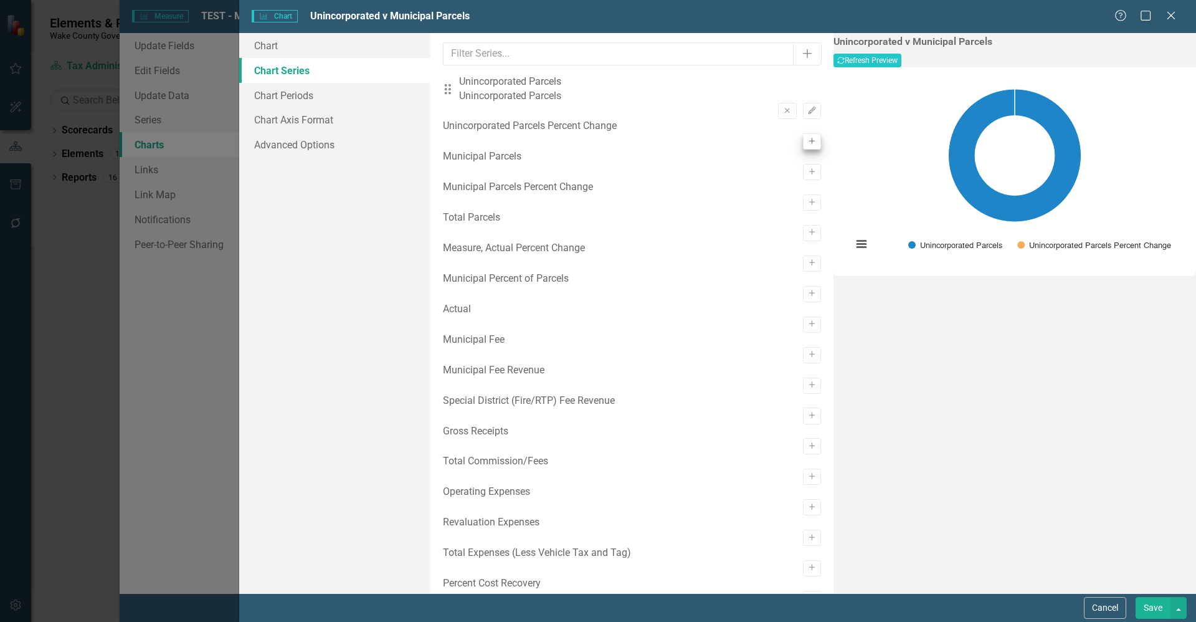
click at [803, 172] on button "Activate" at bounding box center [812, 172] width 18 height 16
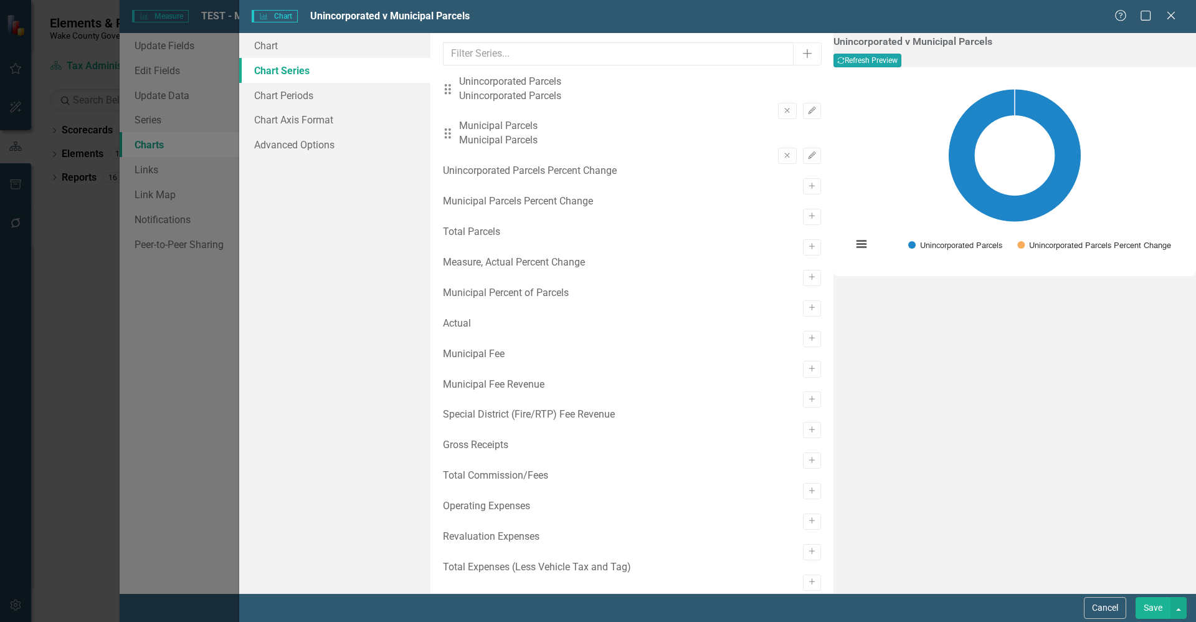
click at [902, 61] on button "Recalculate Refresh Preview" at bounding box center [868, 61] width 68 height 14
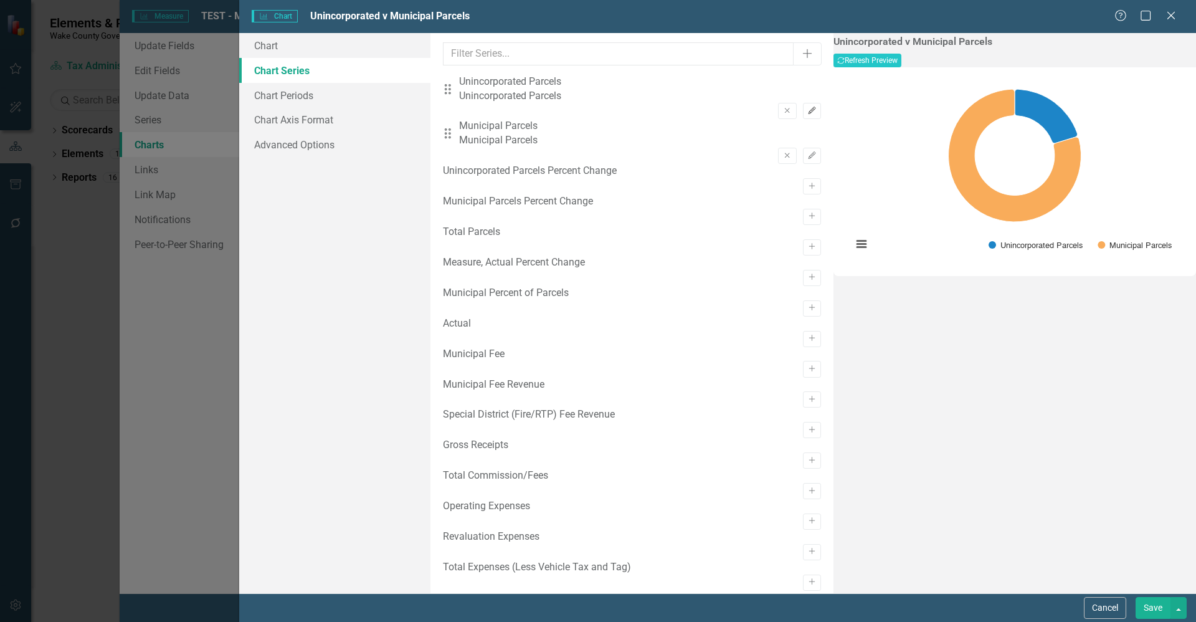
click at [808, 107] on icon "Edit" at bounding box center [812, 110] width 9 height 7
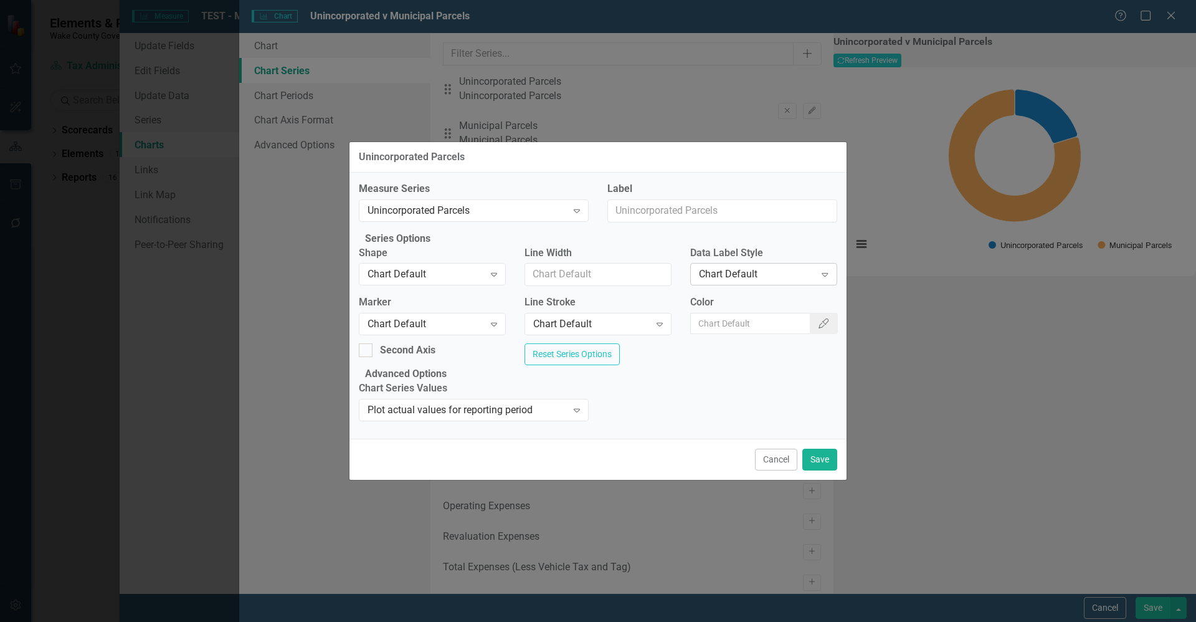
click at [765, 267] on div "Chart Default" at bounding box center [757, 274] width 117 height 14
click at [827, 470] on button "Save" at bounding box center [820, 460] width 35 height 22
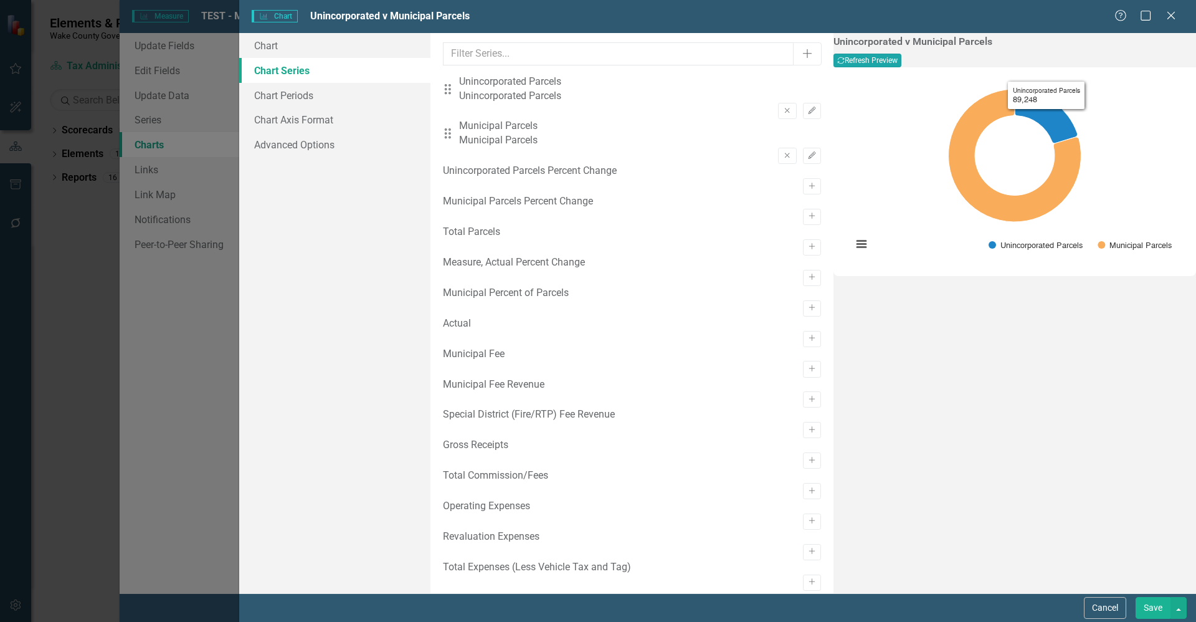
click at [902, 62] on button "Recalculate Refresh Preview" at bounding box center [868, 61] width 68 height 14
click at [1155, 604] on button "Save" at bounding box center [1153, 608] width 35 height 22
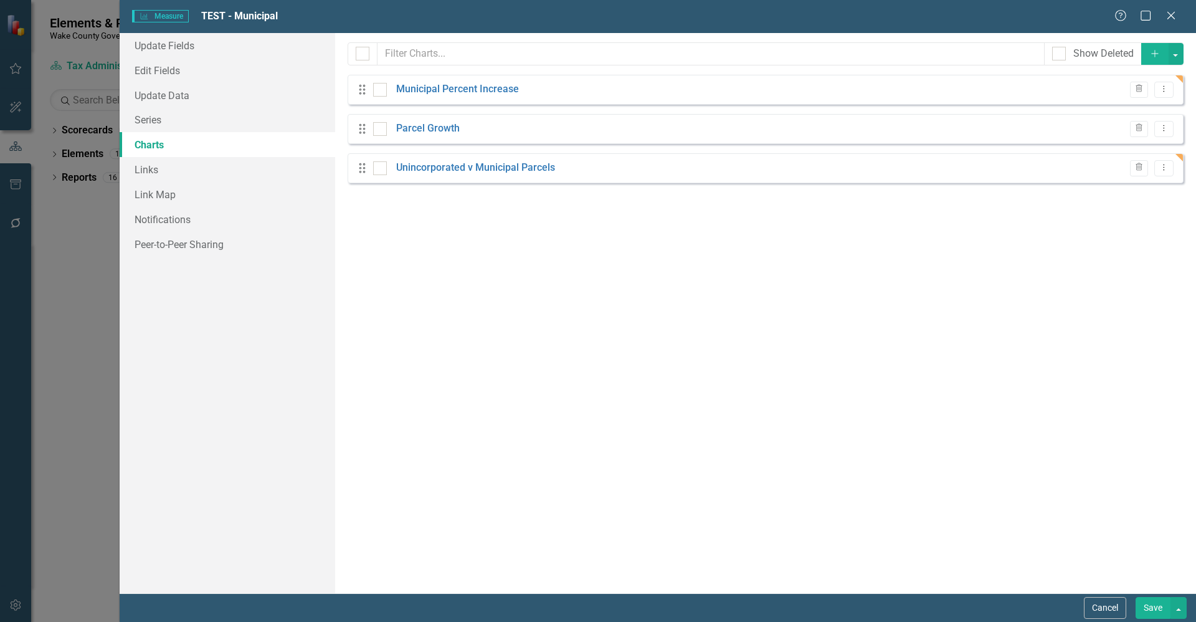
click at [1153, 52] on icon "Add" at bounding box center [1155, 53] width 11 height 9
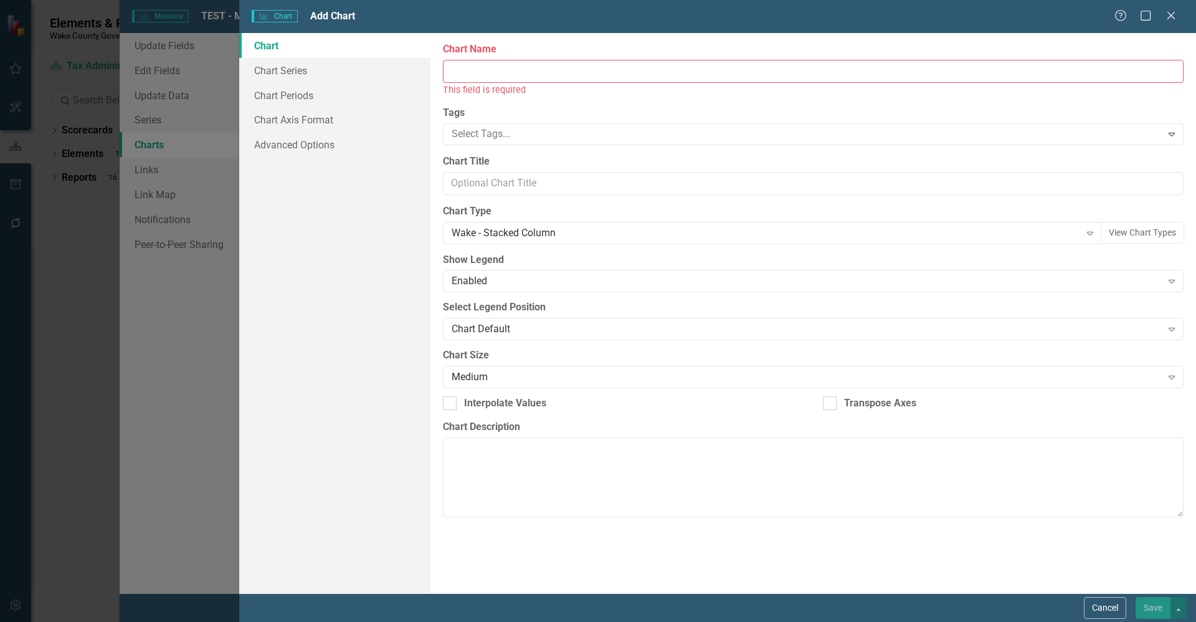
click at [501, 72] on input "Chart Name" at bounding box center [813, 71] width 741 height 23
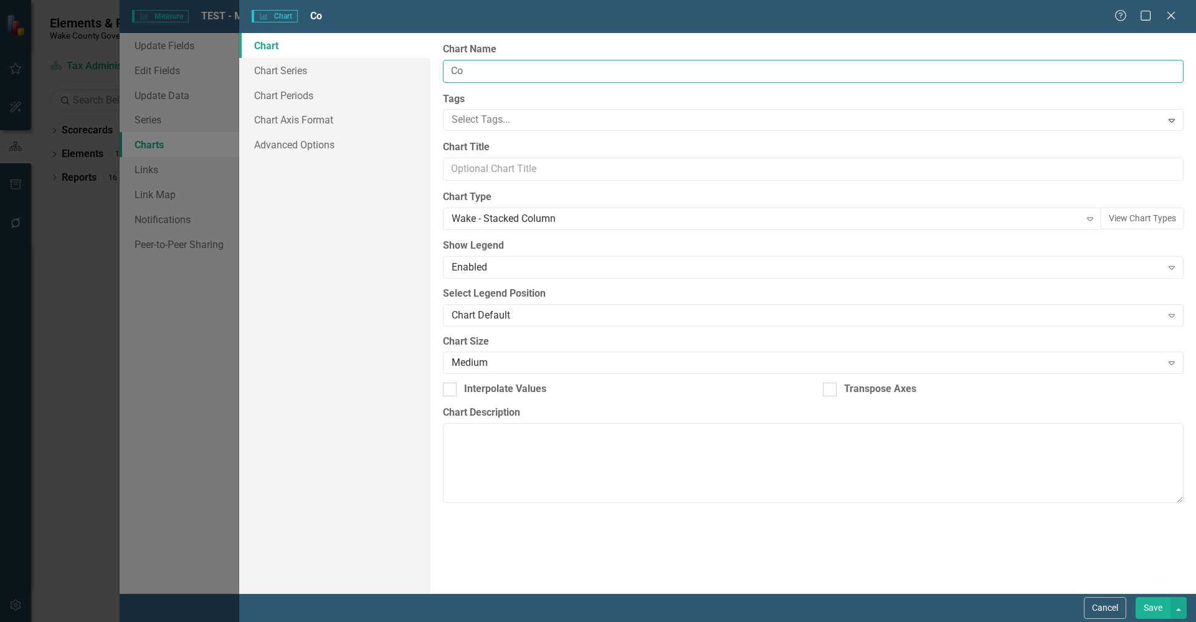
type input "C"
type input "Percent Cost Recovery"
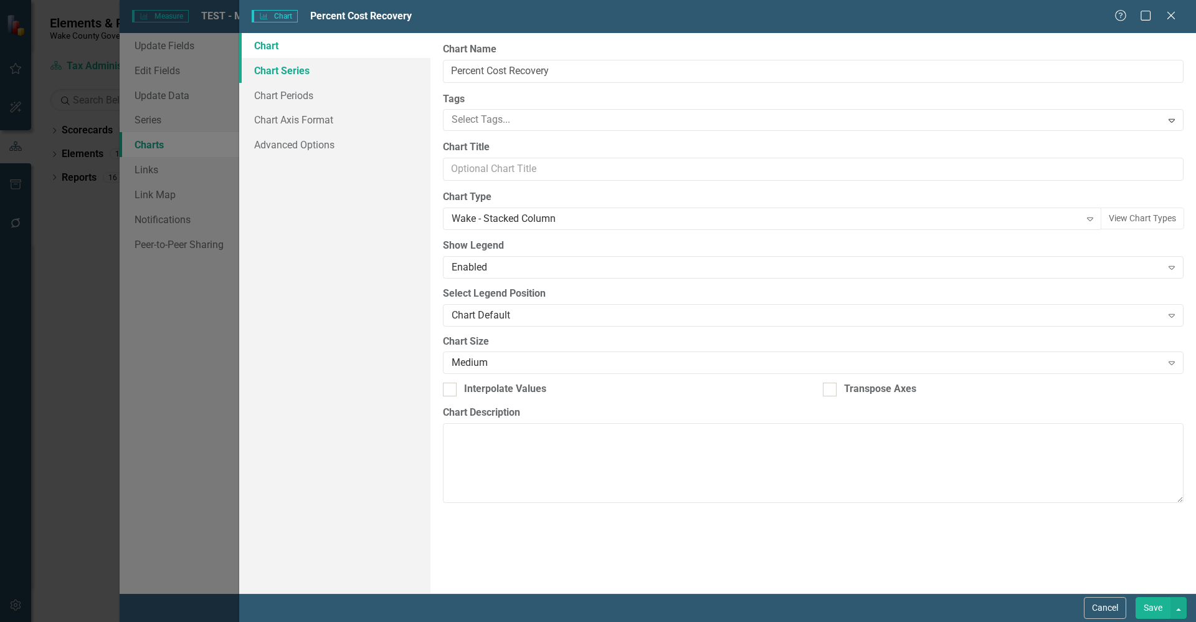
click at [340, 77] on link "Chart Series" at bounding box center [334, 70] width 191 height 25
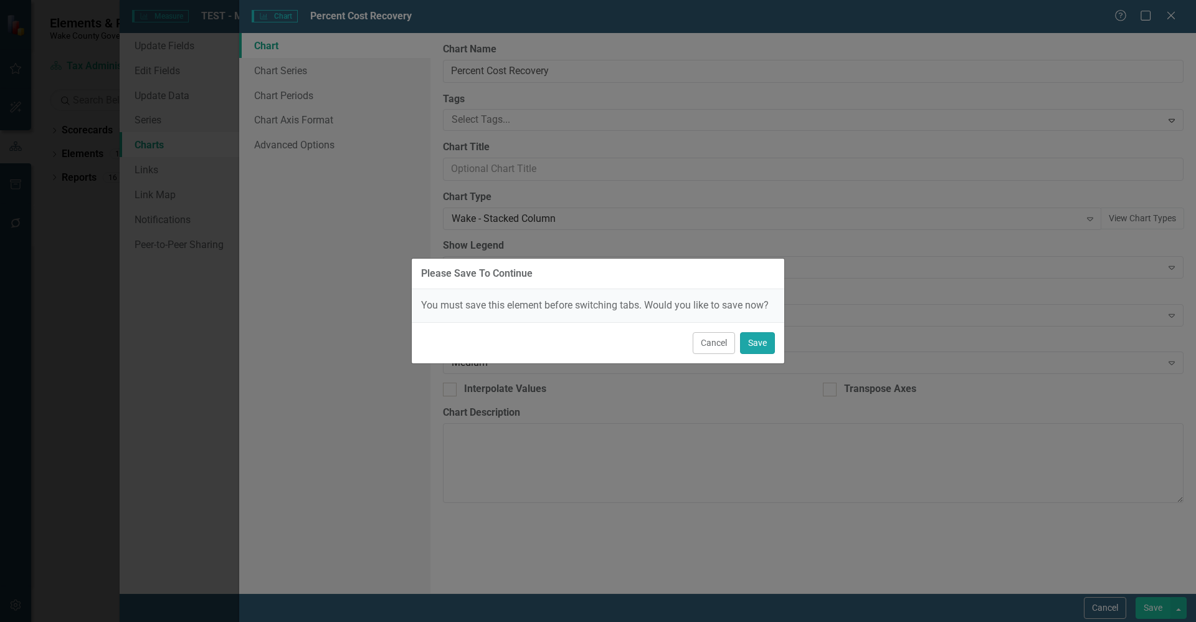
click at [765, 343] on button "Save" at bounding box center [757, 343] width 35 height 22
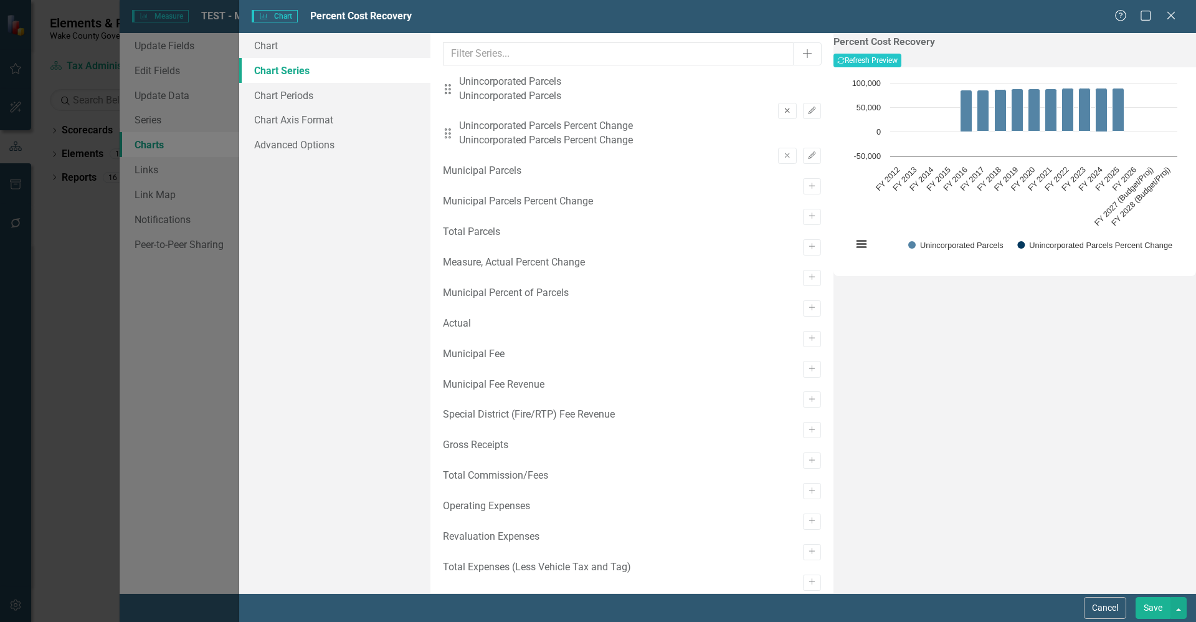
click at [778, 103] on button "Remove" at bounding box center [787, 111] width 18 height 16
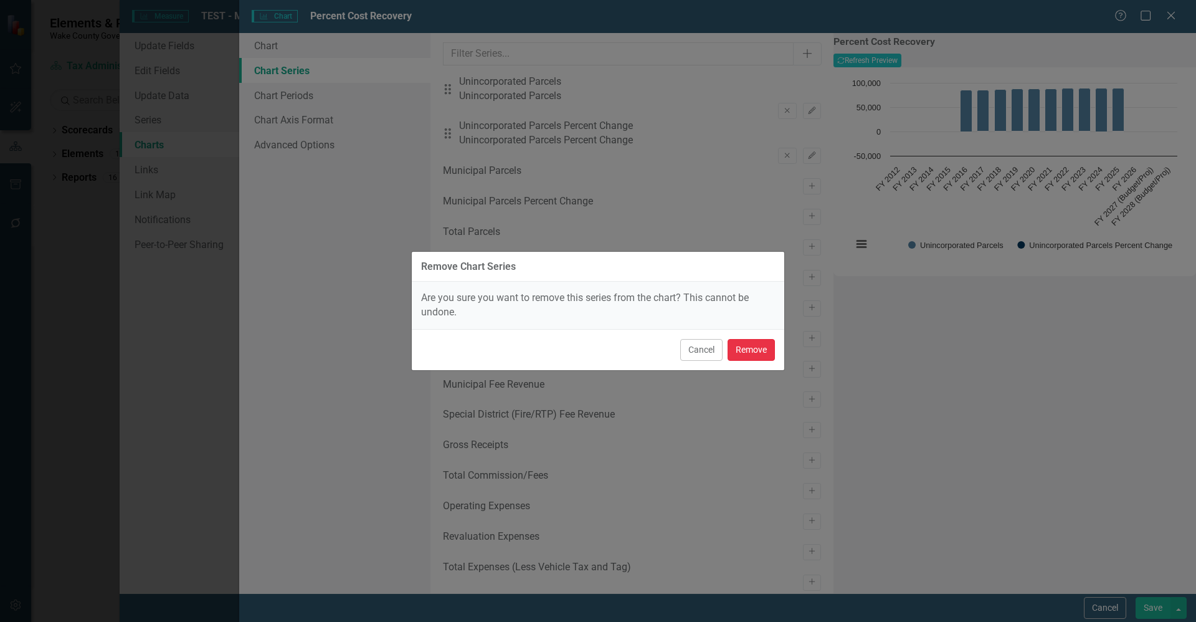
click at [763, 347] on button "Remove" at bounding box center [751, 350] width 47 height 22
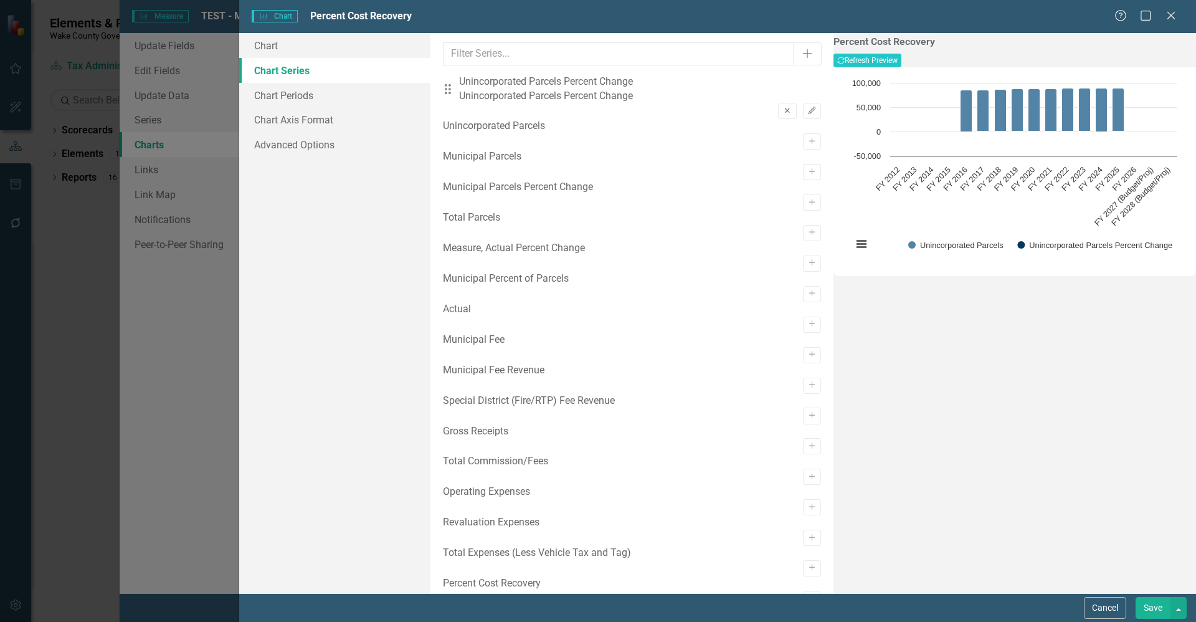
click at [783, 107] on icon "Remove" at bounding box center [787, 110] width 9 height 7
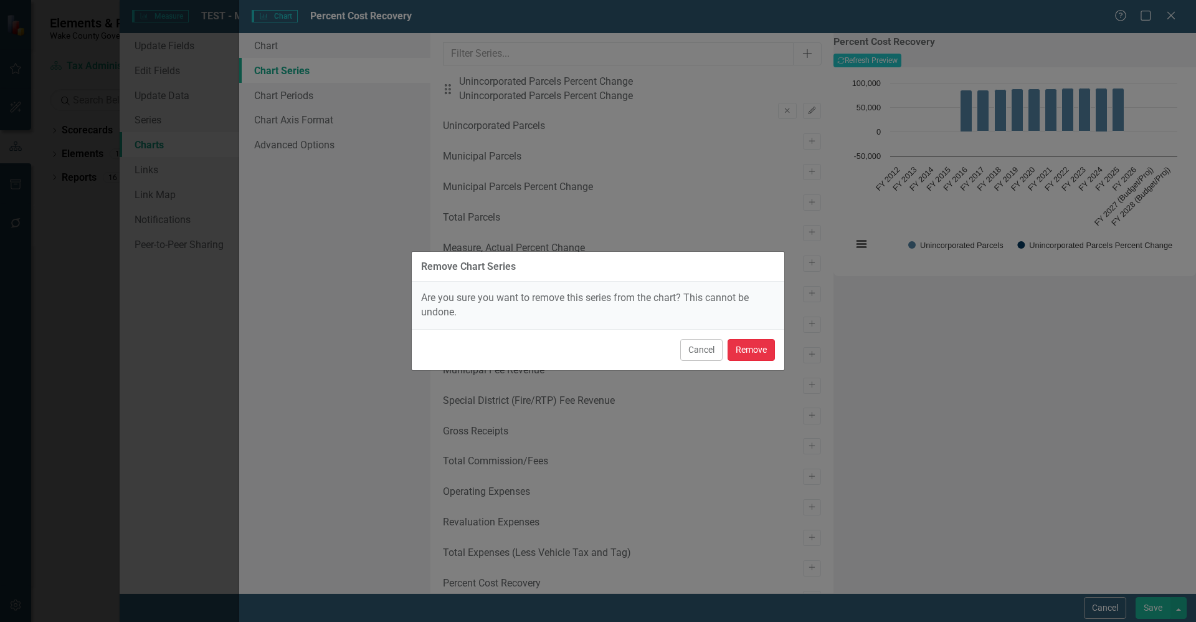
click at [759, 348] on button "Remove" at bounding box center [751, 350] width 47 height 22
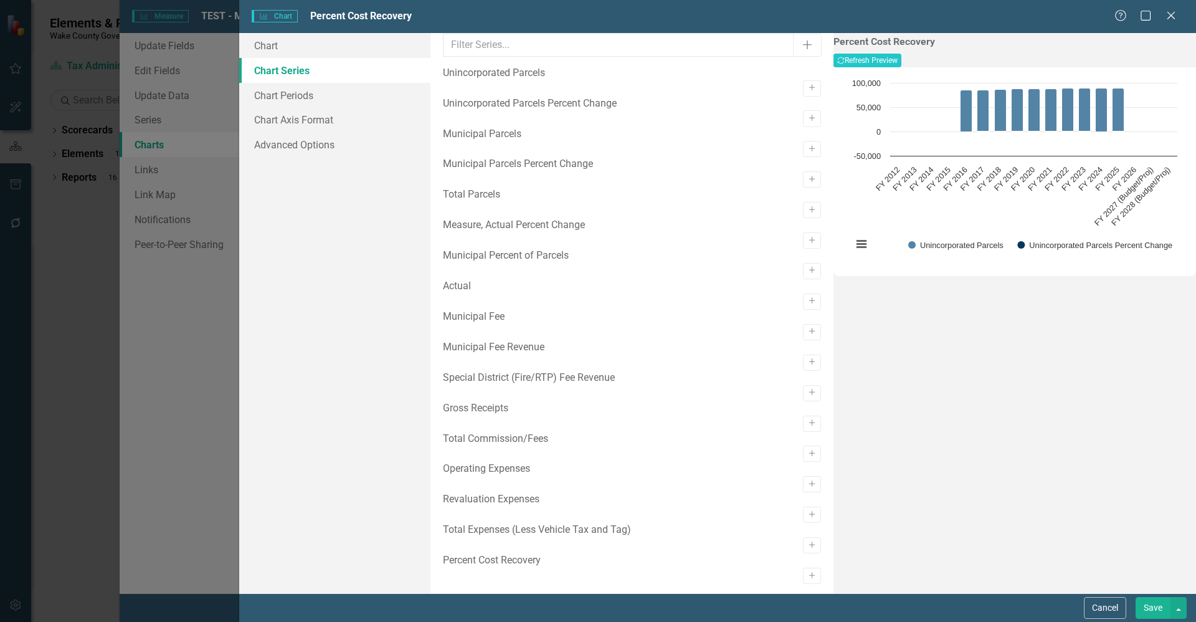
scroll to position [158, 0]
click at [808, 572] on icon "Activate" at bounding box center [812, 575] width 9 height 7
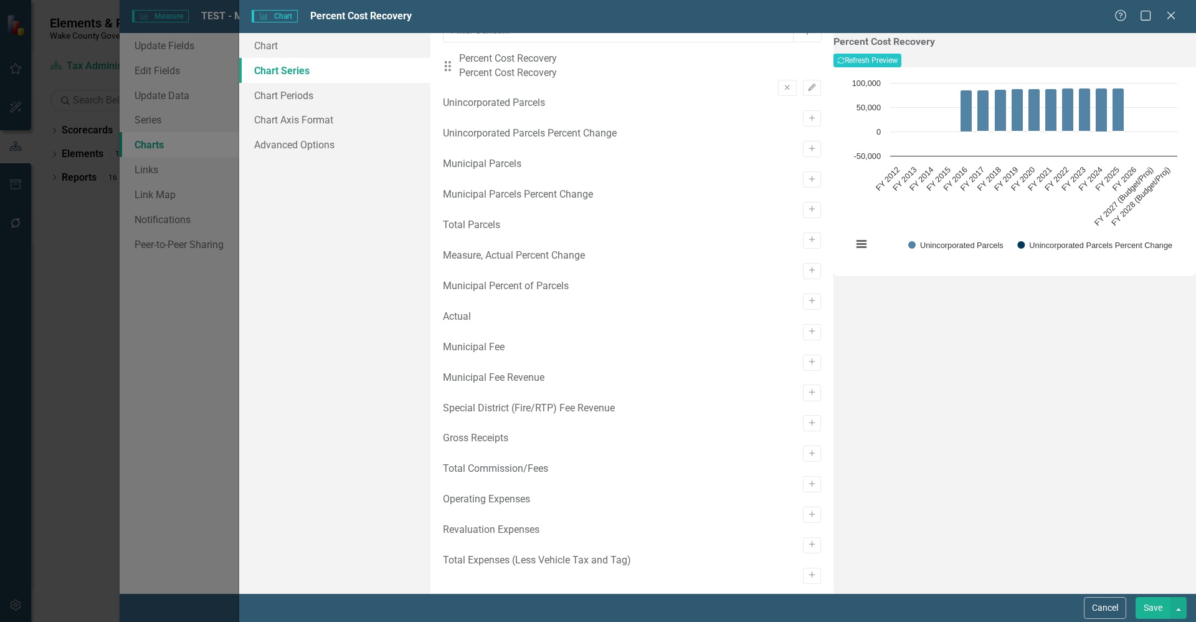
scroll to position [0, 0]
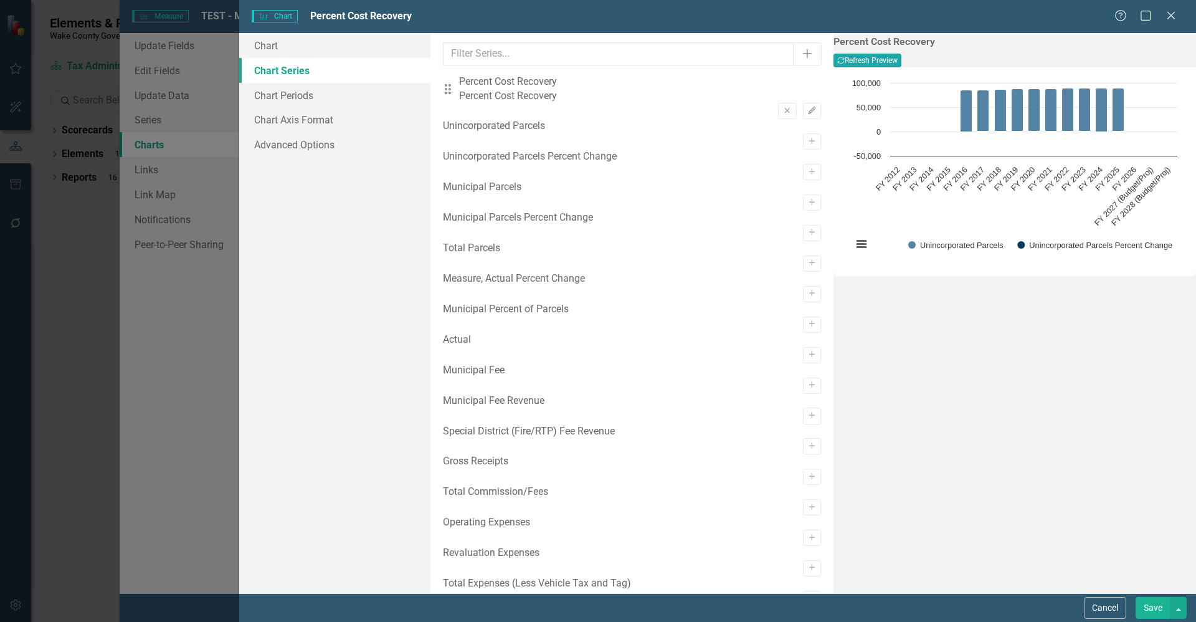
click at [902, 62] on button "Recalculate Refresh Preview" at bounding box center [868, 61] width 68 height 14
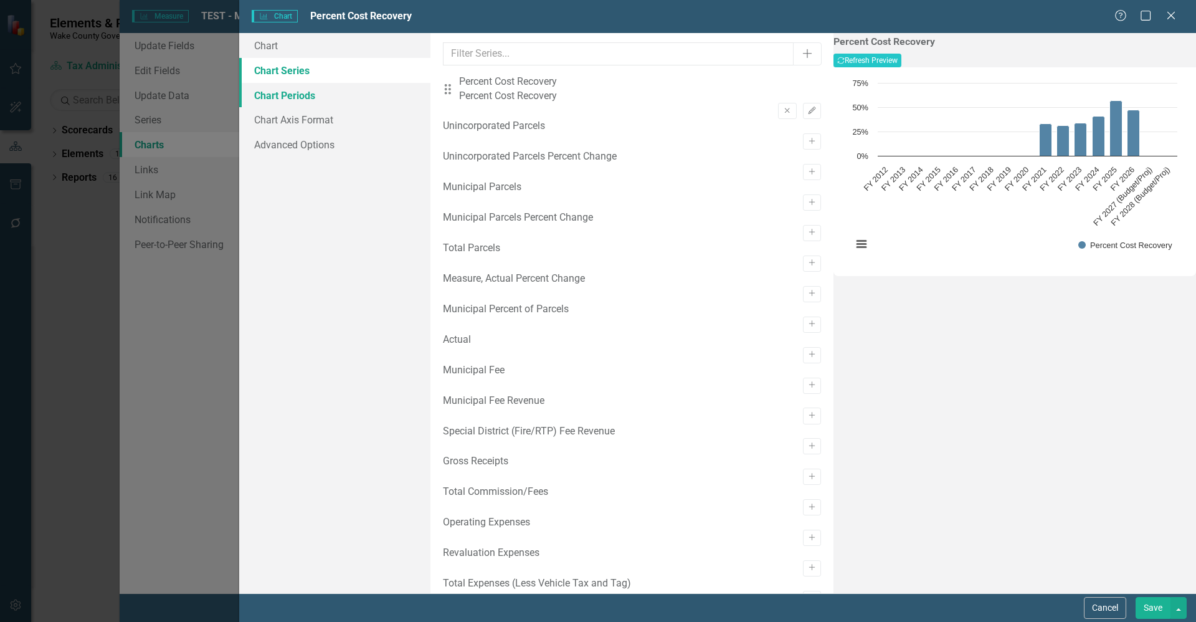
click at [309, 90] on link "Chart Periods" at bounding box center [334, 95] width 191 height 25
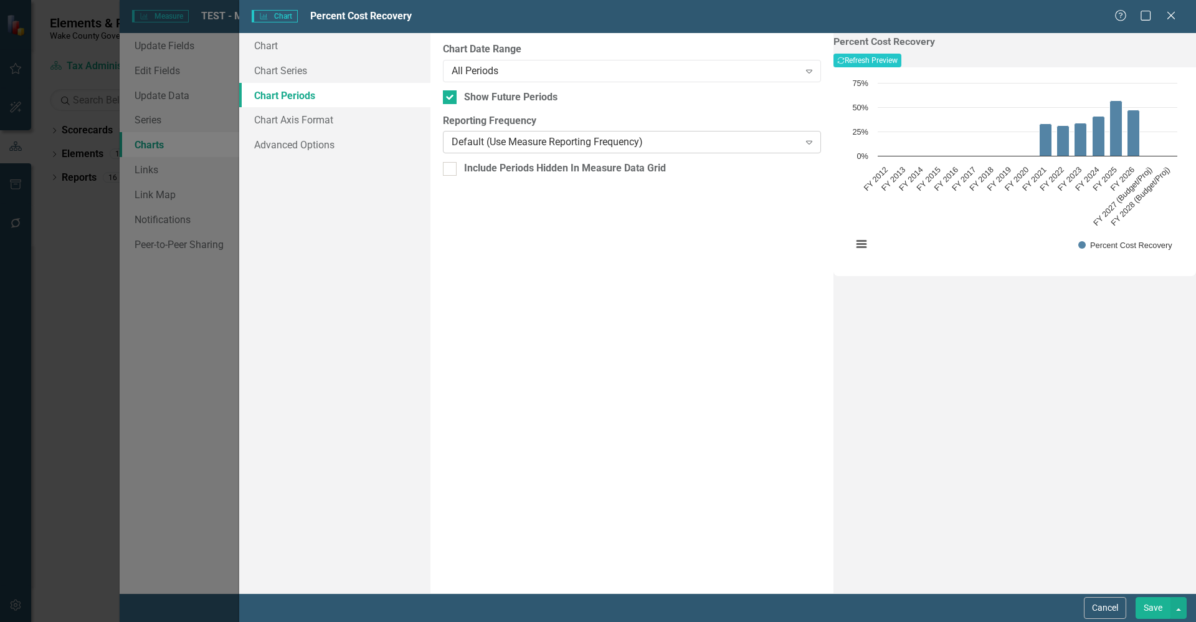
click at [581, 140] on div "Default (Use Measure Reporting Frequency)" at bounding box center [625, 142] width 347 height 14
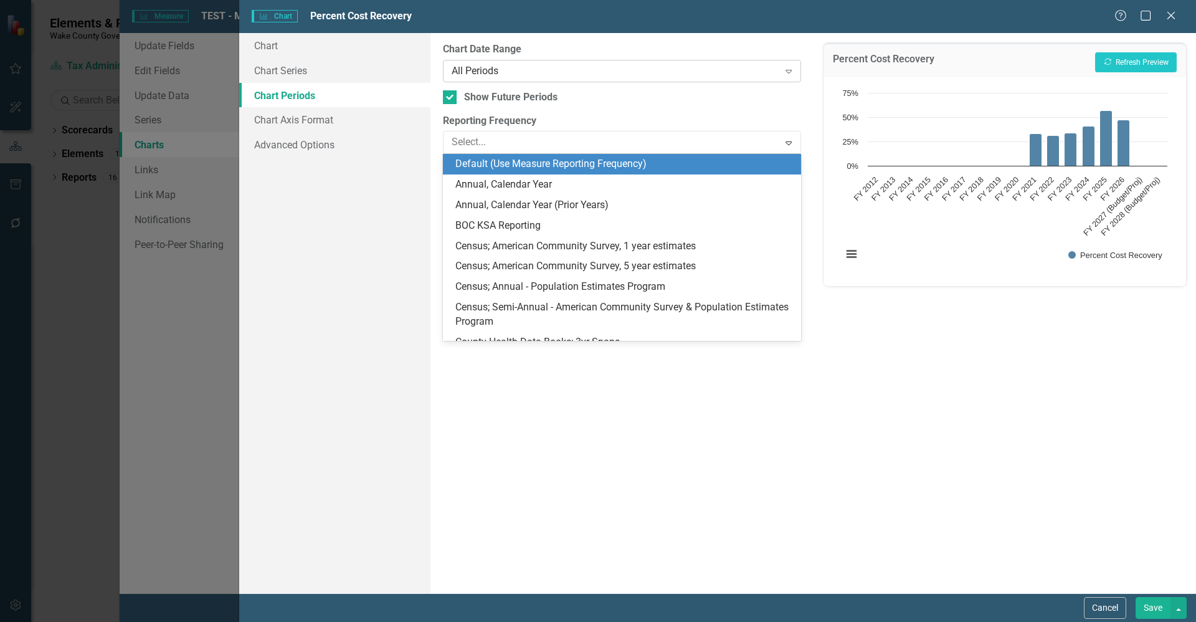
click at [565, 79] on div "All Periods Expand" at bounding box center [622, 71] width 358 height 22
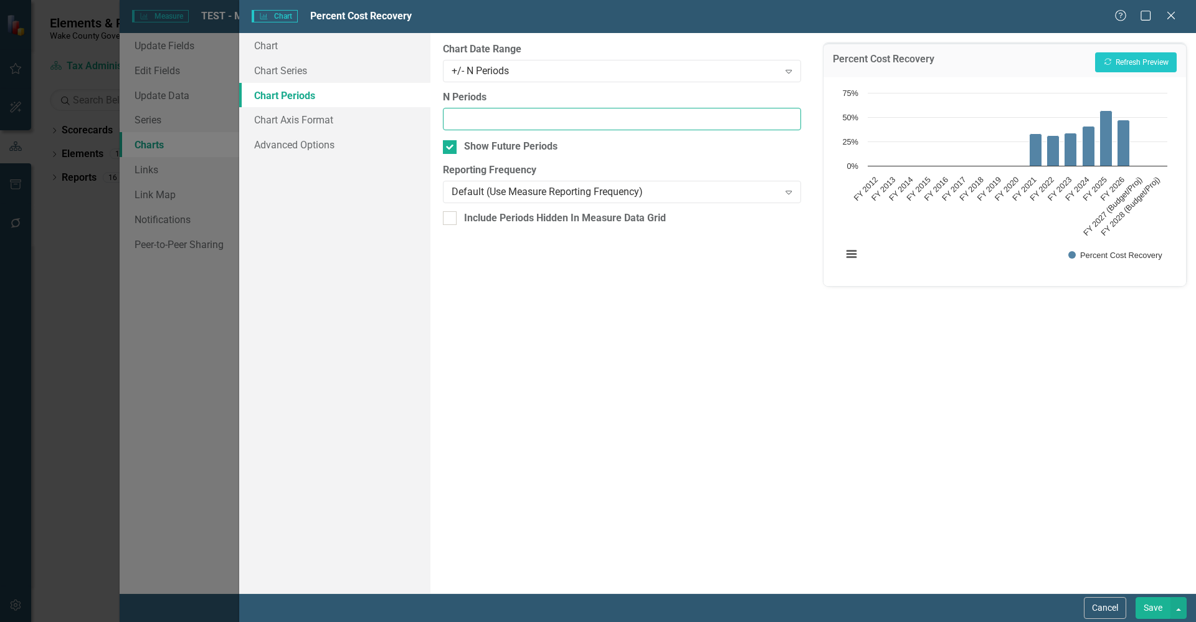
click at [494, 121] on input "N Periods" at bounding box center [622, 119] width 358 height 23
click at [1124, 65] on button "Recalculate Refresh Preview" at bounding box center [1137, 62] width 82 height 20
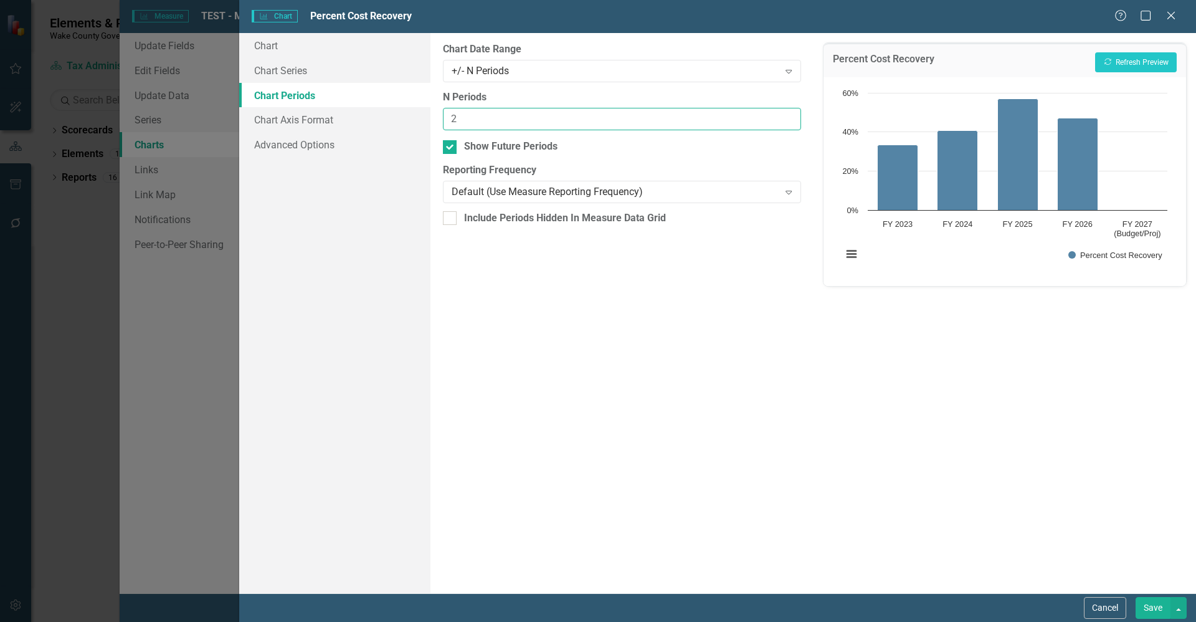
click at [489, 124] on input "2" at bounding box center [622, 119] width 358 height 23
click at [494, 70] on div "+/- N Periods" at bounding box center [615, 71] width 327 height 14
drag, startPoint x: 538, startPoint y: 215, endPoint x: 505, endPoint y: 153, distance: 69.7
drag, startPoint x: 491, startPoint y: 121, endPoint x: 386, endPoint y: 108, distance: 105.5
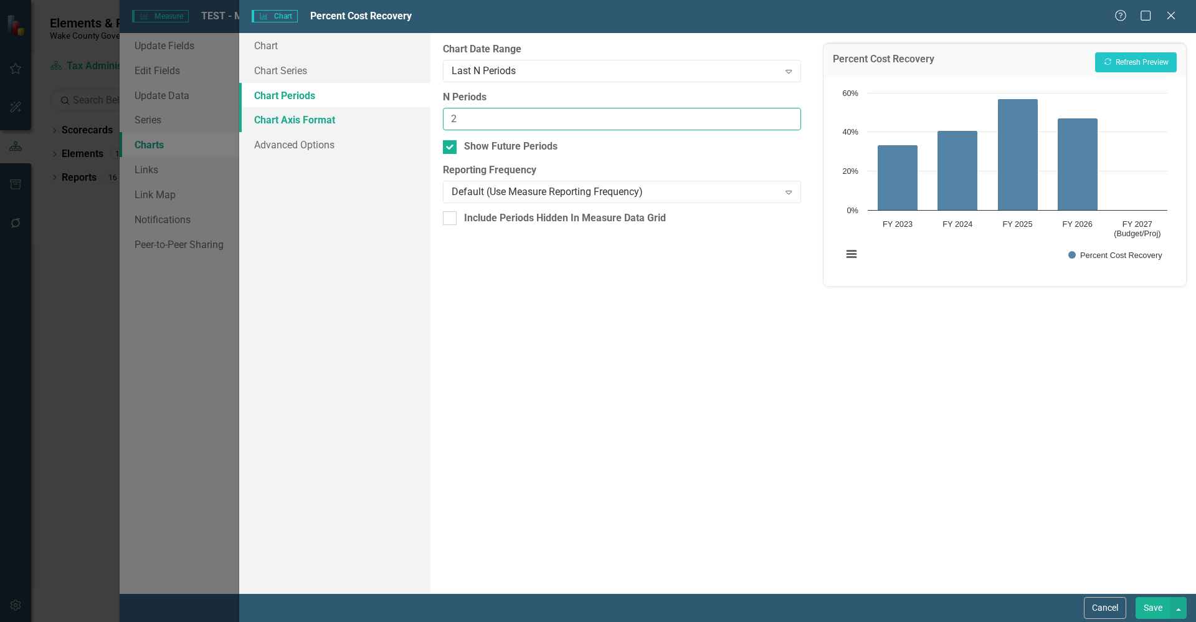
click at [386, 108] on div "Chart Chart Series Chart Periods Chart Axis Format Advanced Options From this p…" at bounding box center [717, 313] width 957 height 560
type input "5"
click at [1134, 59] on button "Recalculate Refresh Preview" at bounding box center [1137, 62] width 82 height 20
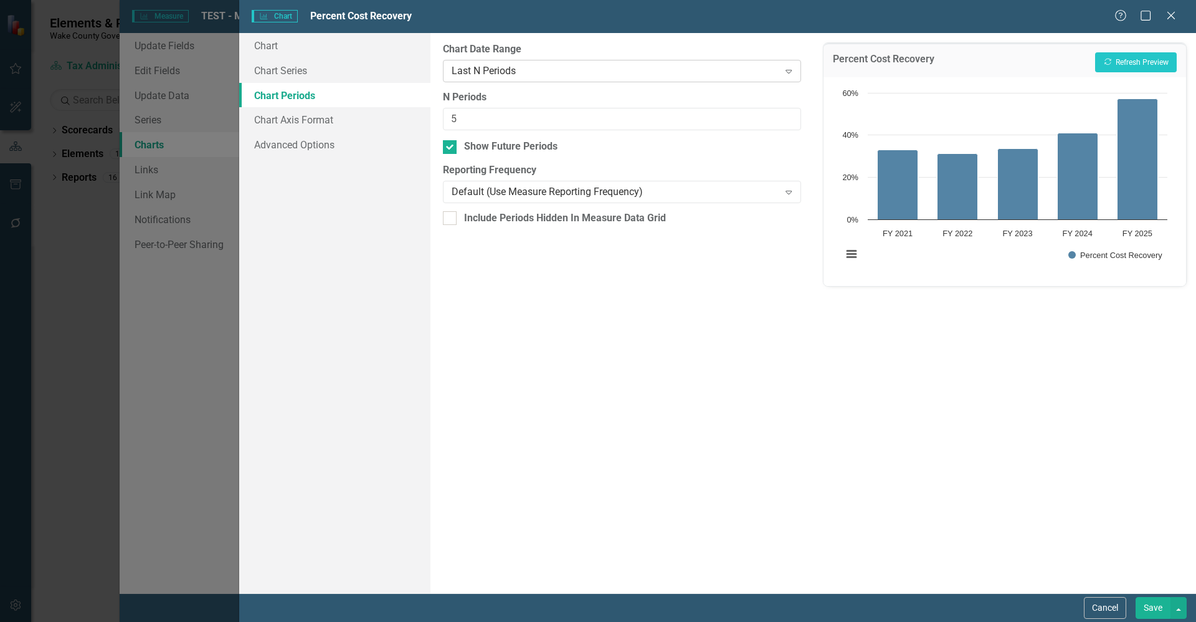
click at [545, 79] on div "Last N Periods Expand" at bounding box center [622, 71] width 358 height 22
click at [507, 126] on input "5" at bounding box center [622, 119] width 358 height 23
click at [1123, 64] on button "Recalculate Refresh Preview" at bounding box center [1137, 62] width 82 height 20
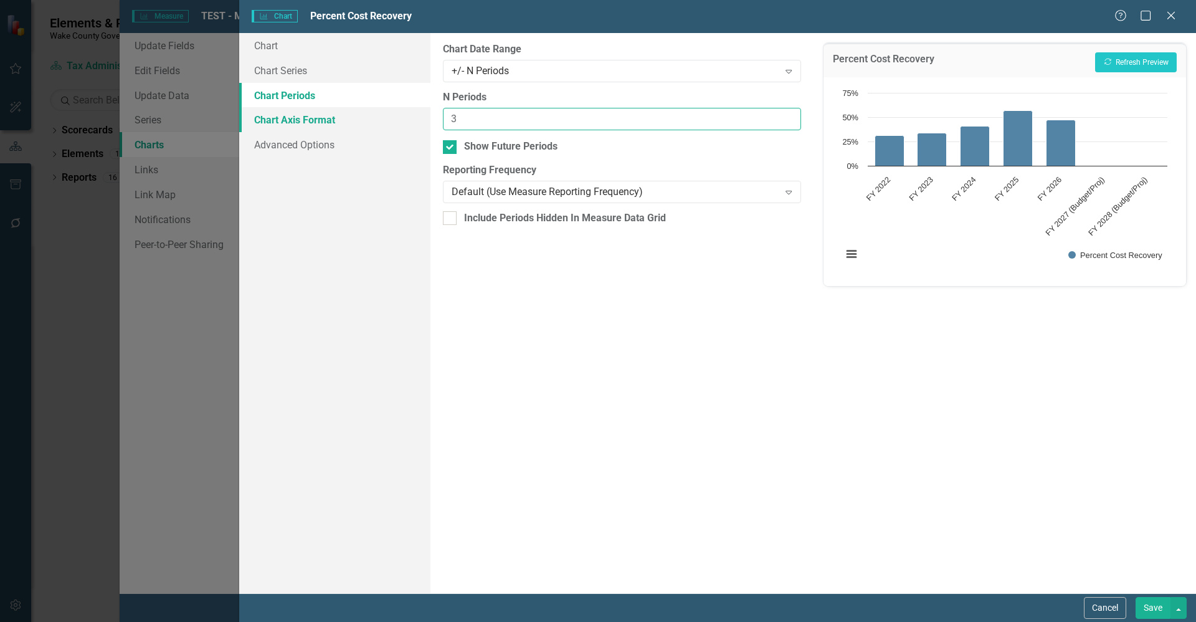
drag, startPoint x: 525, startPoint y: 122, endPoint x: 332, endPoint y: 109, distance: 194.2
click at [332, 109] on div "Chart Chart Series Chart Periods Chart Axis Format Advanced Options From this p…" at bounding box center [717, 313] width 957 height 560
type input "2"
click at [1138, 69] on button "Recalculate Refresh Preview" at bounding box center [1137, 62] width 82 height 20
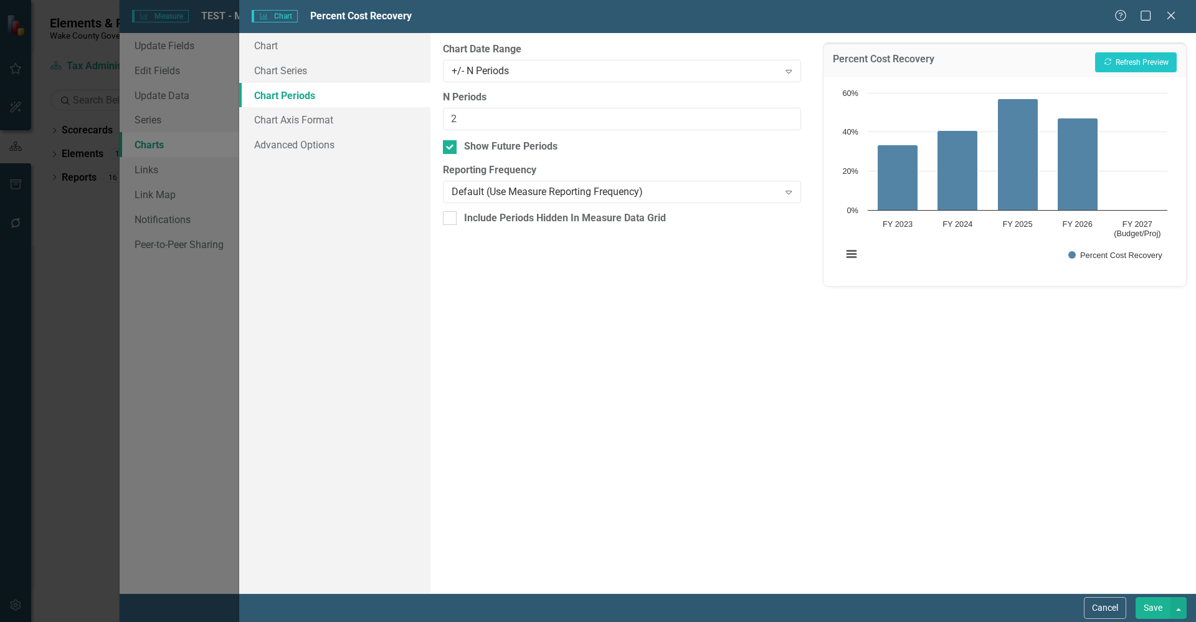
click at [1152, 609] on button "Save" at bounding box center [1153, 608] width 35 height 22
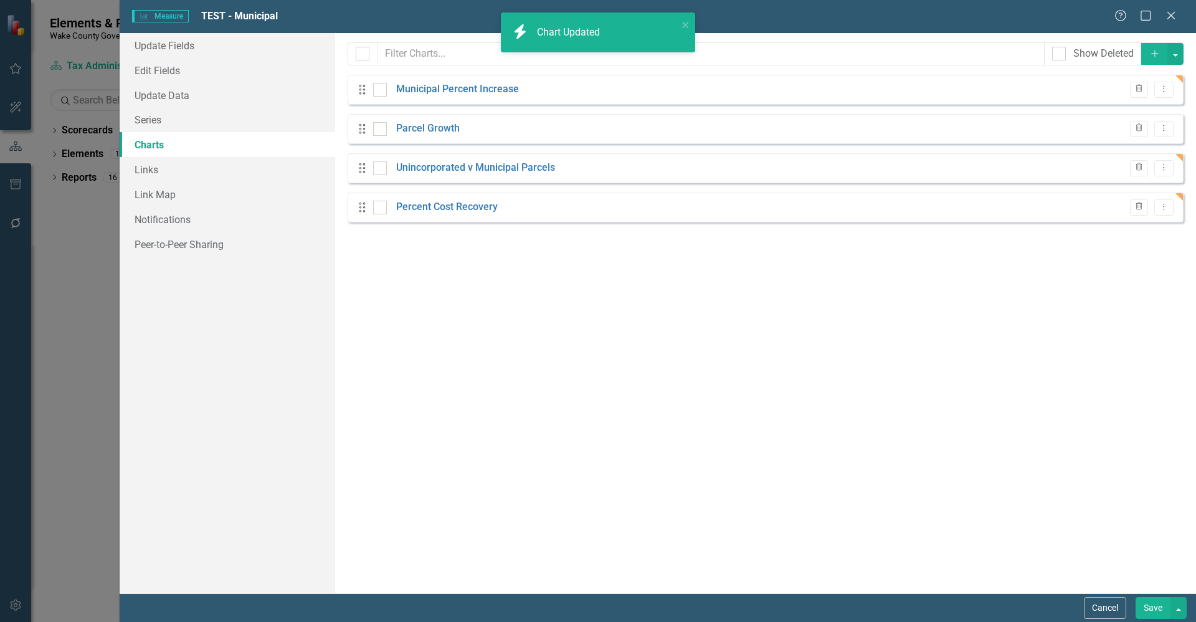
click at [1149, 606] on button "Save" at bounding box center [1153, 608] width 35 height 22
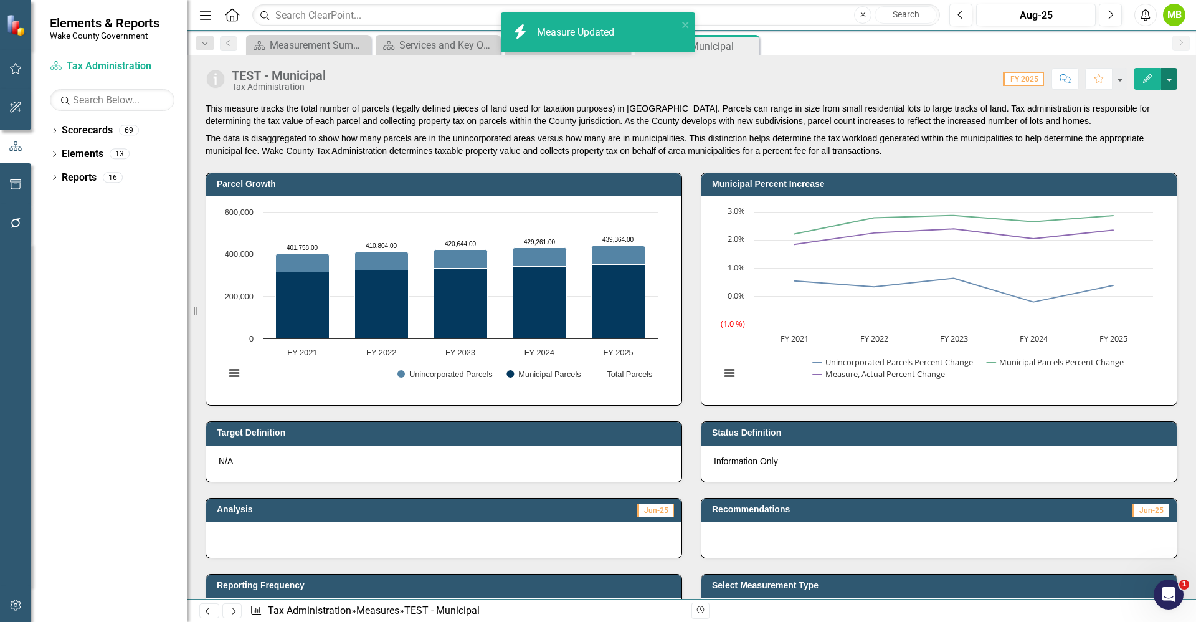
click at [1172, 79] on button "button" at bounding box center [1170, 79] width 16 height 22
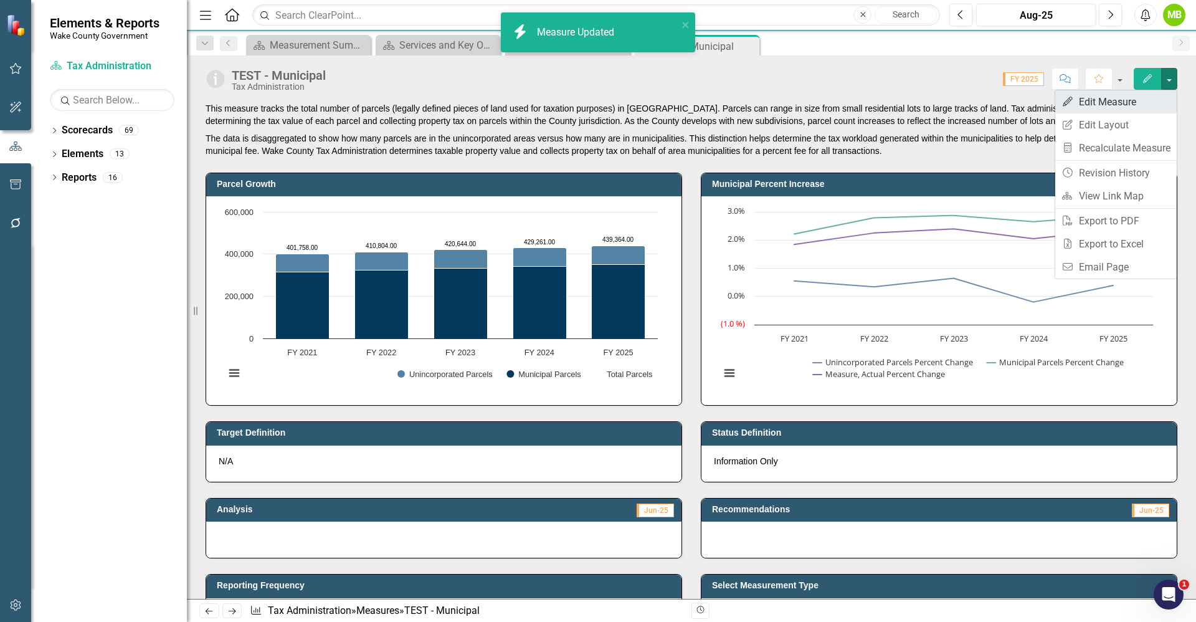
click at [1149, 100] on link "Edit Edit Measure" at bounding box center [1117, 101] width 122 height 23
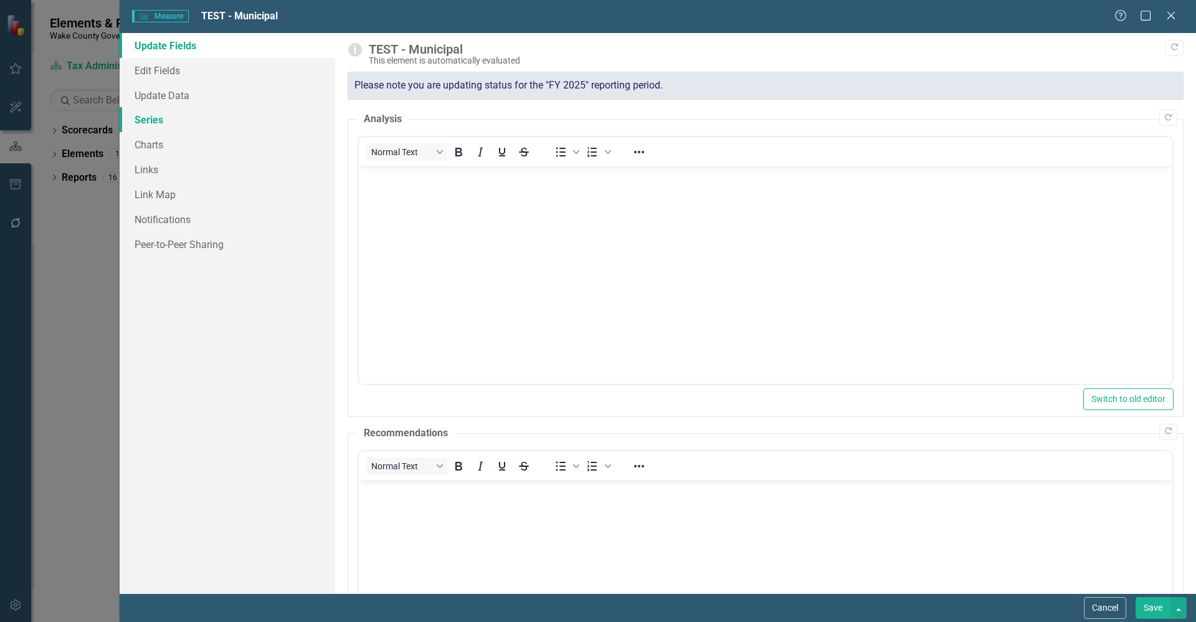
click at [170, 115] on link "Series" at bounding box center [228, 119] width 216 height 25
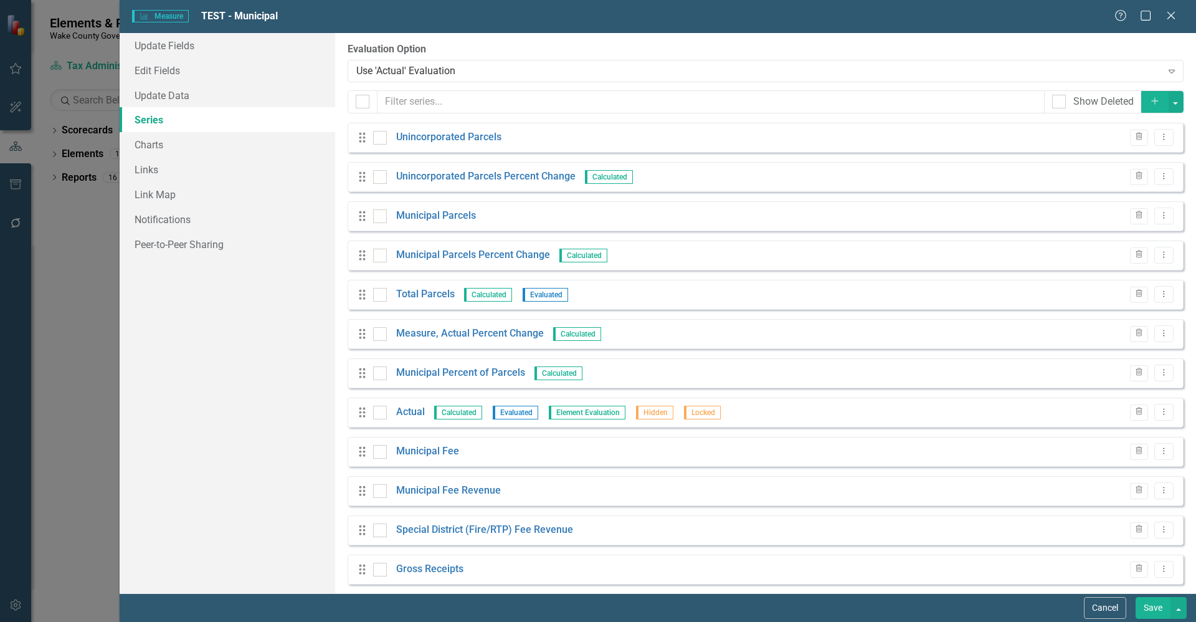
click at [1150, 98] on icon "Add" at bounding box center [1155, 101] width 11 height 9
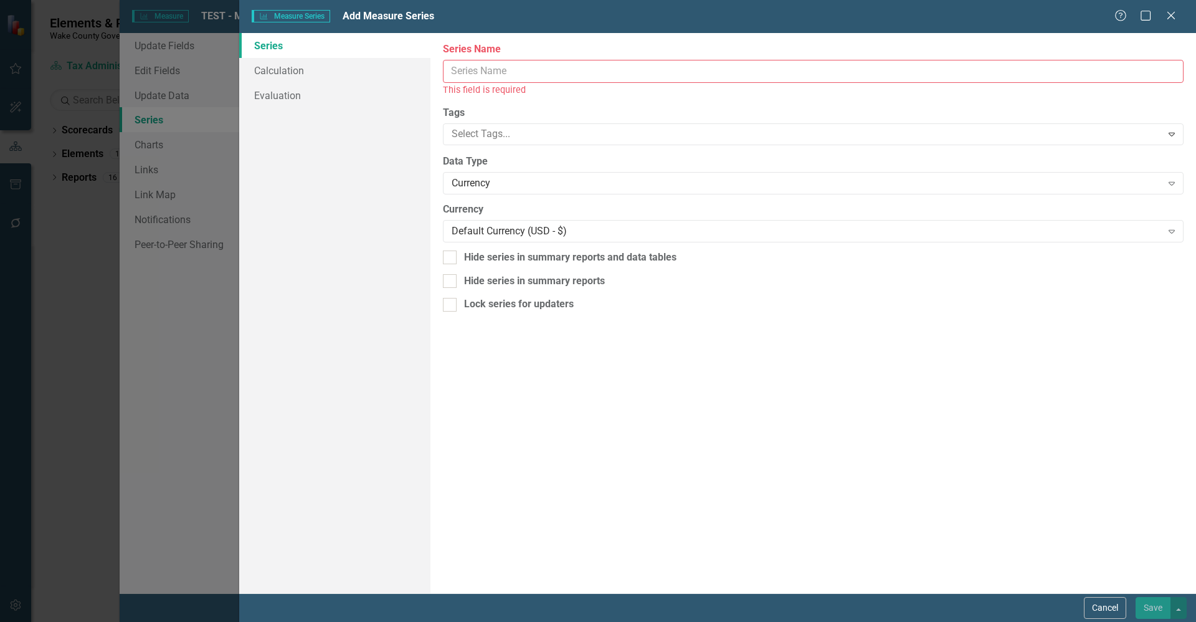
click at [730, 77] on input "Series Name" at bounding box center [813, 71] width 741 height 23
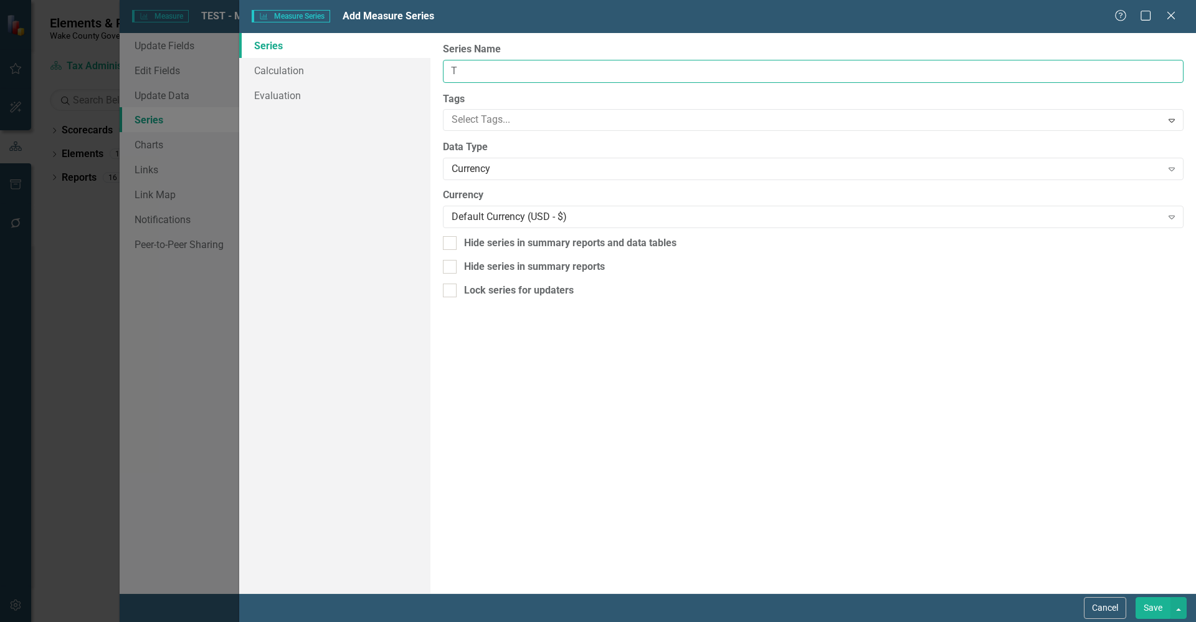
type input "Target"
click at [492, 158] on div "Currency Expand" at bounding box center [813, 169] width 741 height 22
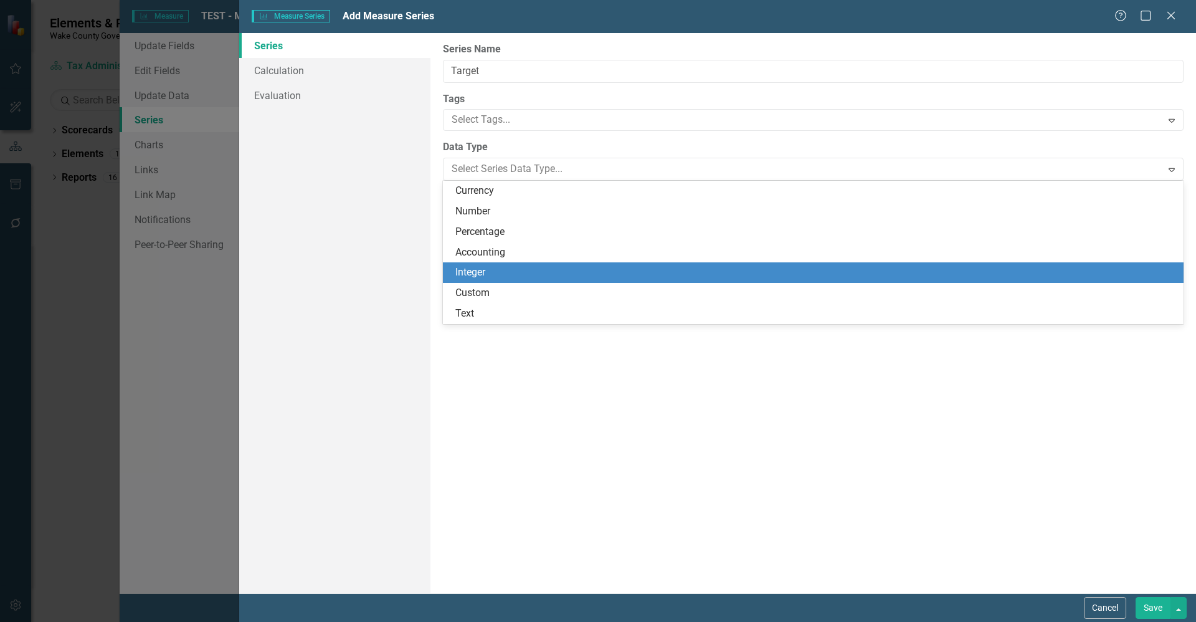
click at [502, 266] on div "Integer" at bounding box center [816, 272] width 721 height 14
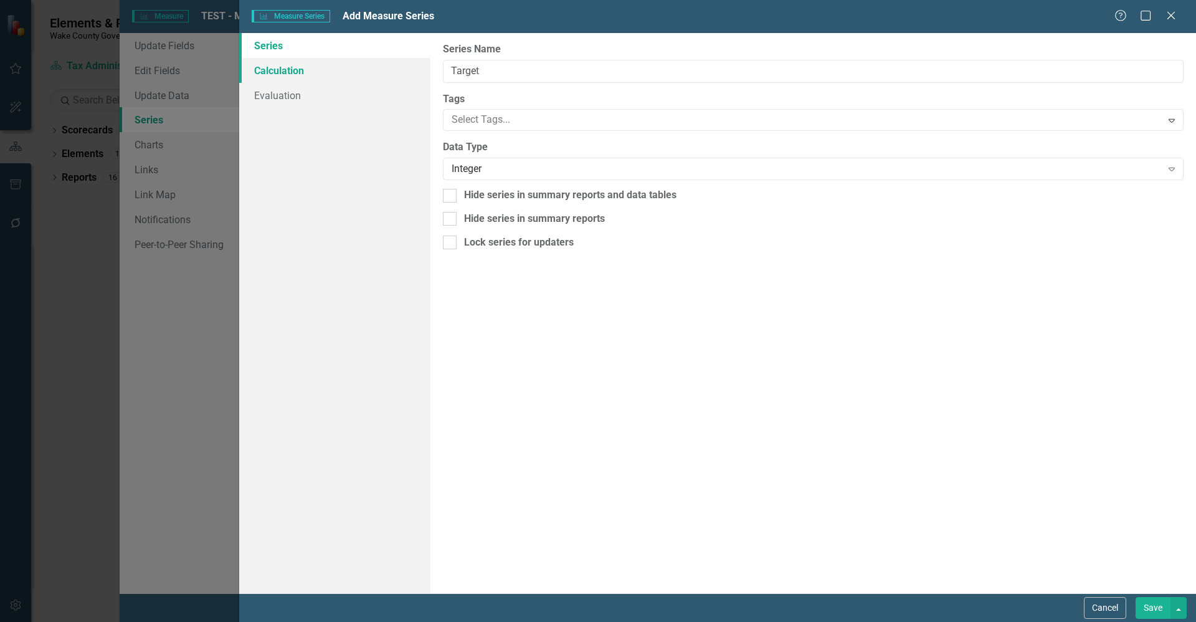
click at [312, 65] on link "Calculation" at bounding box center [334, 70] width 191 height 25
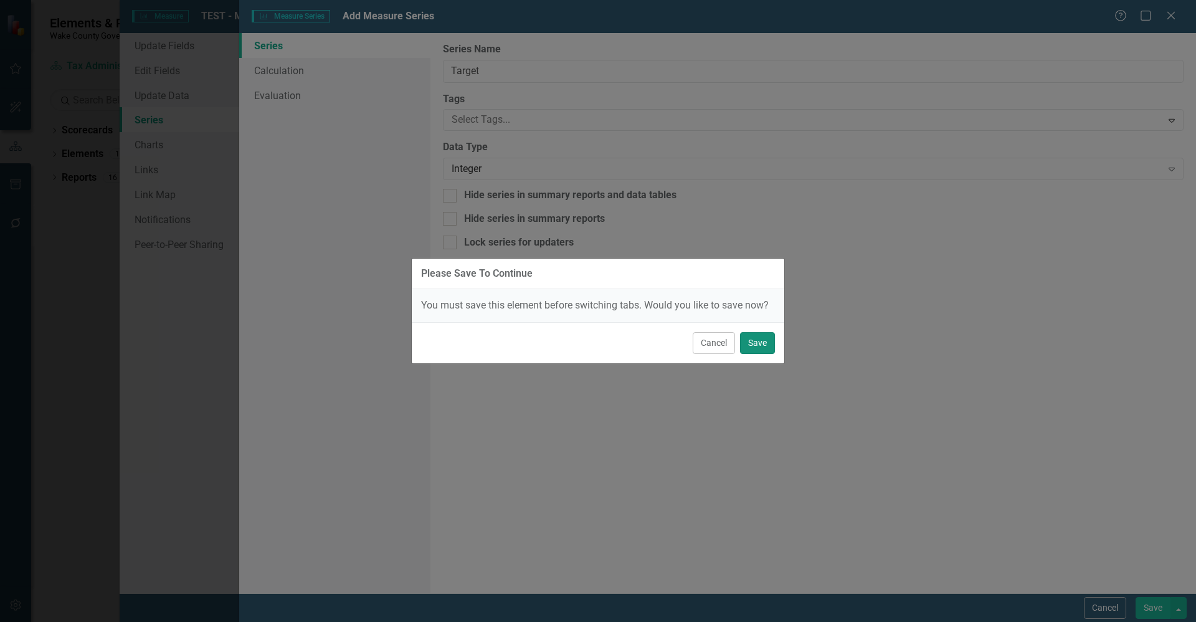
click at [755, 345] on button "Save" at bounding box center [757, 343] width 35 height 22
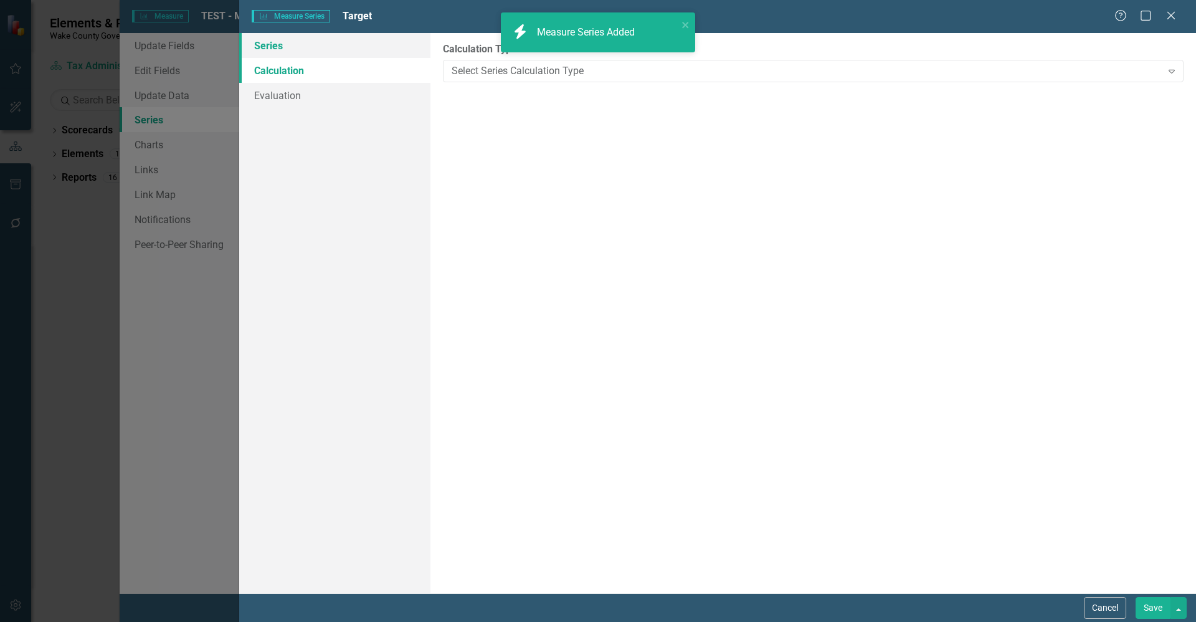
click at [313, 47] on link "Series" at bounding box center [334, 45] width 191 height 25
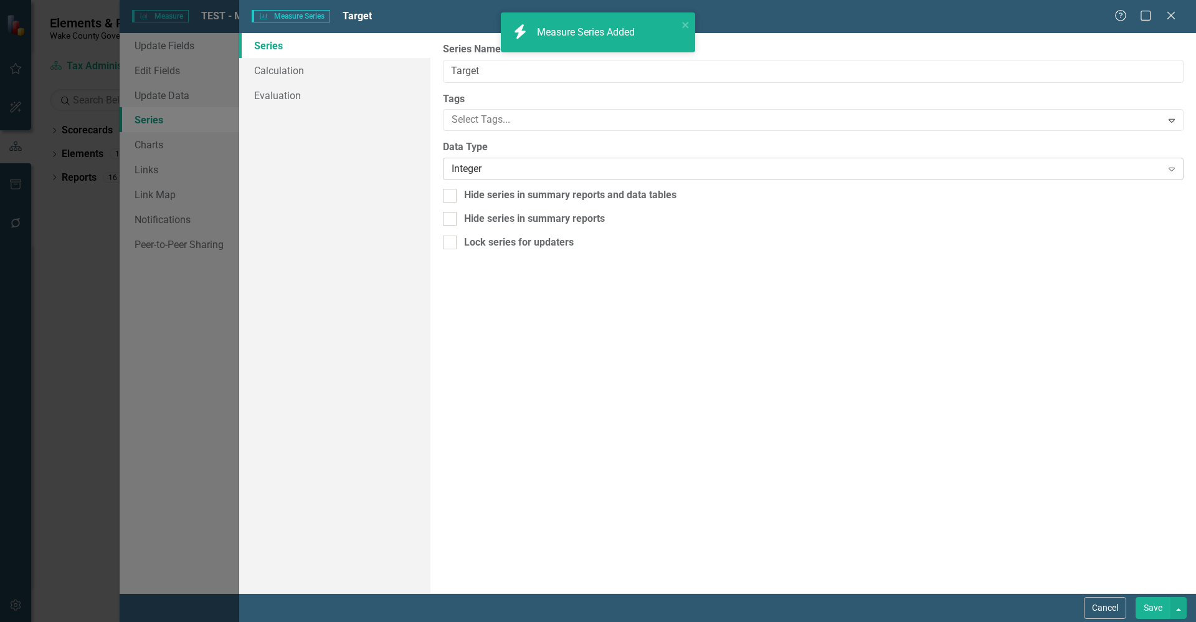
click at [523, 170] on div "Integer" at bounding box center [807, 169] width 710 height 14
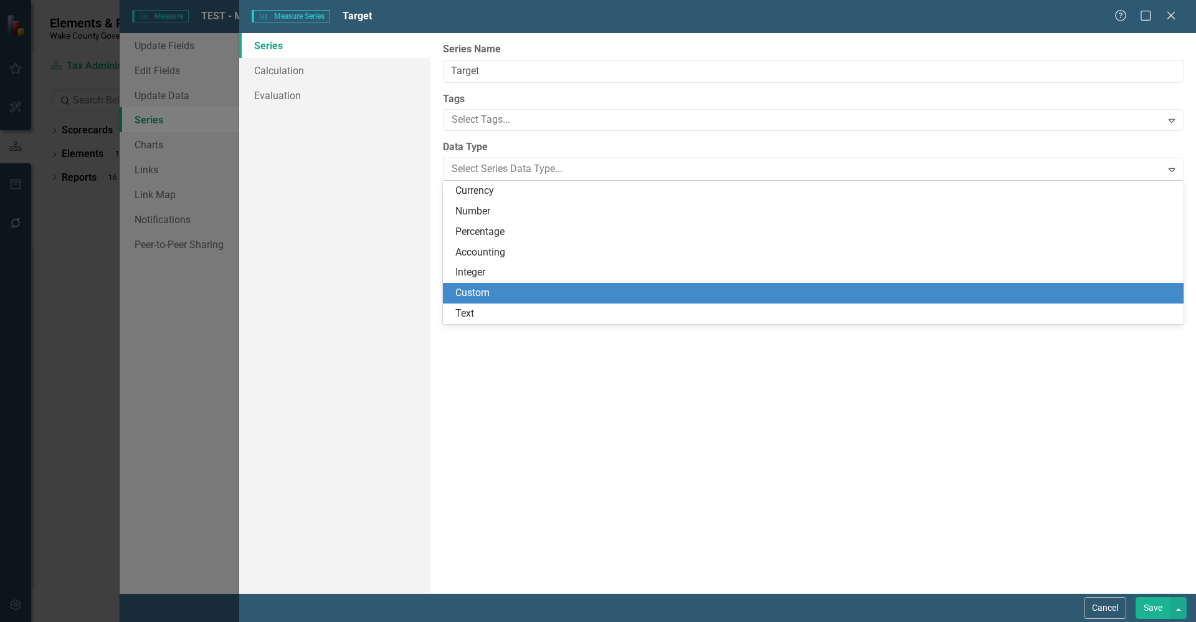
click at [525, 289] on div "Custom" at bounding box center [816, 293] width 721 height 14
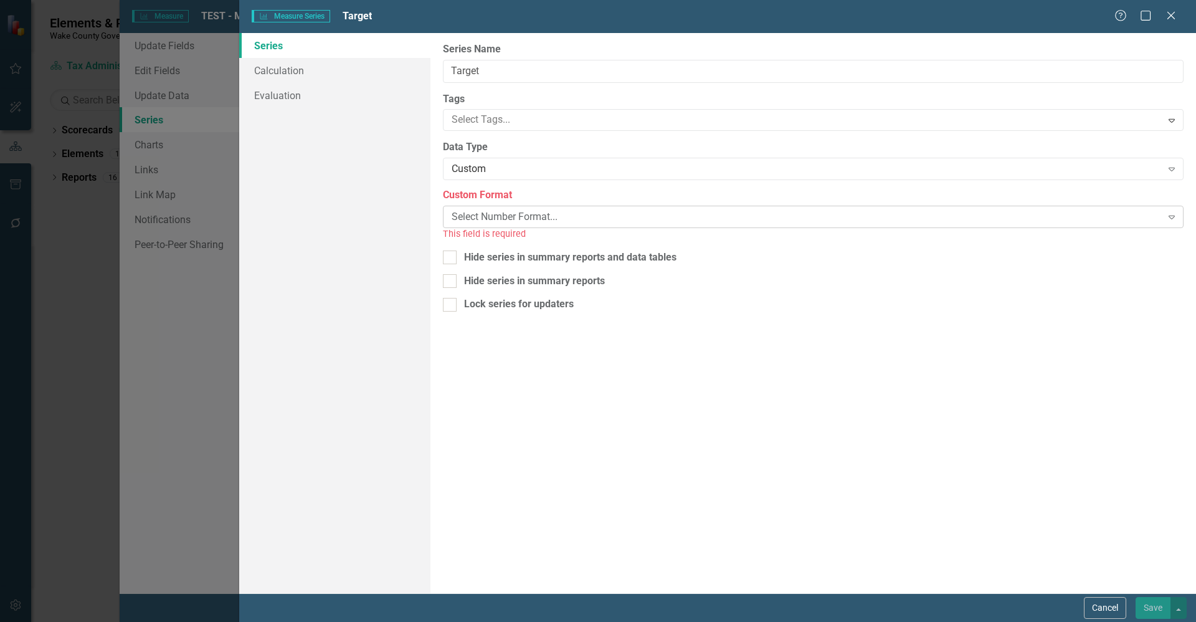
click at [517, 206] on div "Select Number Format... Expand" at bounding box center [813, 217] width 741 height 22
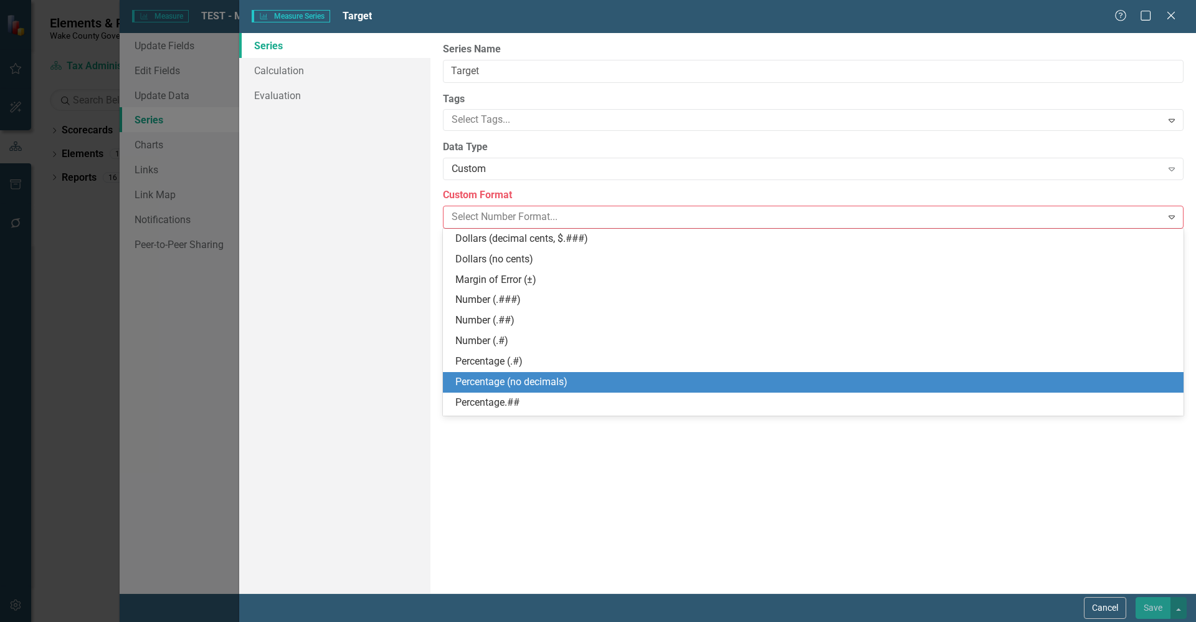
click at [556, 383] on div "Percentage (no decimals)" at bounding box center [816, 382] width 721 height 14
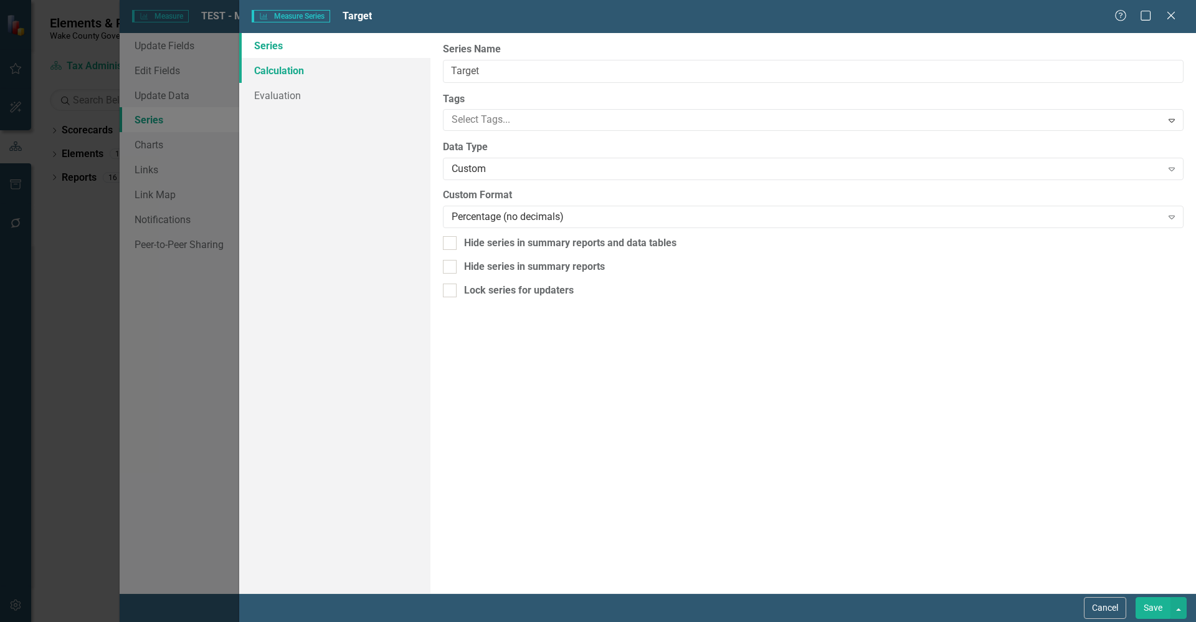
click at [297, 77] on link "Calculation" at bounding box center [334, 70] width 191 height 25
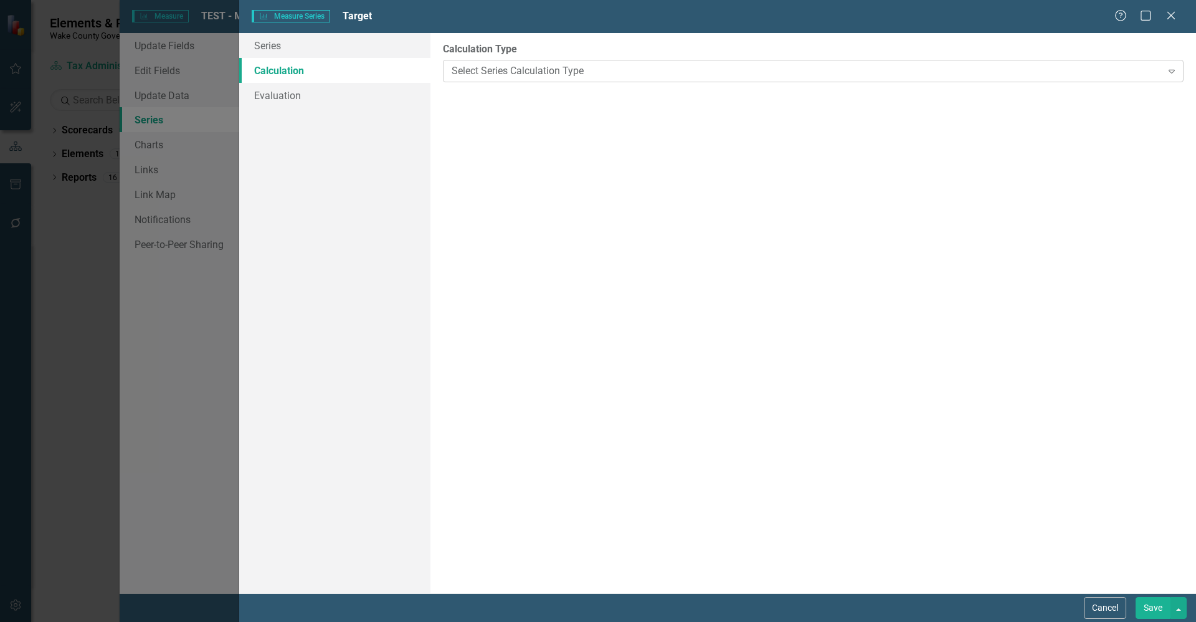
click at [551, 74] on div "Select Series Calculation Type" at bounding box center [807, 71] width 710 height 14
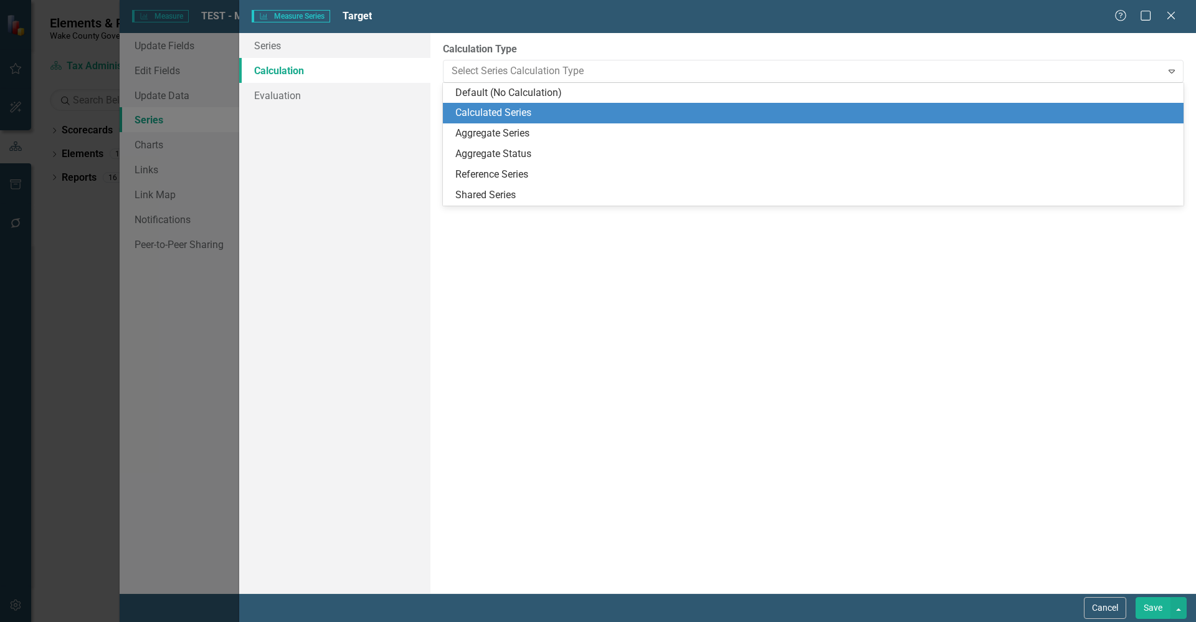
click at [547, 112] on div "Calculated Series" at bounding box center [816, 113] width 721 height 14
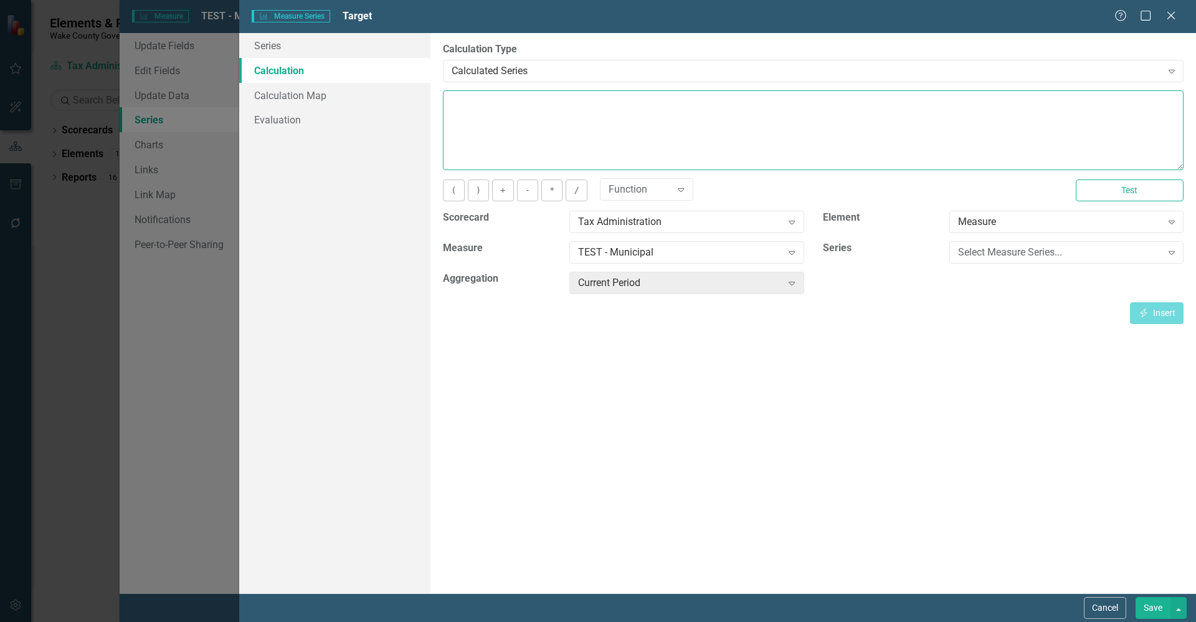
click at [530, 131] on textarea at bounding box center [813, 130] width 741 height 80
type textarea "50"
click at [1155, 600] on button "Save" at bounding box center [1153, 608] width 35 height 22
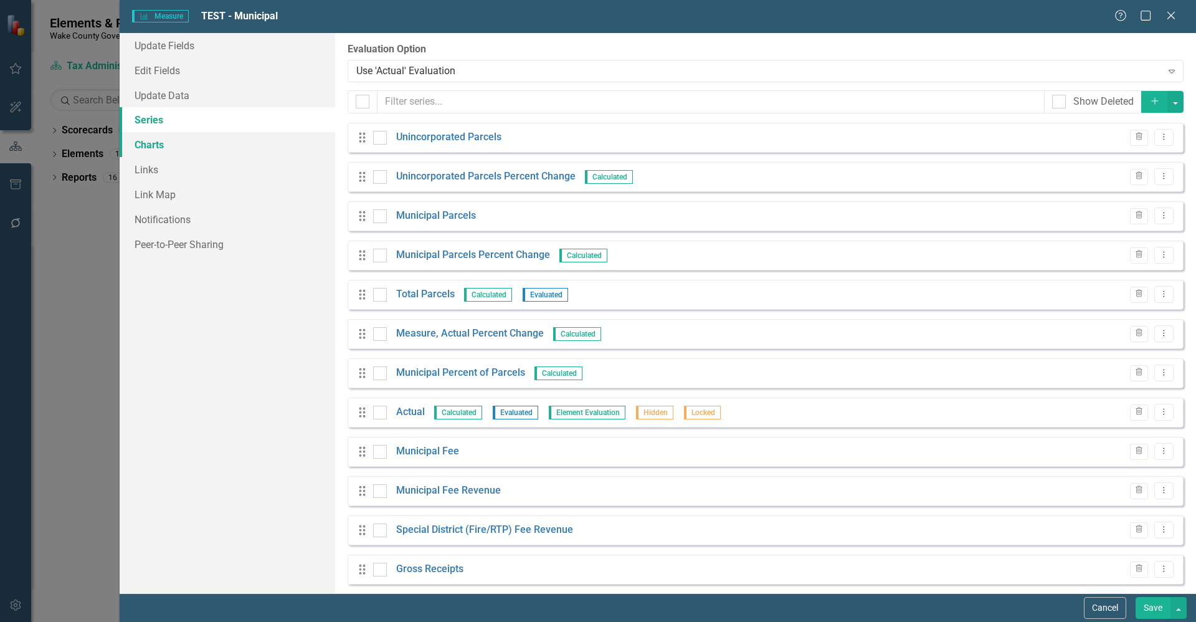
click at [157, 149] on link "Charts" at bounding box center [228, 144] width 216 height 25
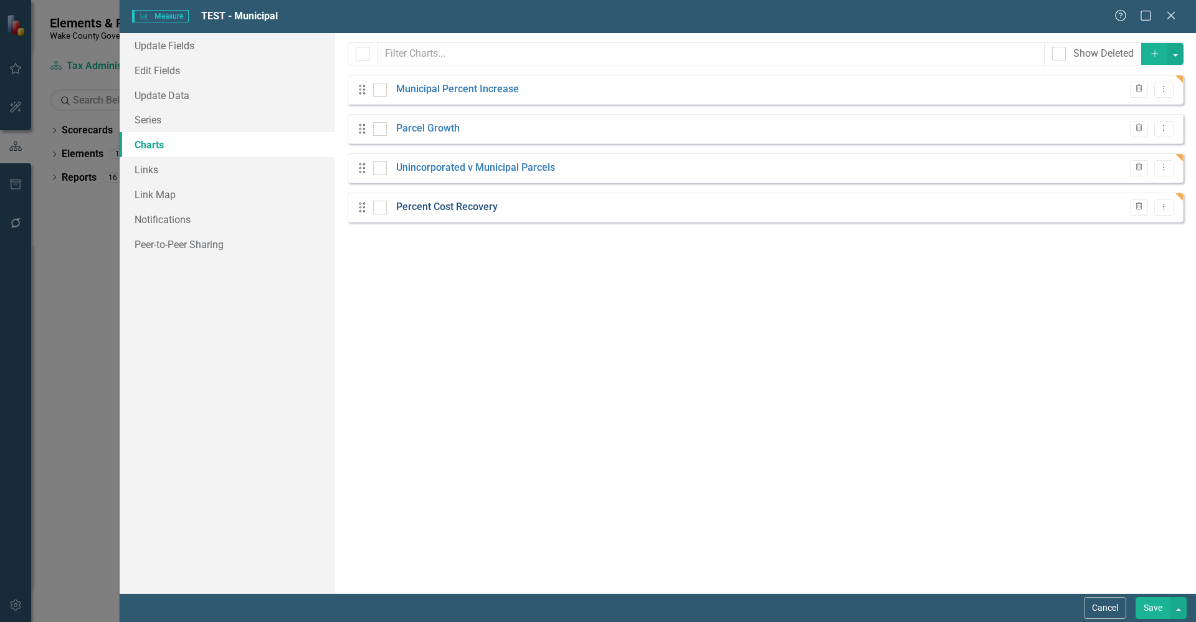
click at [461, 208] on link "Percent Cost Recovery" at bounding box center [447, 207] width 102 height 14
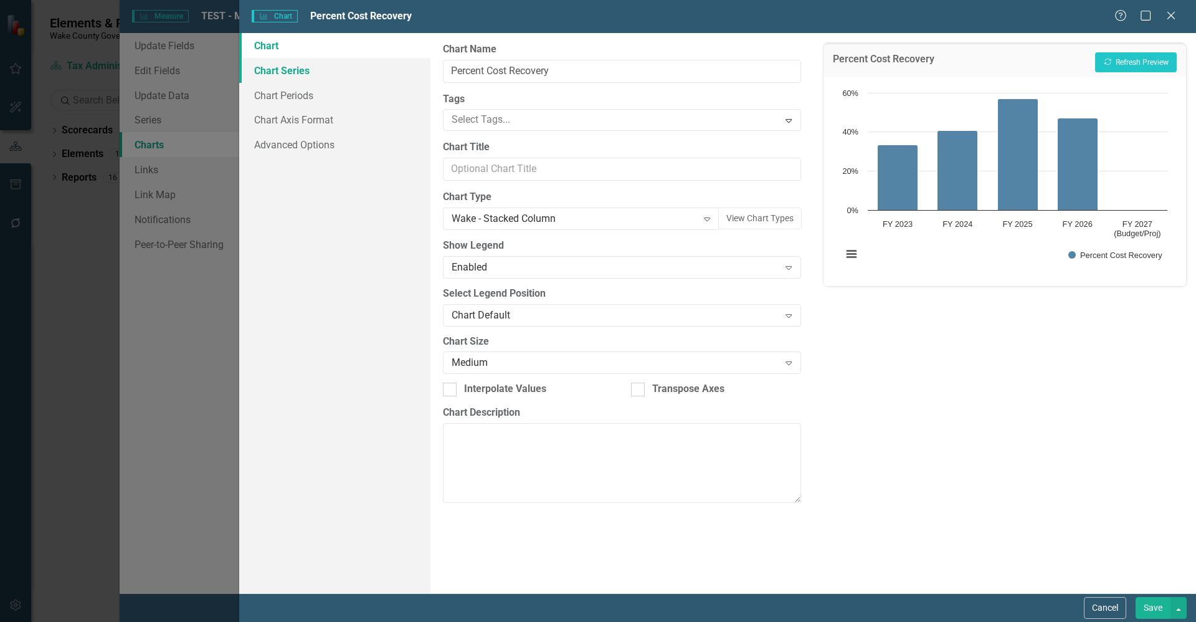
click at [310, 75] on link "Chart Series" at bounding box center [334, 70] width 191 height 25
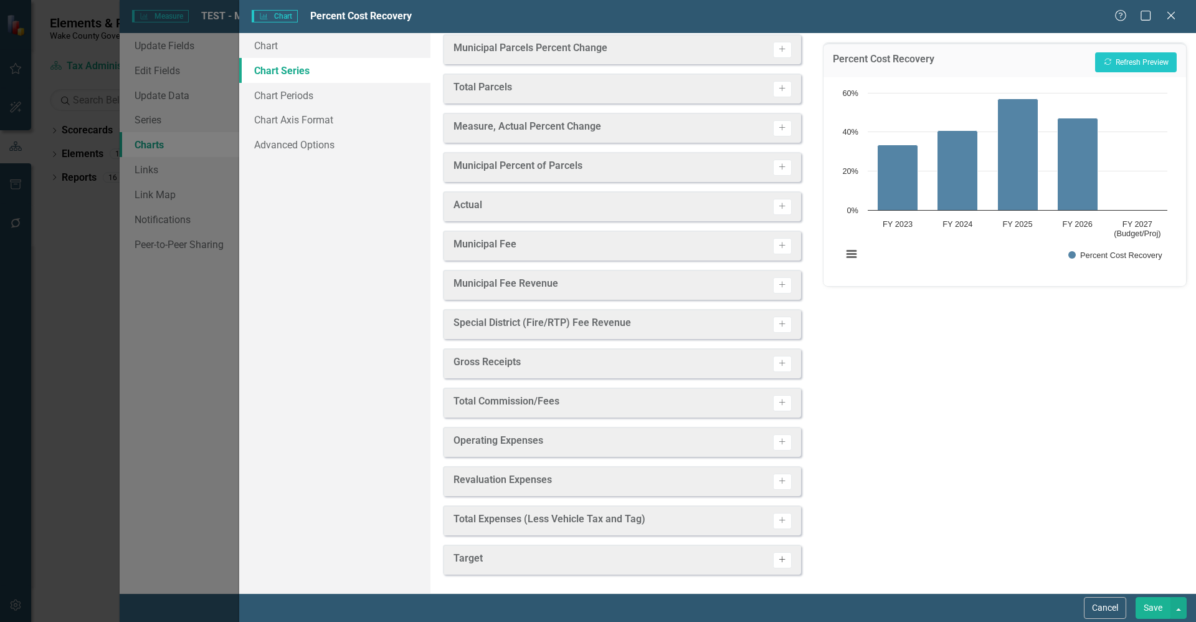
click at [778, 558] on icon "Activate" at bounding box center [782, 559] width 9 height 7
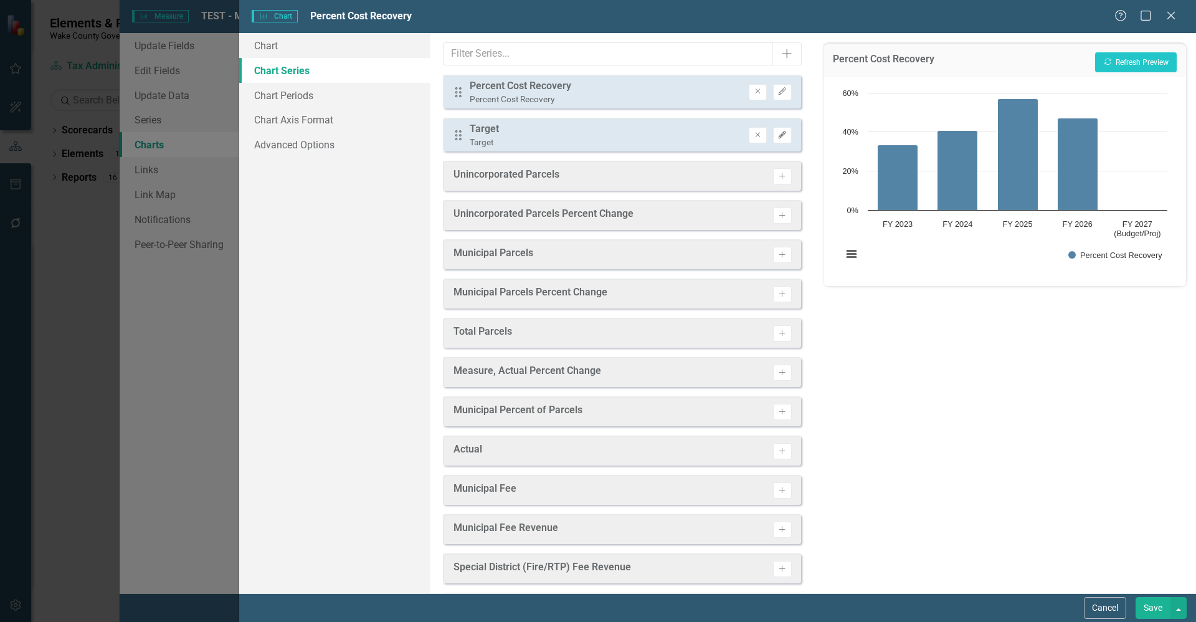
click at [778, 138] on icon "Edit" at bounding box center [782, 134] width 9 height 7
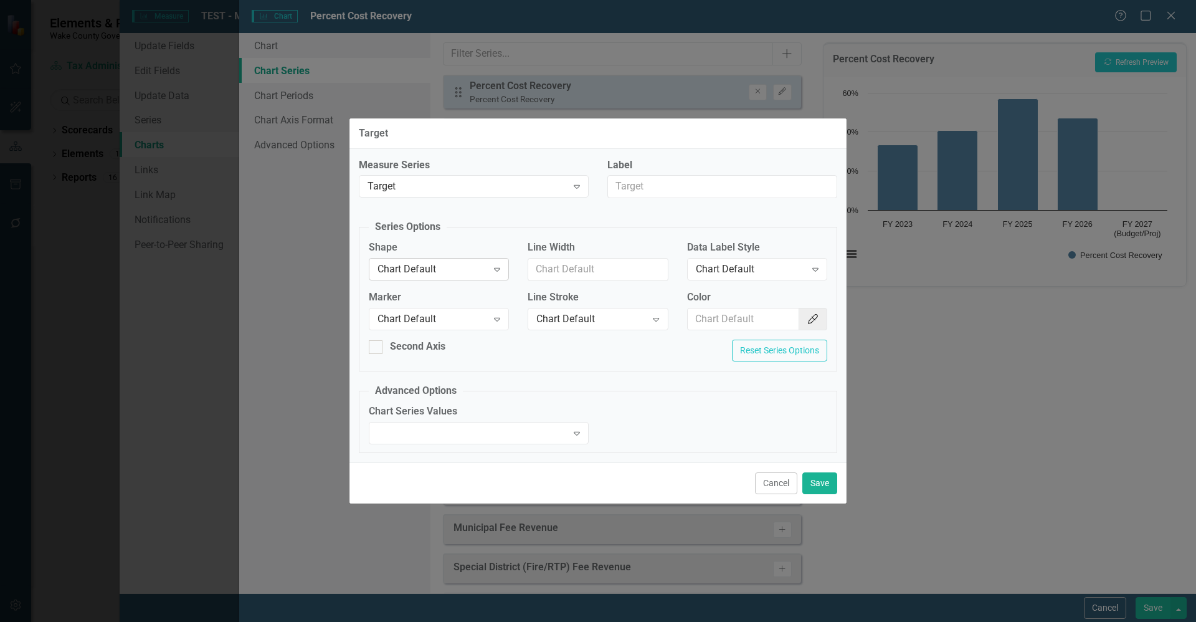
click at [421, 270] on div "Chart Default" at bounding box center [433, 269] width 110 height 14
click at [464, 324] on div "Chart Default" at bounding box center [433, 319] width 110 height 14
click at [727, 260] on div "Chart Default Expand" at bounding box center [757, 269] width 140 height 22
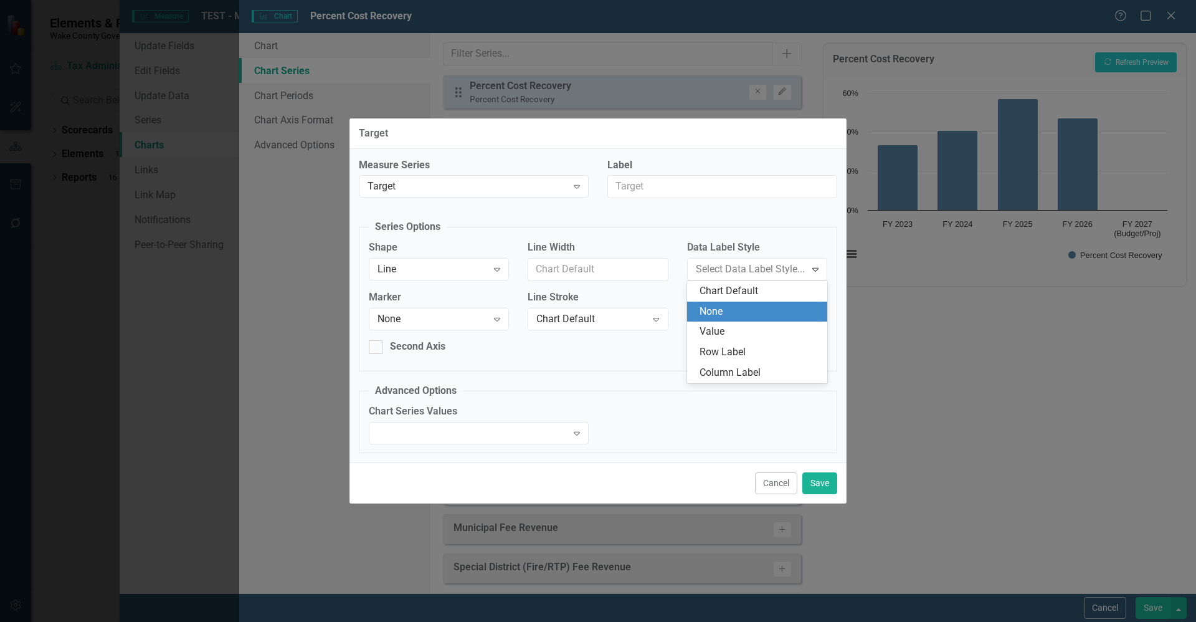
click at [717, 310] on div "None" at bounding box center [760, 312] width 120 height 14
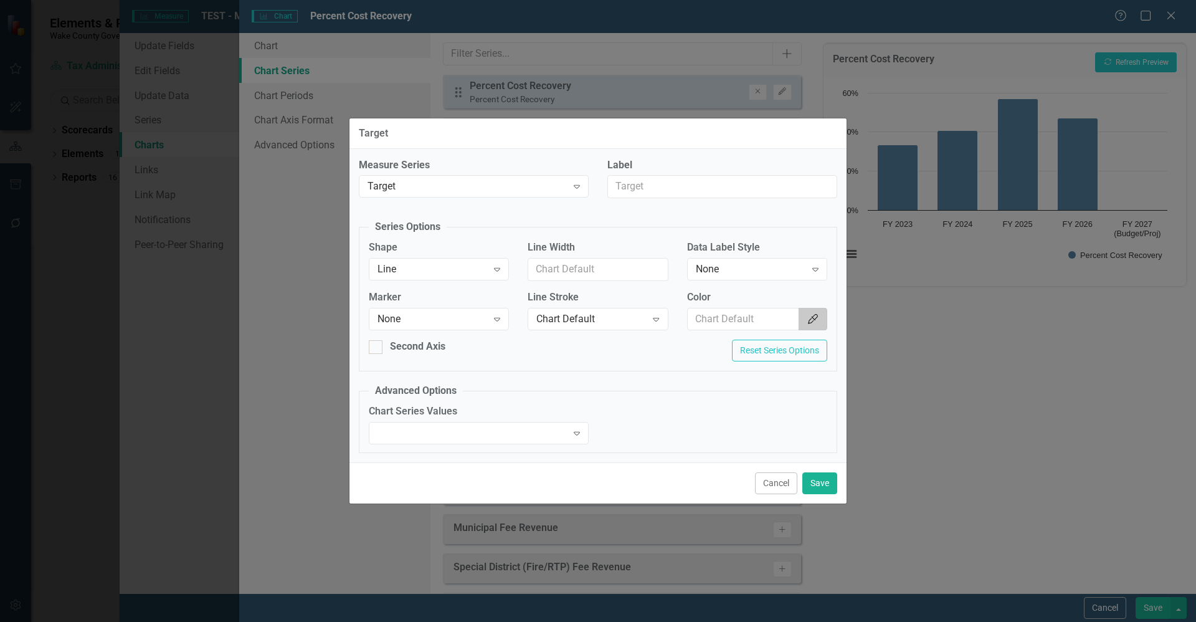
click at [813, 320] on icon "Color Picker" at bounding box center [813, 319] width 12 height 10
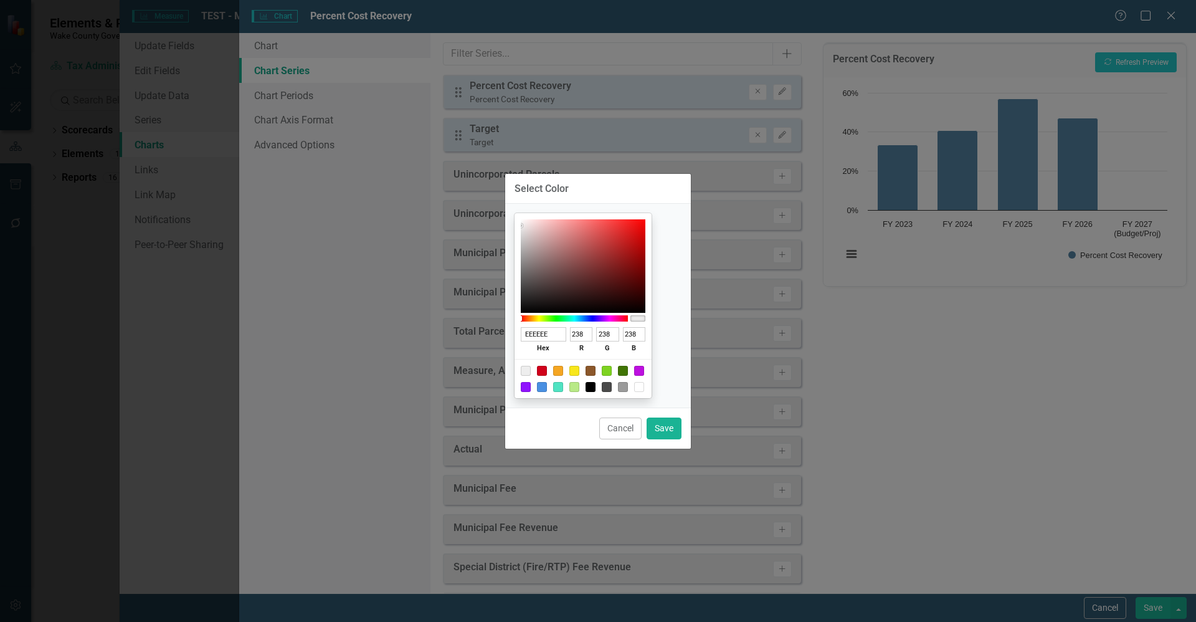
click at [571, 320] on div at bounding box center [574, 318] width 107 height 6
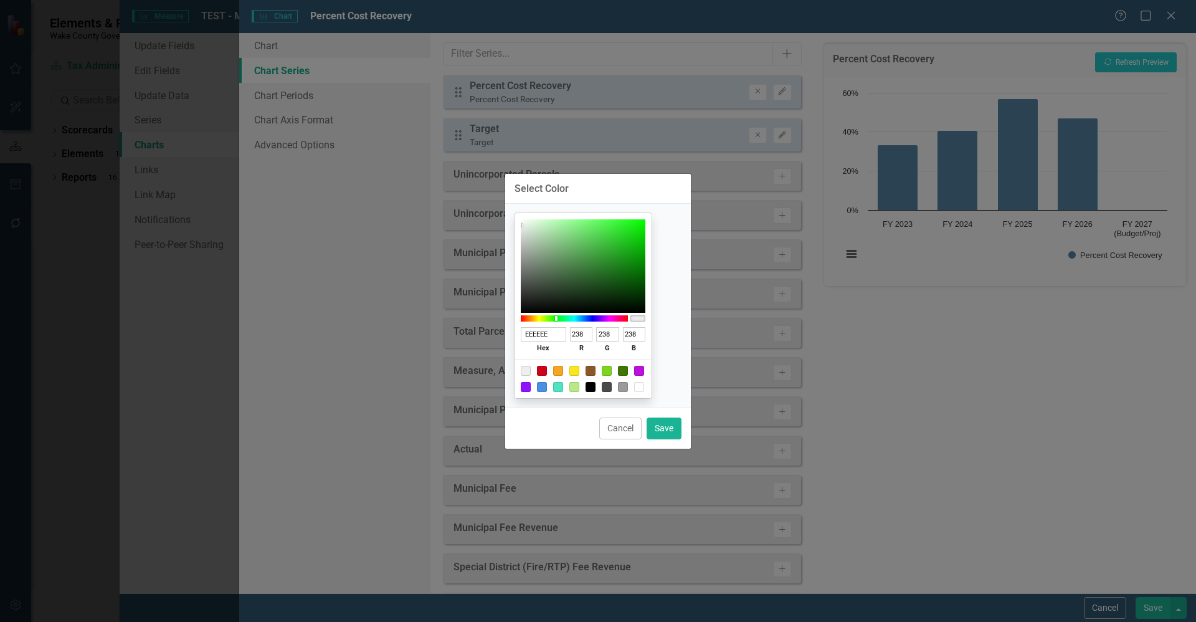
type input "205A20"
type input "32"
type input "90"
type input "32"
click at [617, 280] on div at bounding box center [583, 265] width 125 height 93
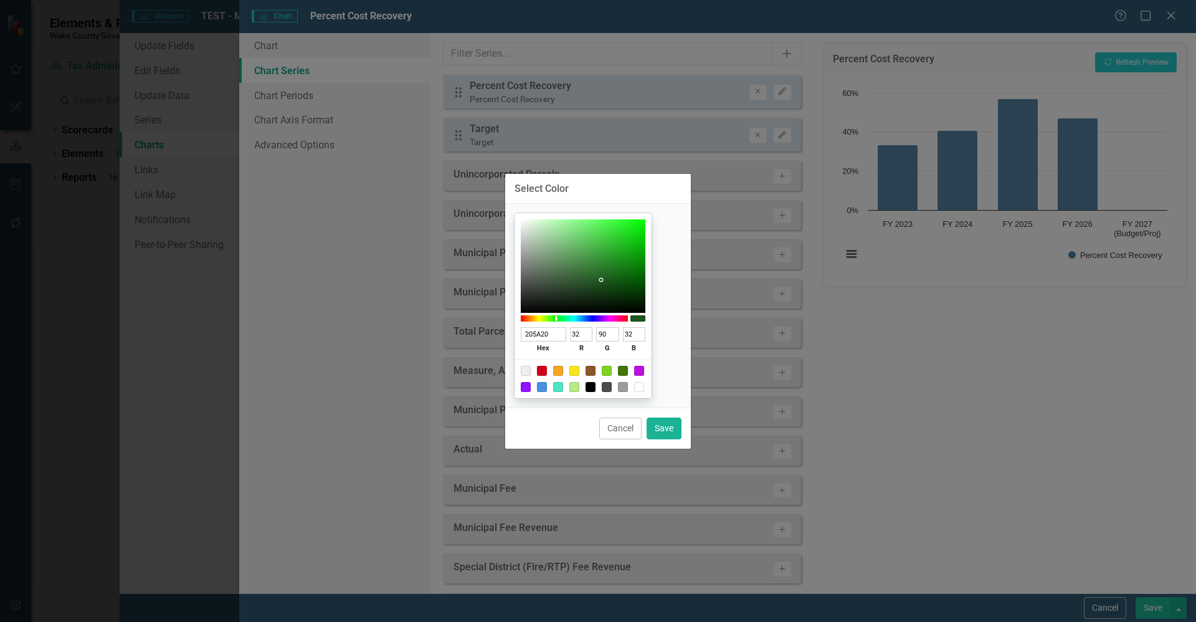
type input "287928"
type input "40"
type input "121"
type input "40"
click at [619, 269] on div at bounding box center [583, 265] width 125 height 93
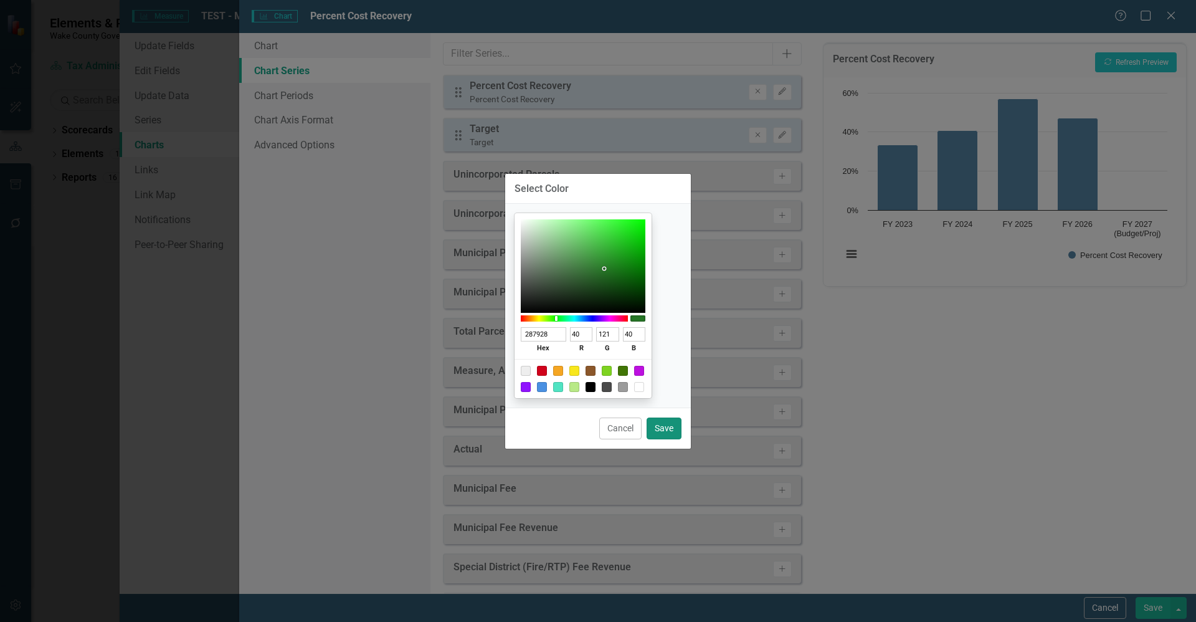
click at [674, 429] on button "Save" at bounding box center [664, 429] width 35 height 22
type input "#287928"
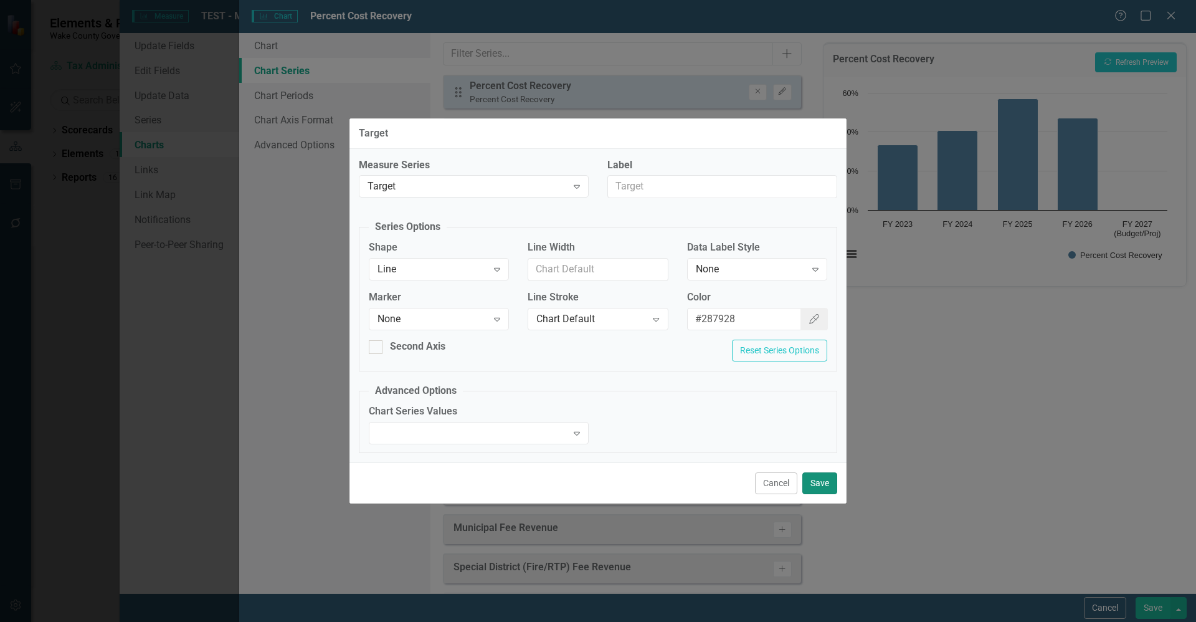
click at [816, 479] on button "Save" at bounding box center [820, 483] width 35 height 22
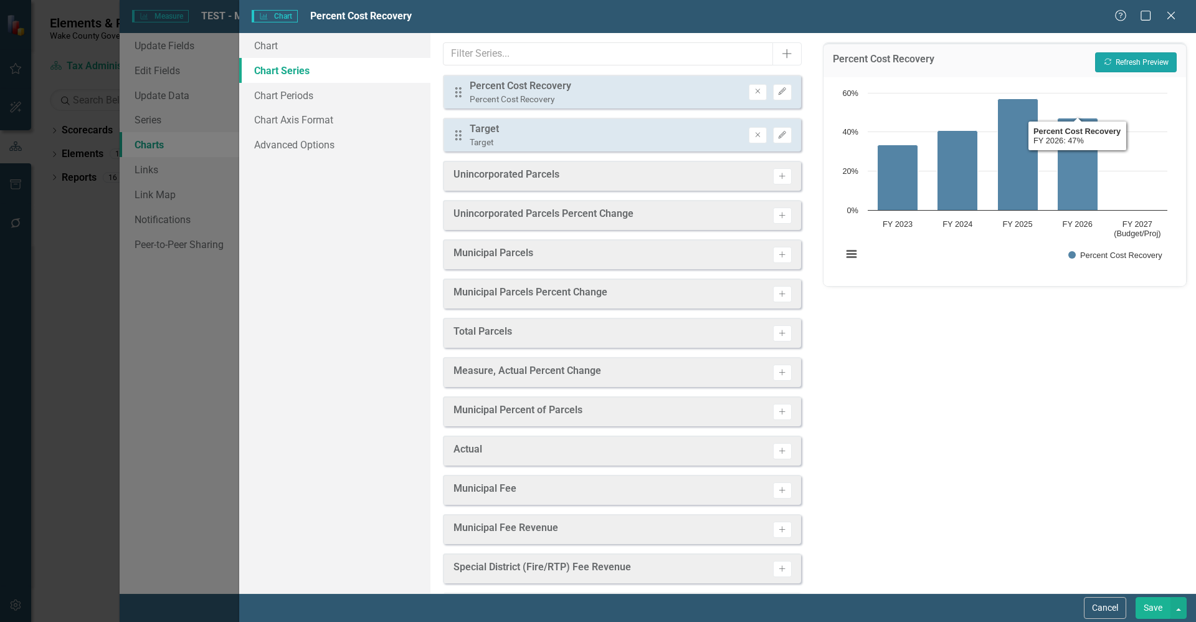
click at [1118, 65] on button "Recalculate Refresh Preview" at bounding box center [1137, 62] width 82 height 20
click at [1162, 606] on button "Save" at bounding box center [1153, 608] width 35 height 22
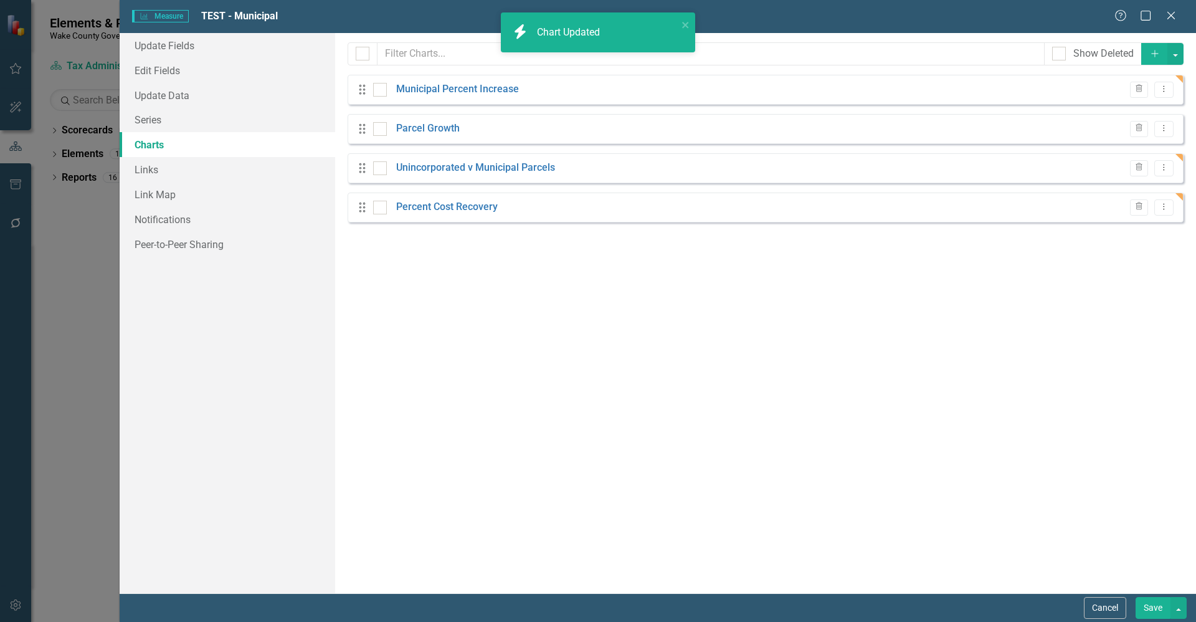
click at [1155, 609] on button "Save" at bounding box center [1153, 608] width 35 height 22
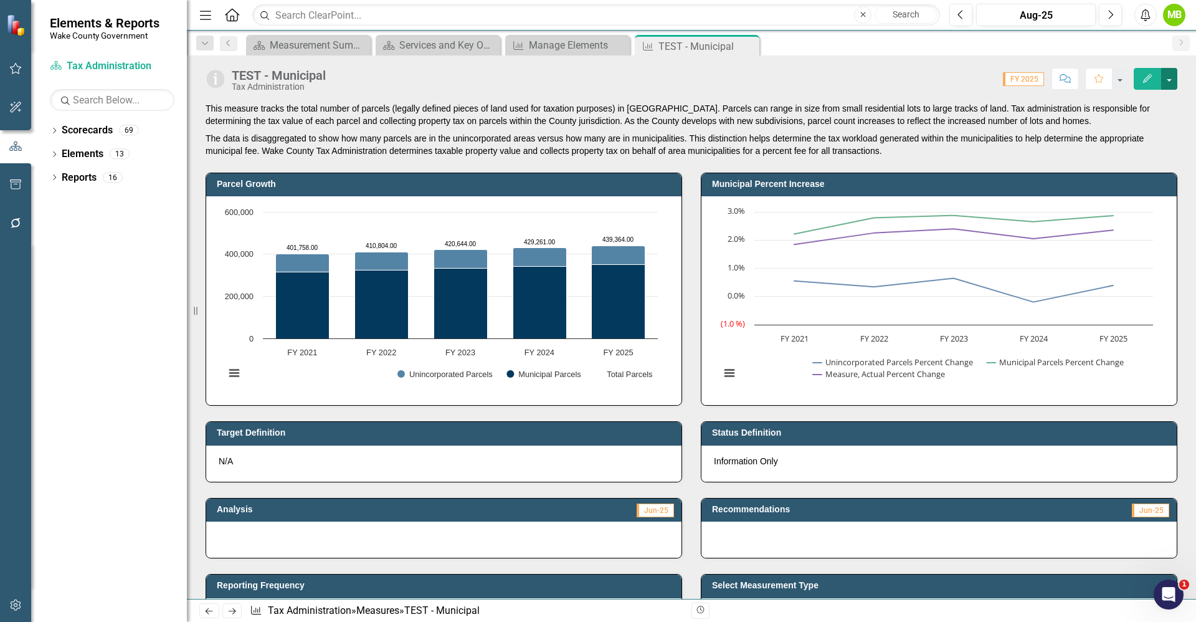
click at [1165, 76] on button "button" at bounding box center [1170, 79] width 16 height 22
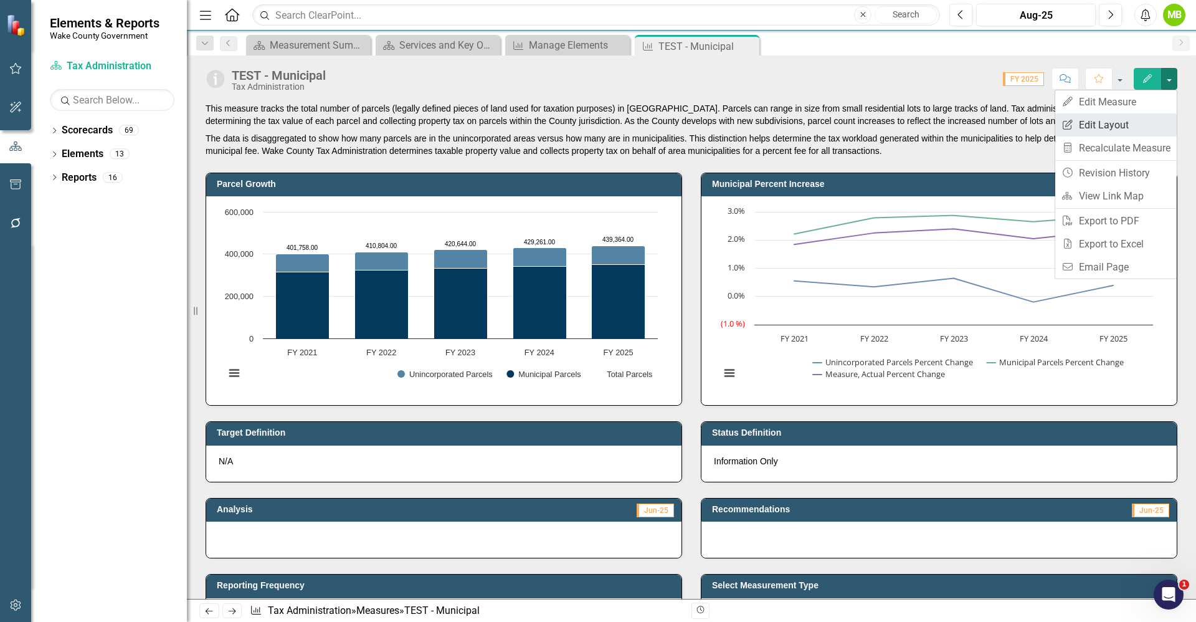
click at [1137, 117] on link "Edit Report Edit Layout" at bounding box center [1117, 124] width 122 height 23
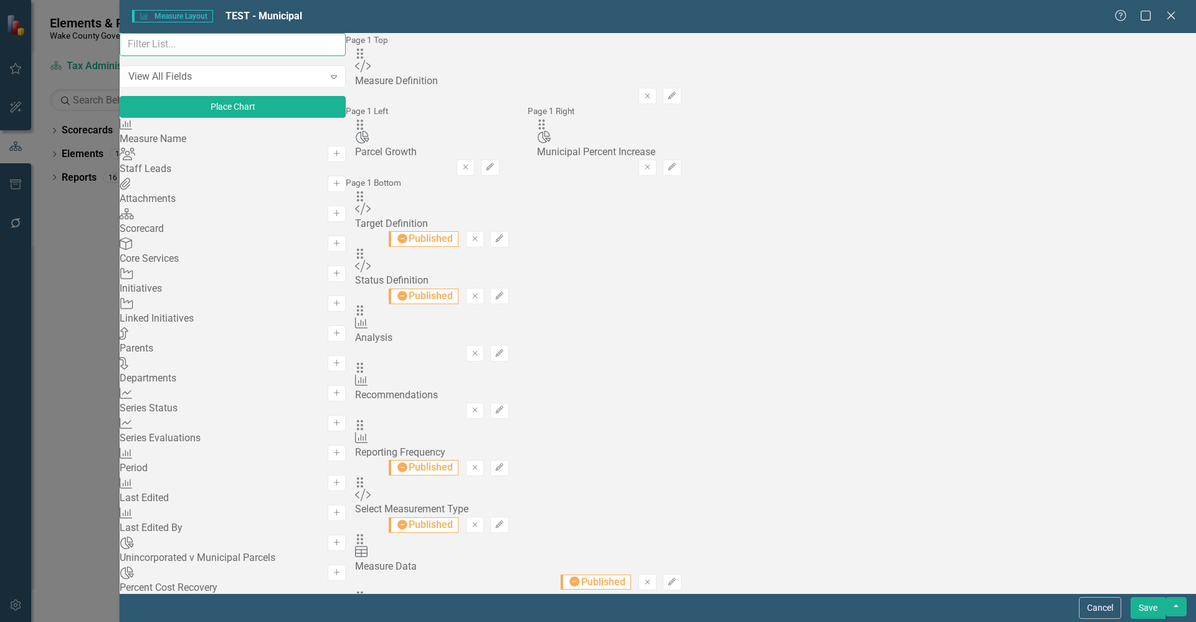
click at [210, 54] on input "text" at bounding box center [233, 44] width 226 height 23
click at [218, 84] on div "View All Fields" at bounding box center [226, 76] width 196 height 14
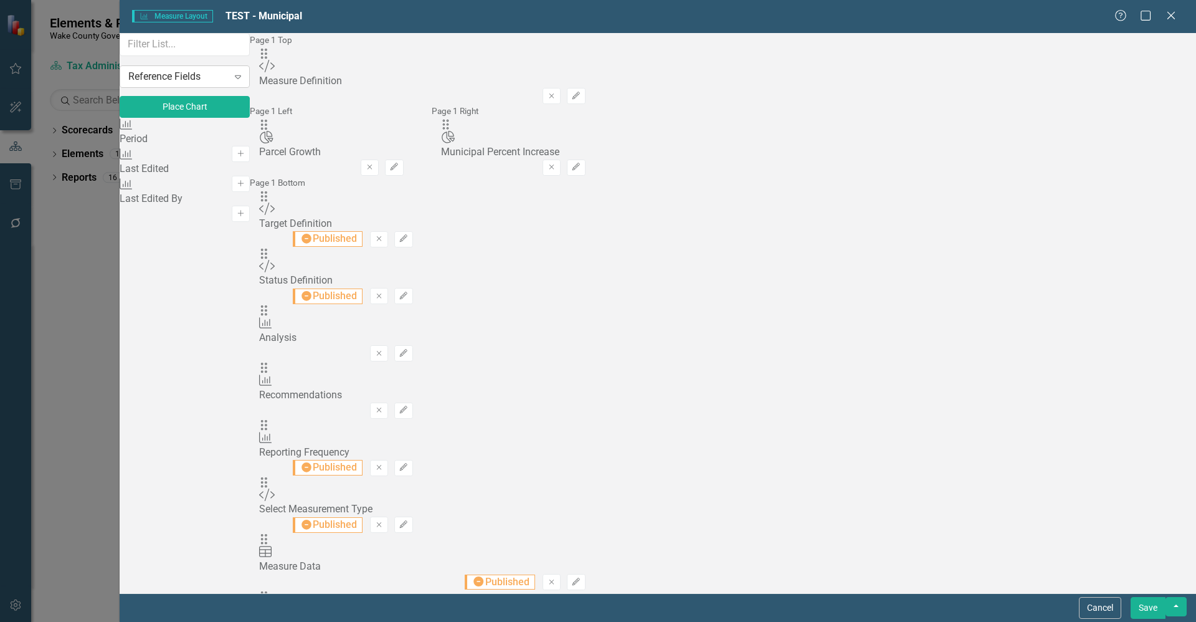
click at [203, 84] on div "Reference Fields" at bounding box center [178, 76] width 100 height 14
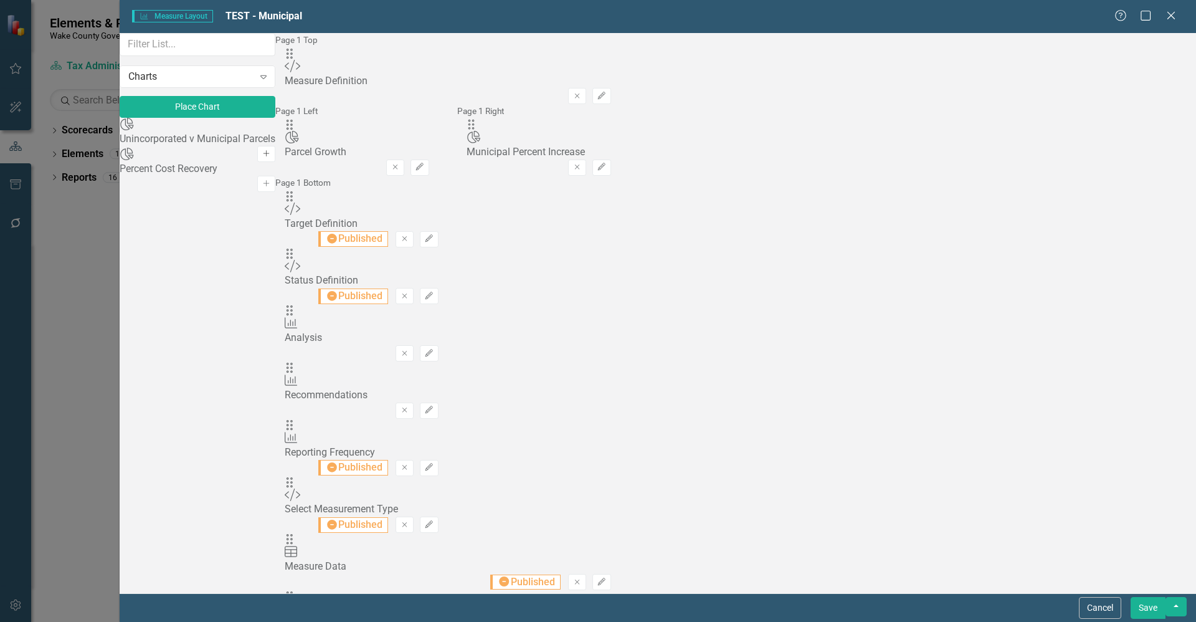
click at [271, 158] on icon "Add" at bounding box center [266, 153] width 9 height 7
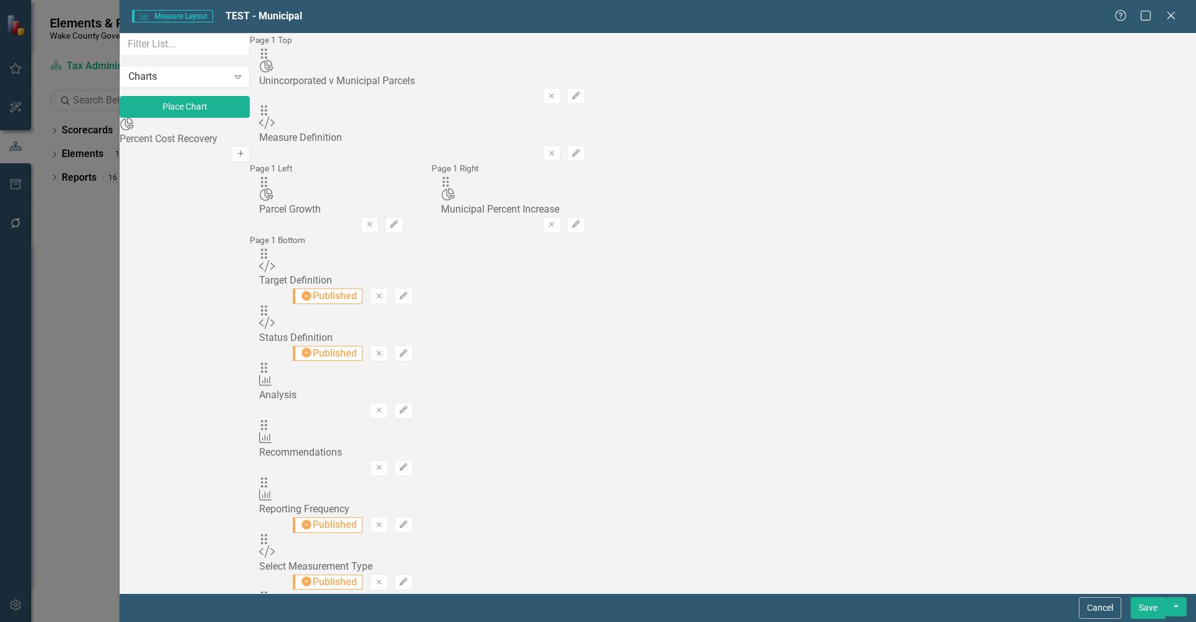
click at [250, 158] on button "Add" at bounding box center [241, 154] width 18 height 16
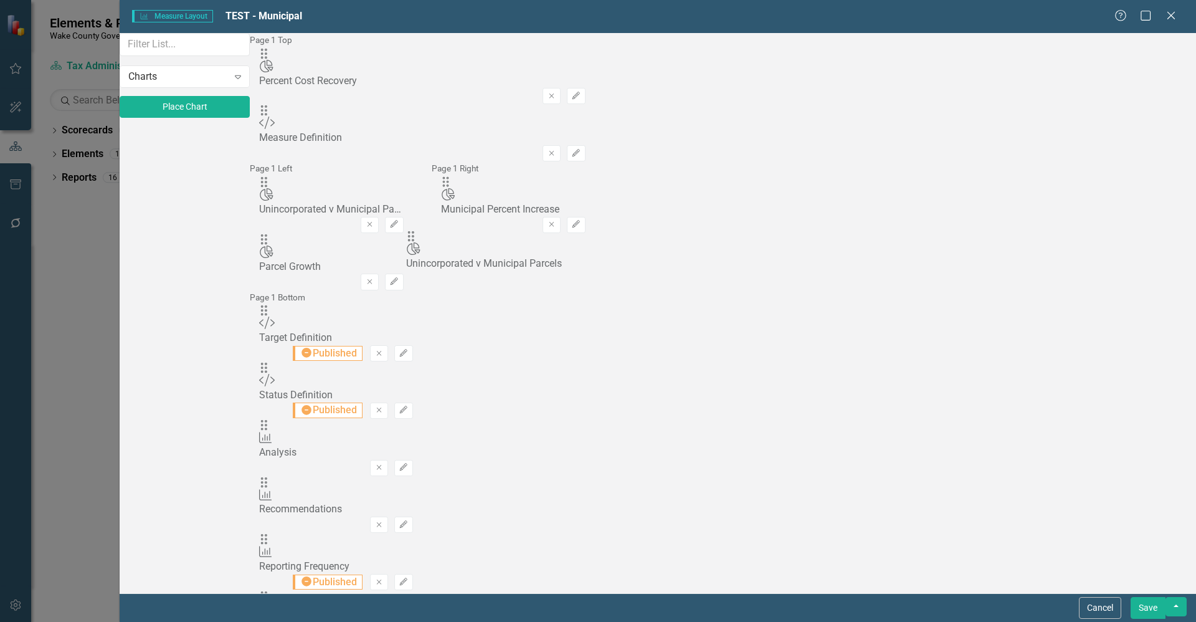
drag, startPoint x: 429, startPoint y: 128, endPoint x: 431, endPoint y: 251, distance: 123.4
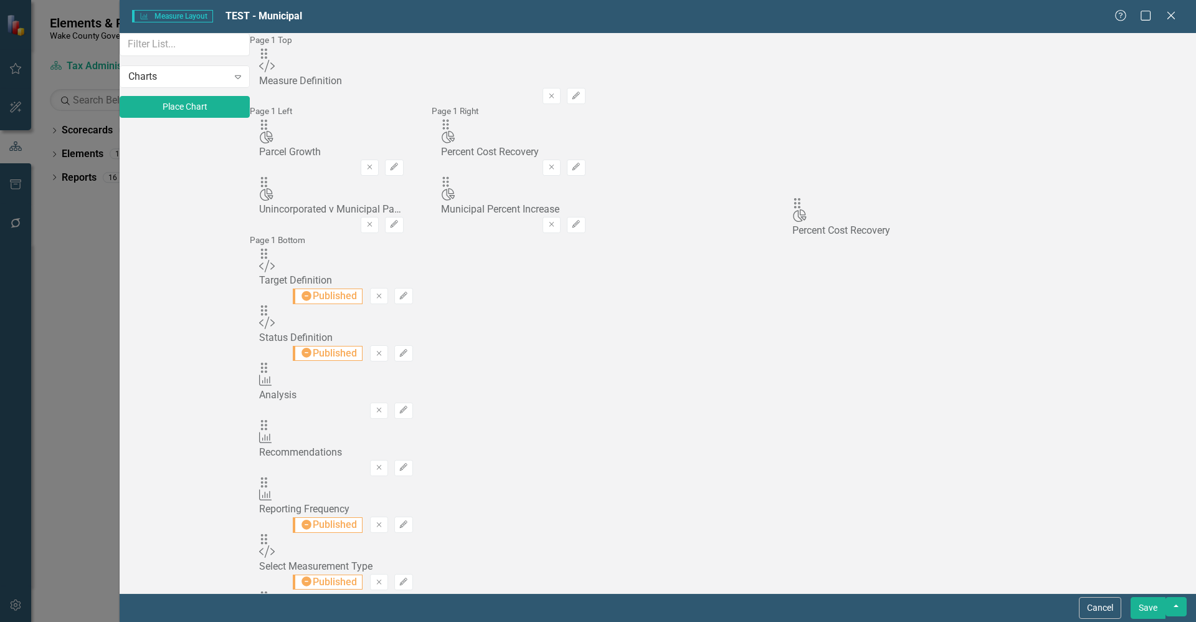
drag, startPoint x: 431, startPoint y: 86, endPoint x: 821, endPoint y: 214, distance: 409.9
click at [1158, 607] on button "Save" at bounding box center [1148, 608] width 35 height 22
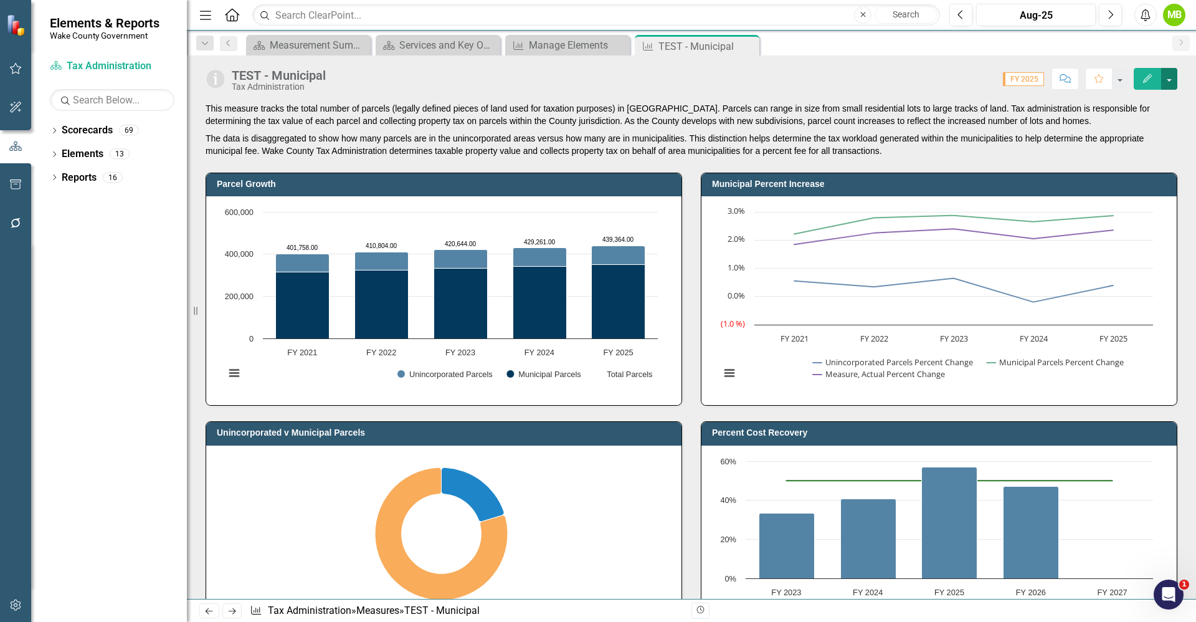
click at [1167, 88] on button "button" at bounding box center [1170, 79] width 16 height 22
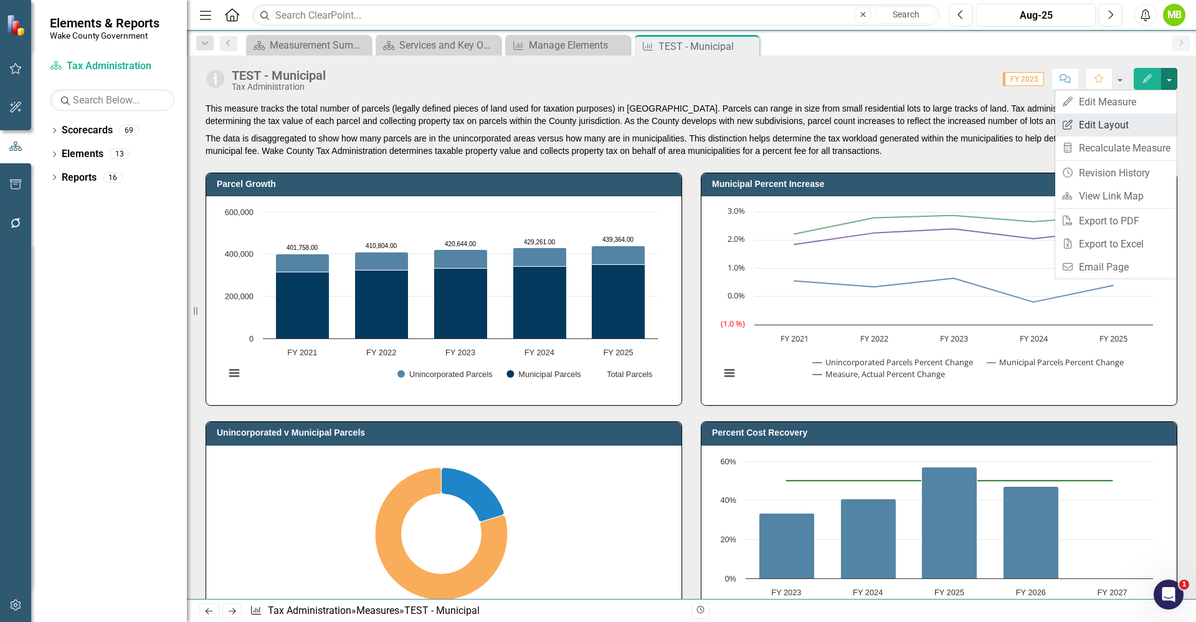
click at [1134, 118] on link "Edit Report Edit Layout" at bounding box center [1117, 124] width 122 height 23
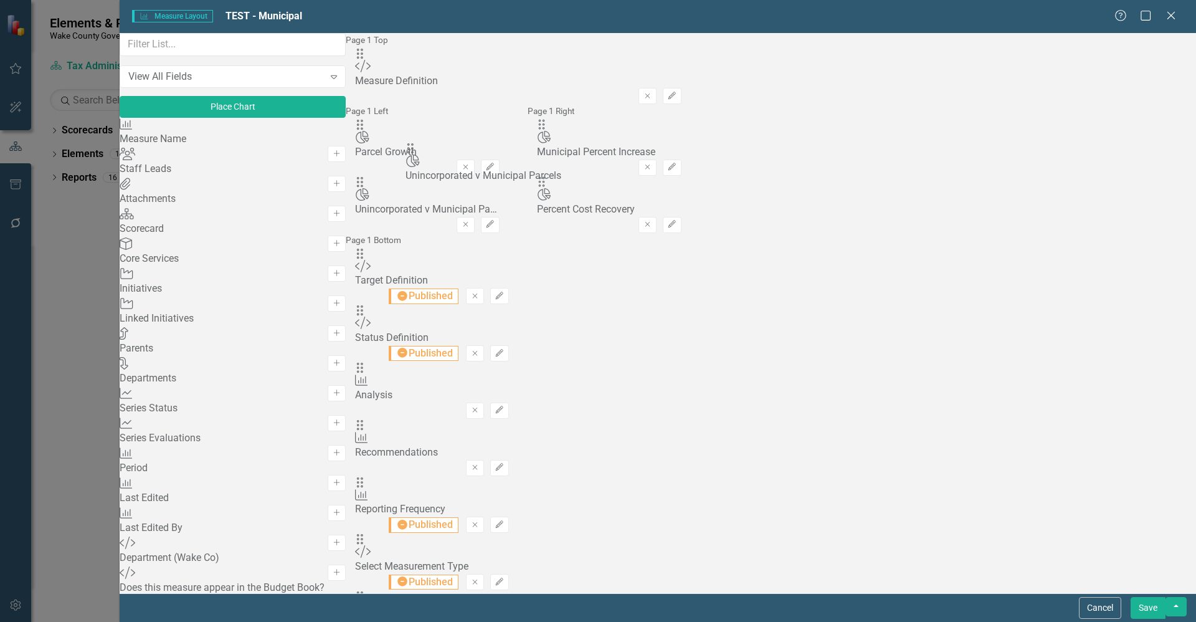
drag, startPoint x: 426, startPoint y: 199, endPoint x: 427, endPoint y: 159, distance: 40.5
drag, startPoint x: 819, startPoint y: 199, endPoint x: 812, endPoint y: 154, distance: 45.4
click at [1155, 606] on button "Save" at bounding box center [1148, 608] width 35 height 22
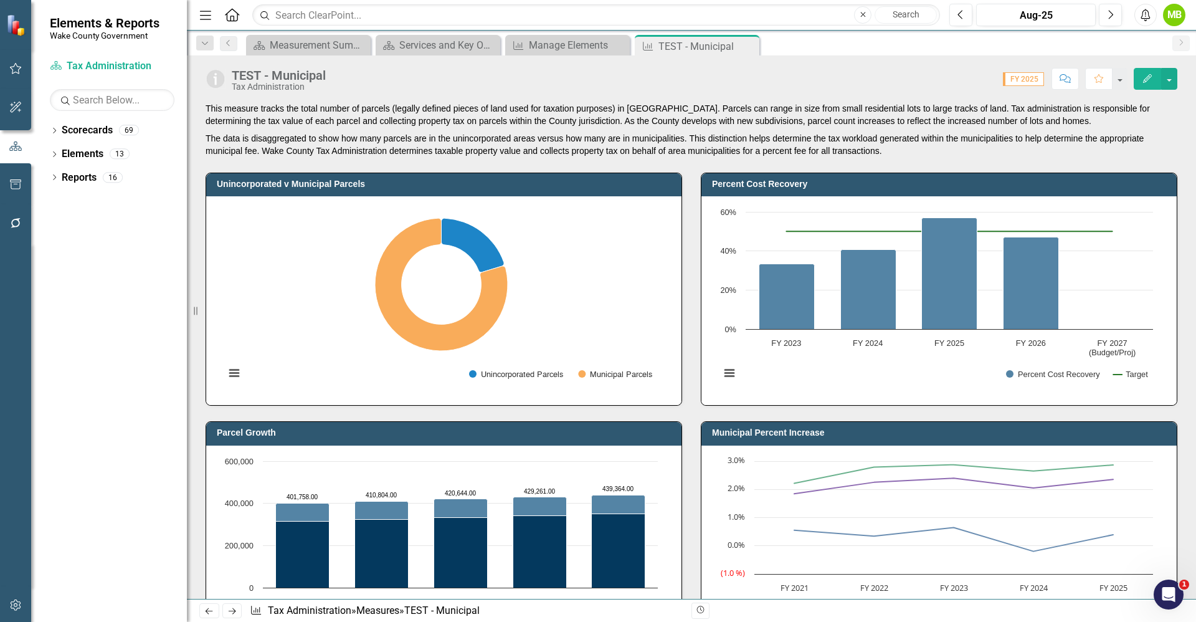
click at [0, 518] on div at bounding box center [15, 414] width 31 height 343
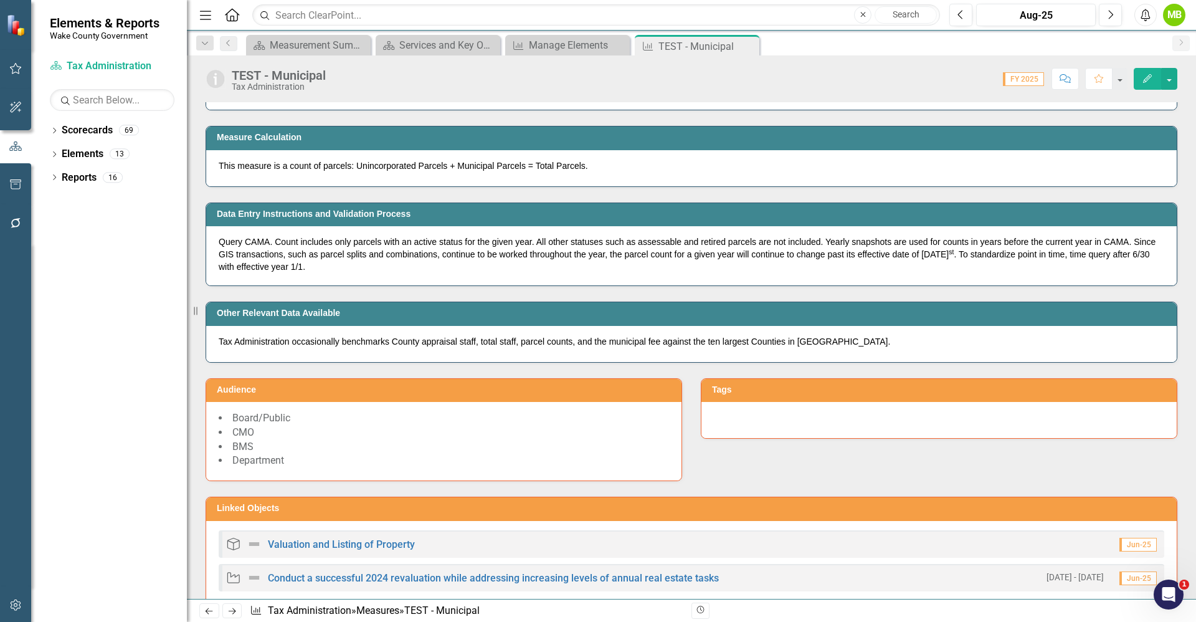
scroll to position [1132, 0]
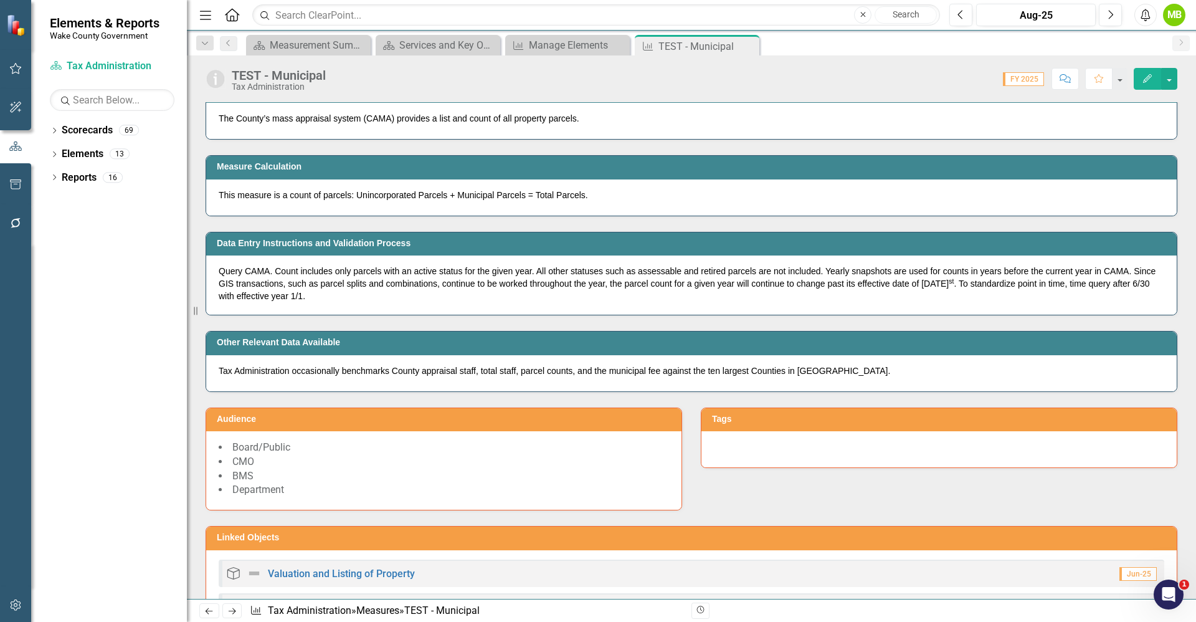
click at [428, 302] on p "Query CAMA. Count includes only parcels with an active status for the given yea…" at bounding box center [692, 283] width 946 height 37
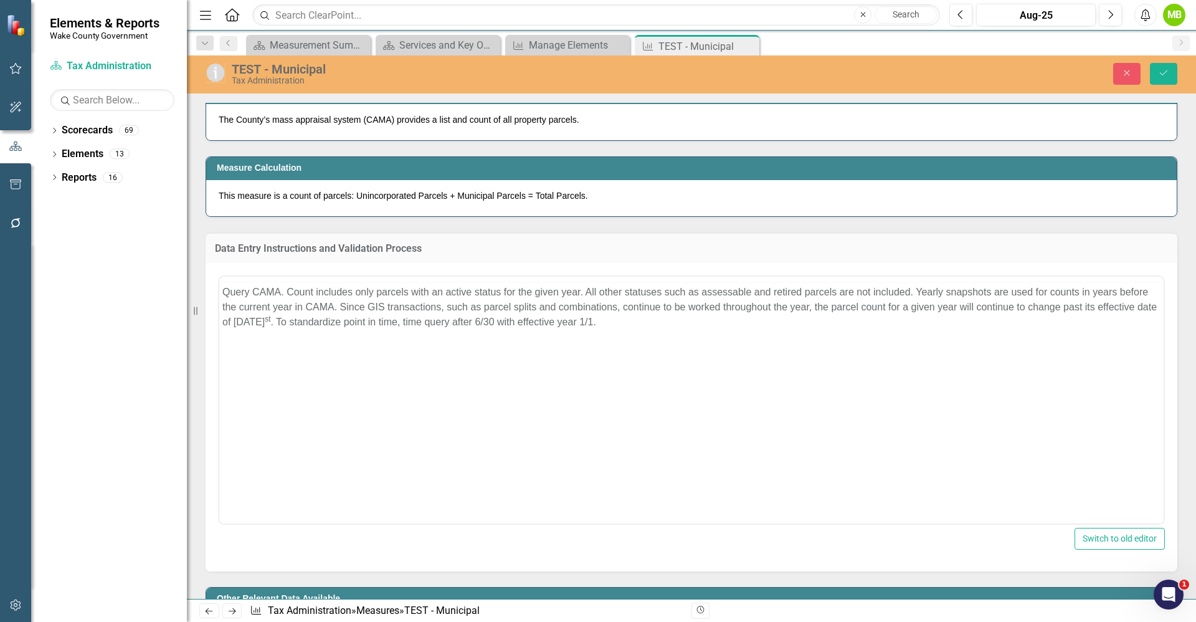
scroll to position [0, 0]
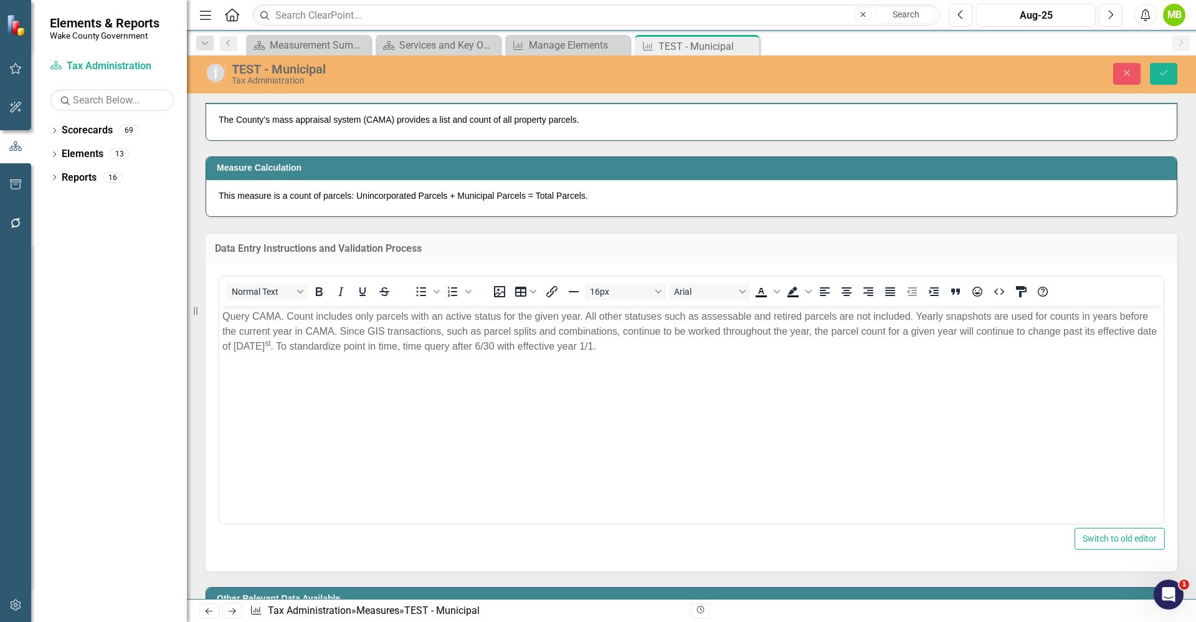
click at [651, 351] on p "Query CAMA. Count includes only parcels with an active status for the given yea…" at bounding box center [691, 330] width 938 height 45
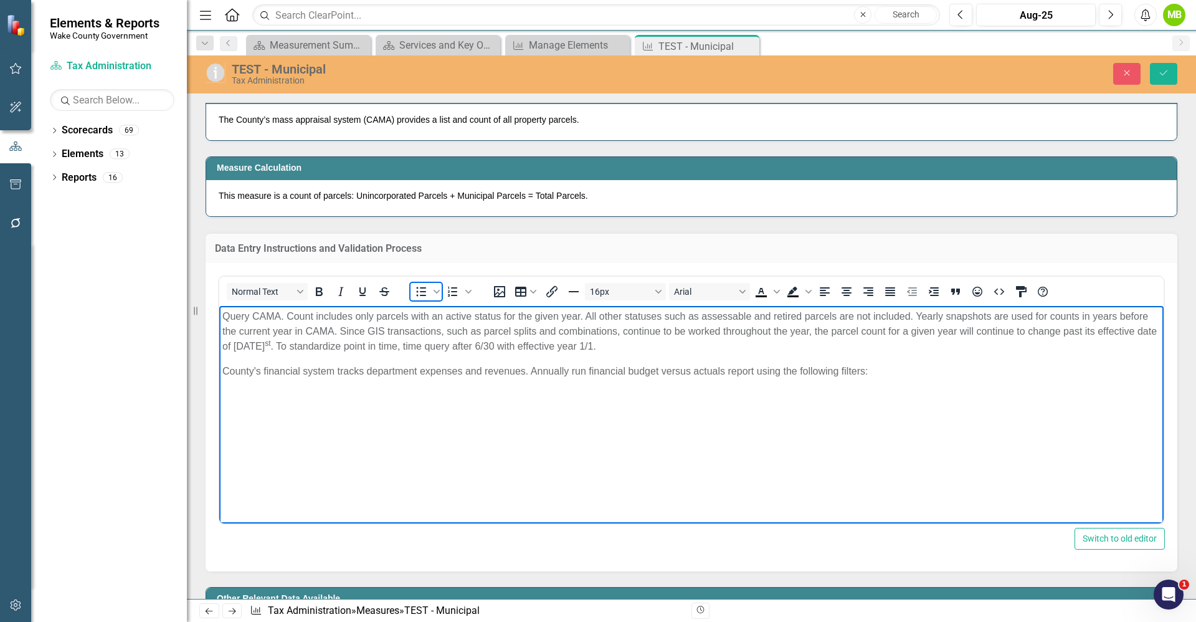
click at [426, 299] on icon "Bullet list" at bounding box center [421, 291] width 15 height 15
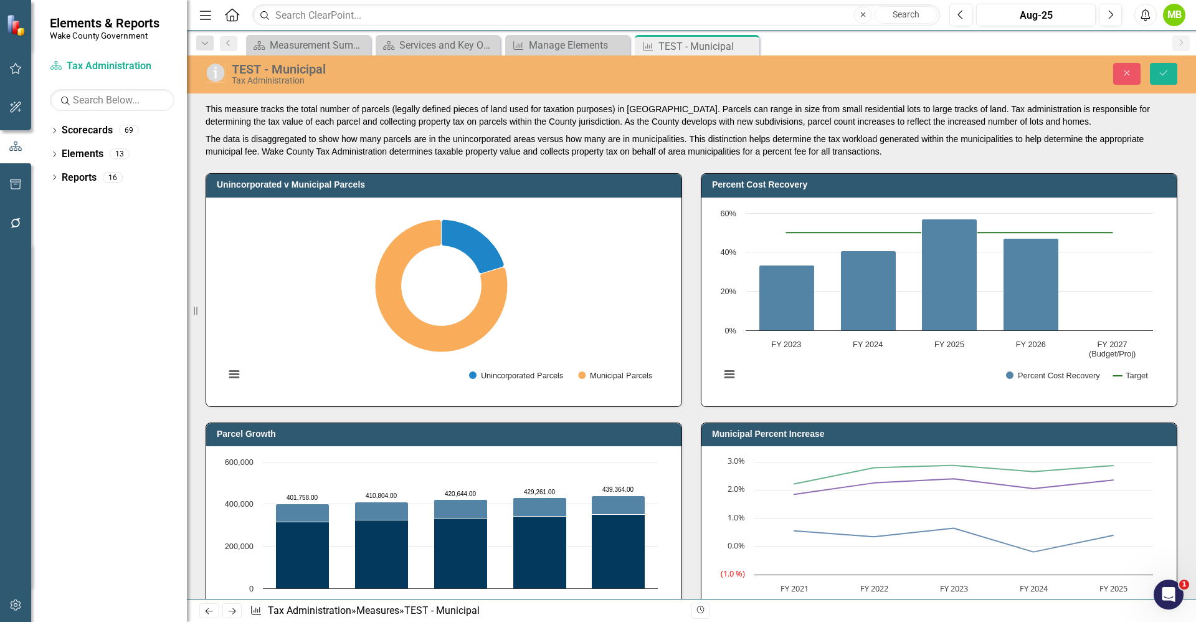
scroll to position [0, 268]
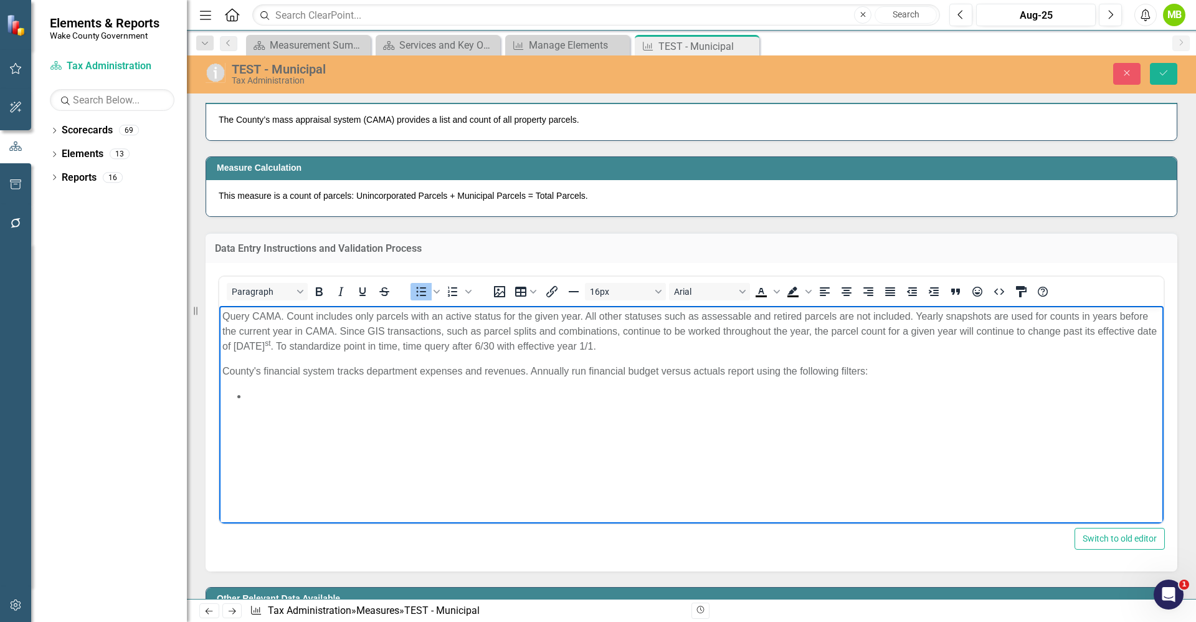
click at [371, 403] on li "Rich Text Area. Press ALT-0 for help." at bounding box center [704, 395] width 914 height 15
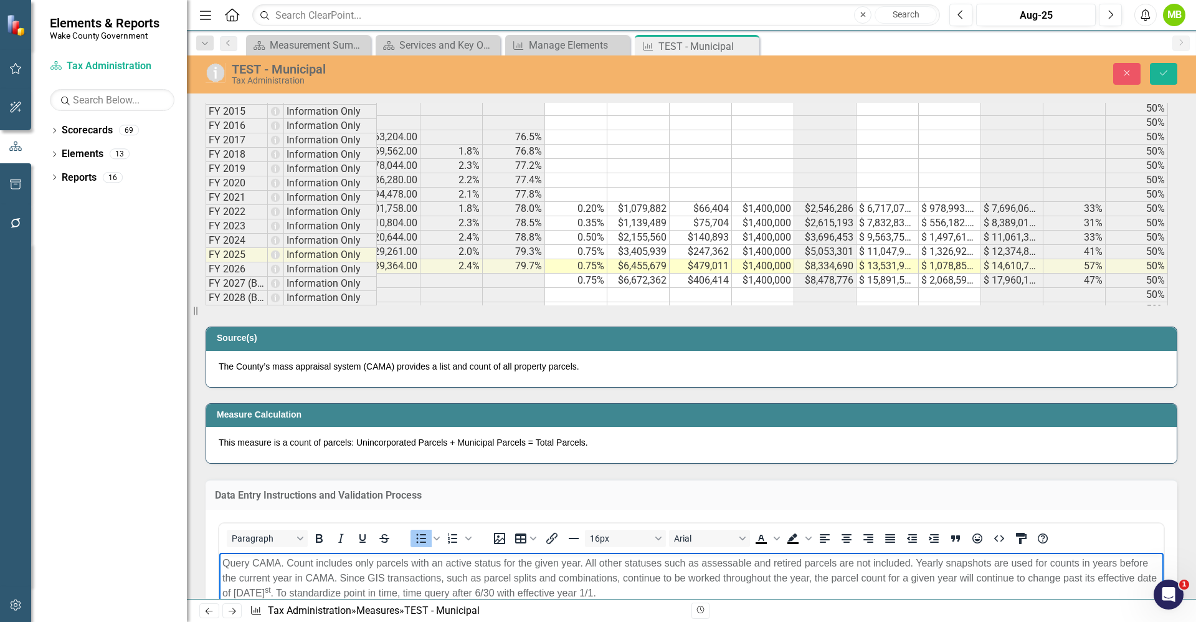
scroll to position [1039, 0]
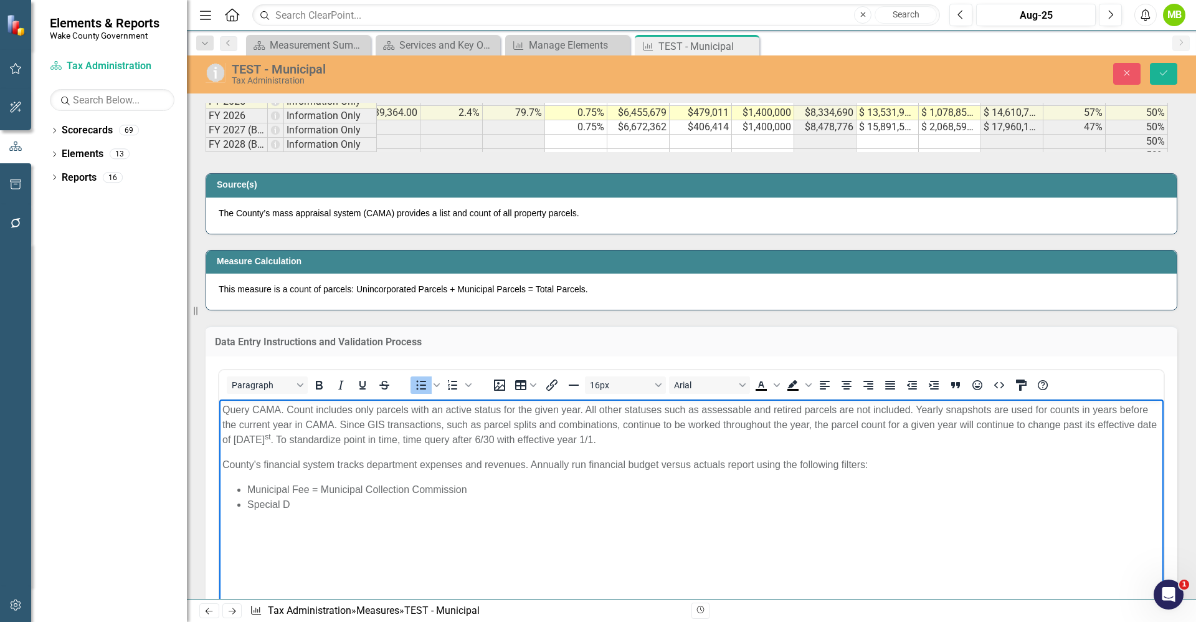
click at [494, 489] on li "Municipal Fee = Municipal Collection Commission" at bounding box center [704, 489] width 914 height 15
click at [320, 497] on li "Special D" at bounding box center [704, 504] width 914 height 15
click at [475, 482] on li "Municipal Fee = Municipal Collection Commission Revenue" at bounding box center [704, 489] width 914 height 15
click at [322, 490] on li "Municipal Fee = Municipal Collection Commission revenue" at bounding box center [704, 489] width 914 height 15
click at [470, 493] on li "Municipal Fee = "Municipal Collection Commission revenue" at bounding box center [704, 489] width 914 height 15
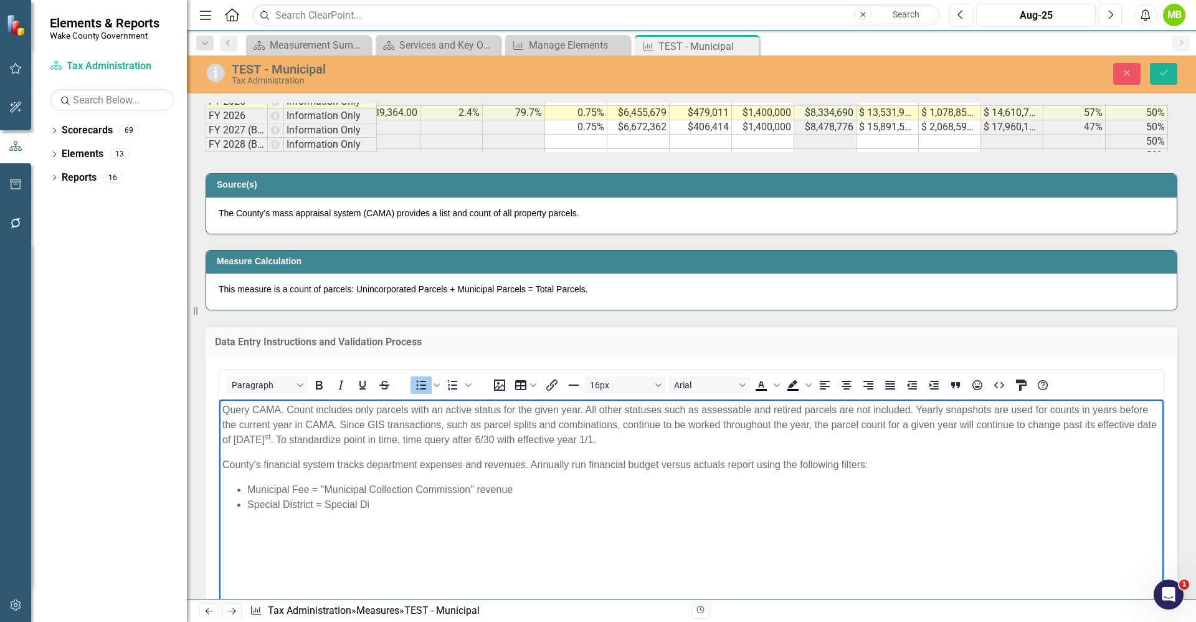
click at [404, 507] on li "Special District = Special Di" at bounding box center [704, 504] width 914 height 15
click at [327, 504] on li "Special District = Special District Collection Comm"" at bounding box center [704, 504] width 914 height 15
click at [517, 505] on li "Special District = "Special District Collection Comm"" at bounding box center [704, 504] width 914 height 15
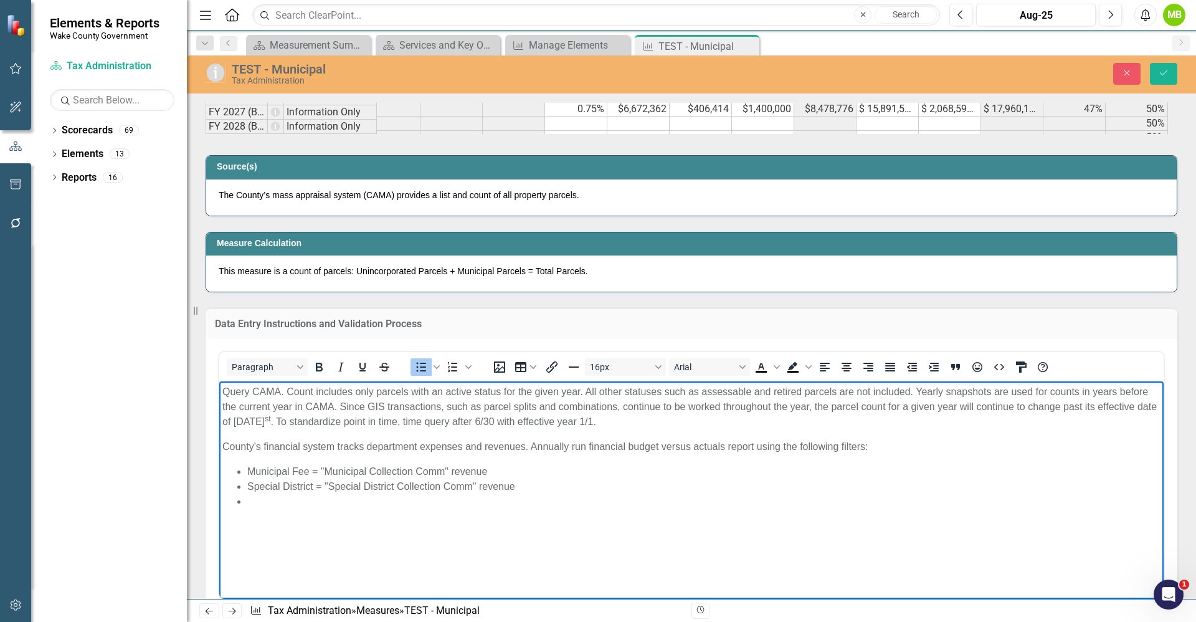
scroll to position [1226, 0]
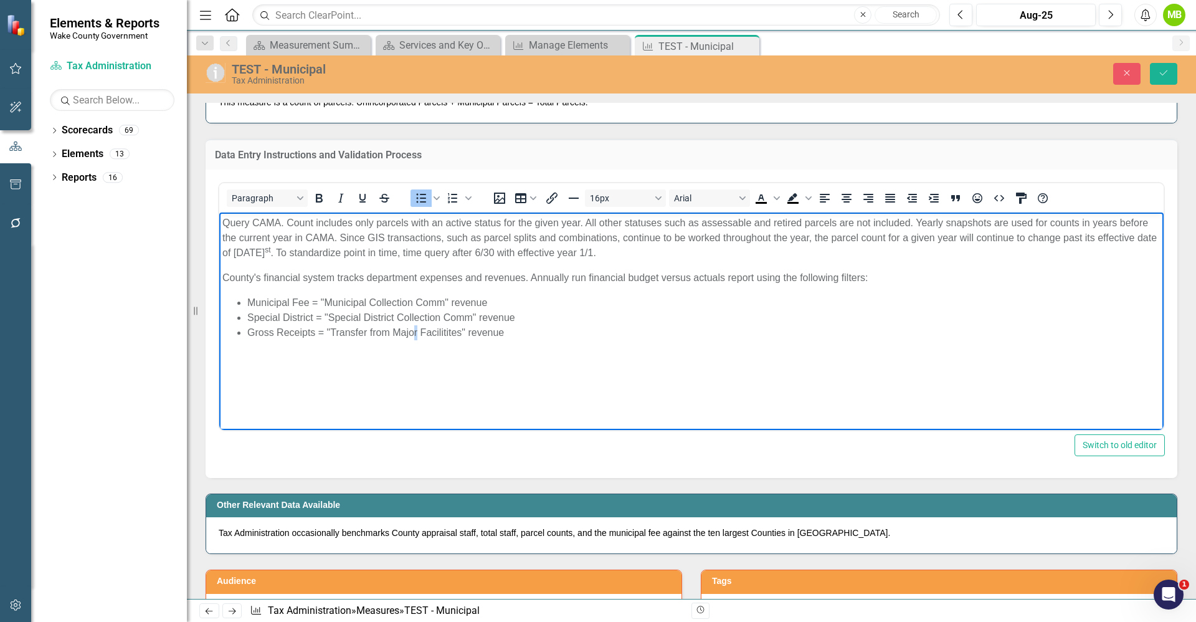
drag, startPoint x: 441, startPoint y: 330, endPoint x: 452, endPoint y: 350, distance: 23.7
click at [417, 350] on body "Query CAMA. Count includes only parcels with an active status for the given yea…" at bounding box center [691, 305] width 945 height 187
drag, startPoint x: 461, startPoint y: 333, endPoint x: 422, endPoint y: 335, distance: 39.3
click at [422, 335] on li "Gross Receipts = "Transfer from Major Facilitites" revenue" at bounding box center [704, 332] width 914 height 15
click at [546, 337] on li "Gross Receipts = "Transfer from Major Facilities" revenue" at bounding box center [704, 332] width 914 height 15
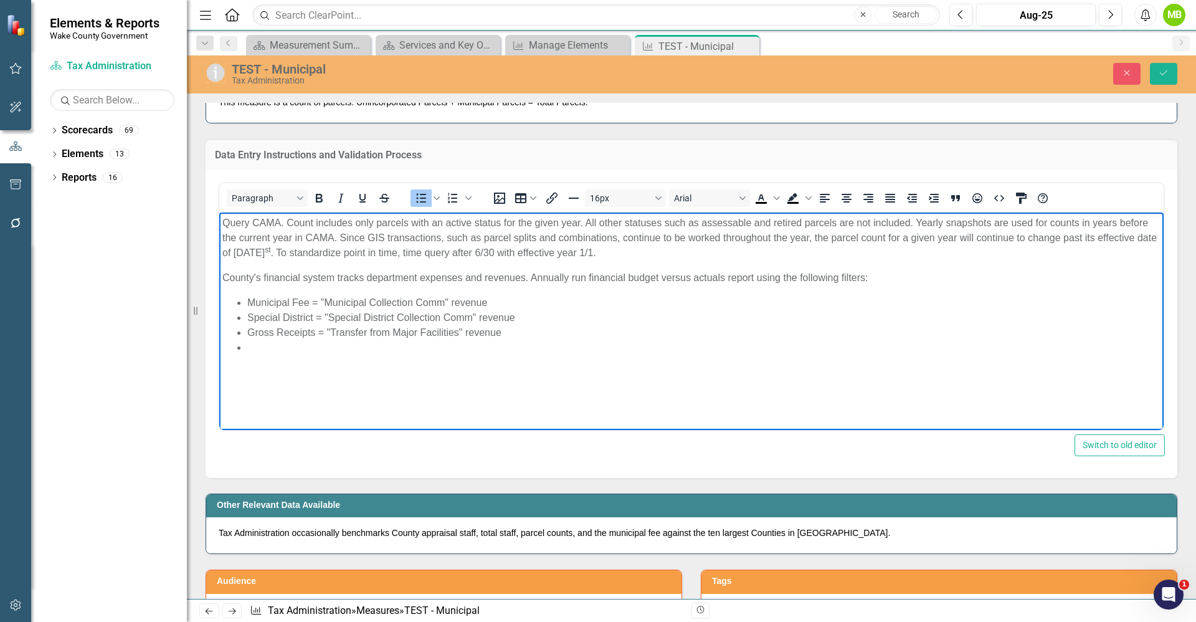
click at [376, 345] on li "Rich Text Area. Press ALT-0 for help." at bounding box center [704, 347] width 914 height 15
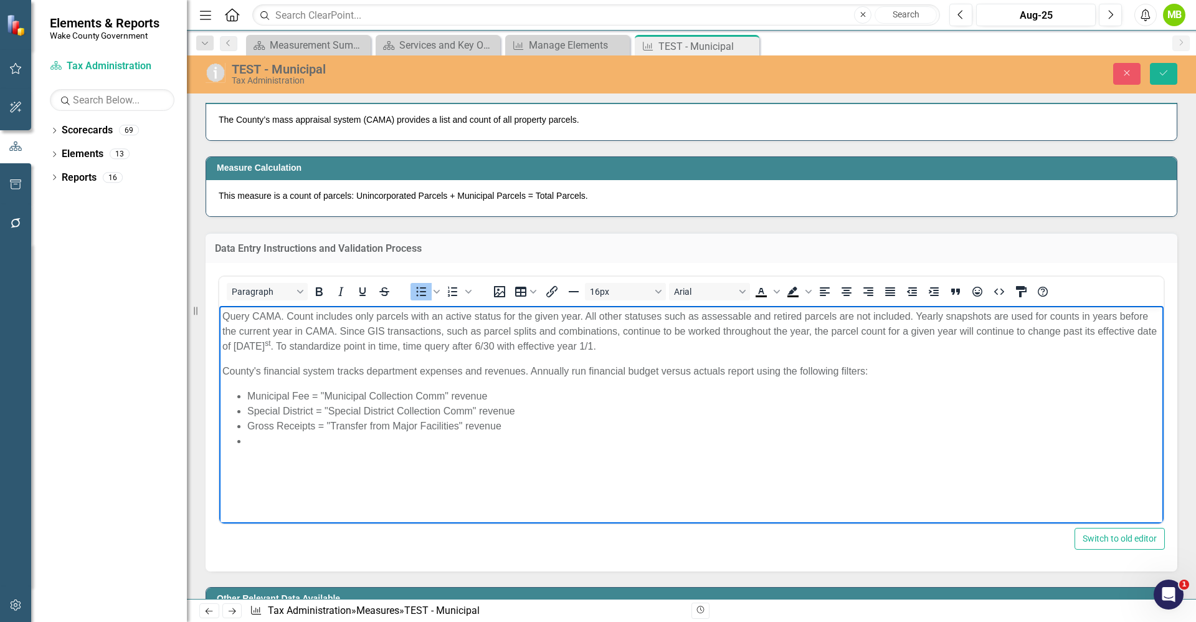
scroll to position [1319, 0]
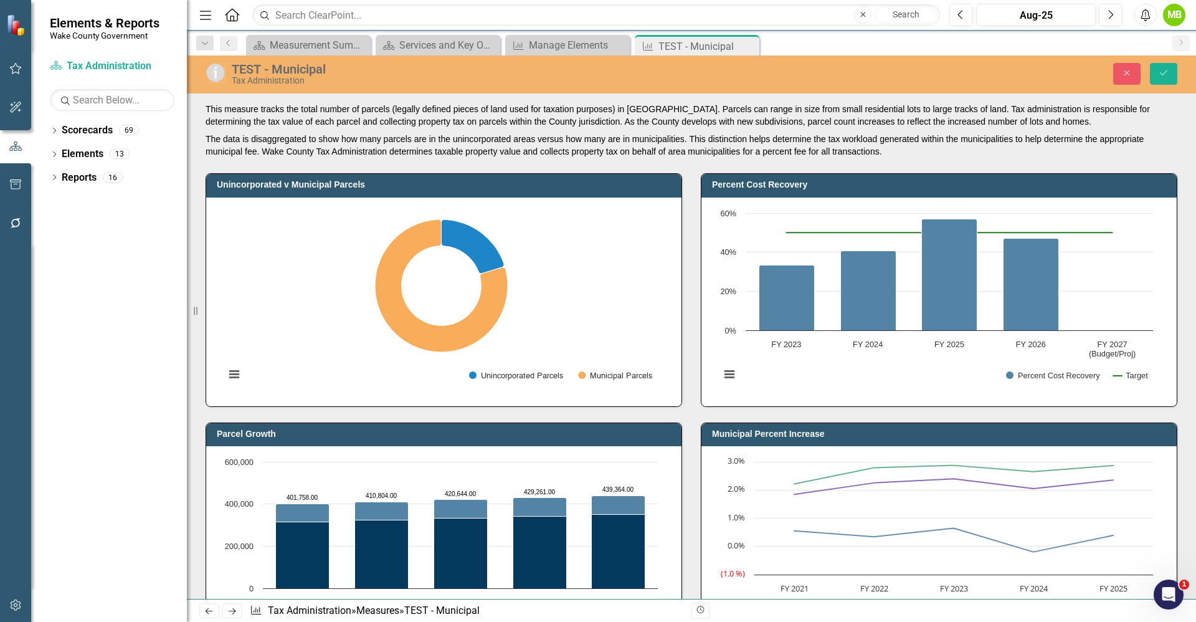
scroll to position [0, 31]
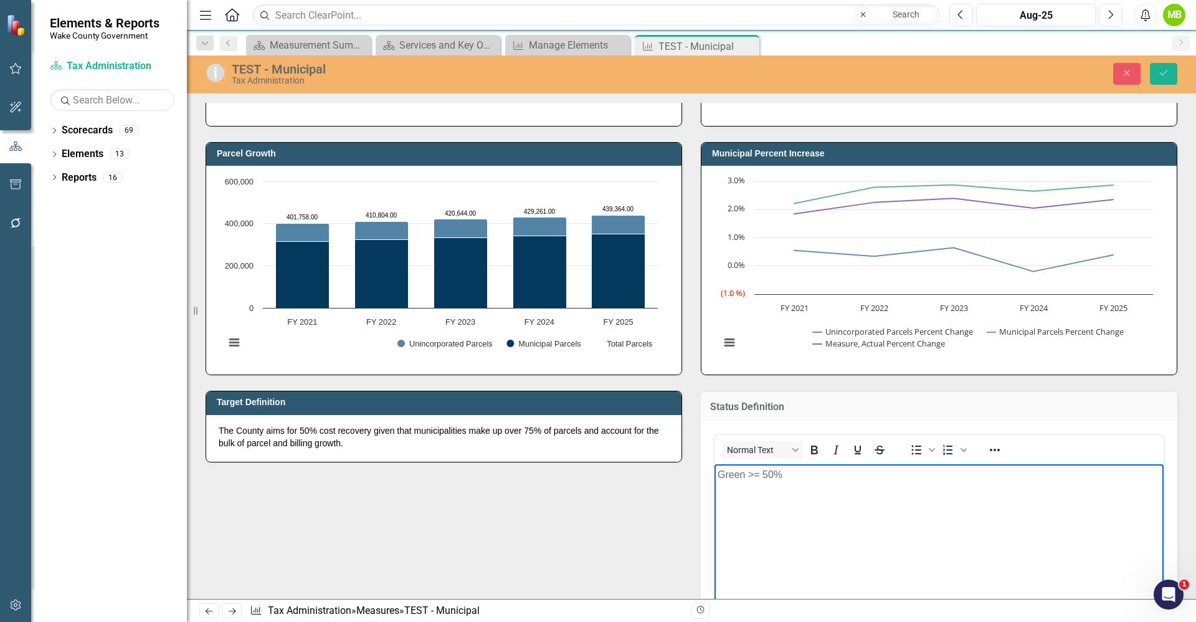
click at [796, 479] on p "Green >= 50%" at bounding box center [939, 474] width 443 height 15
click at [780, 492] on p "Rich Text Area. Press ALT-0 for help." at bounding box center [939, 499] width 443 height 15
click at [730, 508] on body "Green >= 50% cost recovery" at bounding box center [939, 557] width 449 height 187
click at [871, 500] on p "Yellow <50% > =45% cost re" at bounding box center [939, 499] width 443 height 15
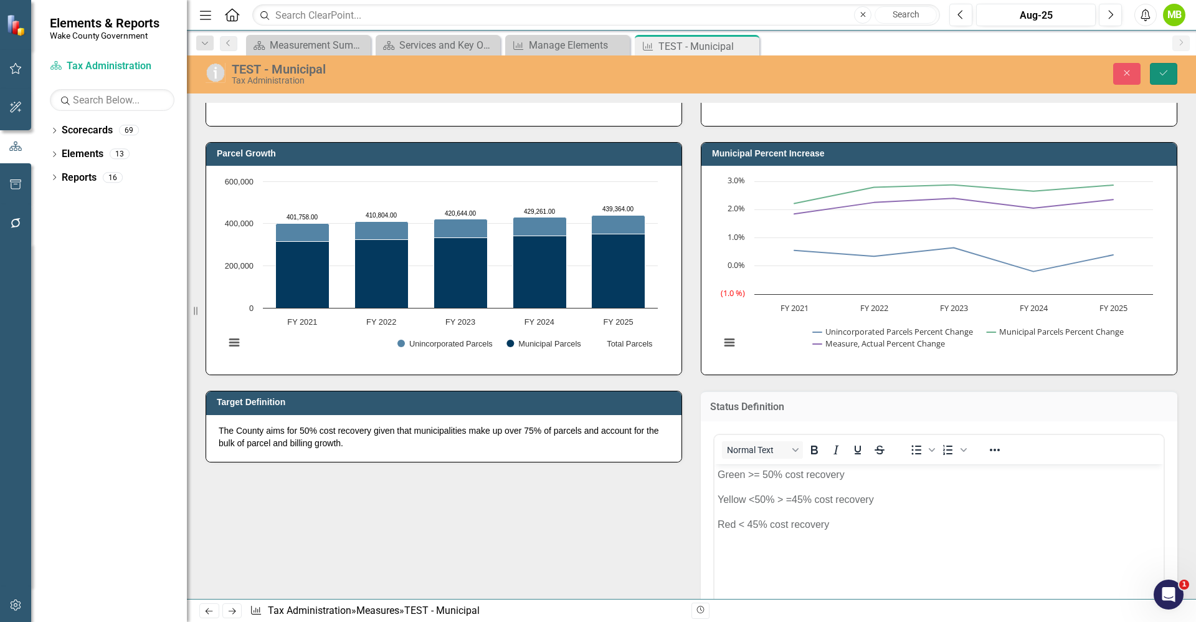
click at [1154, 72] on button "Save" at bounding box center [1163, 74] width 27 height 22
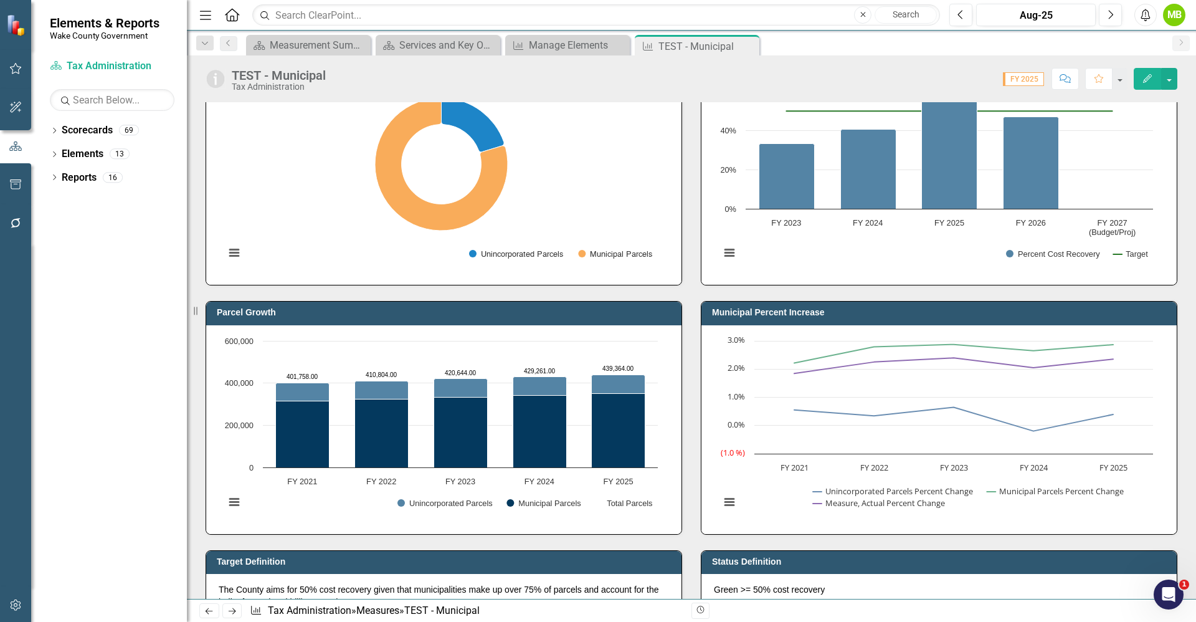
scroll to position [0, 0]
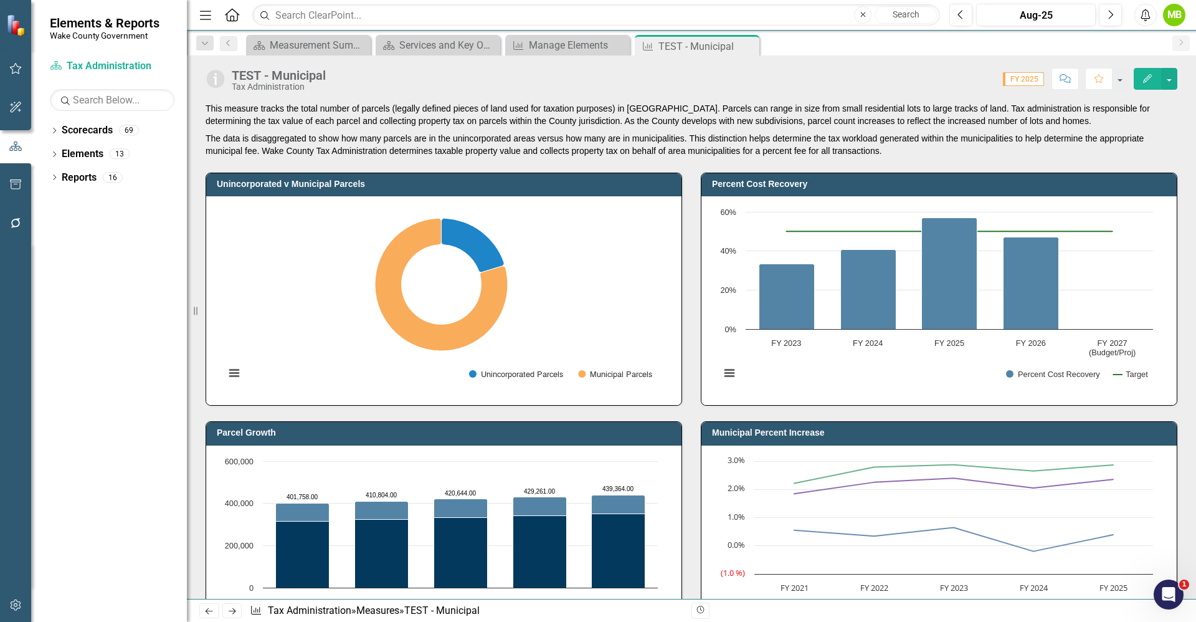
click at [300, 117] on p "This measure tracks the total number of parcels (legally defined pieces of land…" at bounding box center [692, 115] width 972 height 27
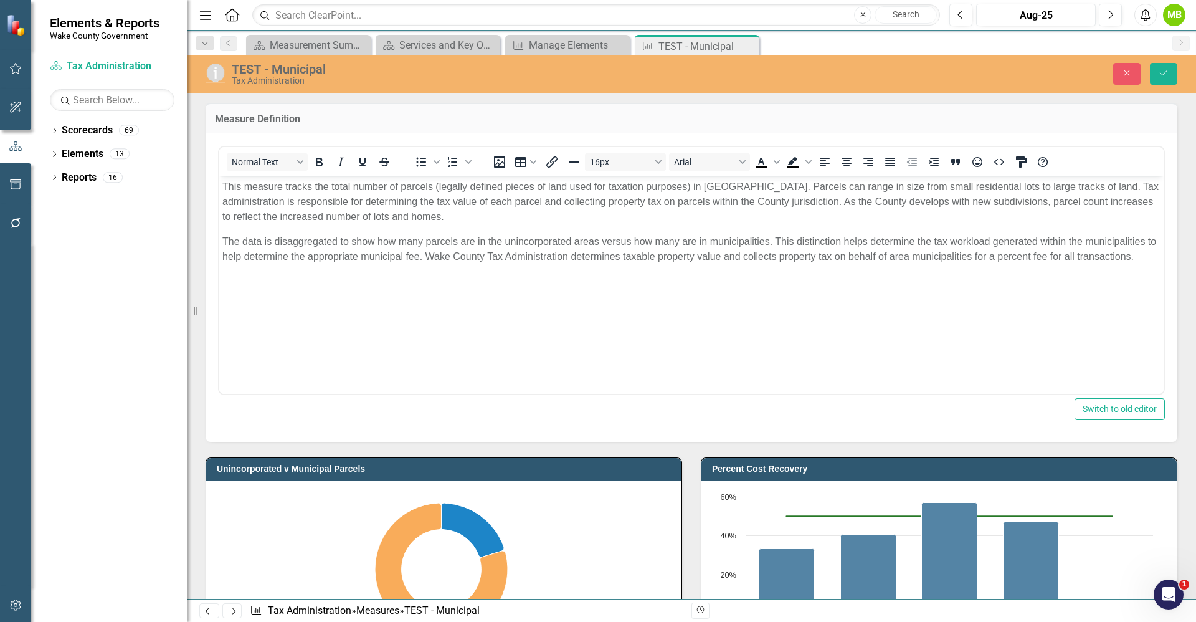
click at [224, 187] on p "This measure tracks the total number of parcels (legally defined pieces of land…" at bounding box center [691, 201] width 938 height 45
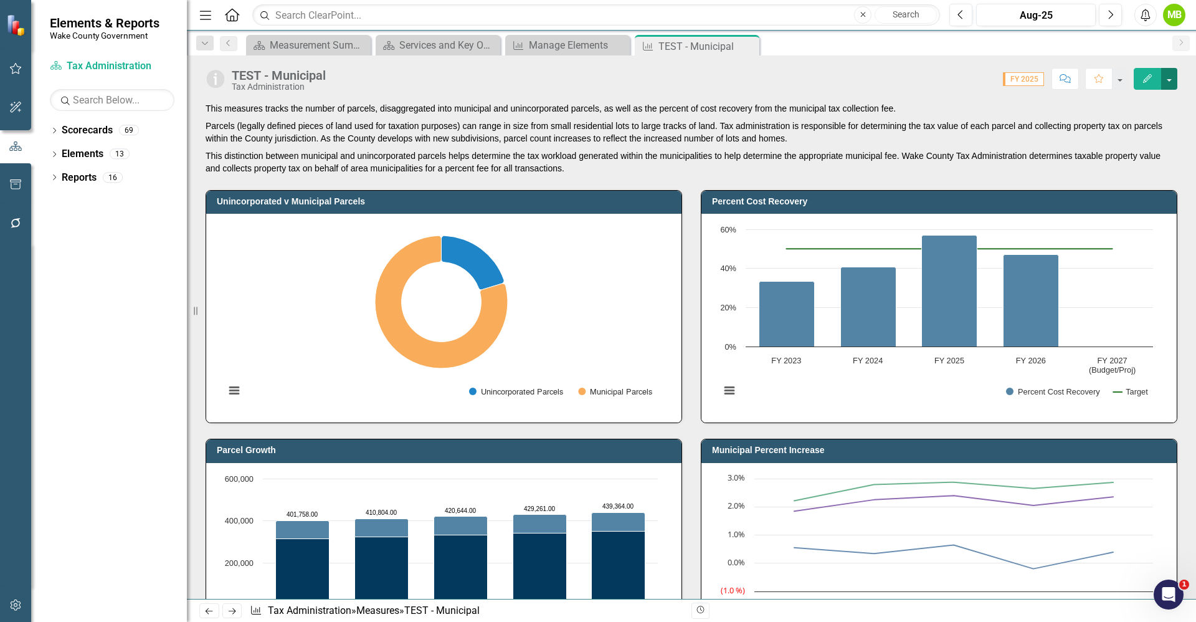
click at [1168, 81] on button "button" at bounding box center [1170, 79] width 16 height 22
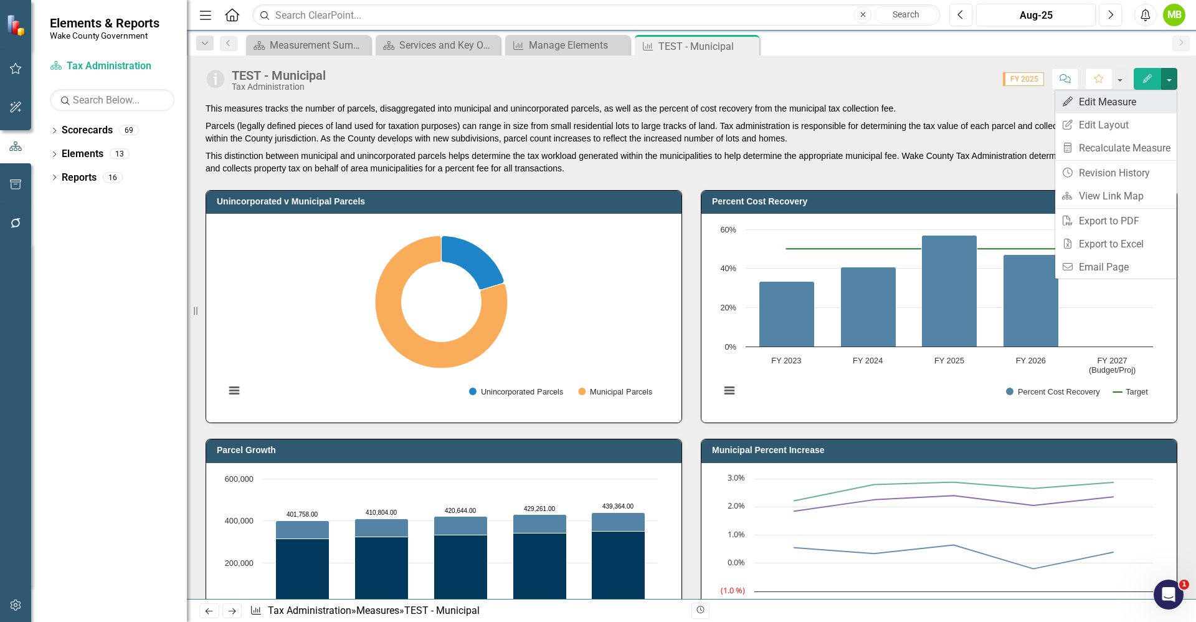
click at [1117, 98] on link "Edit Edit Measure" at bounding box center [1117, 101] width 122 height 23
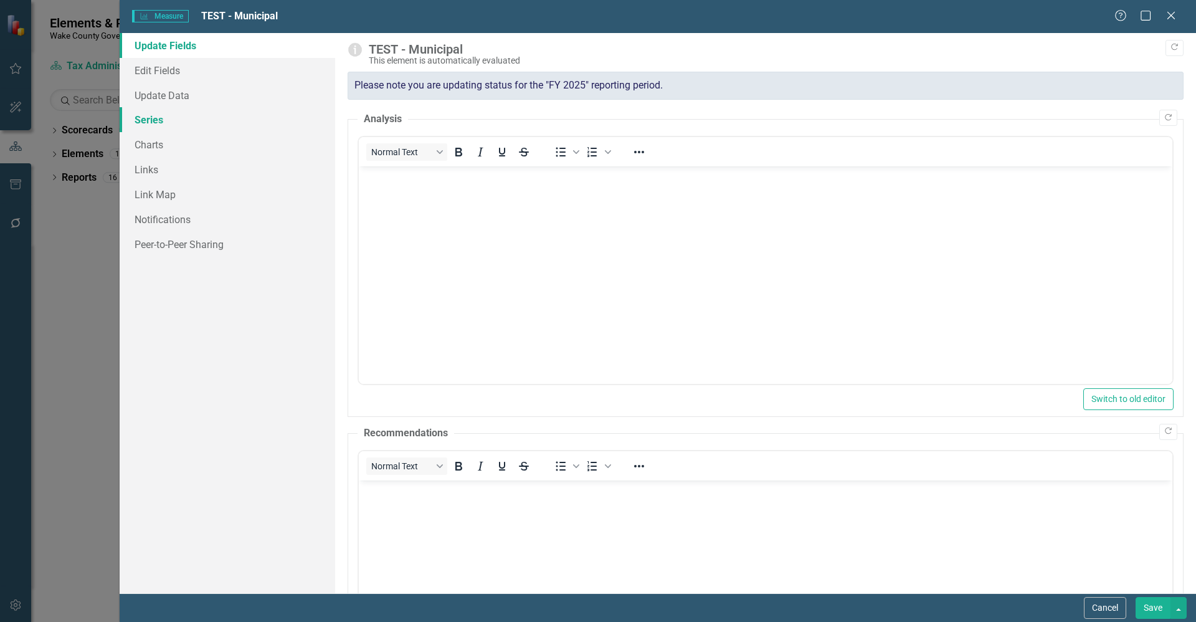
click at [167, 122] on link "Series" at bounding box center [228, 119] width 216 height 25
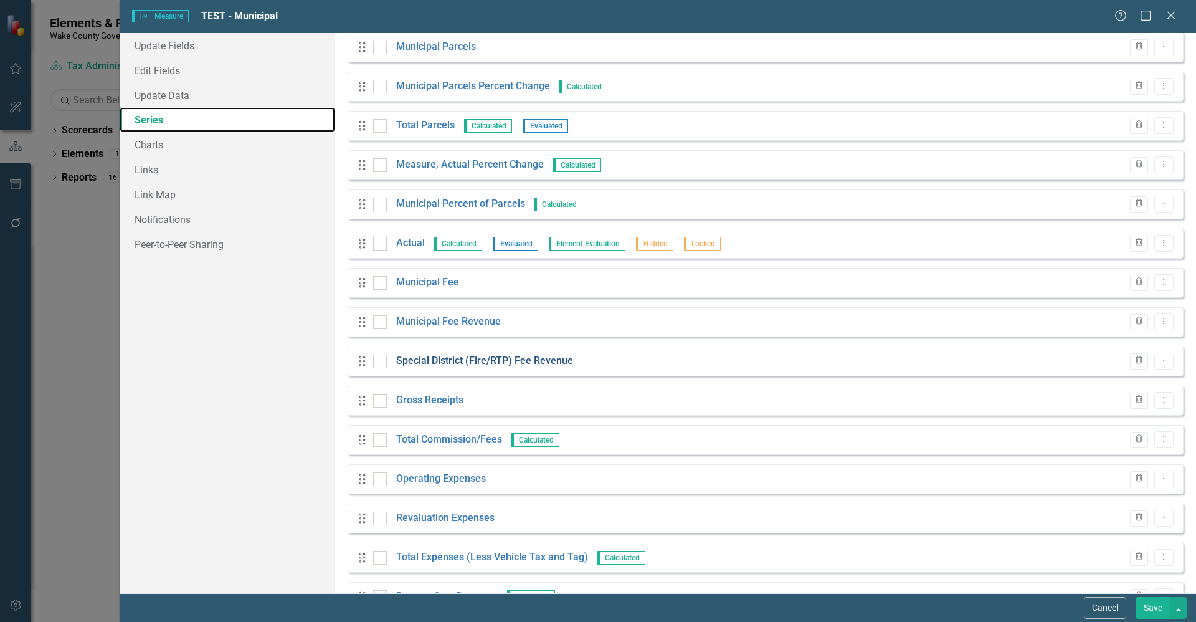
scroll to position [187, 0]
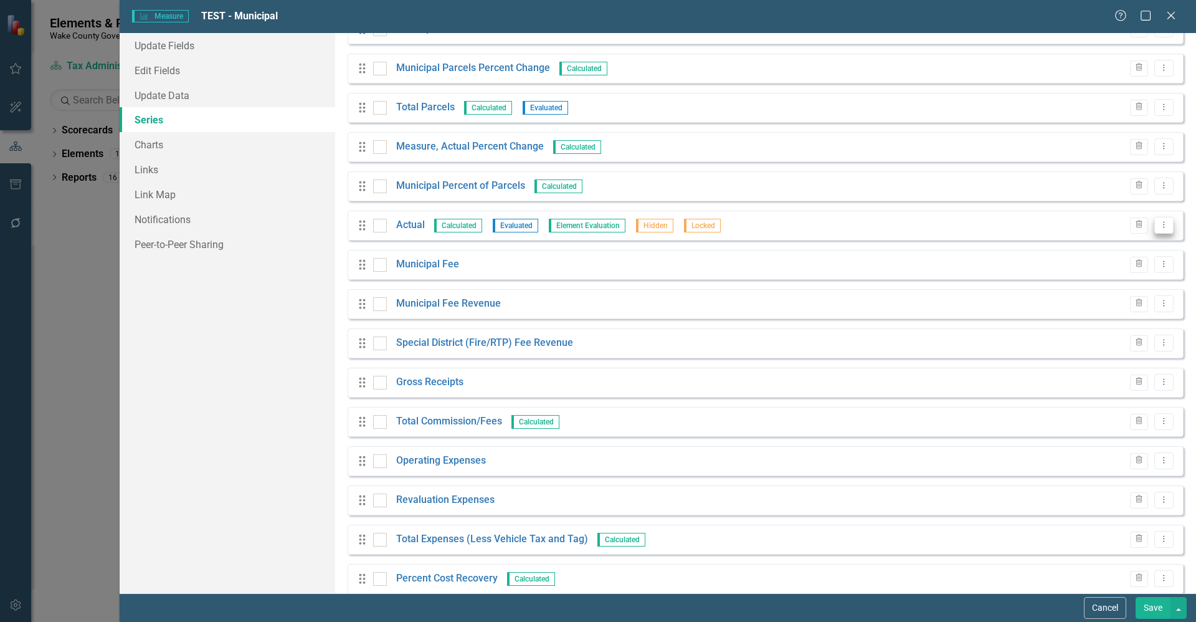
click at [1159, 225] on icon "Dropdown Menu" at bounding box center [1164, 225] width 11 height 8
click at [1115, 243] on link "Edit Edit Measure Series" at bounding box center [1093, 245] width 141 height 23
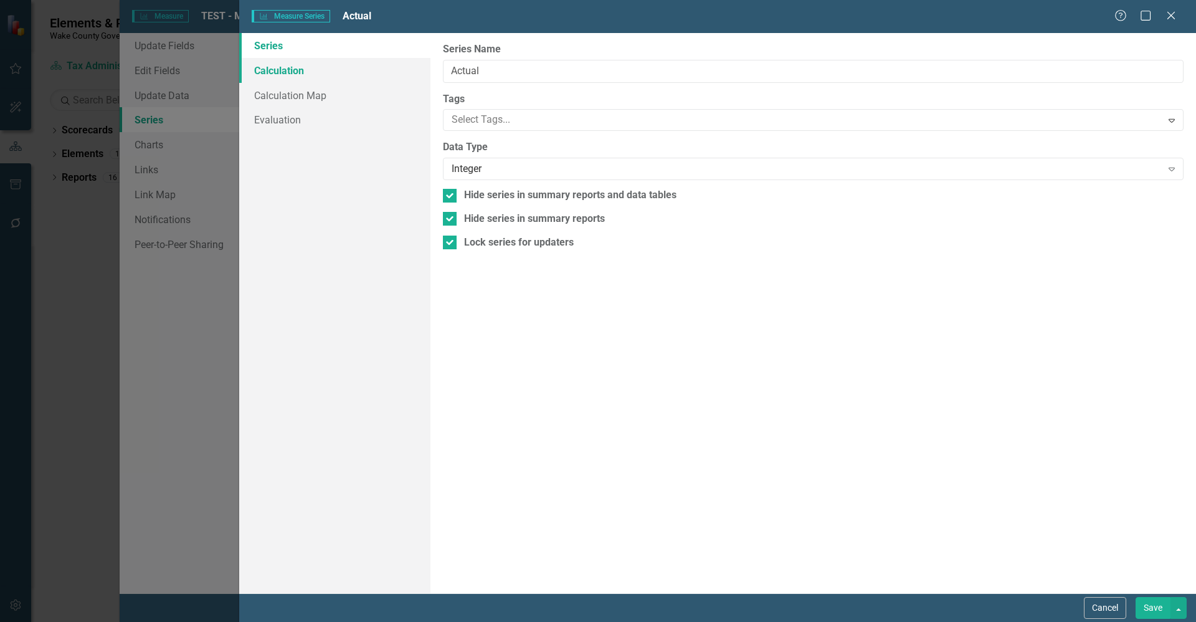
click at [300, 73] on link "Calculation" at bounding box center [334, 70] width 191 height 25
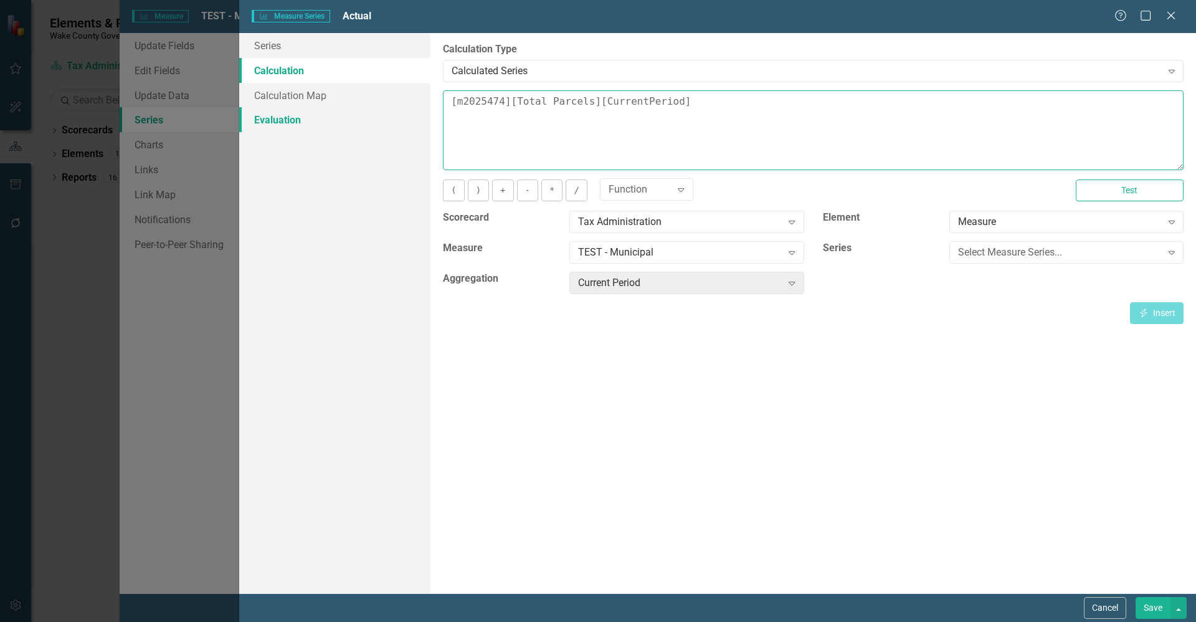
drag, startPoint x: 556, startPoint y: 107, endPoint x: 319, endPoint y: 114, distance: 237.5
click at [323, 114] on div "Series Calculation Calculation Map Evaluation From this page, you can edit the …" at bounding box center [717, 313] width 957 height 560
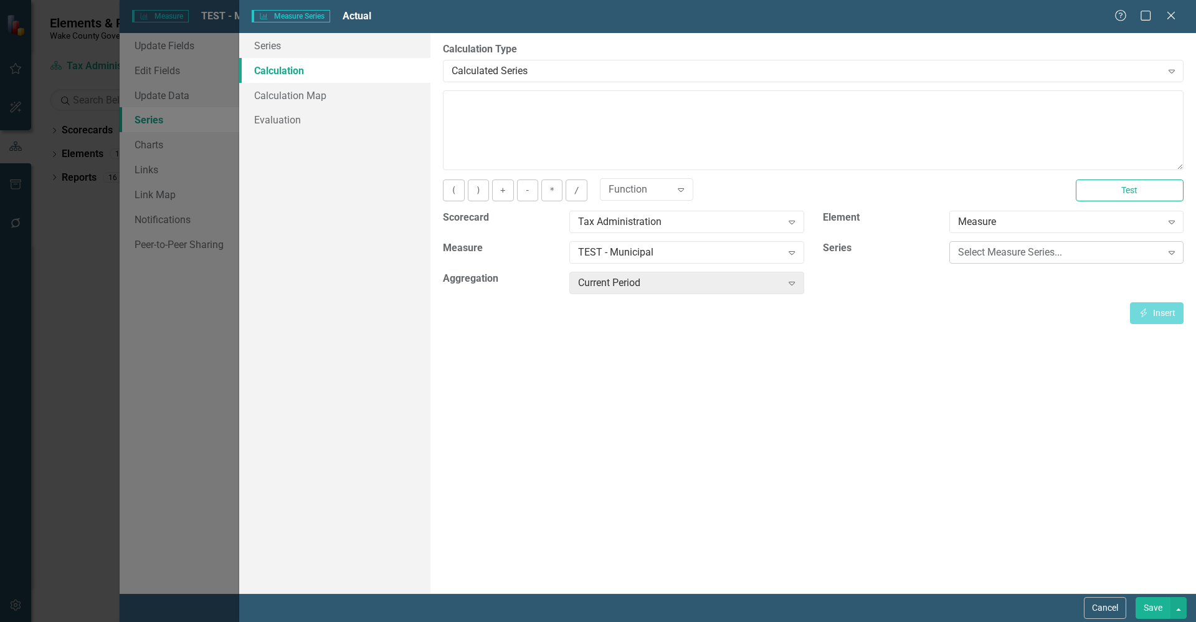
click at [1020, 246] on div "Select Measure Series..." at bounding box center [1060, 253] width 204 height 14
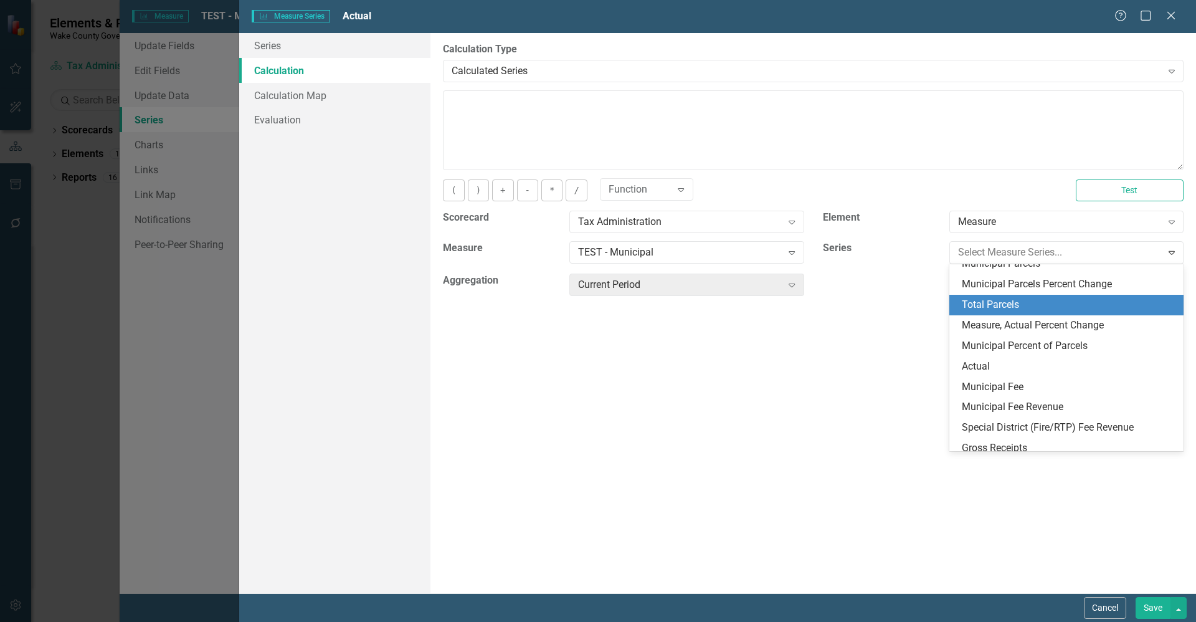
scroll to position [181, 0]
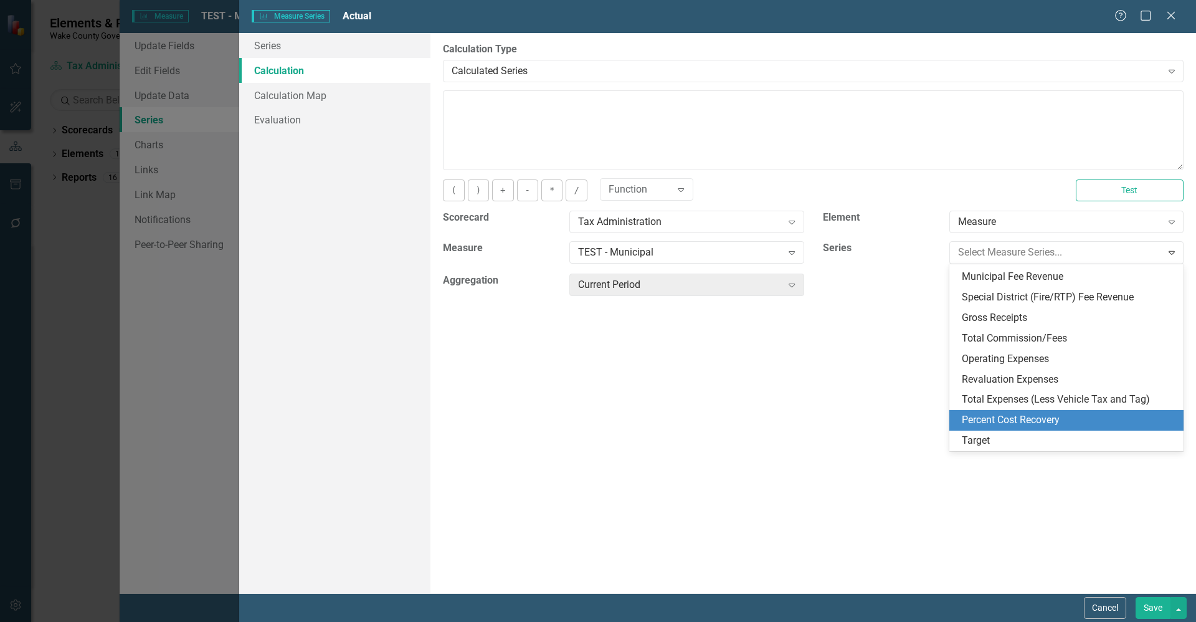
click at [1036, 416] on div "Percent Cost Recovery" at bounding box center [1069, 420] width 214 height 14
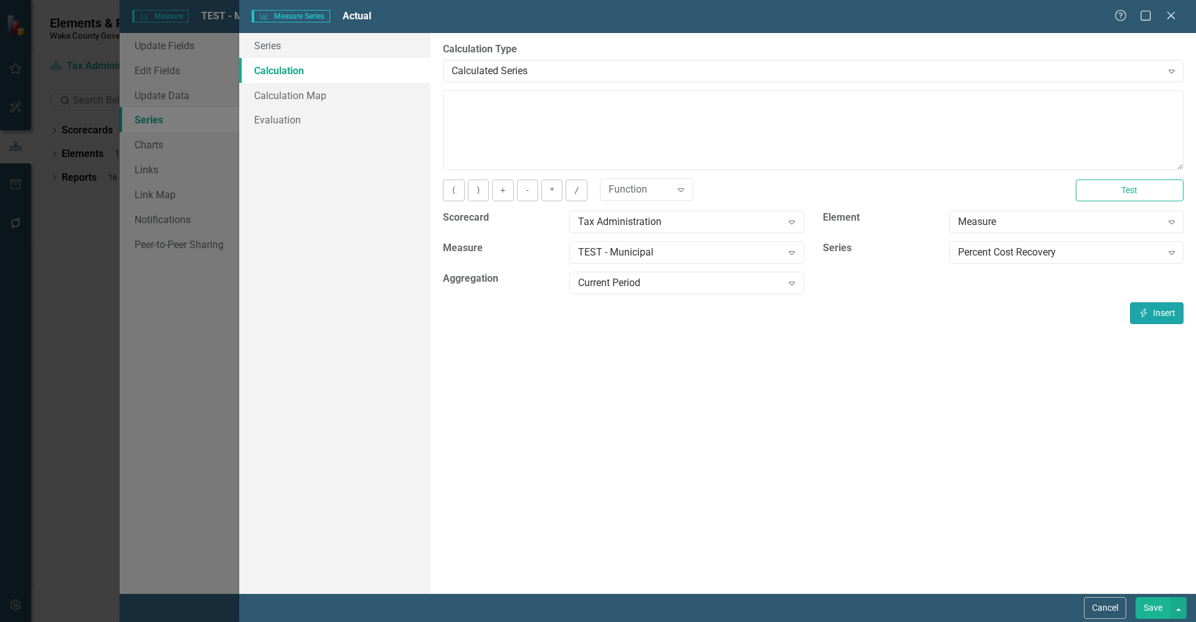
click at [1153, 313] on button "Insert Insert" at bounding box center [1157, 313] width 54 height 22
type textarea "[m2025474][Percent Cost Recovery][CurrentPeriod]"
click at [308, 118] on link "Evaluation" at bounding box center [334, 119] width 191 height 25
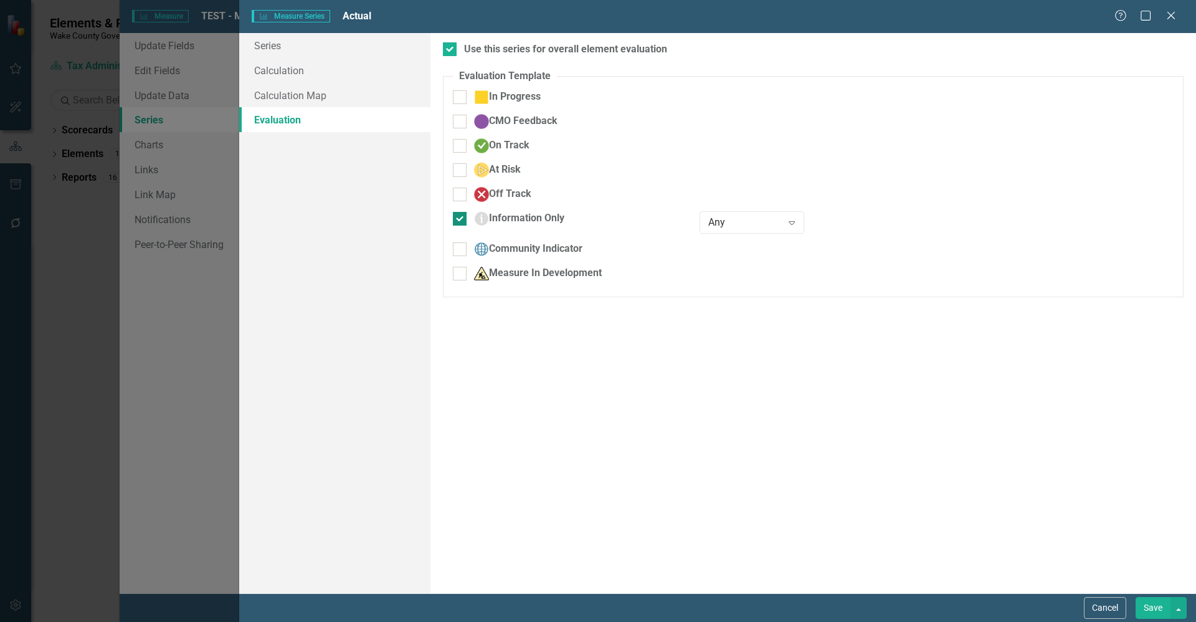
click at [452, 216] on div "Information Only" at bounding box center [567, 223] width 247 height 24
drag, startPoint x: 454, startPoint y: 214, endPoint x: 464, endPoint y: 202, distance: 15.6
click at [456, 215] on input "Information Only" at bounding box center [457, 216] width 8 height 8
checkbox input "false"
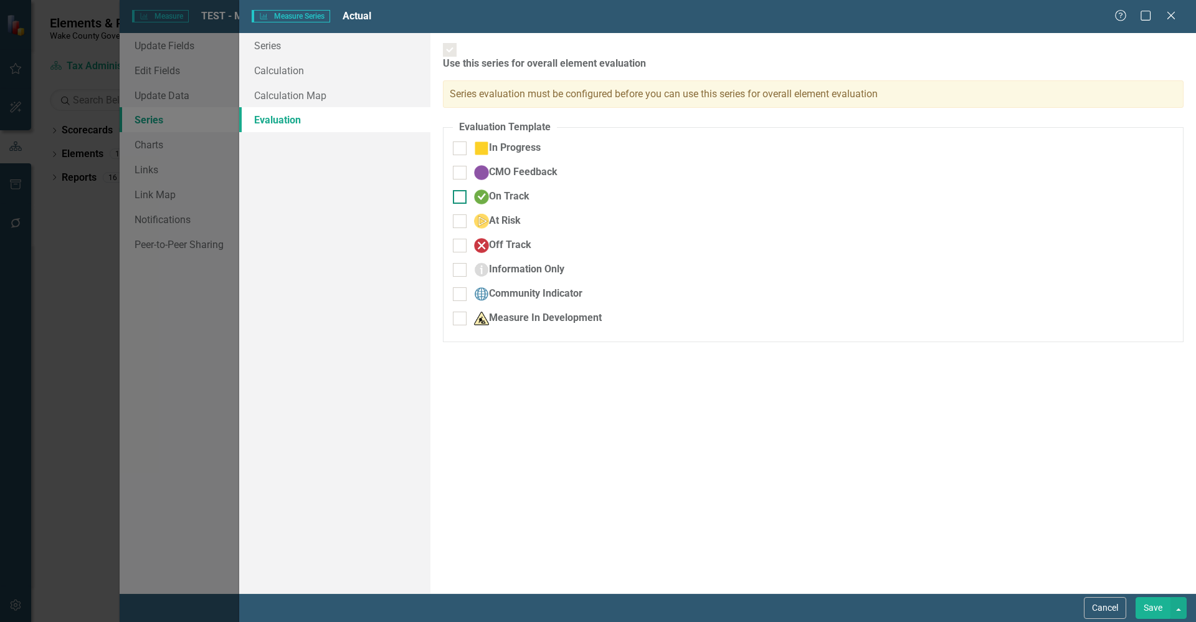
click at [460, 190] on input "On Track" at bounding box center [457, 194] width 8 height 8
checkbox input "true"
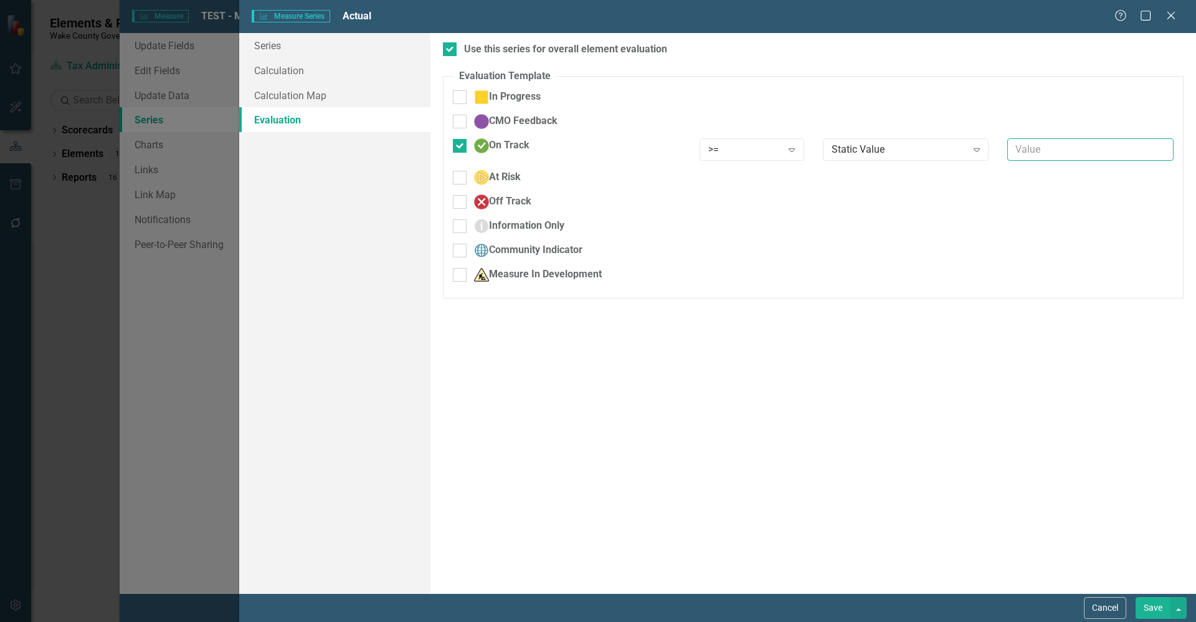
click at [1069, 152] on input "text" at bounding box center [1091, 149] width 166 height 23
type input "50"
click at [466, 178] on div at bounding box center [460, 178] width 14 height 14
click at [461, 178] on input "At Risk" at bounding box center [457, 175] width 8 height 8
checkbox input "true"
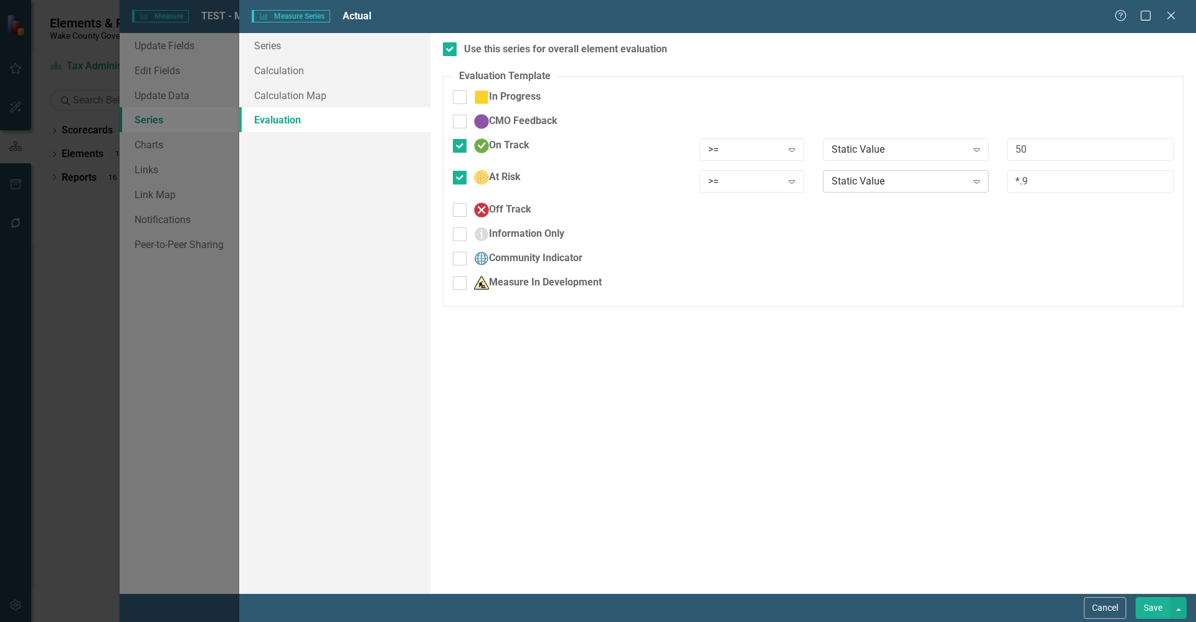
click at [983, 182] on icon "Expand" at bounding box center [977, 181] width 12 height 10
click at [472, 211] on div "Off Track" at bounding box center [567, 210] width 228 height 15
click at [461, 211] on input "Off Track" at bounding box center [457, 207] width 8 height 8
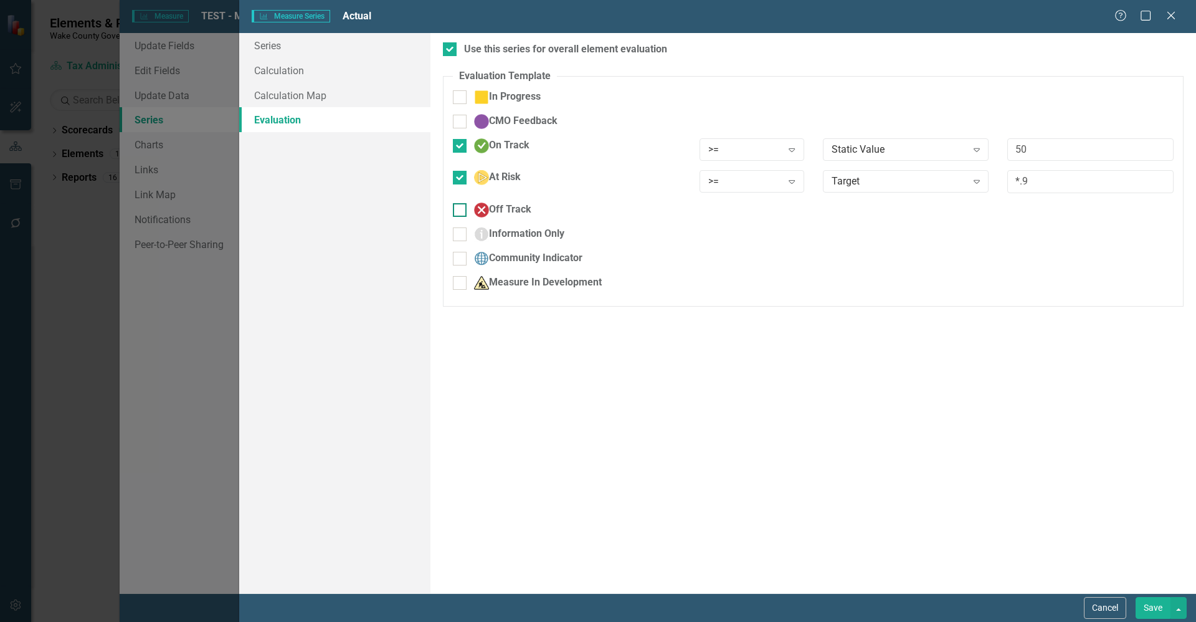
checkbox input "true"
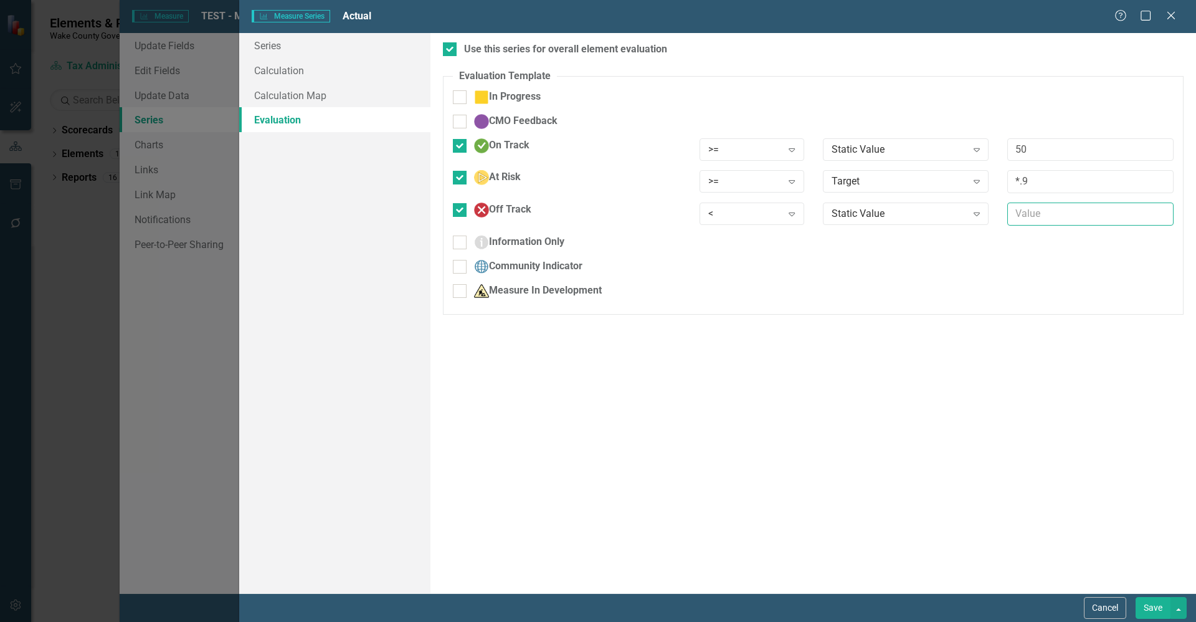
click at [1042, 217] on input "text" at bounding box center [1091, 214] width 166 height 23
click at [972, 219] on div "Expand" at bounding box center [977, 214] width 22 height 20
click at [1041, 208] on input "text" at bounding box center [1091, 214] width 166 height 23
type input "*.9"
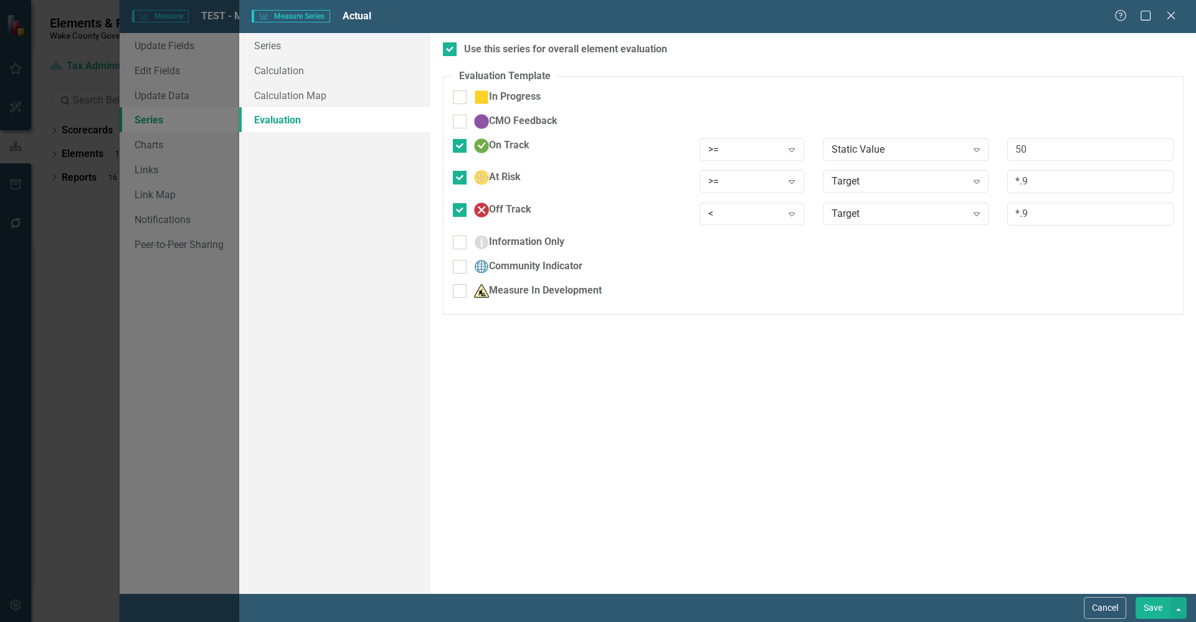
click at [1148, 604] on button "Save" at bounding box center [1153, 608] width 35 height 22
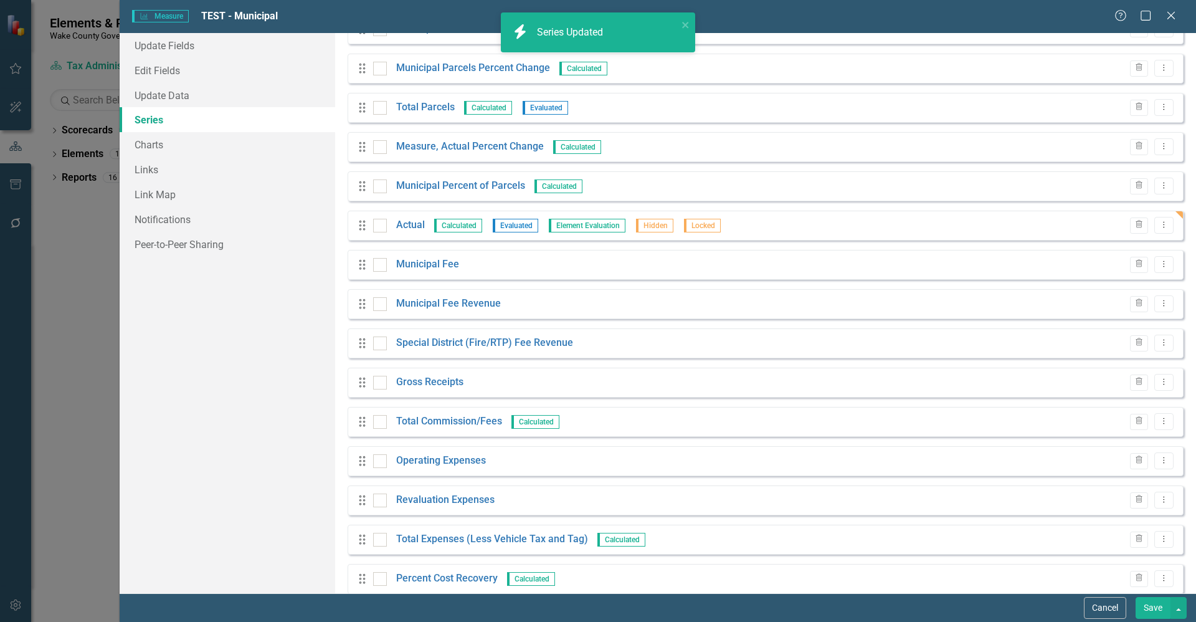
click at [1157, 606] on button "Save" at bounding box center [1153, 608] width 35 height 22
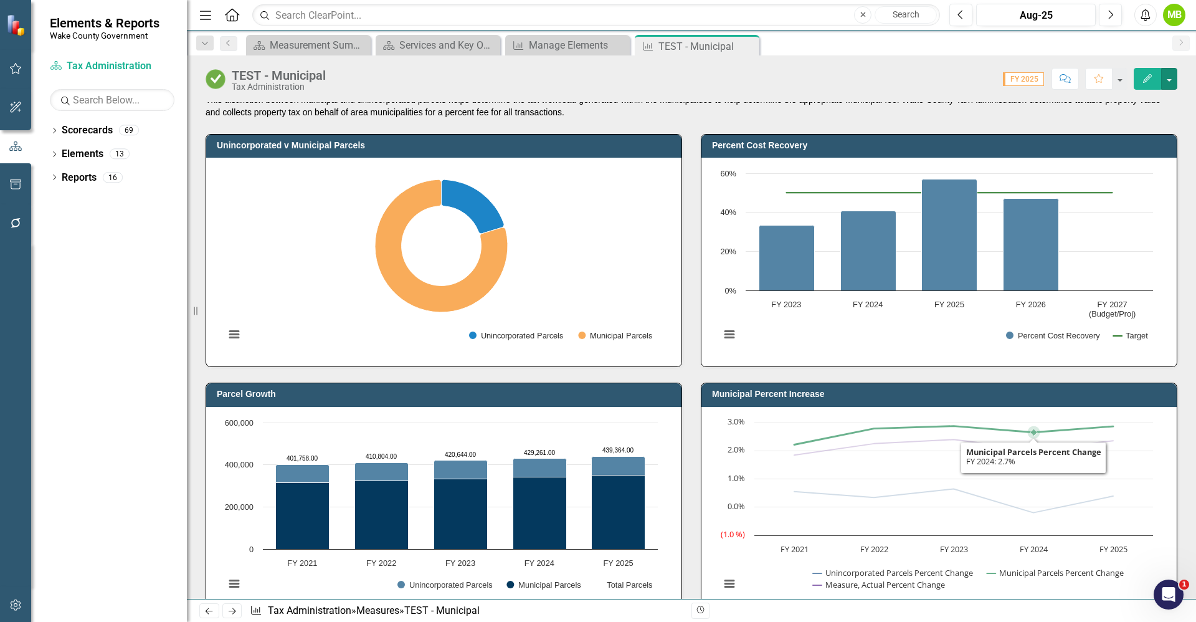
scroll to position [0, 0]
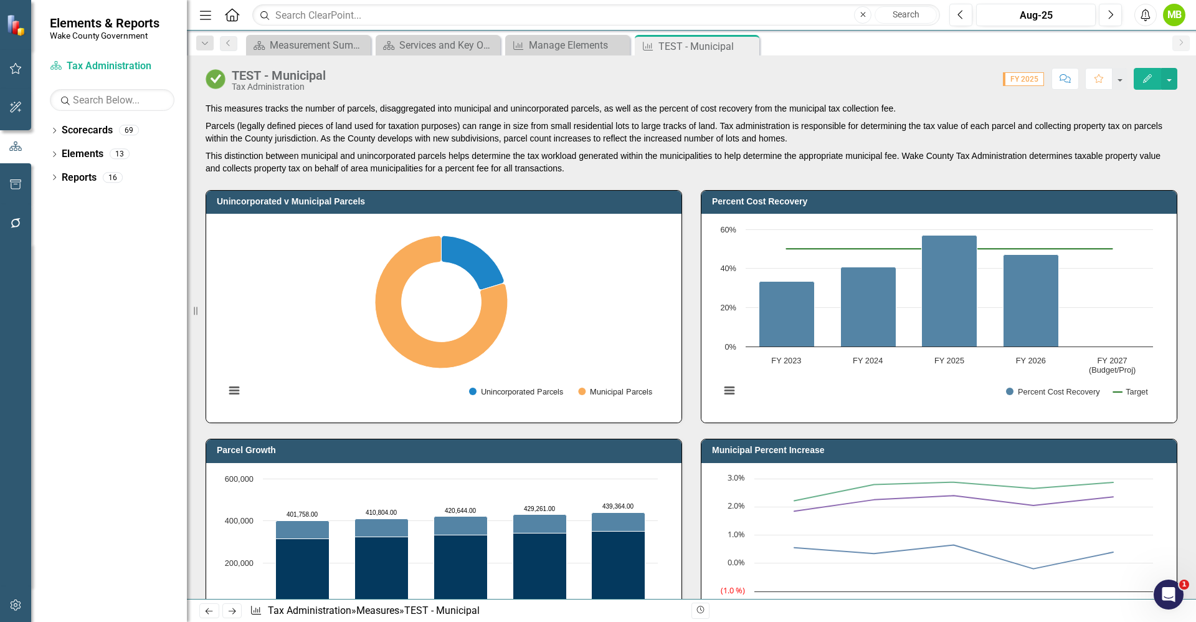
click at [295, 77] on div "TEST - Municipal" at bounding box center [279, 76] width 94 height 14
click at [349, 75] on div "Score: 0.00 FY 2025 Completed Comment Favorite Edit" at bounding box center [755, 78] width 846 height 21
click at [321, 76] on div "TEST - Municipal" at bounding box center [279, 76] width 94 height 14
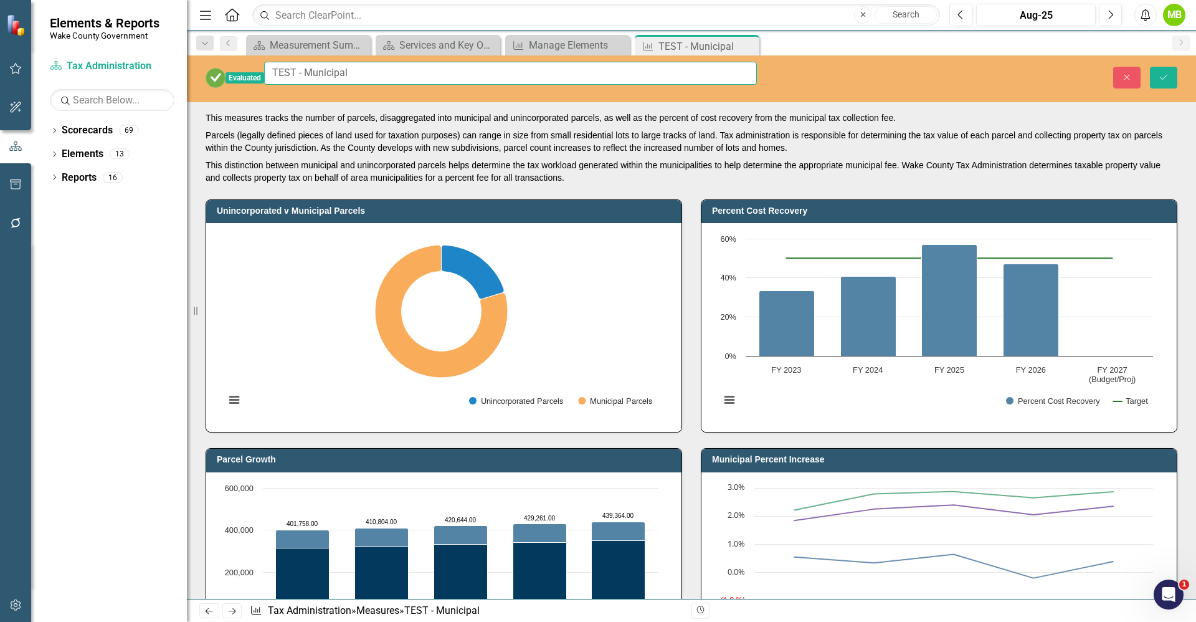
drag, startPoint x: 394, startPoint y: 74, endPoint x: 221, endPoint y: 73, distance: 172.6
click at [221, 73] on div "Evaluated TEST - Municipal" at bounding box center [481, 78] width 551 height 32
type input "Parcel Count and Percent Cost Recovery"
click at [1170, 70] on button "Save" at bounding box center [1163, 78] width 27 height 22
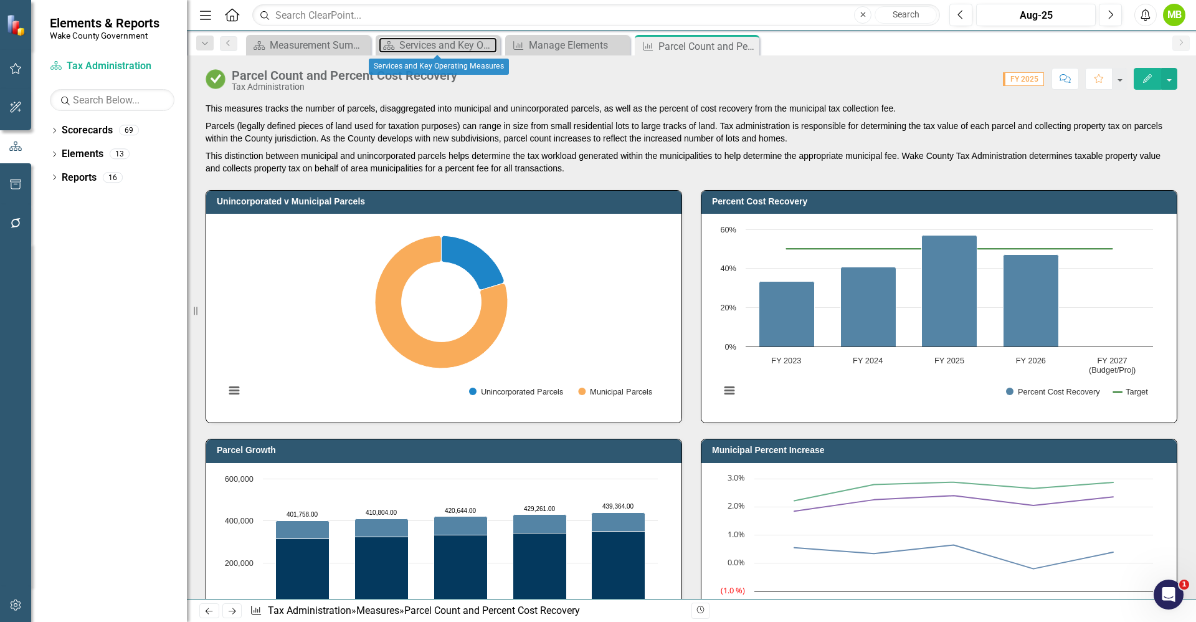
drag, startPoint x: 447, startPoint y: 43, endPoint x: 487, endPoint y: 135, distance: 99.7
click at [447, 43] on div "Services and Key Operating Measures" at bounding box center [448, 45] width 98 height 16
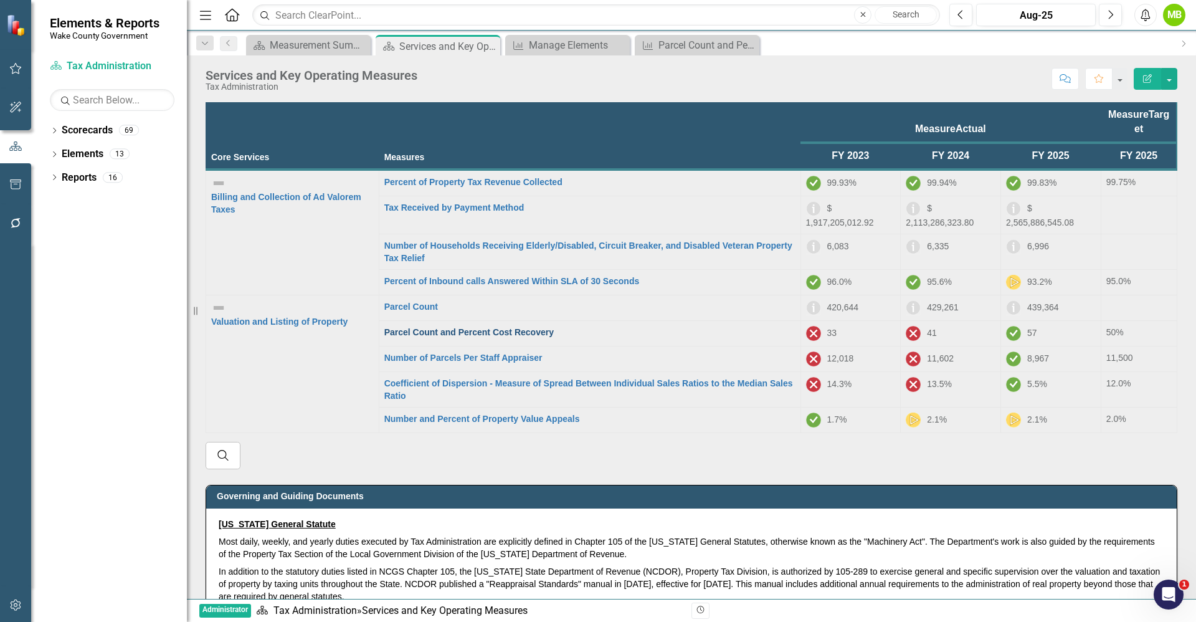
click at [545, 327] on link "Parcel Count and Percent Cost Recovery" at bounding box center [468, 332] width 169 height 10
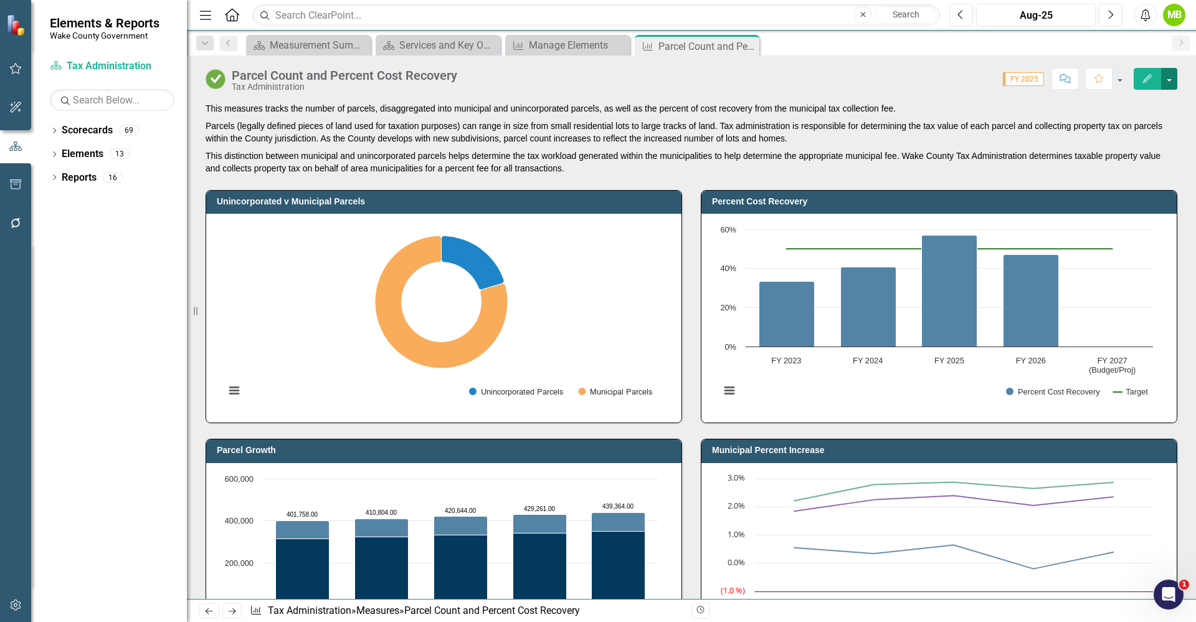
click at [1168, 77] on button "button" at bounding box center [1170, 79] width 16 height 22
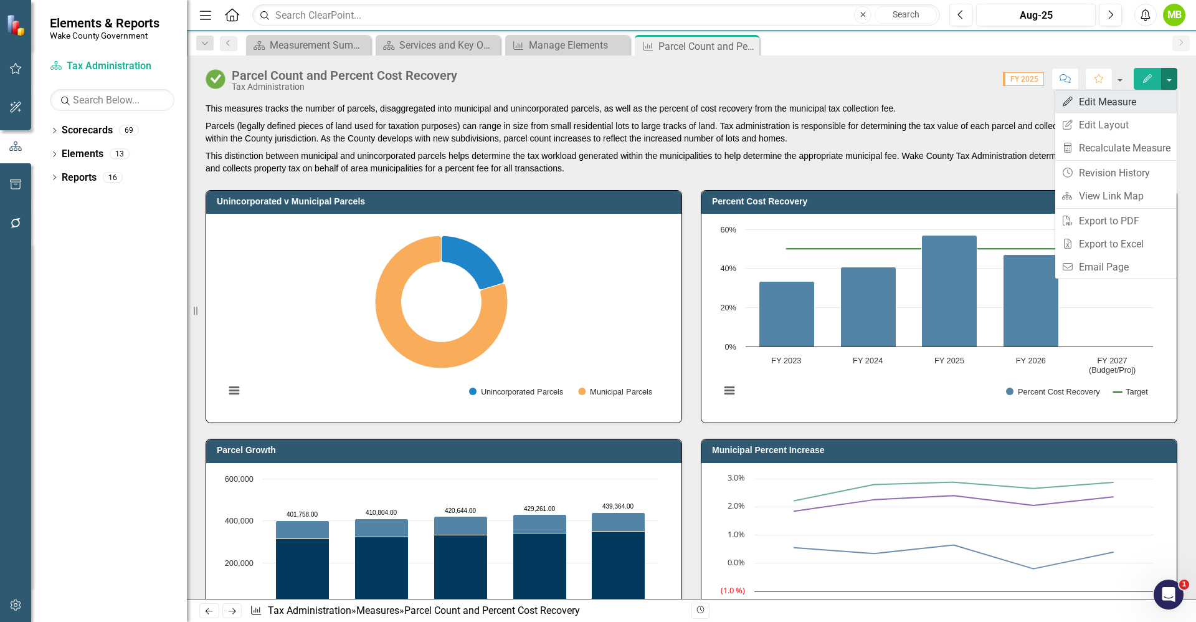
click at [1140, 97] on link "Edit Edit Measure" at bounding box center [1117, 101] width 122 height 23
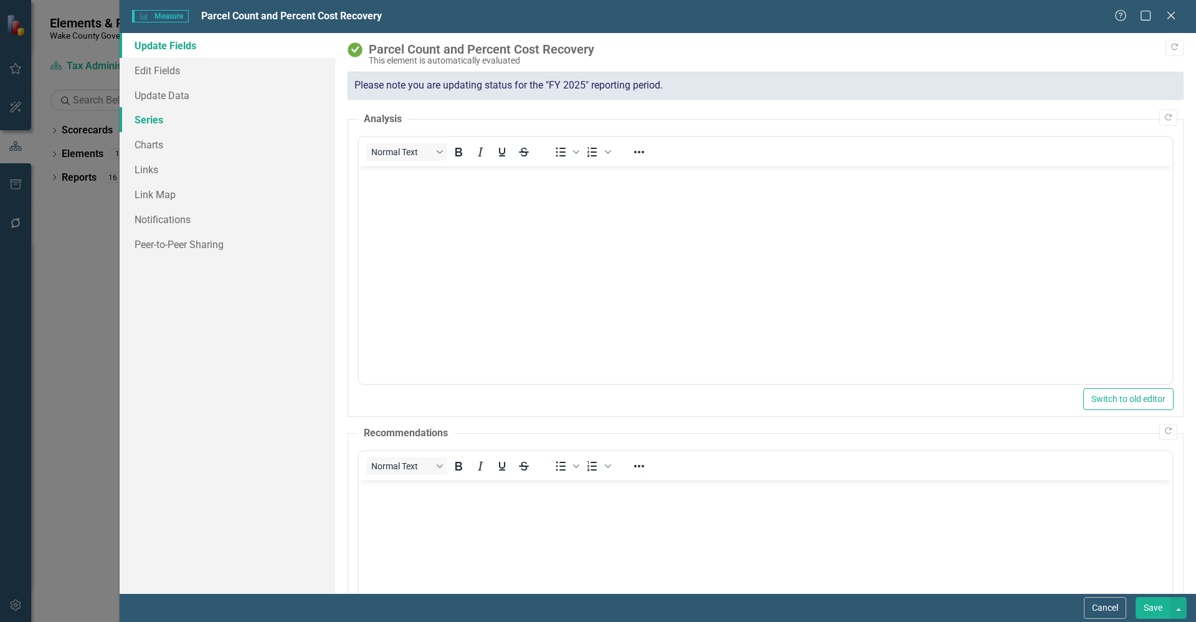
click at [196, 123] on link "Series" at bounding box center [228, 119] width 216 height 25
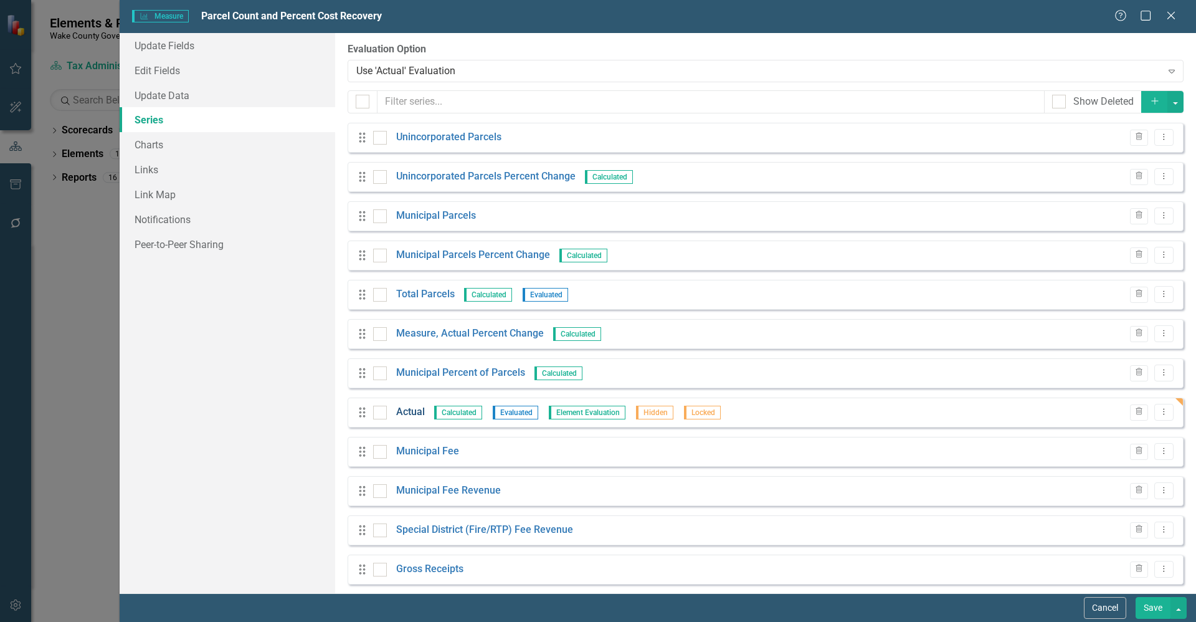
click at [416, 411] on link "Actual" at bounding box center [410, 412] width 29 height 14
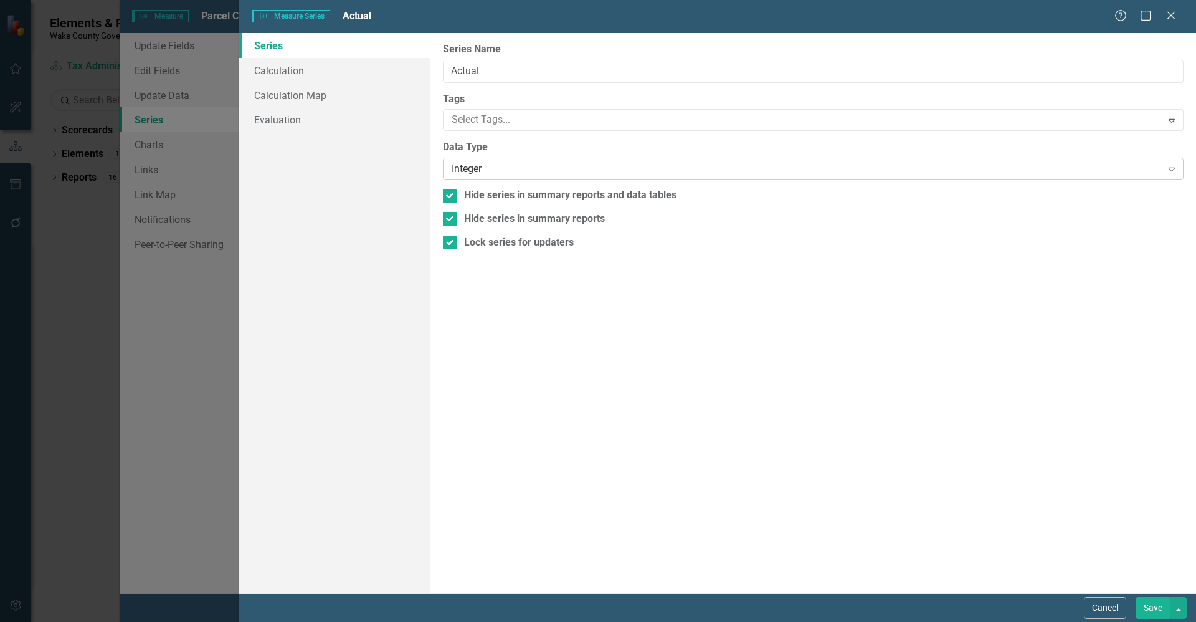
click at [491, 168] on div "Integer" at bounding box center [807, 169] width 710 height 14
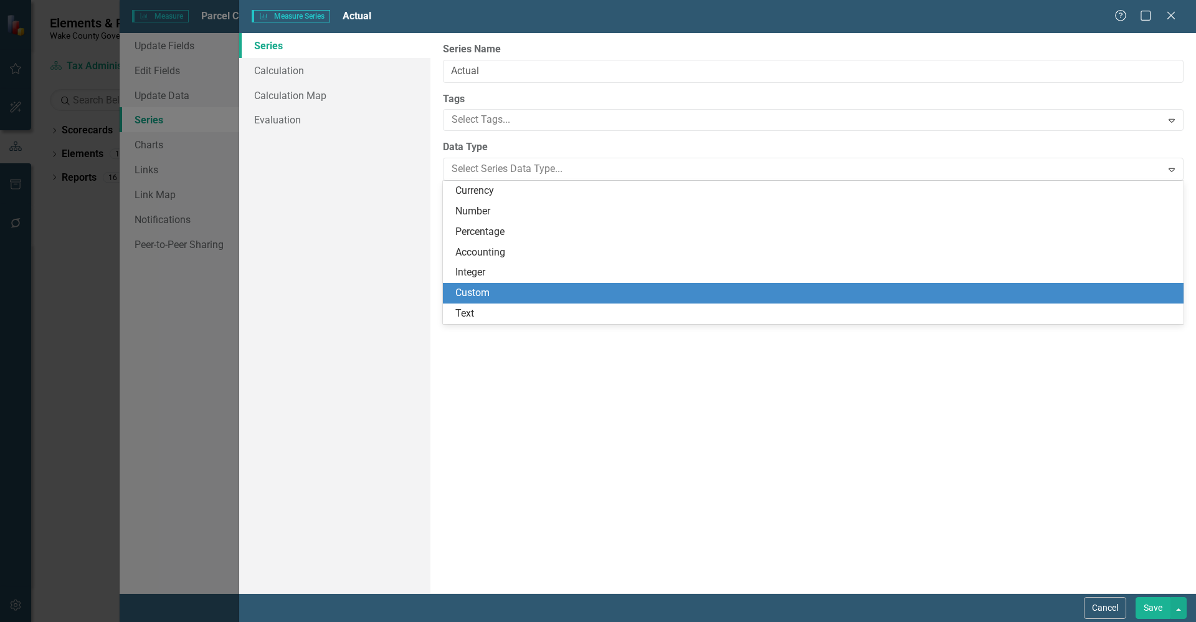
click at [505, 297] on div "Custom" at bounding box center [816, 293] width 721 height 14
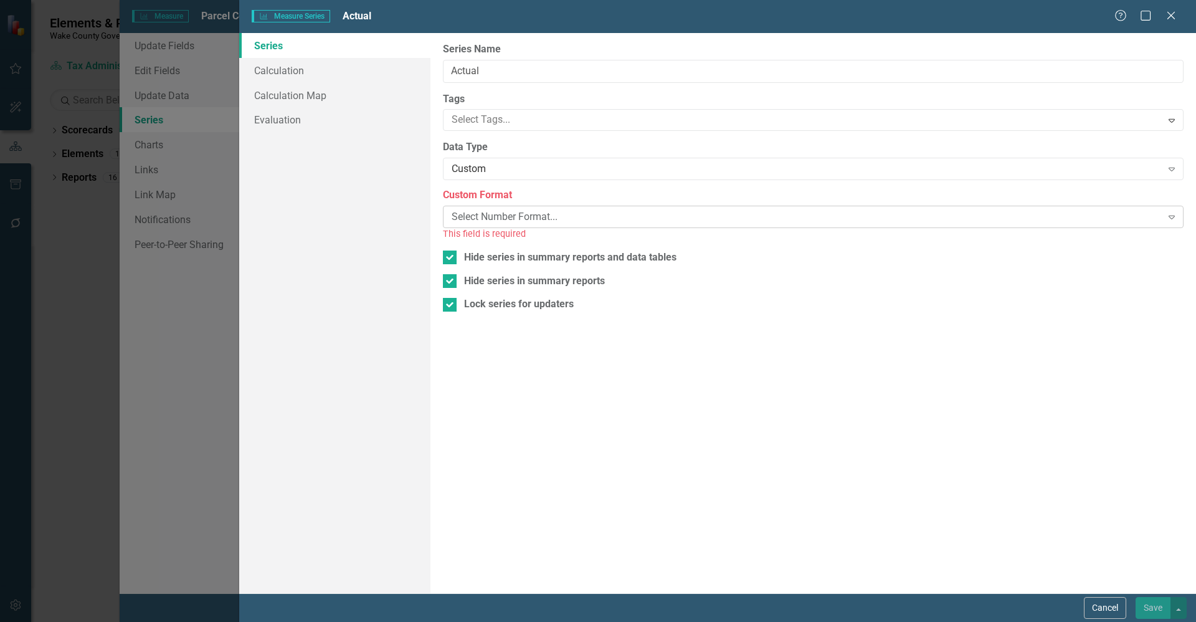
click at [505, 223] on div "Select Number Format..." at bounding box center [807, 217] width 710 height 14
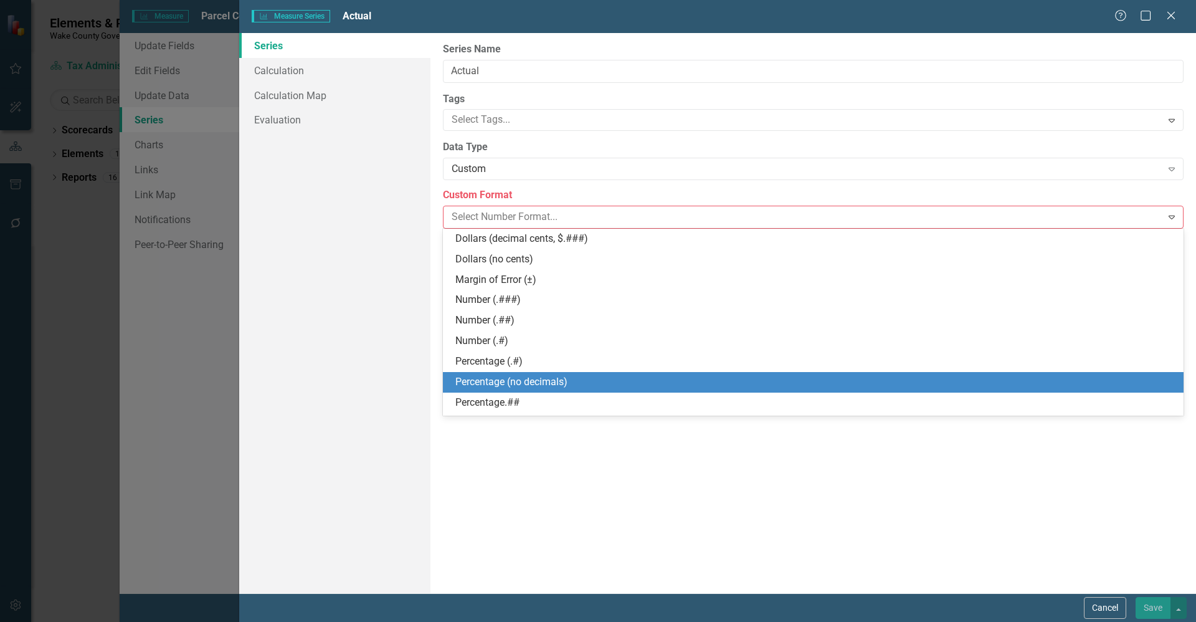
click at [515, 377] on div "Percentage (no decimals)" at bounding box center [816, 382] width 721 height 14
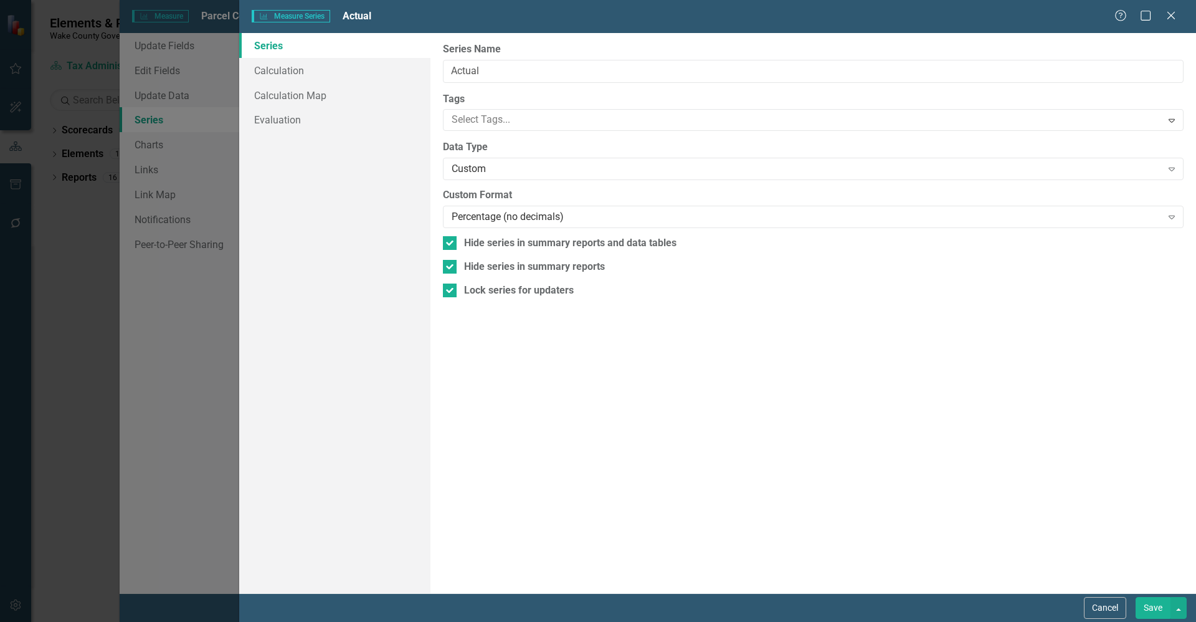
drag, startPoint x: 1156, startPoint y: 609, endPoint x: 1149, endPoint y: 606, distance: 7.8
click at [1155, 609] on button "Save" at bounding box center [1153, 608] width 35 height 22
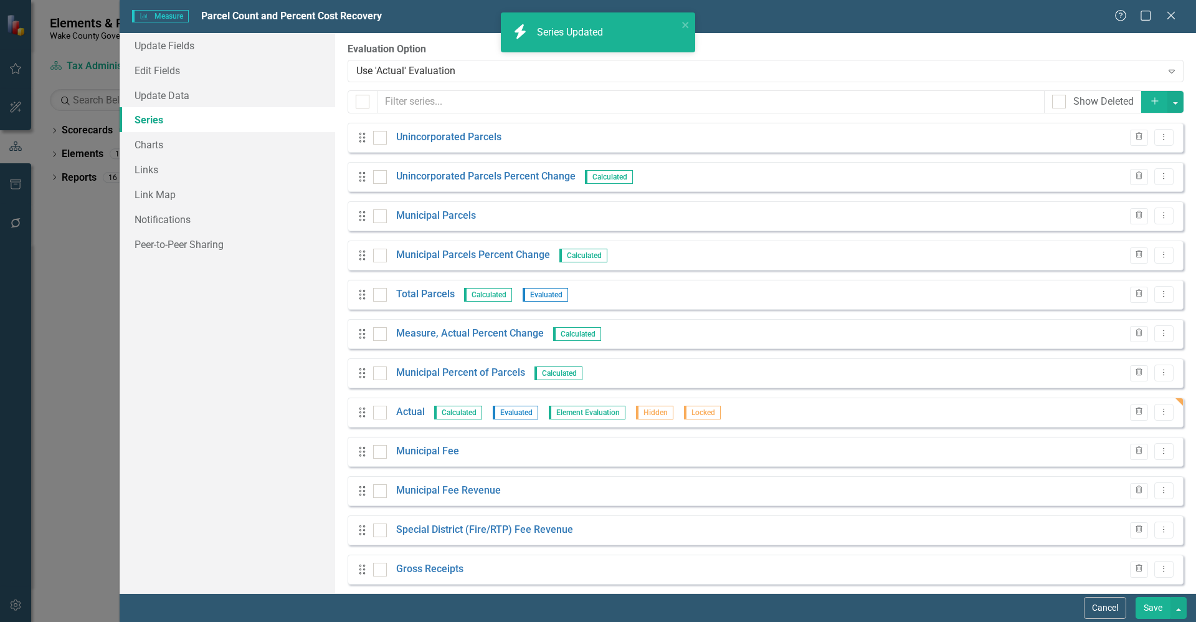
click at [1157, 611] on button "Save" at bounding box center [1153, 608] width 35 height 22
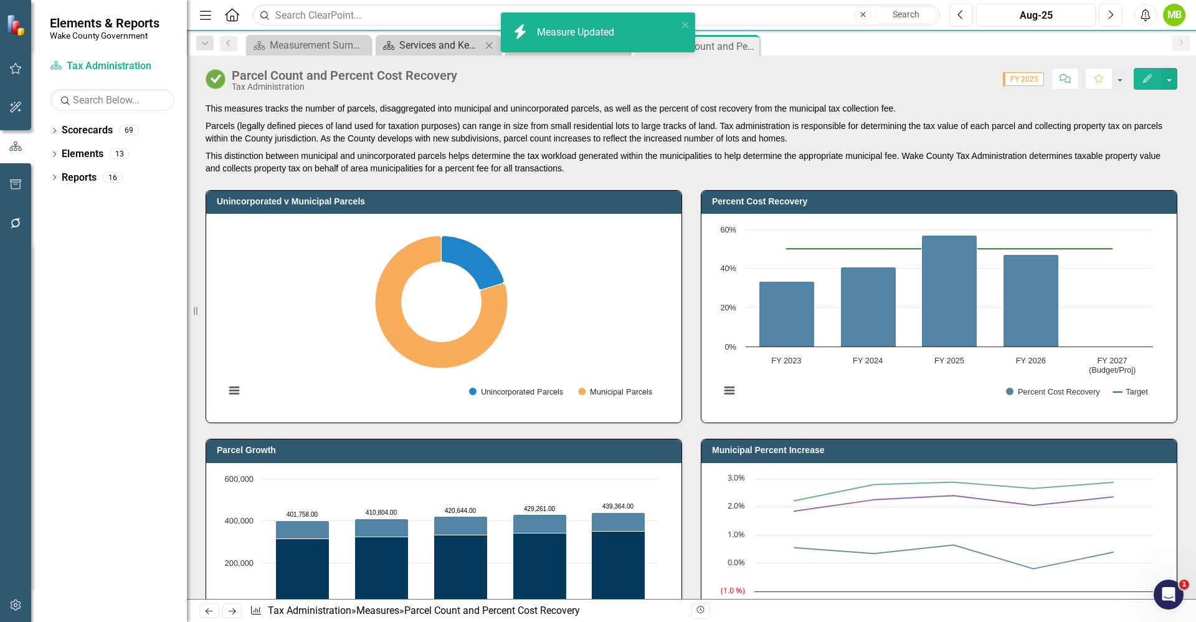
click at [434, 44] on div "Services and Key Operating Measures" at bounding box center [440, 45] width 82 height 16
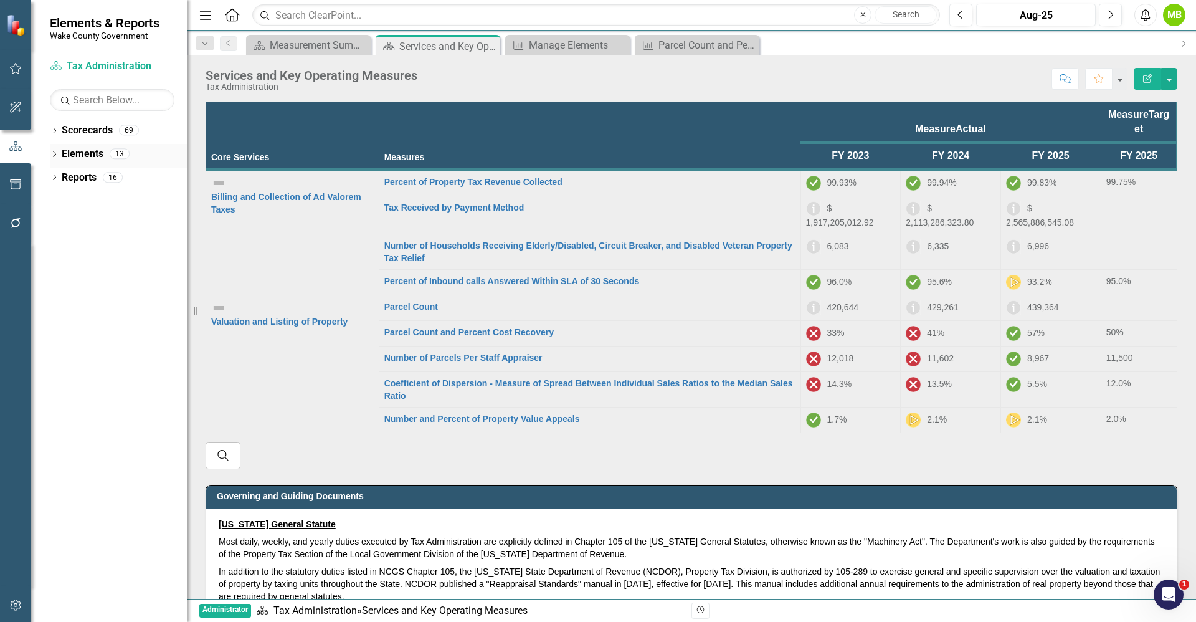
click at [56, 156] on icon "Dropdown" at bounding box center [54, 155] width 9 height 7
click at [111, 221] on link "Measure Measures" at bounding box center [80, 224] width 62 height 14
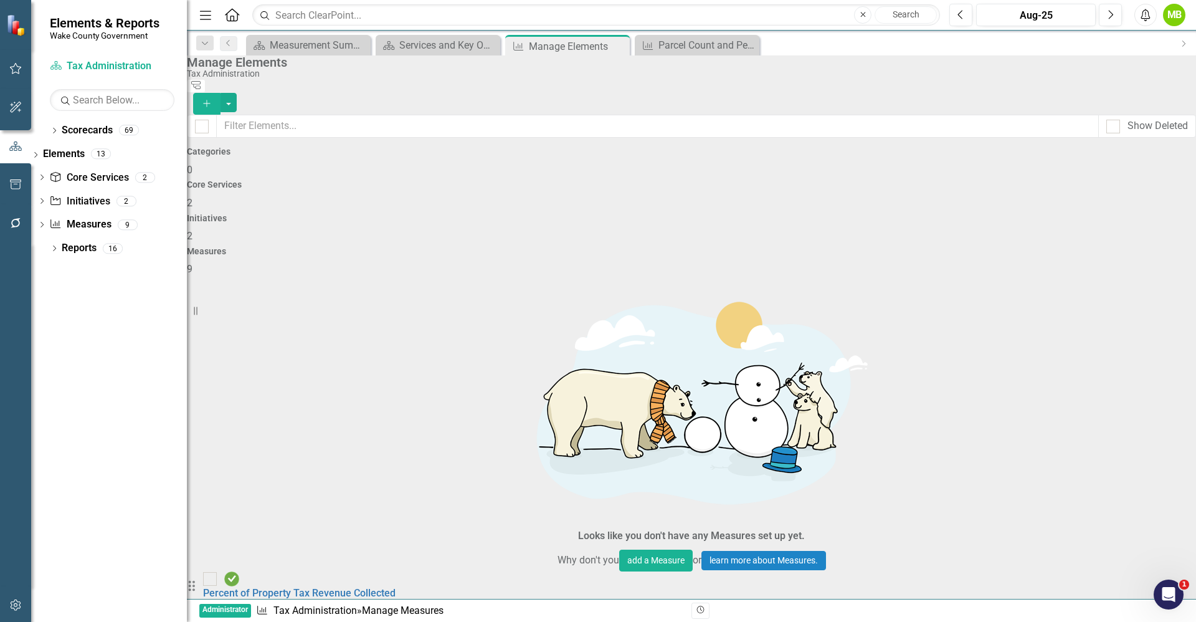
click at [1114, 479] on link "Trash Delete Measure" at bounding box center [1112, 487] width 112 height 23
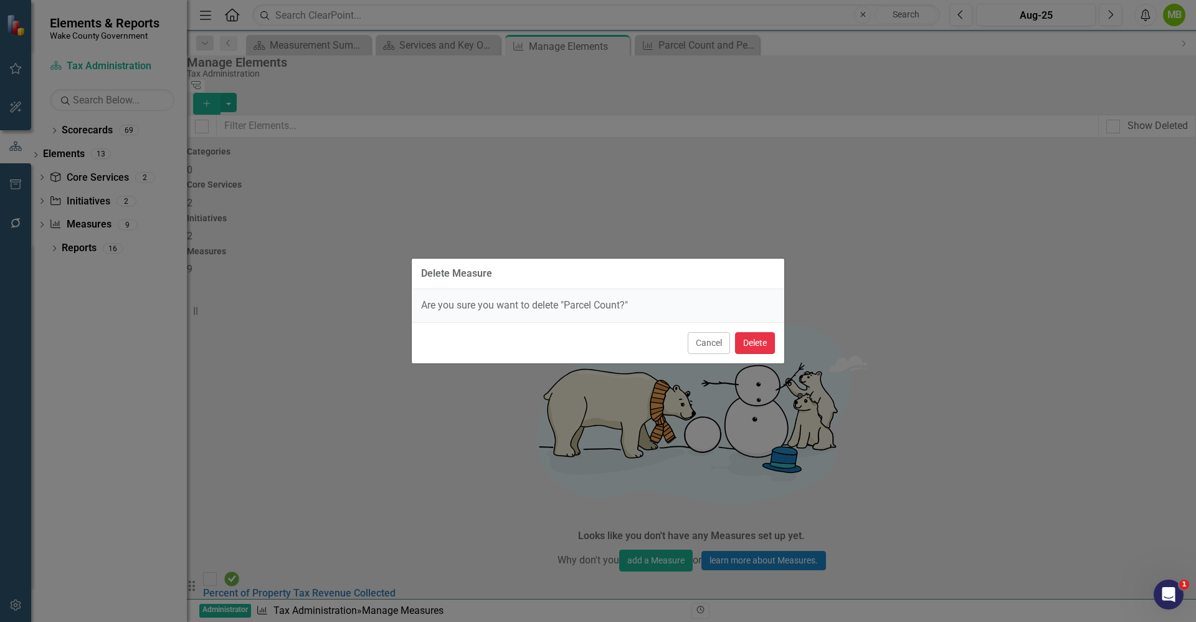
click at [762, 344] on button "Delete" at bounding box center [755, 343] width 40 height 22
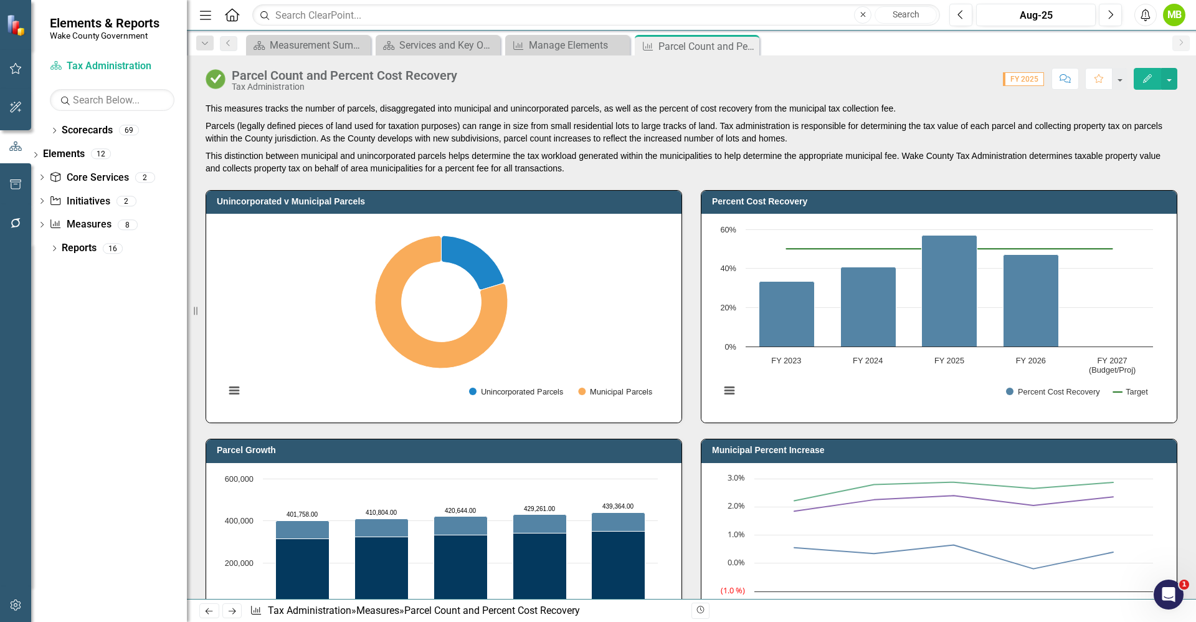
click at [411, 59] on div "Parcel Count and Percent Cost Recovery Tax Administration Score: 0.00 FY 2025 C…" at bounding box center [692, 73] width 1010 height 37
click at [414, 47] on div "Services and Key Operating Measures" at bounding box center [440, 45] width 82 height 16
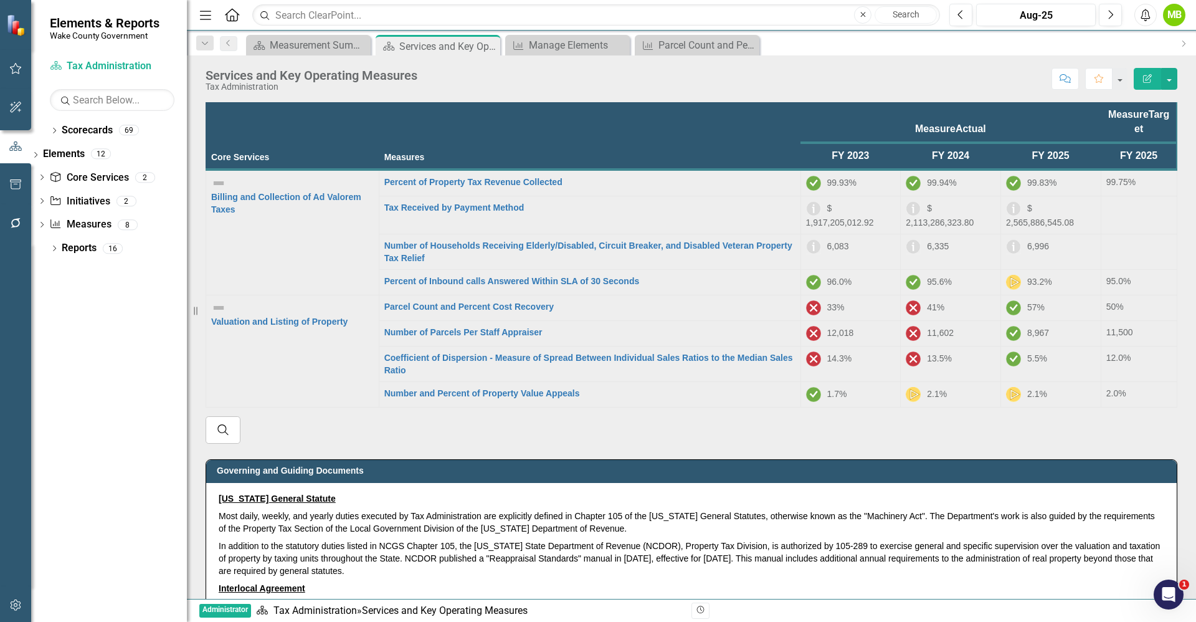
click at [674, 444] on div "Governing and Guiding Documents [US_STATE] General Statute Most daily, weekly, …" at bounding box center [691, 577] width 991 height 266
click at [685, 45] on div "Parcel Count and Percent Cost Recovery" at bounding box center [700, 45] width 82 height 16
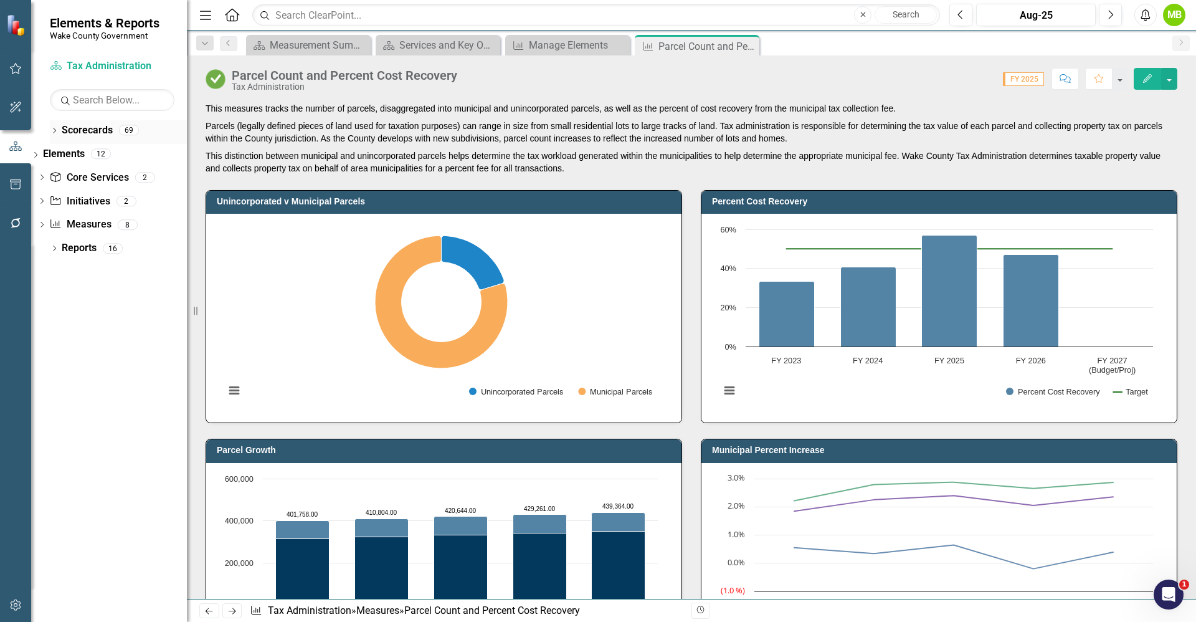
click at [54, 131] on icon "Dropdown" at bounding box center [54, 131] width 9 height 7
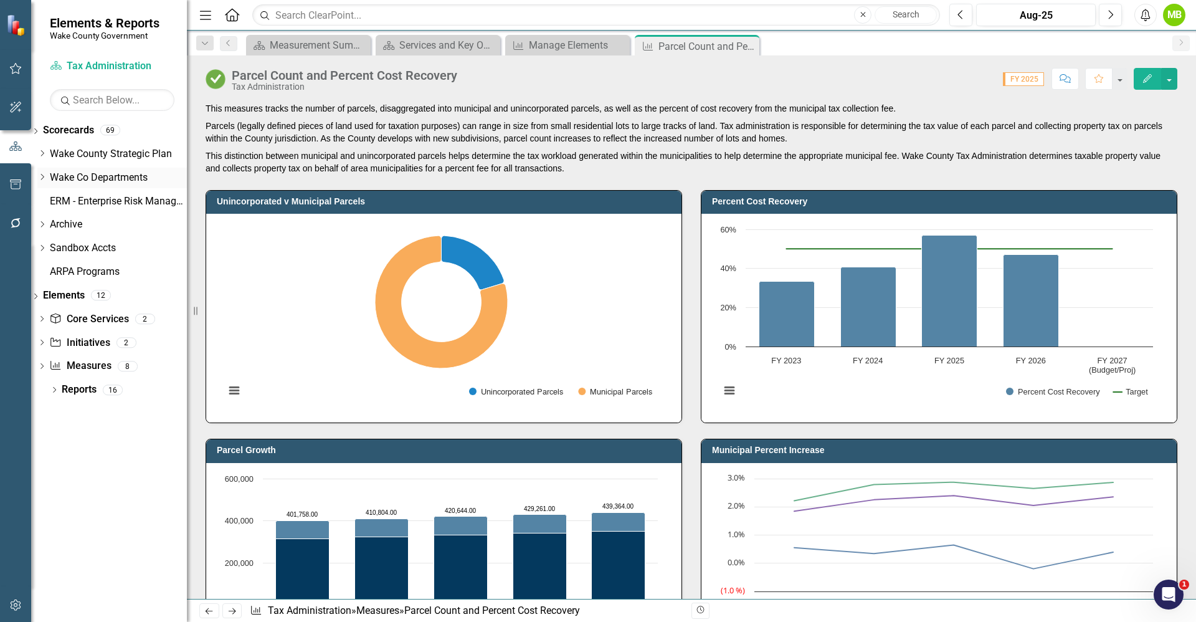
click at [44, 178] on icon at bounding box center [42, 177] width 3 height 6
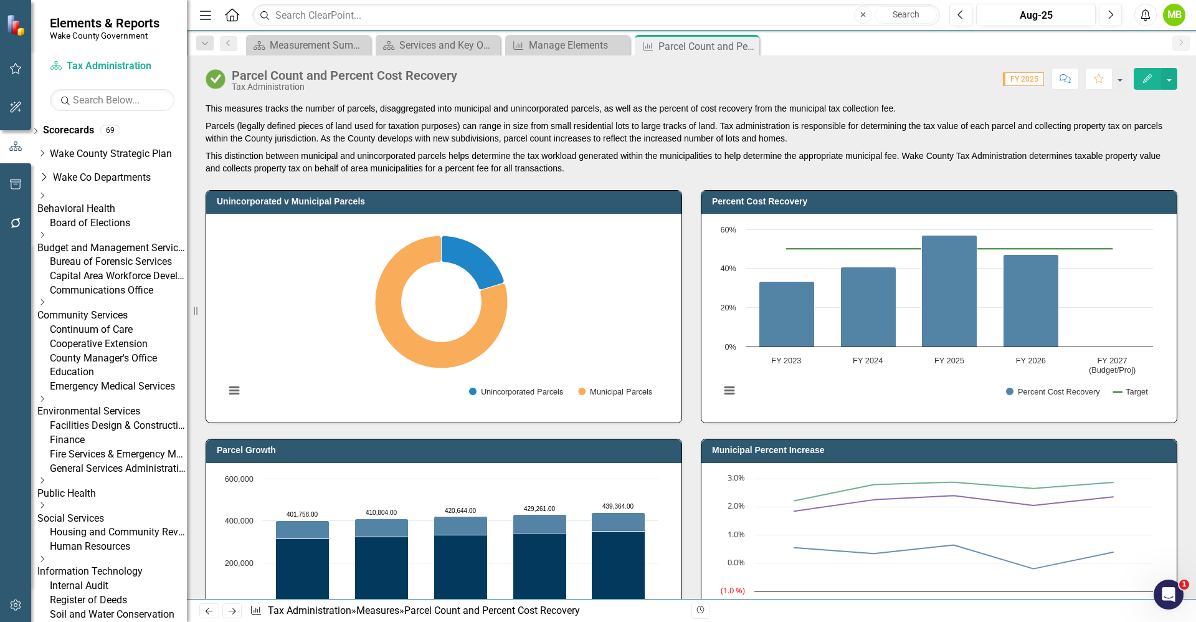
click at [47, 239] on icon "Dropdown" at bounding box center [41, 234] width 9 height 7
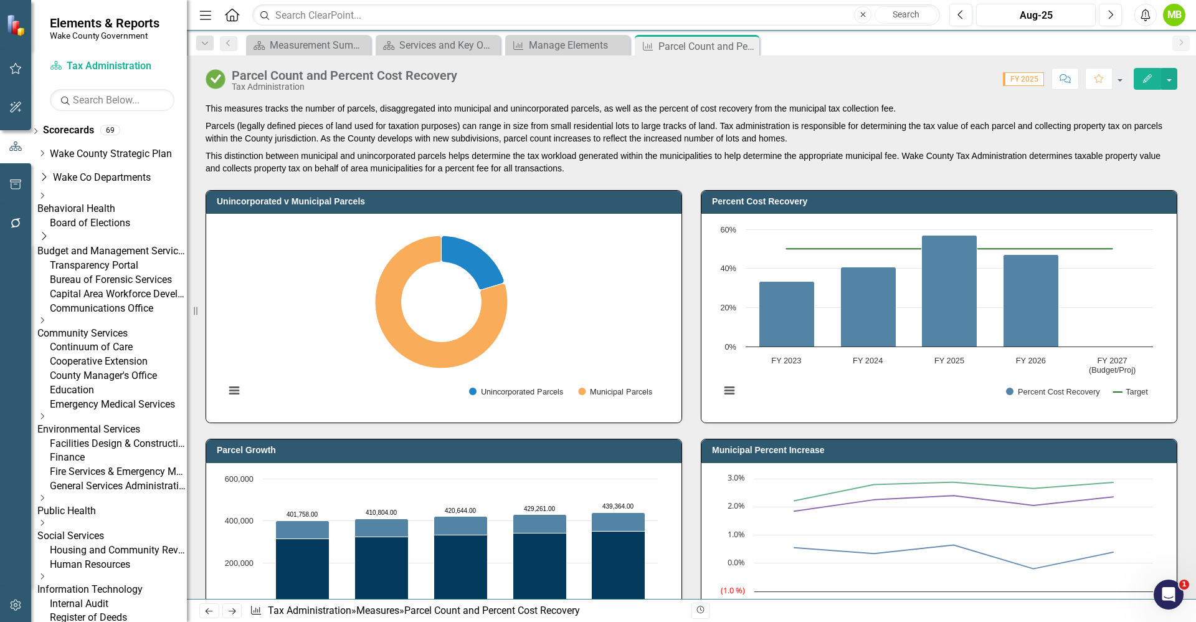
click at [127, 273] on link "Transparency Portal" at bounding box center [118, 266] width 137 height 14
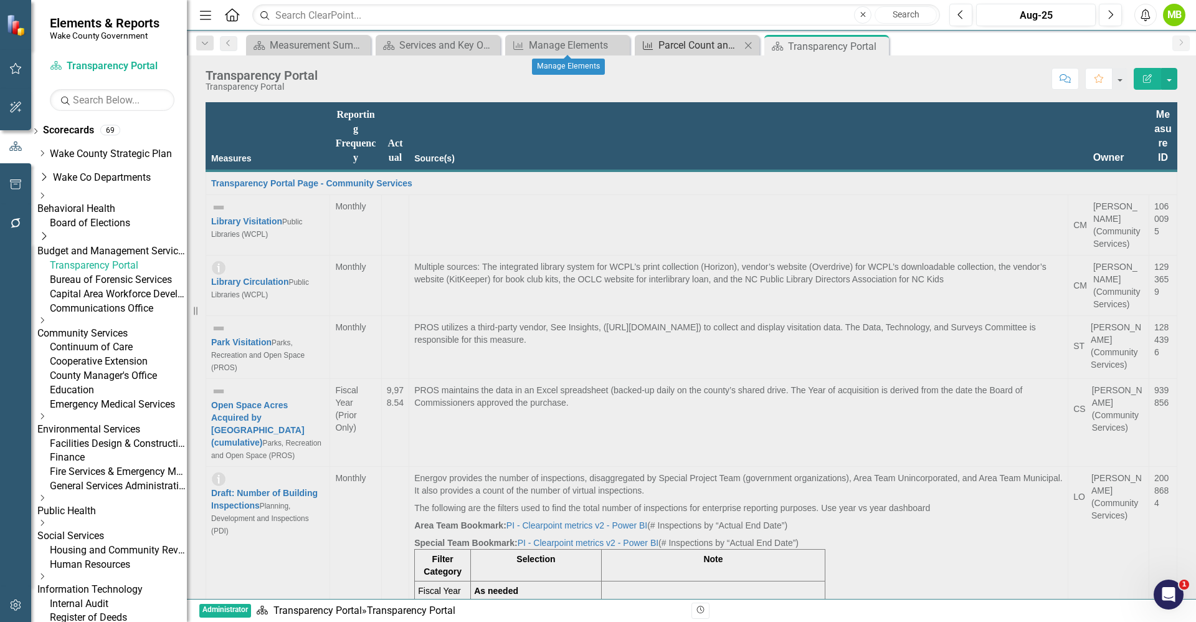
click at [688, 44] on div "Parcel Count and Percent Cost Recovery" at bounding box center [700, 45] width 82 height 16
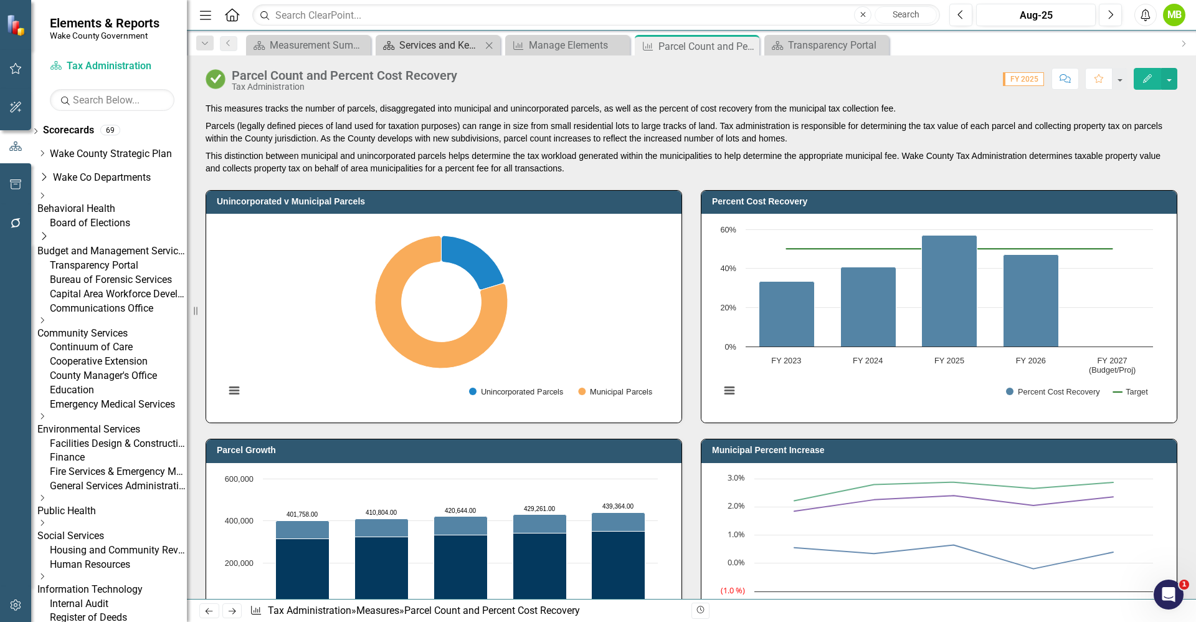
click at [436, 49] on div "Services and Key Operating Measures" at bounding box center [440, 45] width 82 height 16
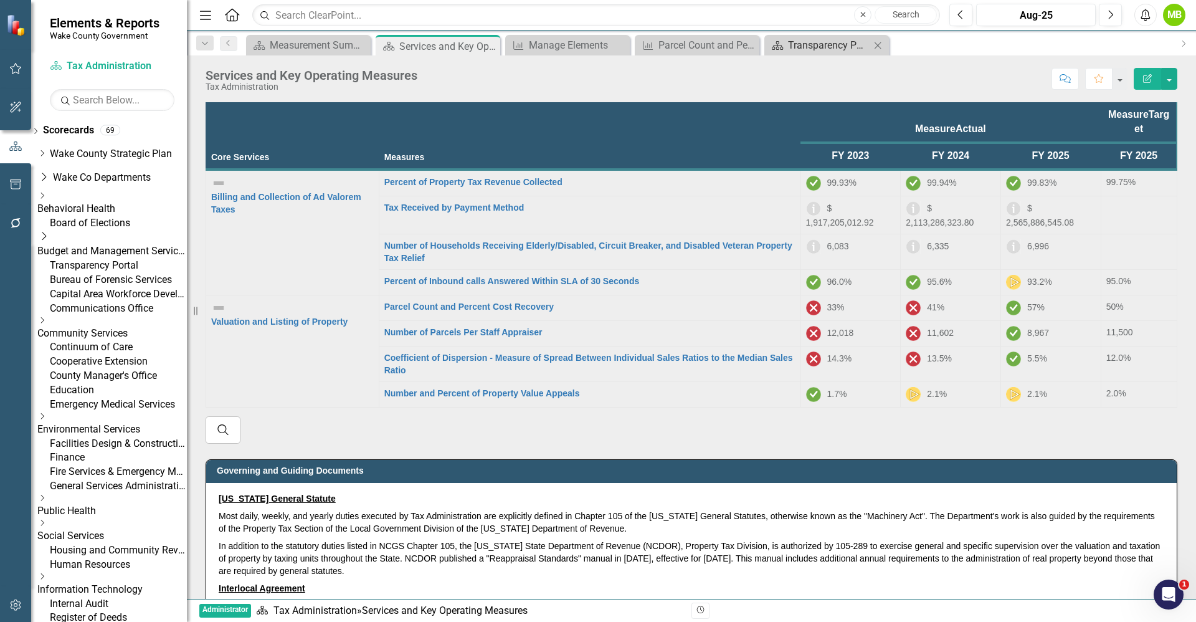
click at [820, 52] on div "Transparency Portal" at bounding box center [829, 45] width 82 height 16
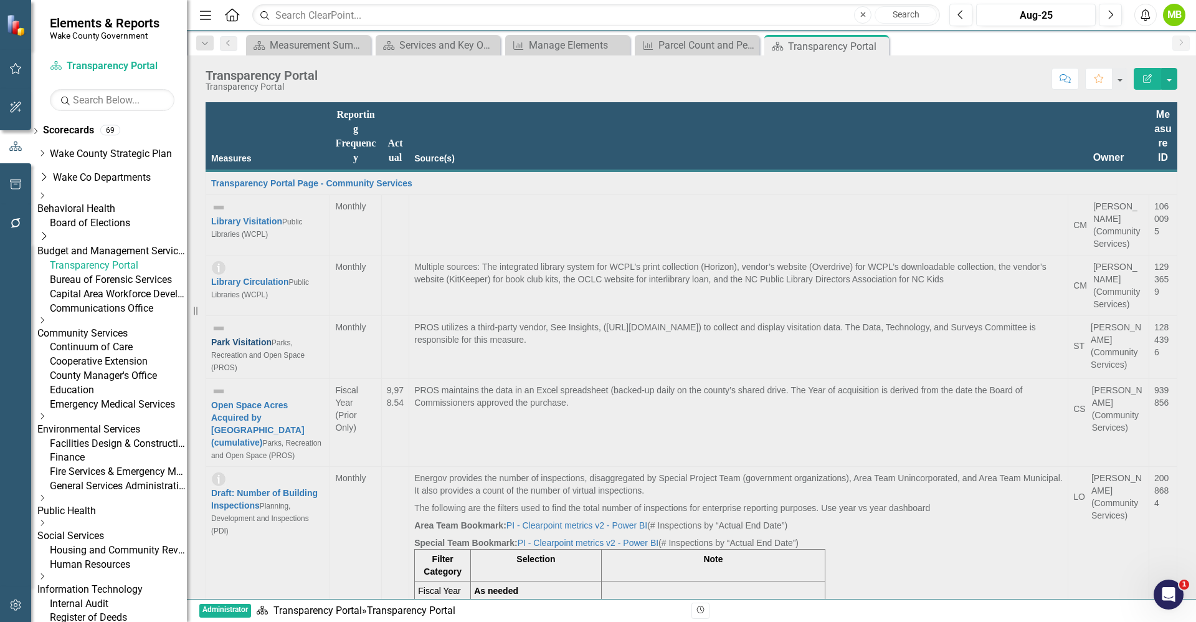
click at [272, 337] on link "Park Visitation" at bounding box center [241, 342] width 60 height 10
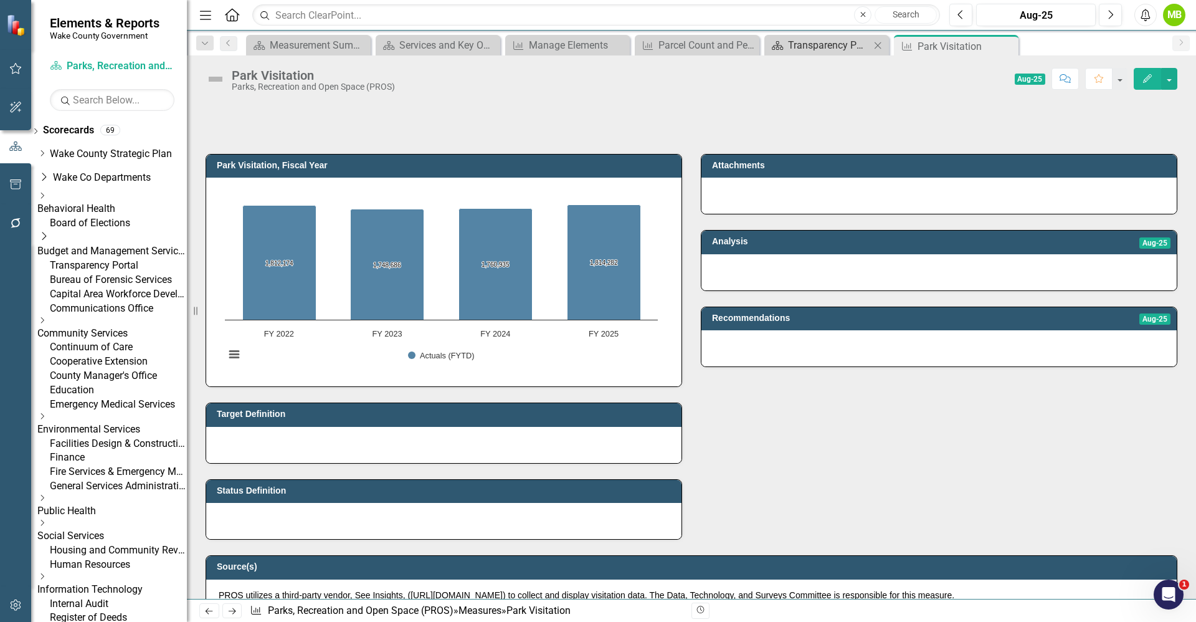
click at [805, 48] on div "Transparency Portal" at bounding box center [829, 45] width 82 height 16
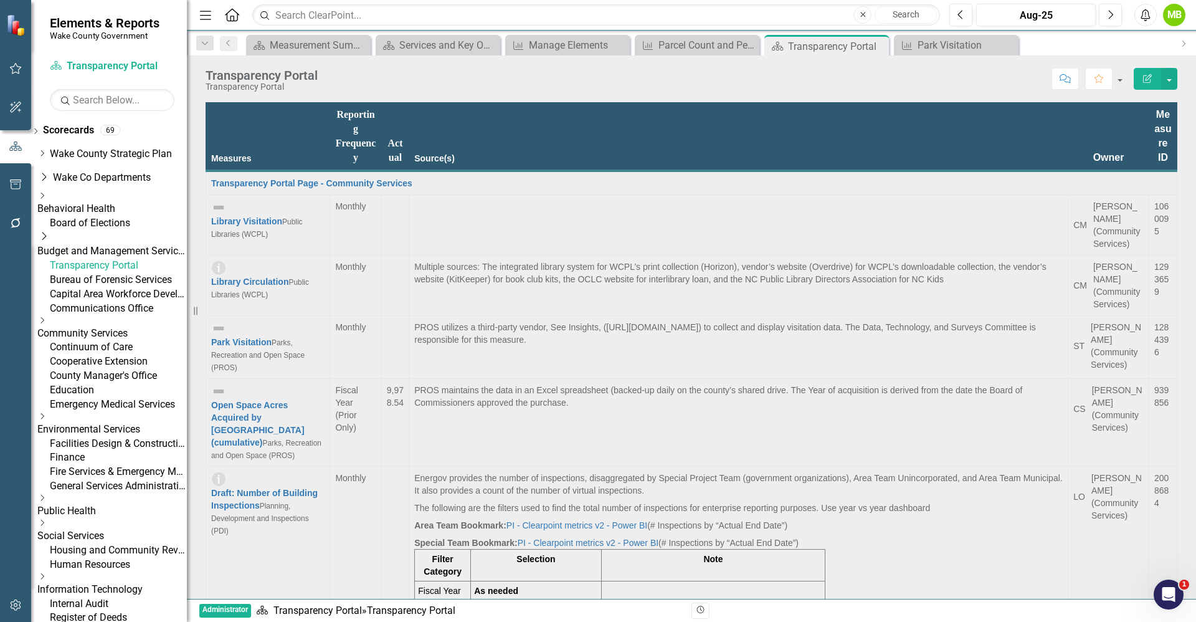
scroll to position [1402, 0]
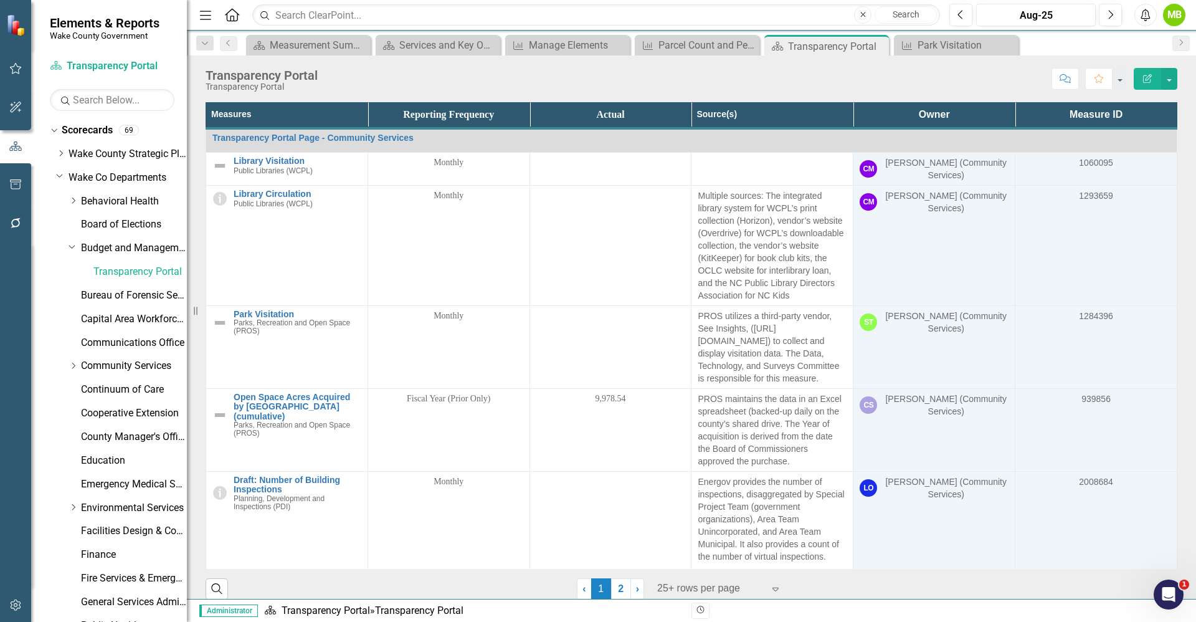
scroll to position [1402, 0]
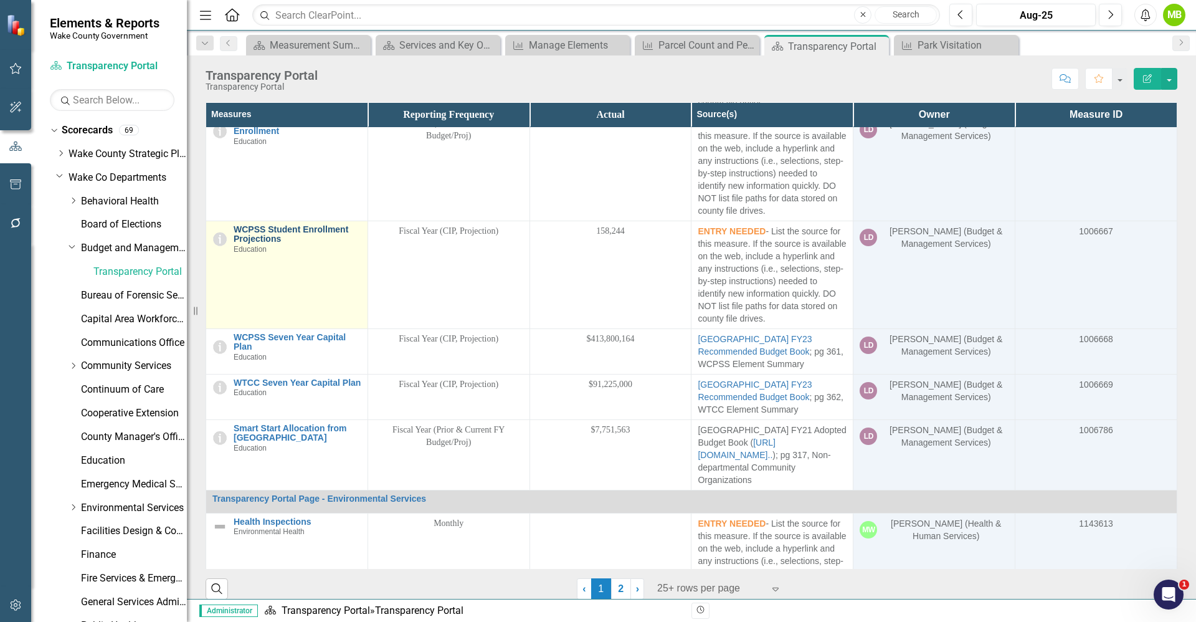
click at [328, 232] on link "WCPSS Student Enrollment Projections" at bounding box center [298, 234] width 128 height 19
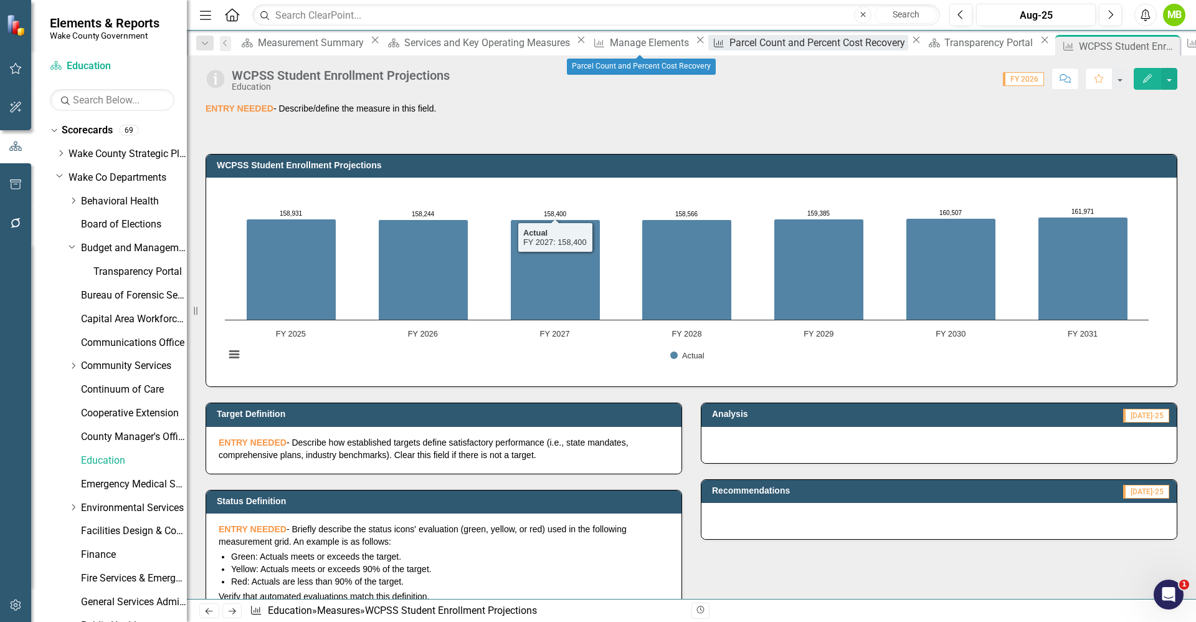
click at [730, 45] on div "Parcel Count and Percent Cost Recovery" at bounding box center [819, 43] width 179 height 16
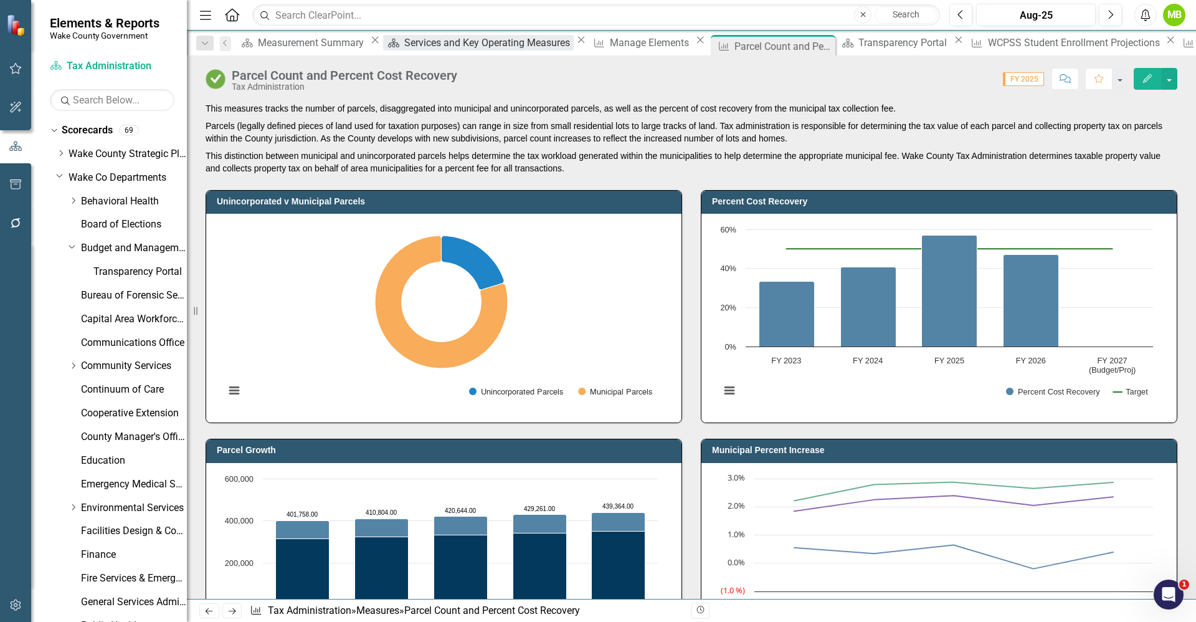
click at [408, 48] on div "Services and Key Operating Measures" at bounding box center [488, 43] width 169 height 16
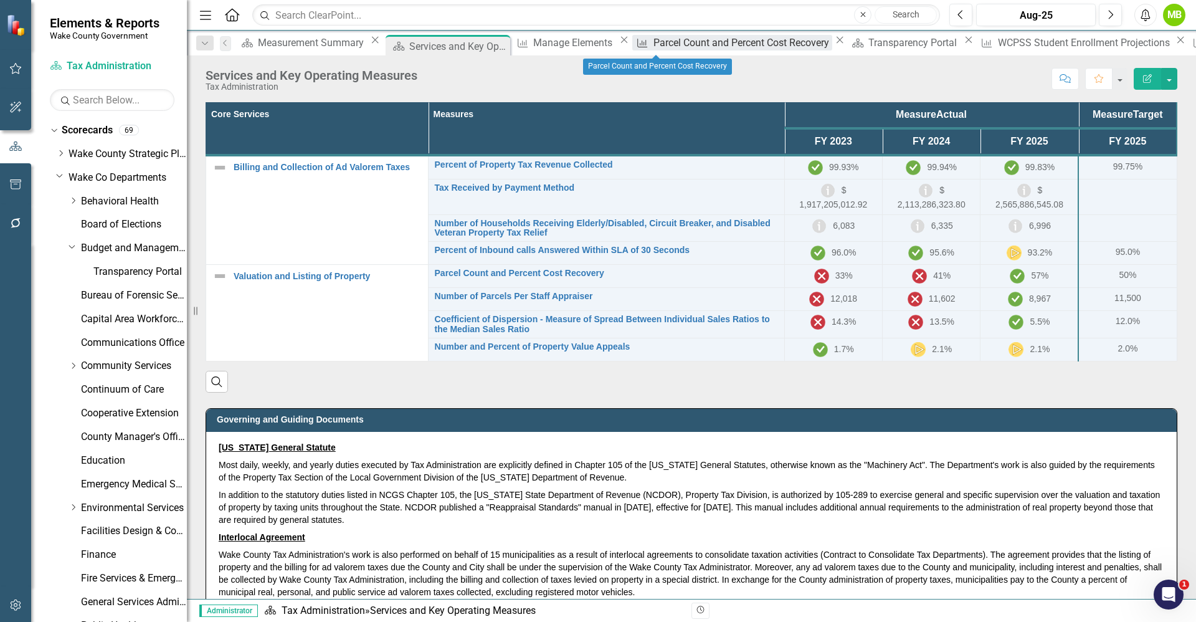
click at [654, 40] on div "Parcel Count and Percent Cost Recovery" at bounding box center [743, 43] width 179 height 16
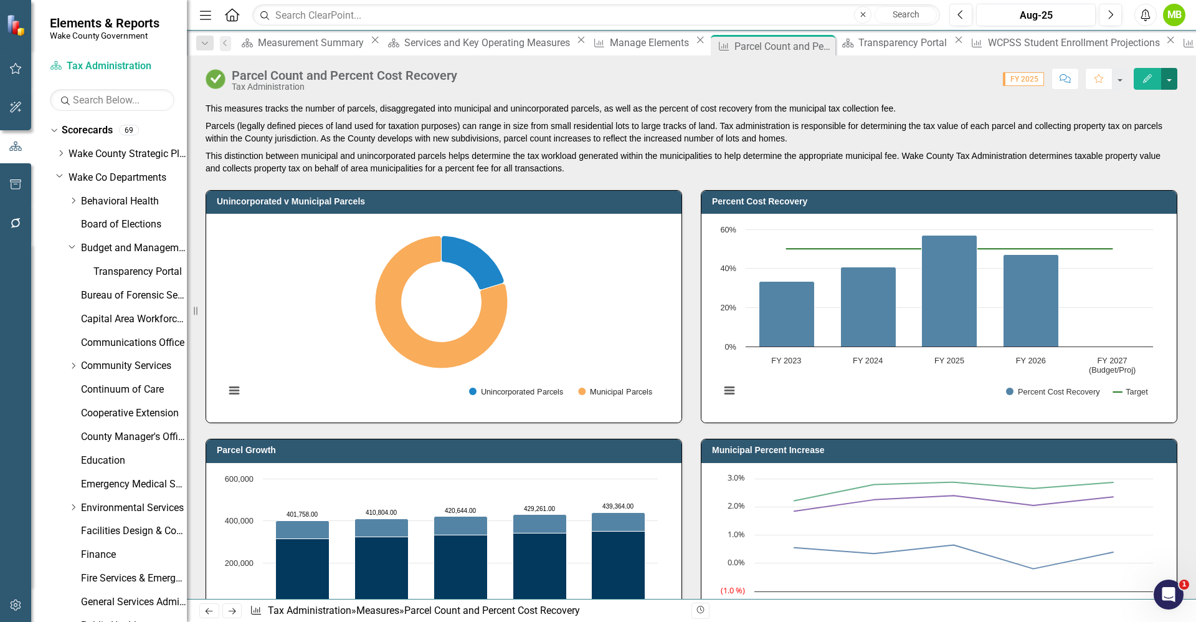
click at [1165, 79] on button "button" at bounding box center [1170, 79] width 16 height 22
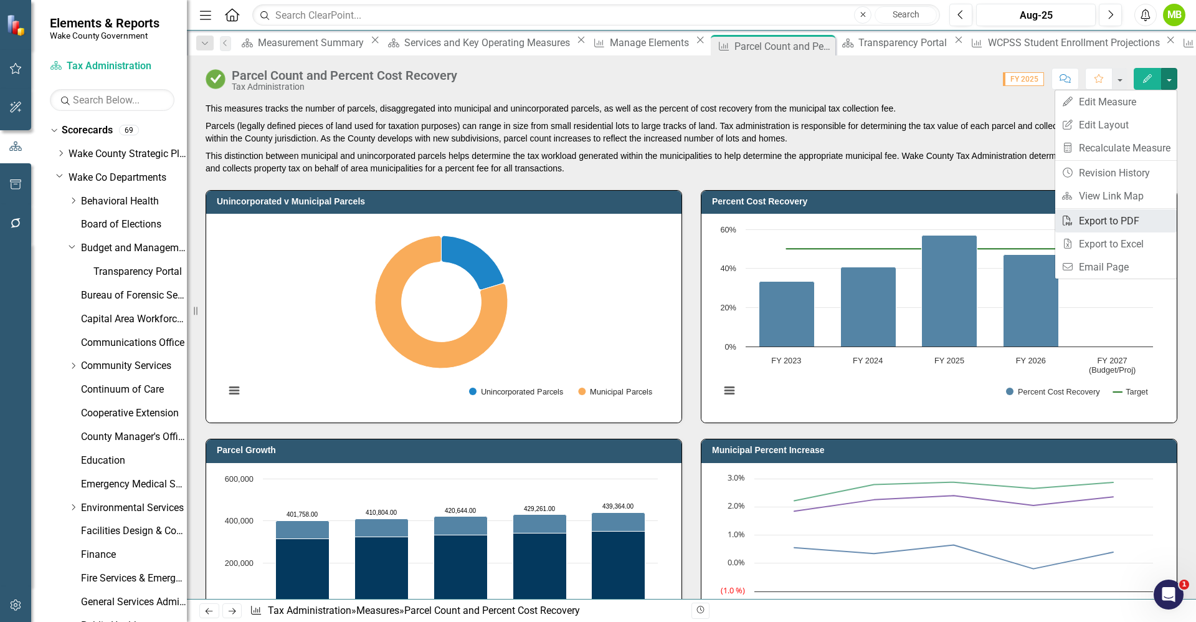
click at [1145, 217] on link "PDF Export to PDF" at bounding box center [1117, 220] width 122 height 23
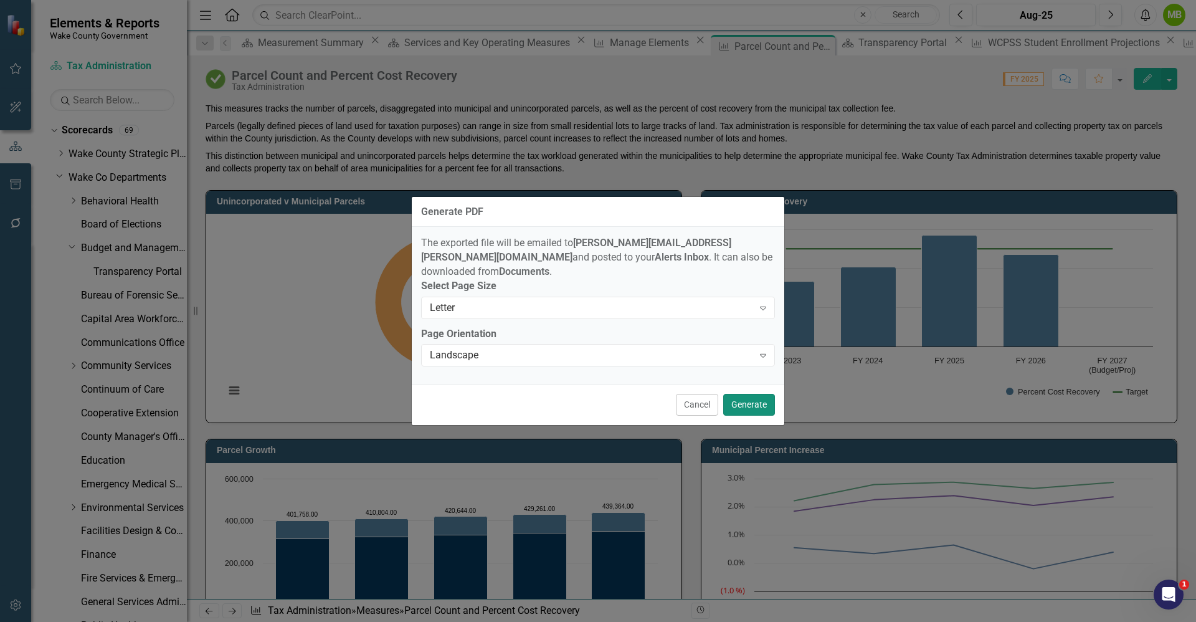
click at [767, 399] on button "Generate" at bounding box center [749, 405] width 52 height 22
